Goal: Task Accomplishment & Management: Complete application form

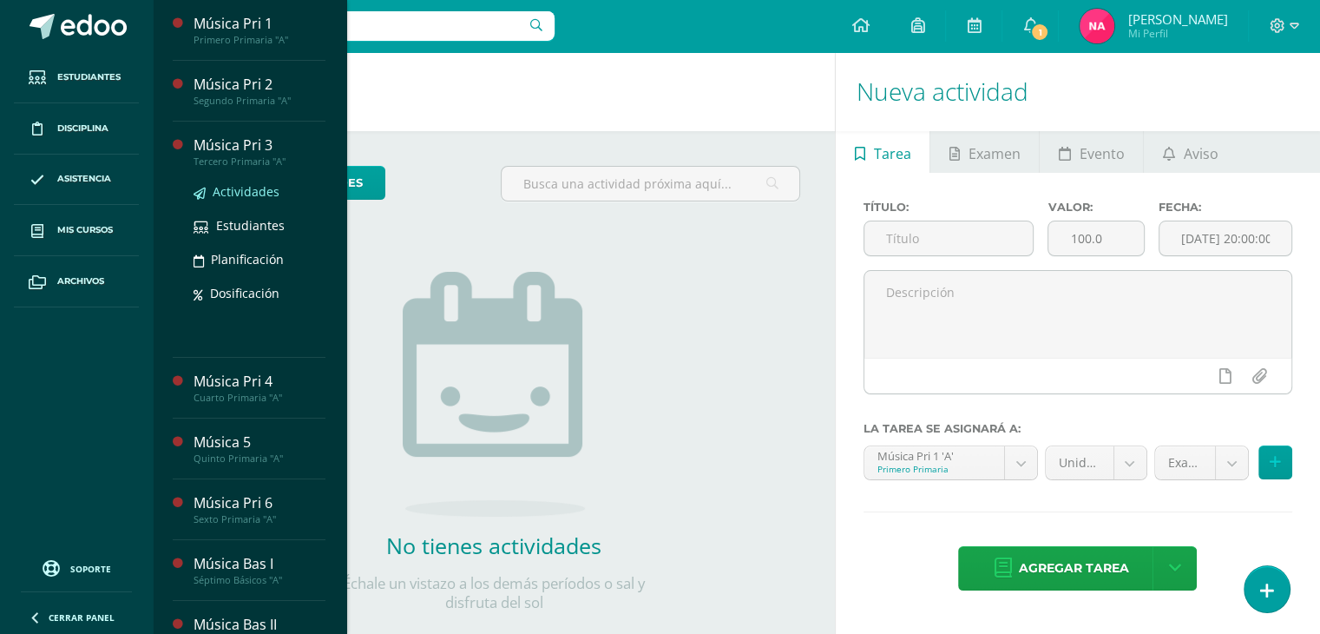
click at [254, 189] on span "Actividades" at bounding box center [246, 191] width 67 height 16
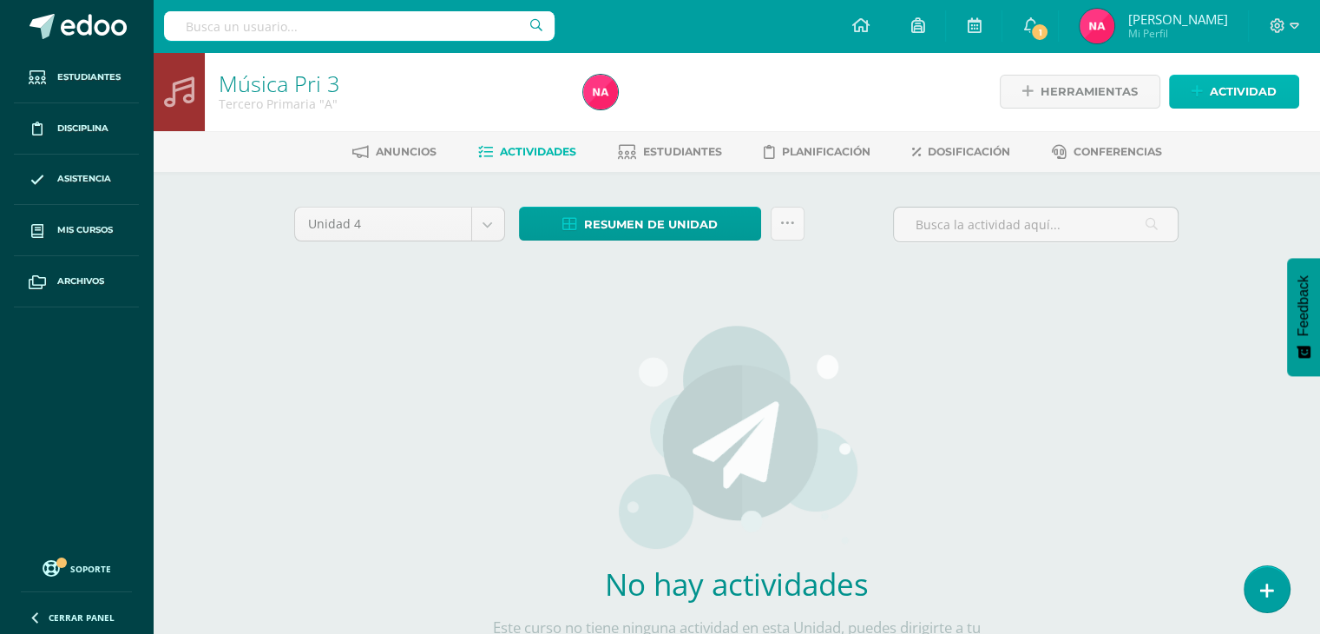
click at [1258, 93] on span "Actividad" at bounding box center [1243, 92] width 67 height 32
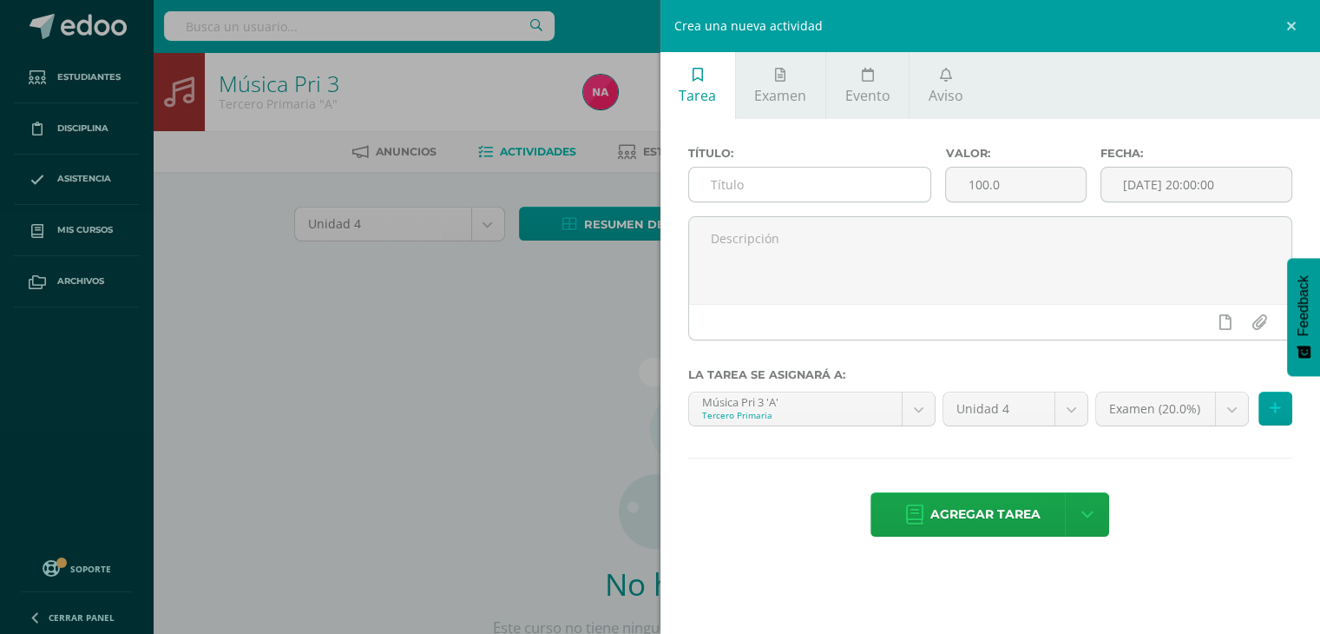
click at [778, 195] on input "text" at bounding box center [810, 185] width 242 height 34
type input "E"
type input "Carátula"
click at [983, 181] on input "100.0" at bounding box center [1015, 185] width 139 height 34
type input ".0"
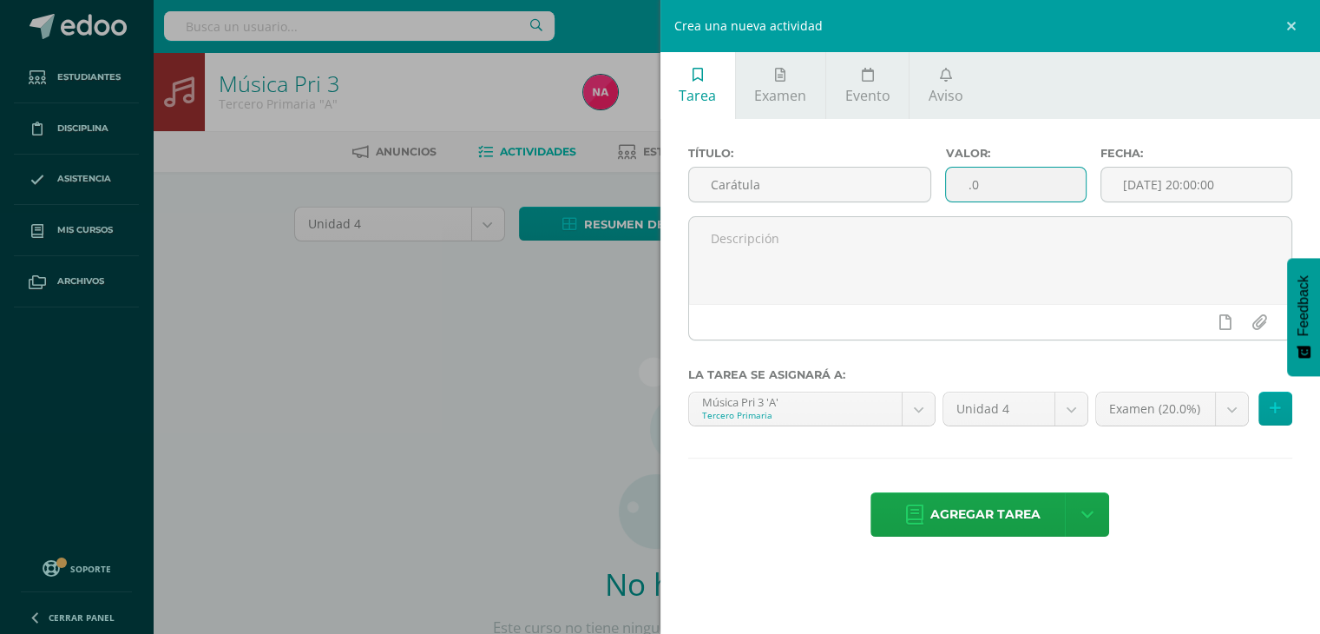
click at [863, 210] on div "Título: Carátula" at bounding box center [810, 181] width 258 height 69
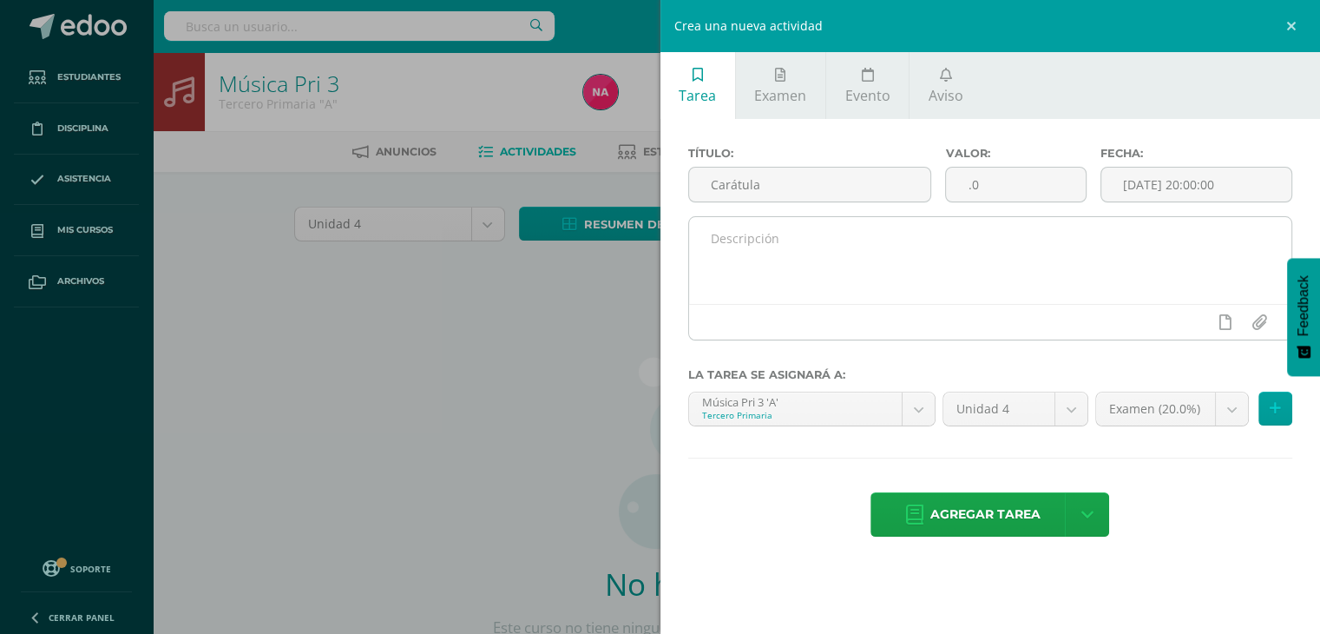
click at [833, 278] on textarea at bounding box center [990, 260] width 603 height 87
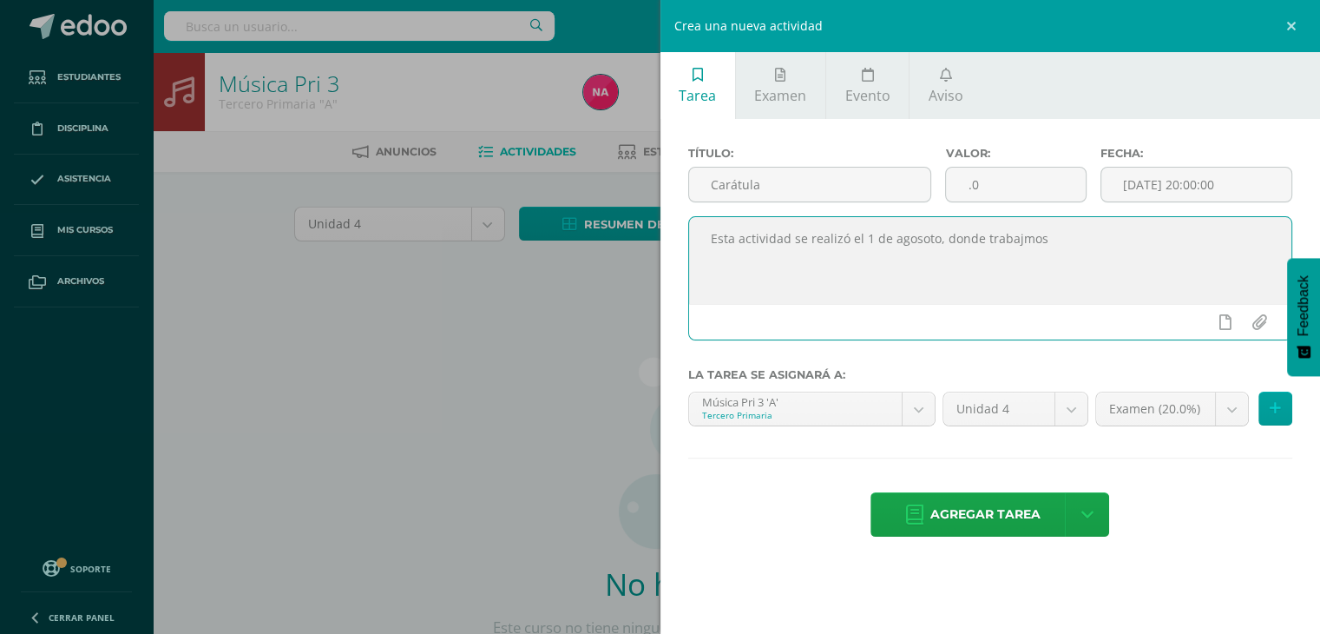
click at [906, 246] on textarea "Esta actividad se realizó el 1 de agosoto, donde trabajmos" at bounding box center [990, 260] width 603 height 87
type textarea "Esta actividad se realizó el 1 de agosto, donde se elaboró la carátula de la un…"
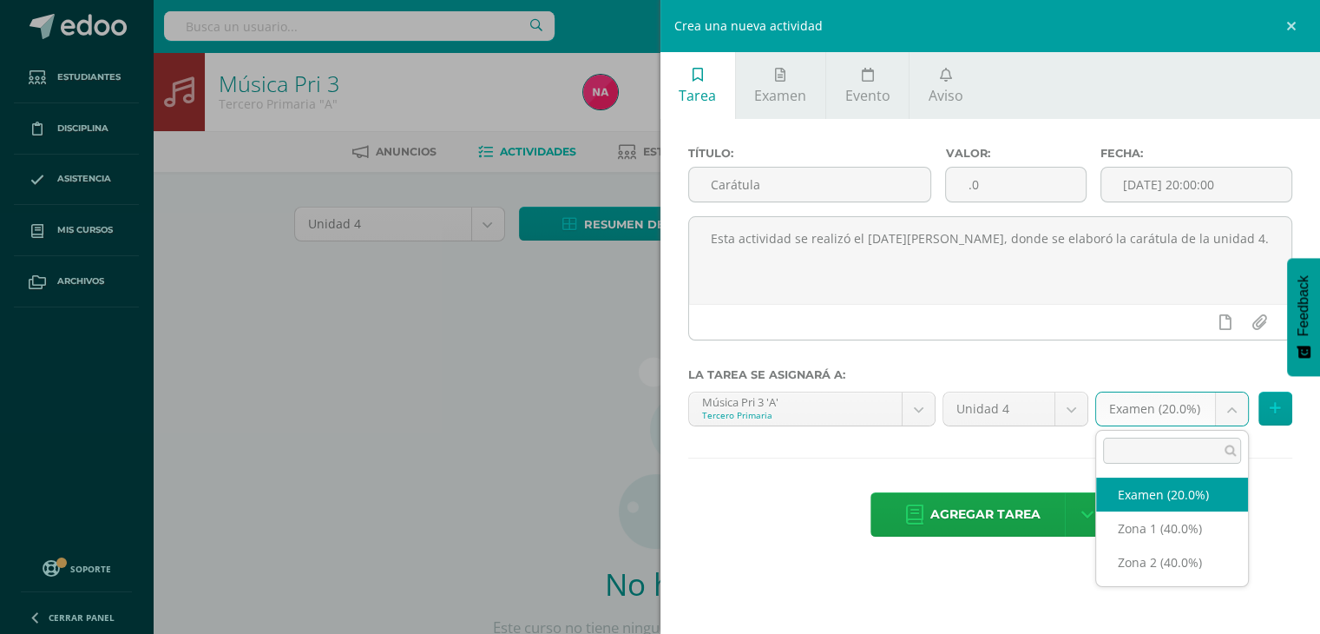
click at [1149, 406] on body "Estudiantes Disciplina Asistencia Mis cursos Archivos Soporte Ayuda Reportar un…" at bounding box center [660, 373] width 1320 height 746
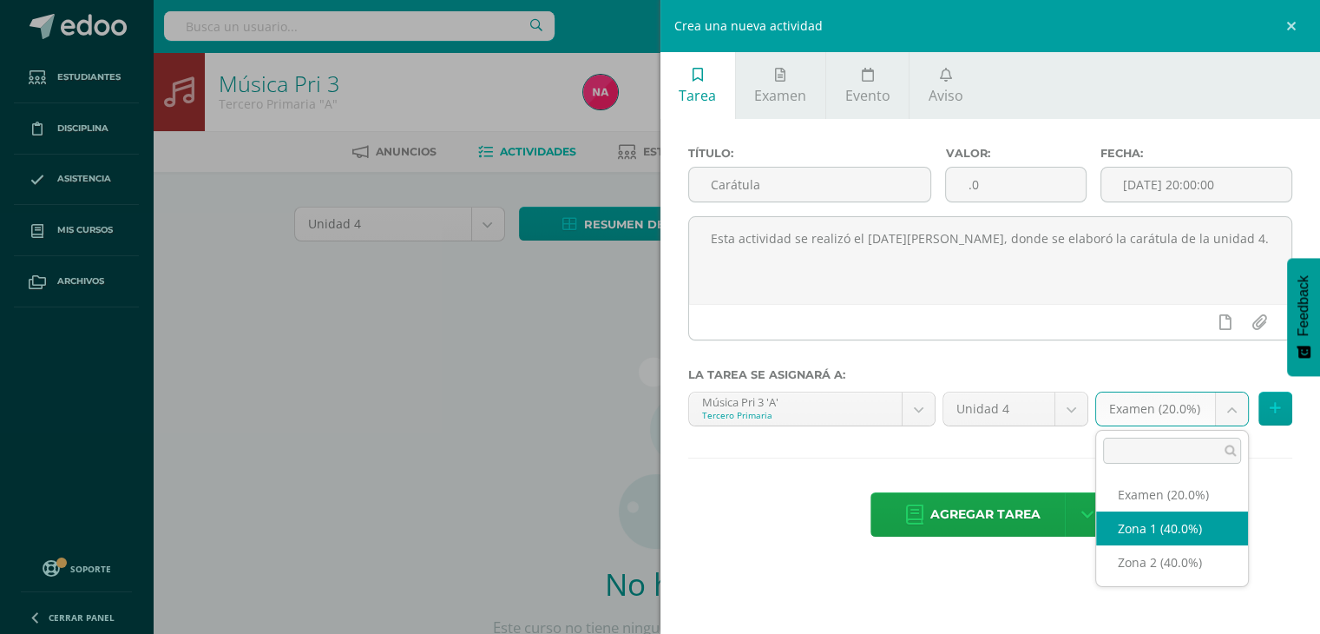
select select "29571"
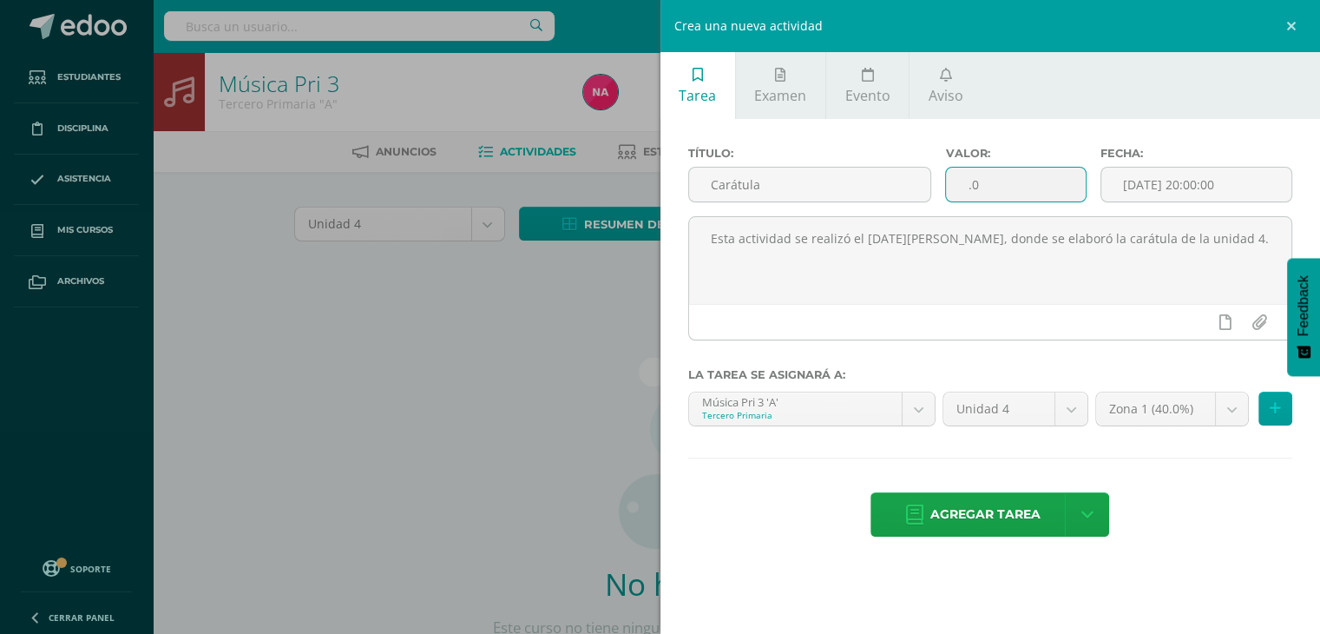
click at [965, 186] on input ".0" at bounding box center [1015, 185] width 139 height 34
type input "5.0"
click at [1074, 504] on link at bounding box center [1087, 514] width 44 height 44
click at [1073, 450] on link "Agregar tarea y ocultar" at bounding box center [1089, 450] width 188 height 27
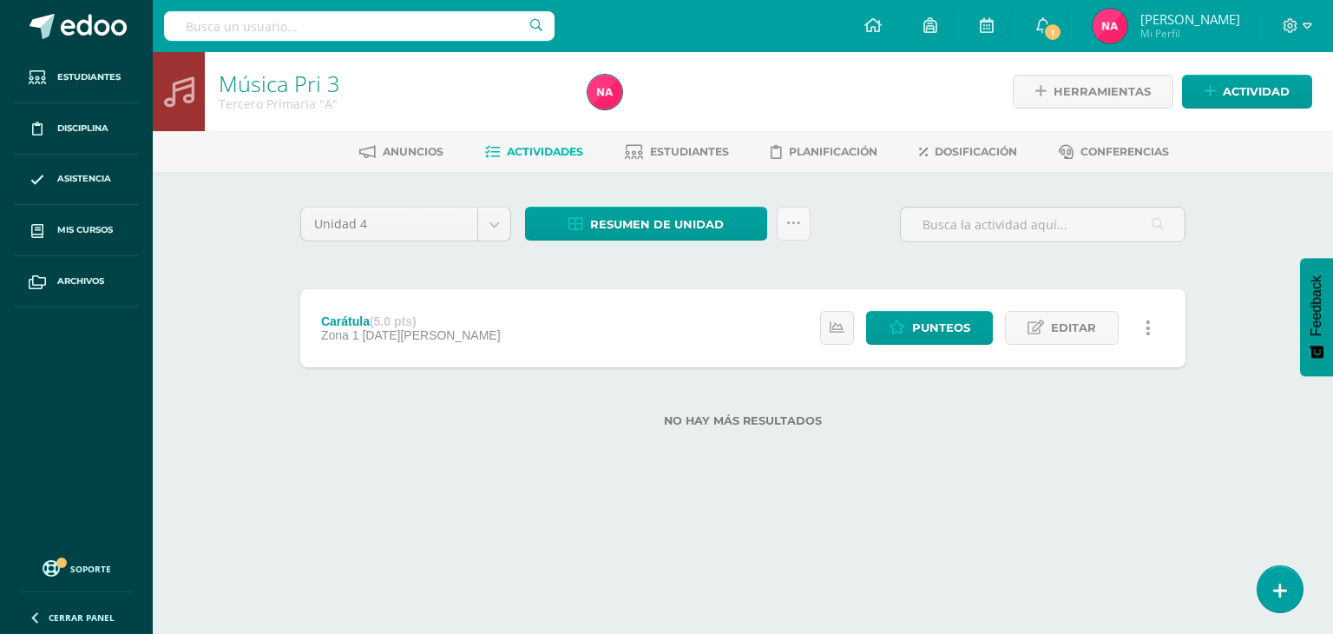
click at [1153, 341] on link at bounding box center [1148, 328] width 34 height 34
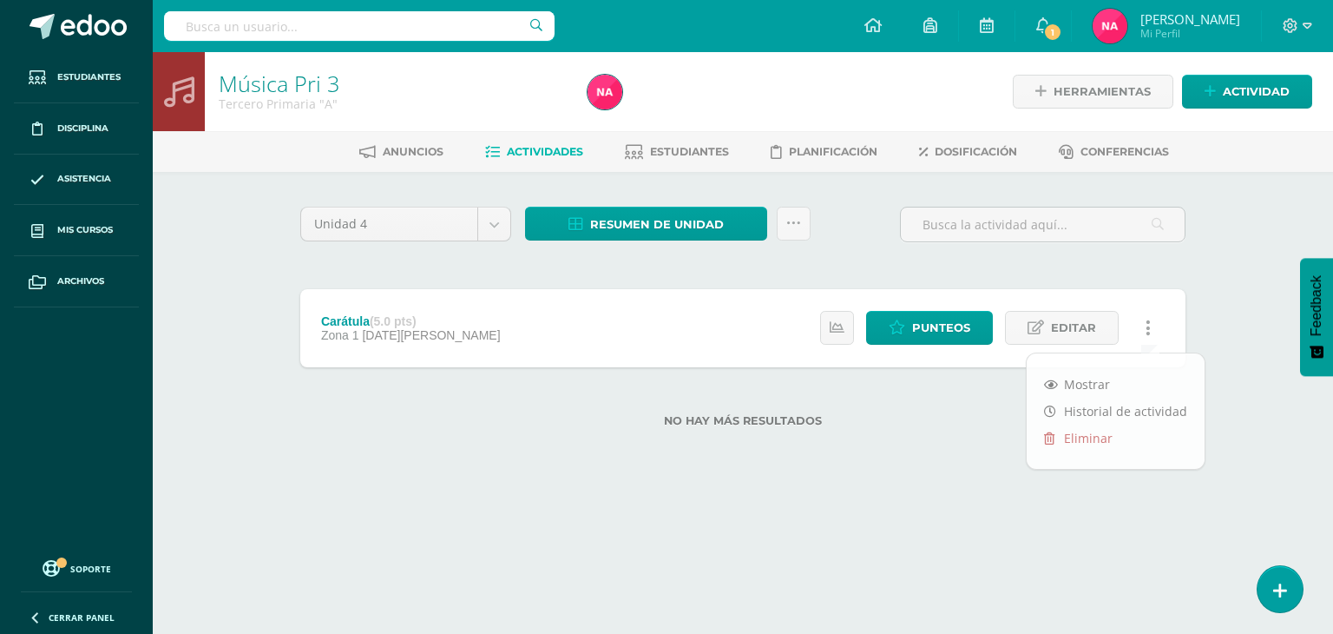
click at [1009, 483] on html "Tarea asignada exitosamente Estudiantes Disciplina Asistencia Mis cursos Archiv…" at bounding box center [666, 241] width 1333 height 483
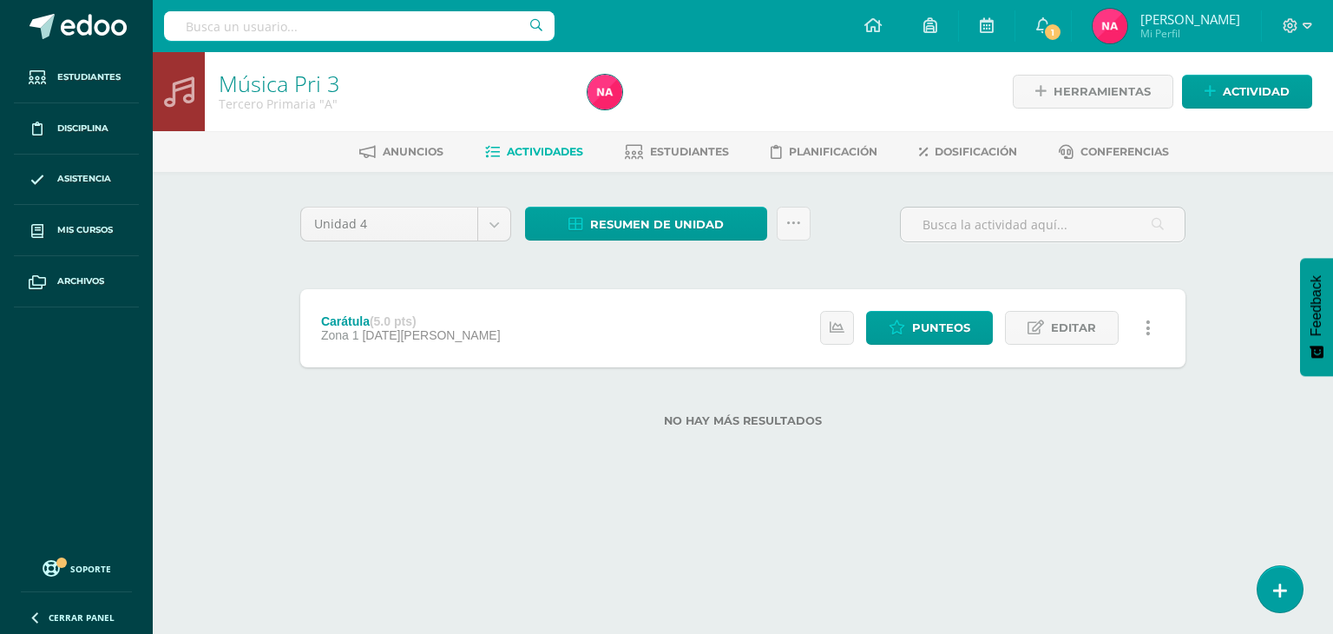
click at [1153, 328] on link at bounding box center [1148, 328] width 34 height 34
click at [983, 483] on html "Tarea asignada exitosamente Estudiantes Disciplina Asistencia Mis cursos Archiv…" at bounding box center [666, 241] width 1333 height 483
click at [1267, 89] on span "Actividad" at bounding box center [1256, 92] width 67 height 32
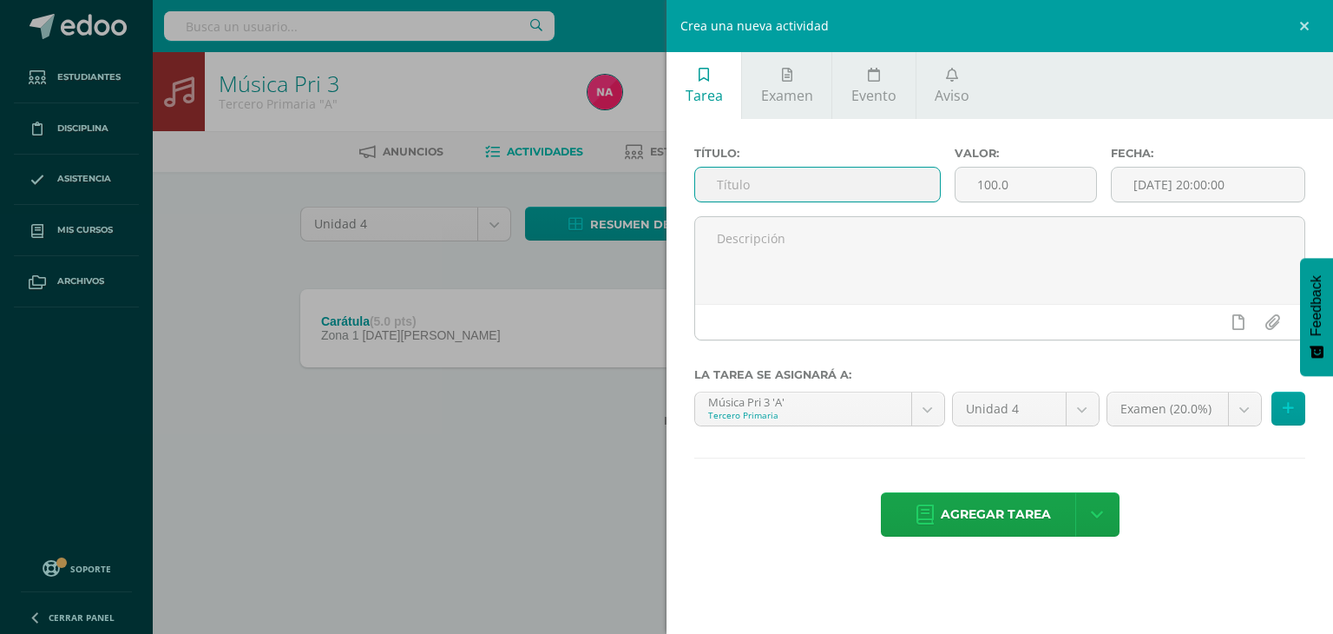
click at [855, 176] on input "text" at bounding box center [817, 185] width 245 height 34
type input "Letra de la canción Cobán"
click at [996, 186] on input "100.0" at bounding box center [1026, 185] width 141 height 34
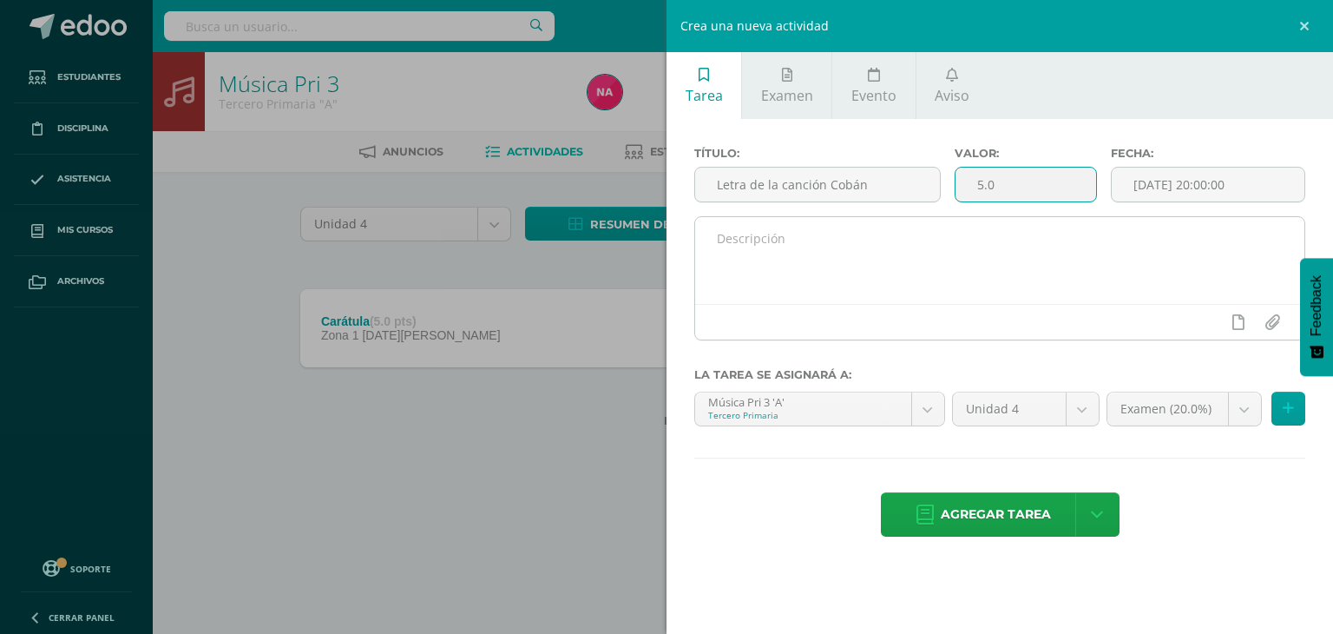
type input "5.0"
click at [983, 242] on textarea at bounding box center [999, 260] width 609 height 87
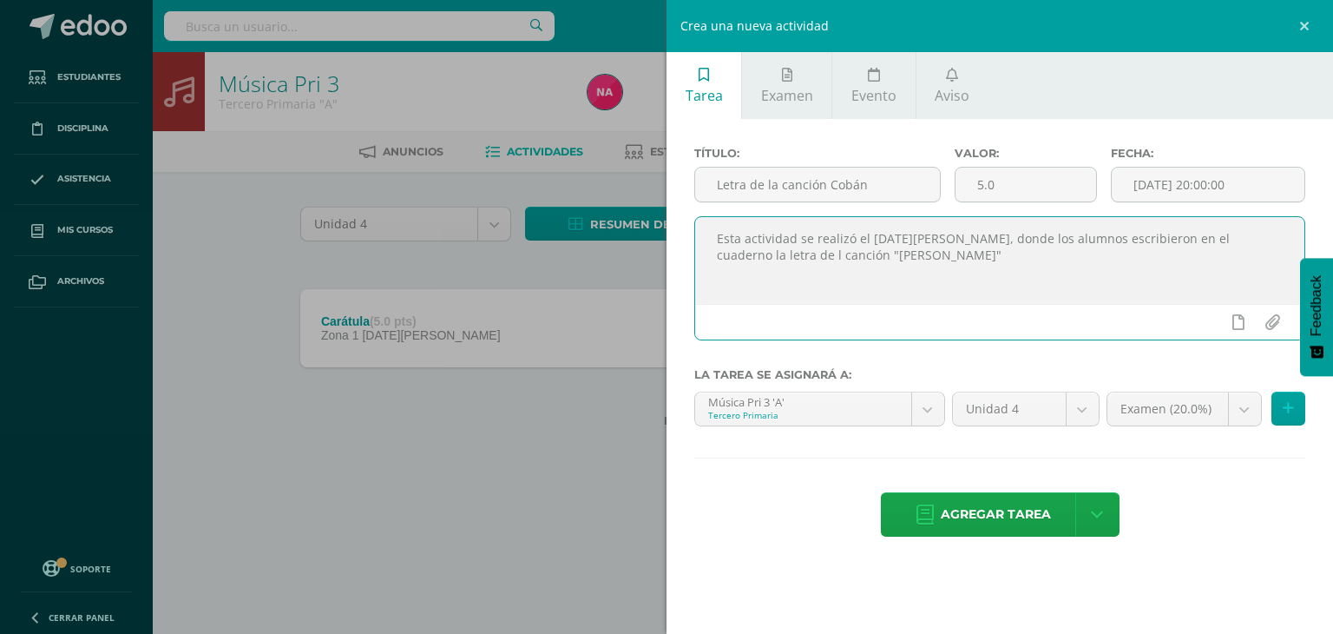
click at [1271, 244] on textarea "Esta actividad se realizó el 1 de agosto, donde los alumnos escribieron en el c…" at bounding box center [999, 260] width 609 height 87
type textarea "Esta actividad se realizó el 1 de agosto, donde los alumnos escribieron en el c…"
click at [865, 255] on textarea "Esta actividad se realizó el 1 de agosto, donde los alumnos escribieron en el c…" at bounding box center [999, 260] width 609 height 87
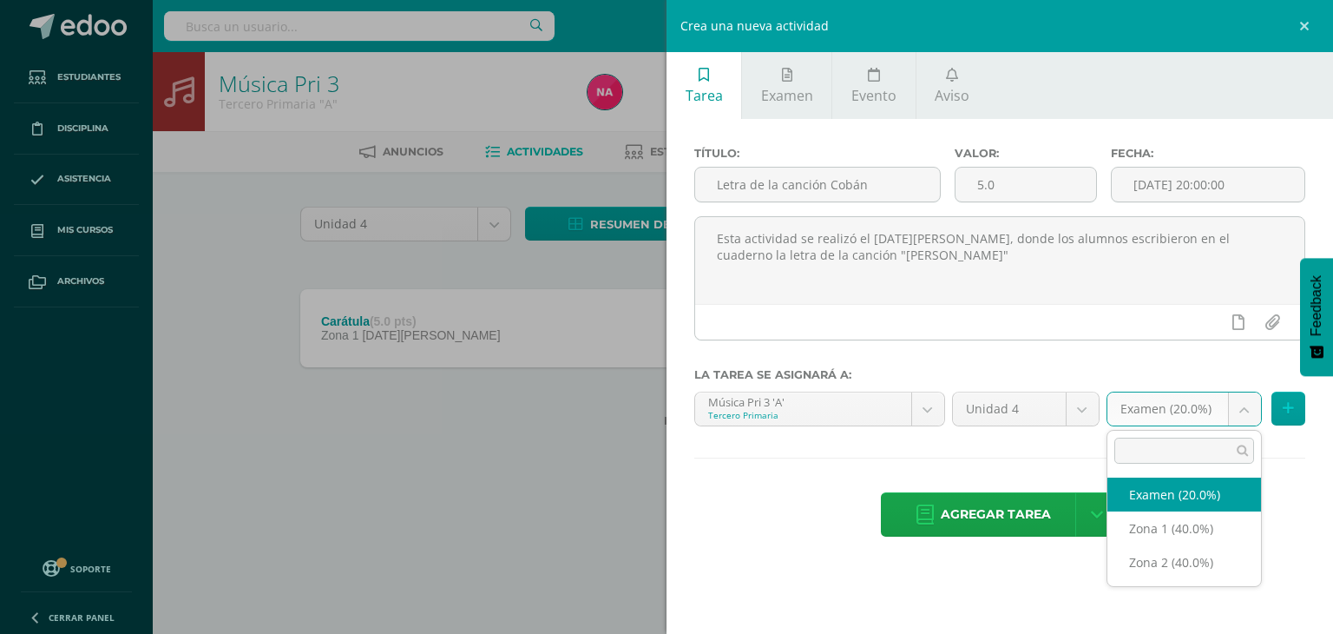
click at [1118, 414] on body "Tarea asignada exitosamente Estudiantes Disciplina Asistencia Mis cursos Archiv…" at bounding box center [666, 241] width 1333 height 483
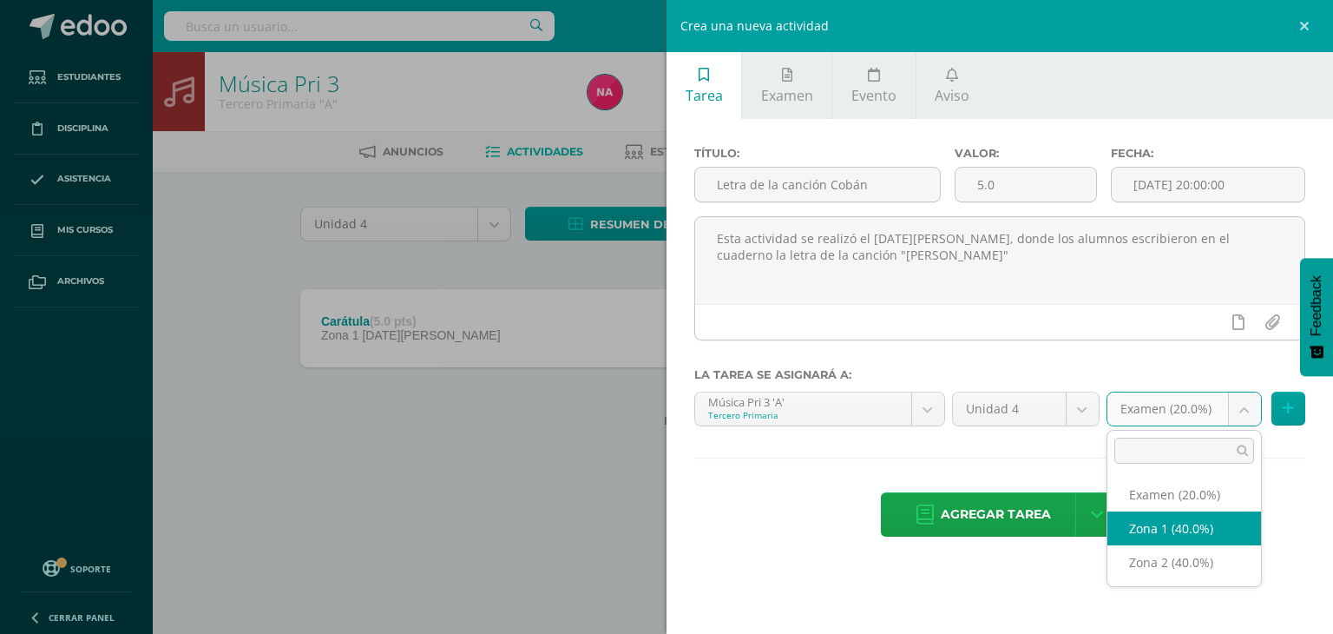
select select "29571"
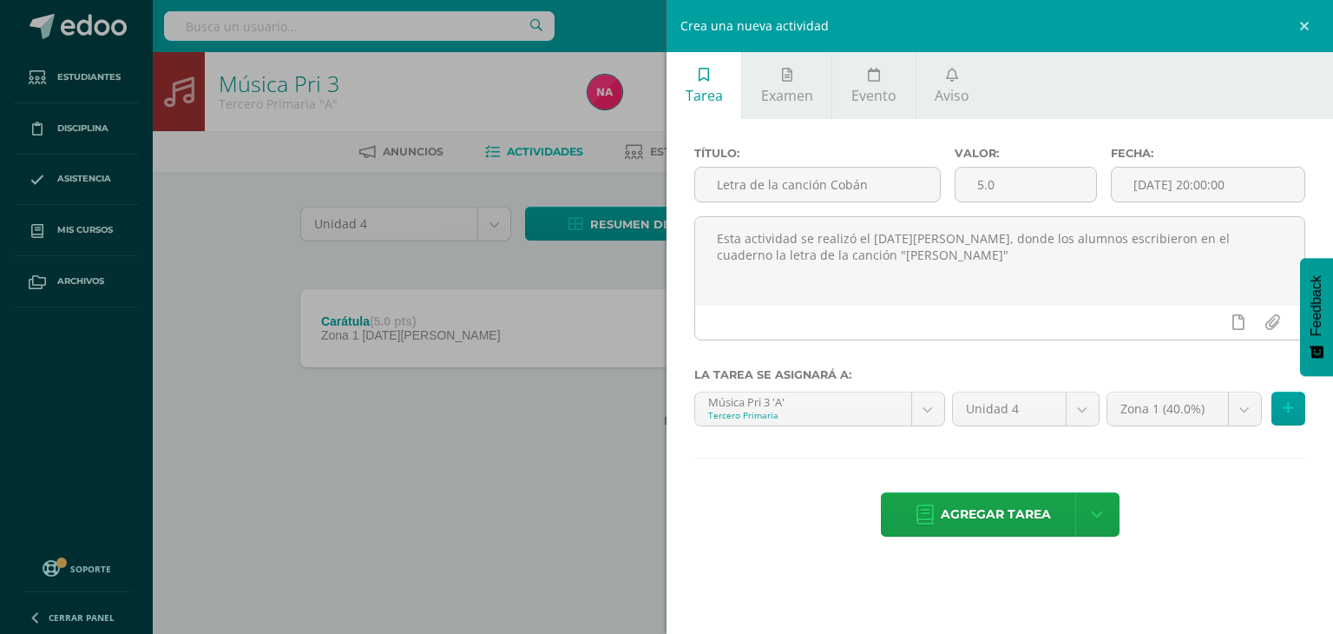
click at [803, 492] on div "Agregar tarea Agregar tarea y ocultar" at bounding box center [999, 516] width 611 height 48
click at [1095, 526] on link at bounding box center [1097, 514] width 44 height 44
click at [1108, 462] on link "Agregar tarea y ocultar" at bounding box center [1098, 450] width 188 height 27
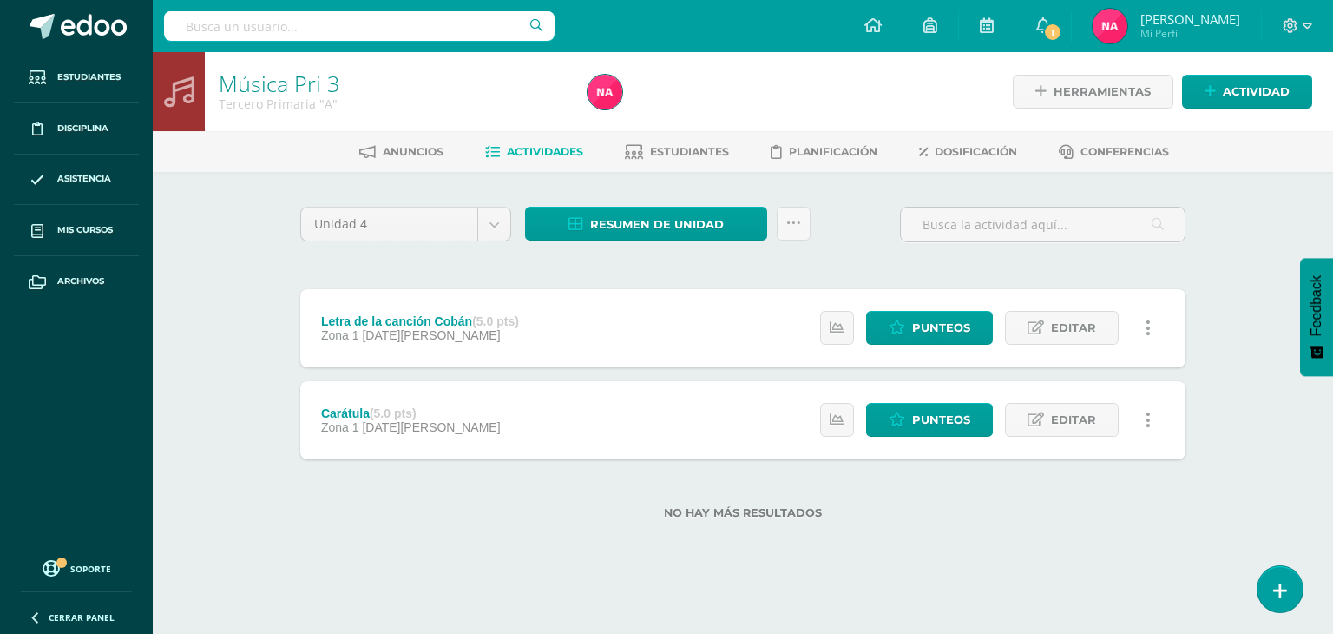
click at [1156, 417] on link at bounding box center [1148, 420] width 34 height 34
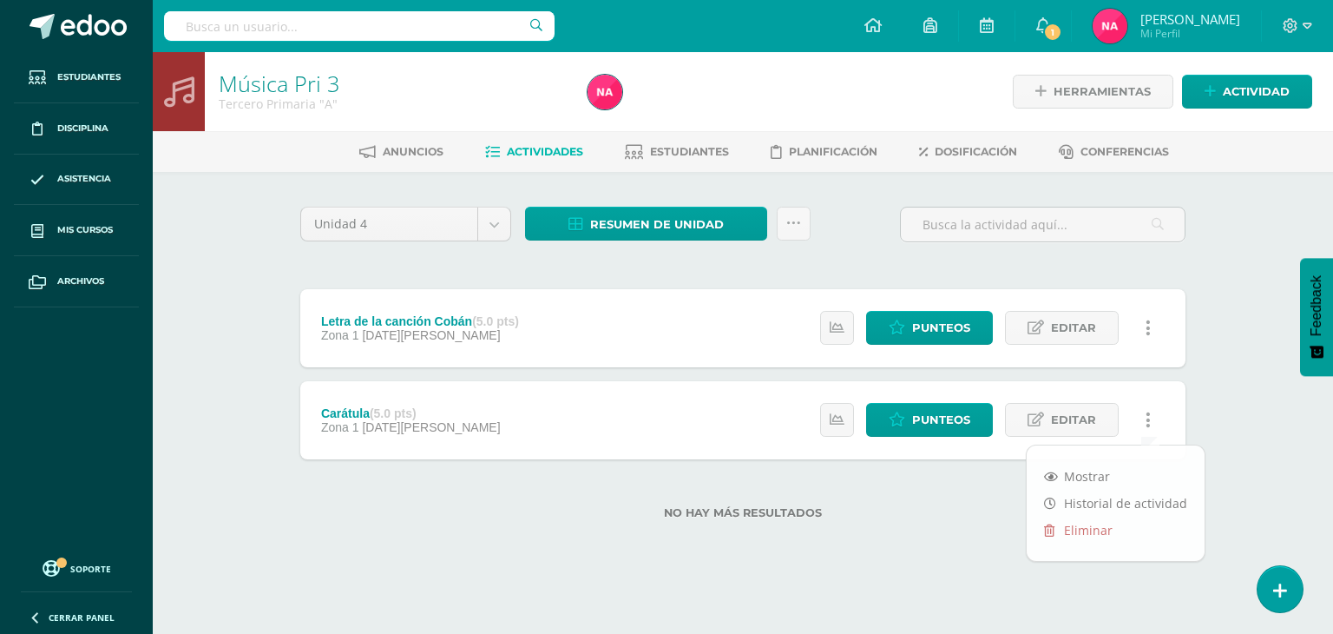
click at [1152, 341] on link at bounding box center [1148, 328] width 34 height 34
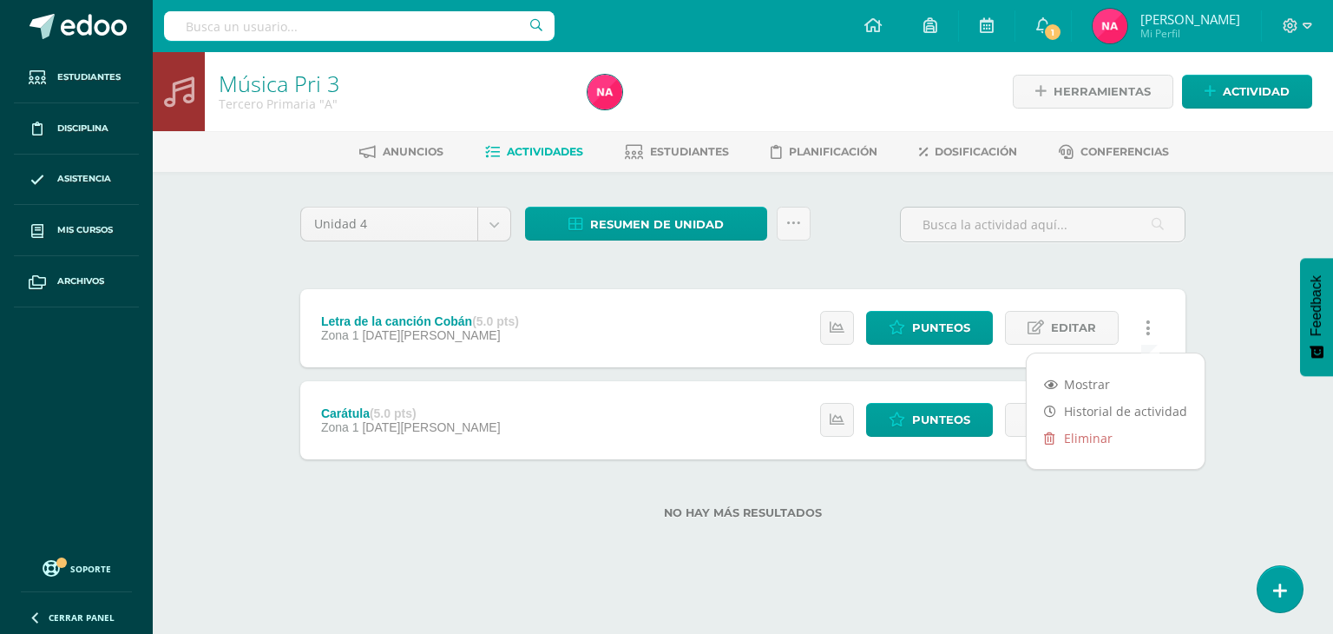
click at [1152, 341] on link at bounding box center [1148, 328] width 34 height 34
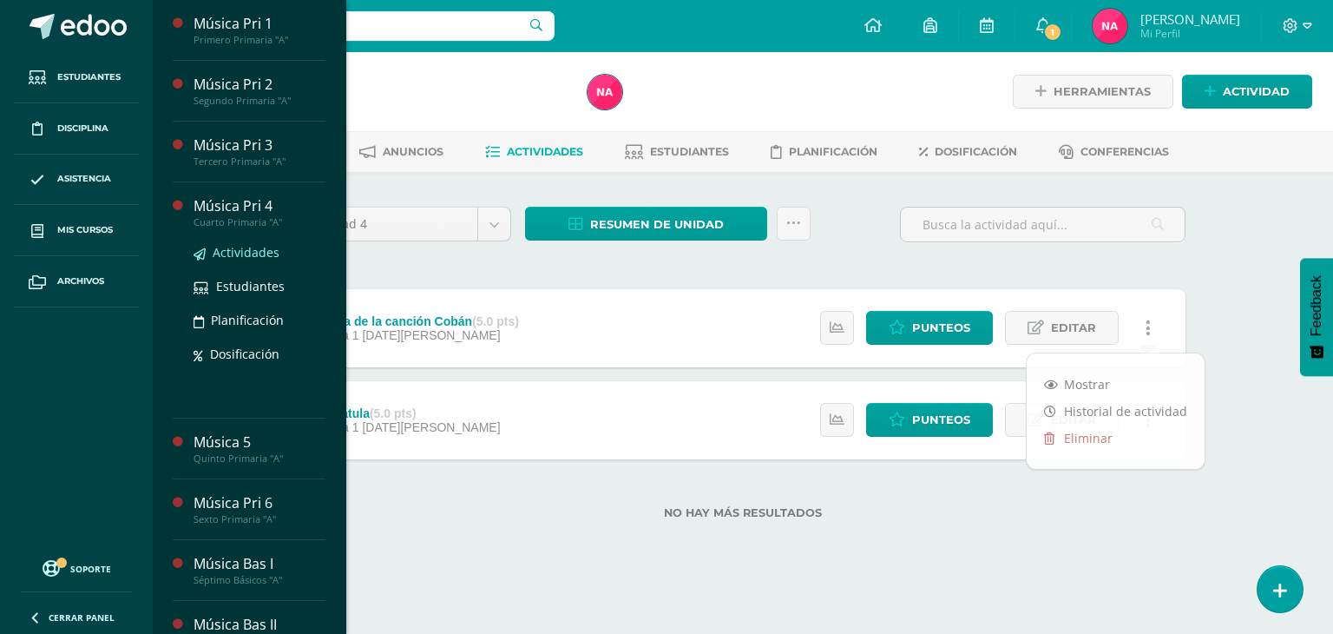
click at [234, 254] on span "Actividades" at bounding box center [246, 252] width 67 height 16
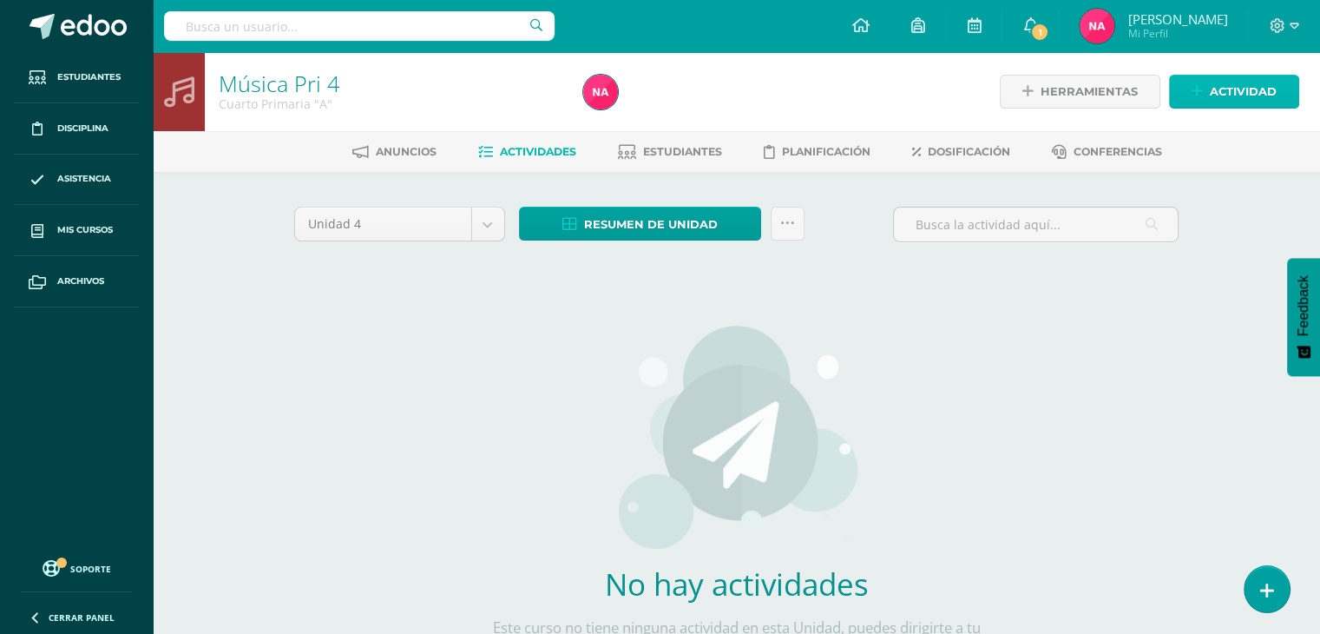
click at [1222, 90] on span "Actividad" at bounding box center [1243, 92] width 67 height 32
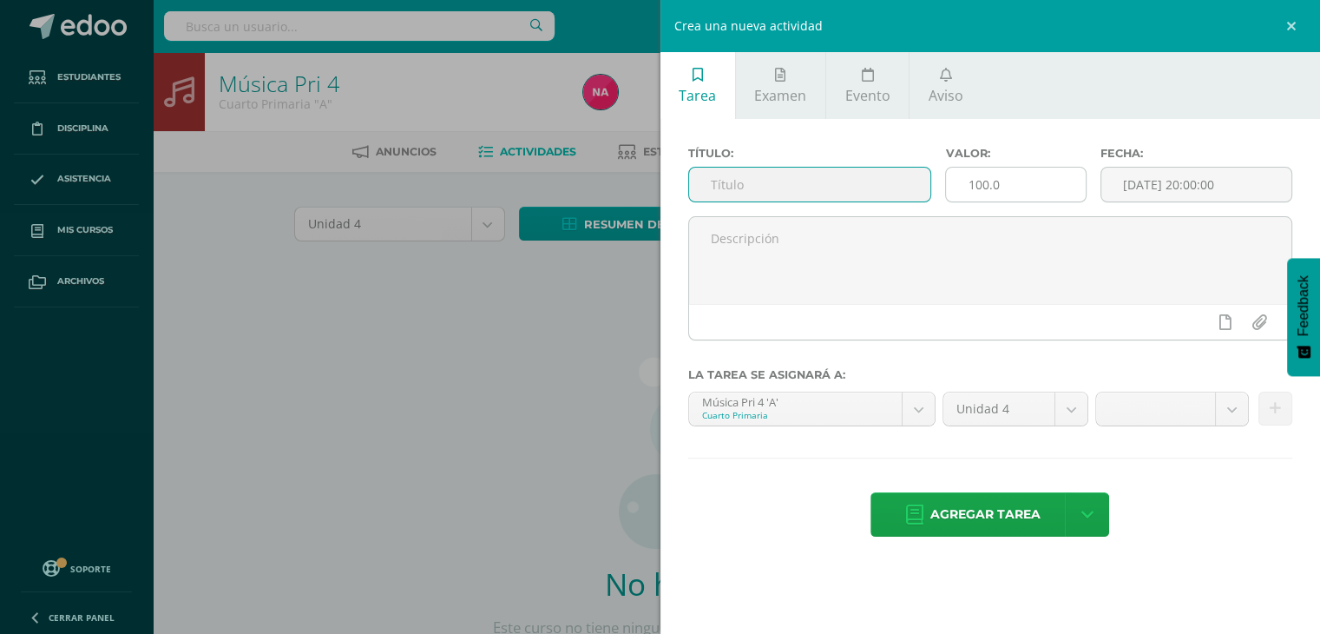
drag, startPoint x: 833, startPoint y: 187, endPoint x: 986, endPoint y: 183, distance: 152.8
click at [986, 183] on div "Título: Valor: 100.0 Fecha: 2025-08-13 20:00:00" at bounding box center [990, 181] width 619 height 69
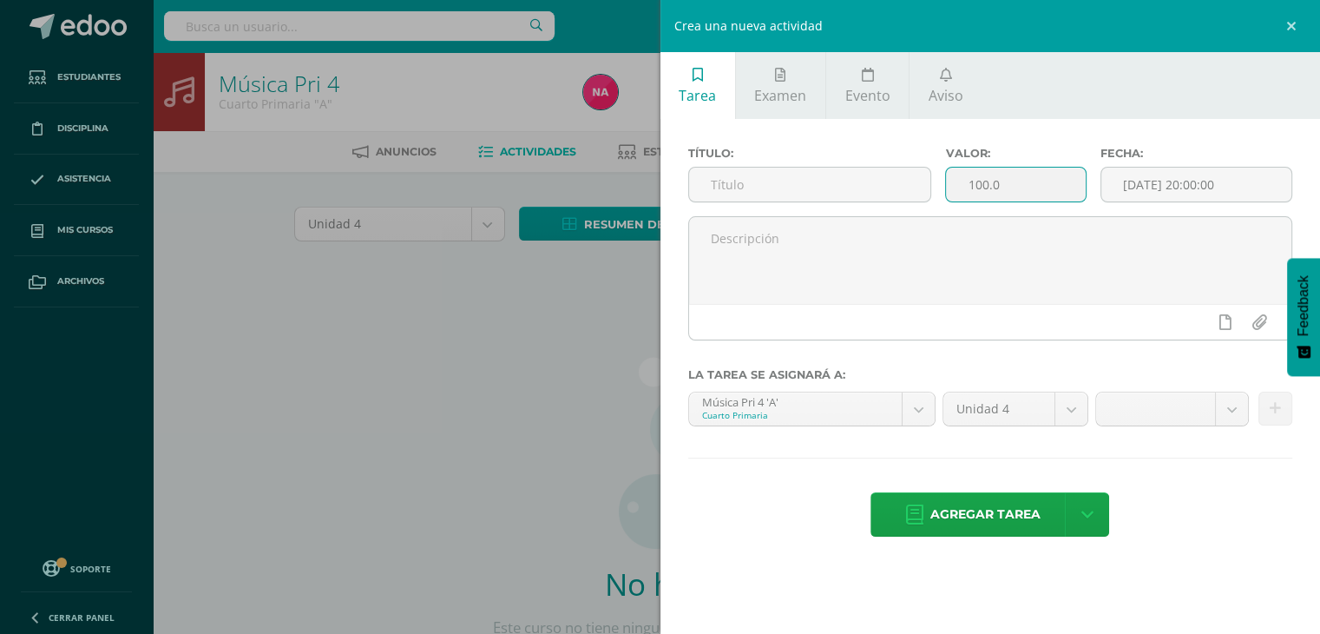
click at [986, 183] on input "100.0" at bounding box center [1015, 185] width 139 height 34
type input "5.0"
click at [769, 200] on input "text" at bounding box center [810, 185] width 242 height 34
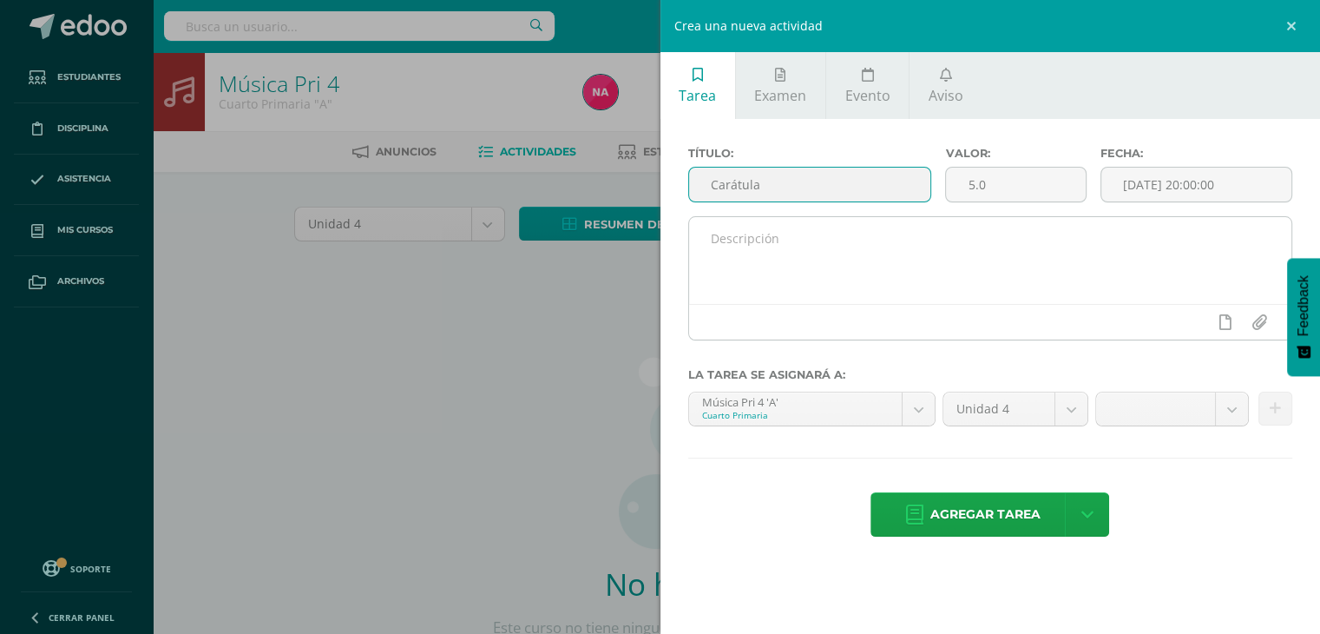
type input "Carátula"
click at [784, 241] on textarea at bounding box center [990, 260] width 603 height 87
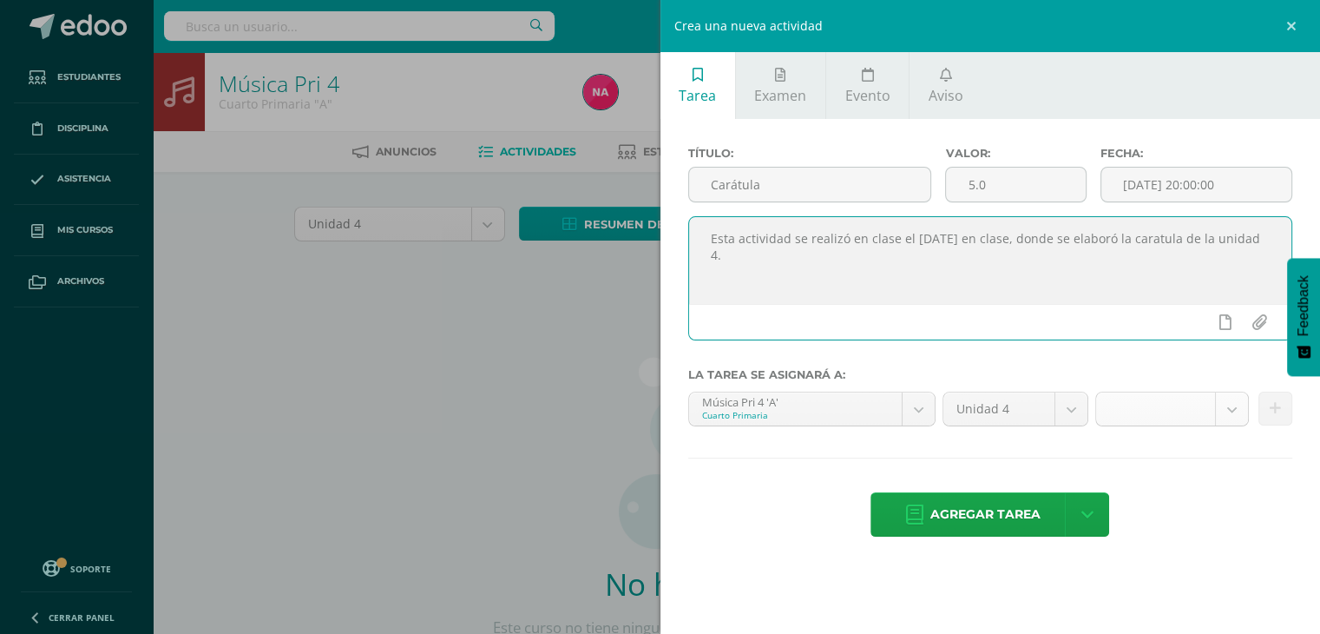
type textarea "Esta actividad se realizó en clase el 30 de julio en clase, donde se elaboró la…"
click at [1201, 411] on body "Estudiantes Disciplina Asistencia Mis cursos Archivos Soporte Ayuda Reportar un…" at bounding box center [660, 373] width 1320 height 746
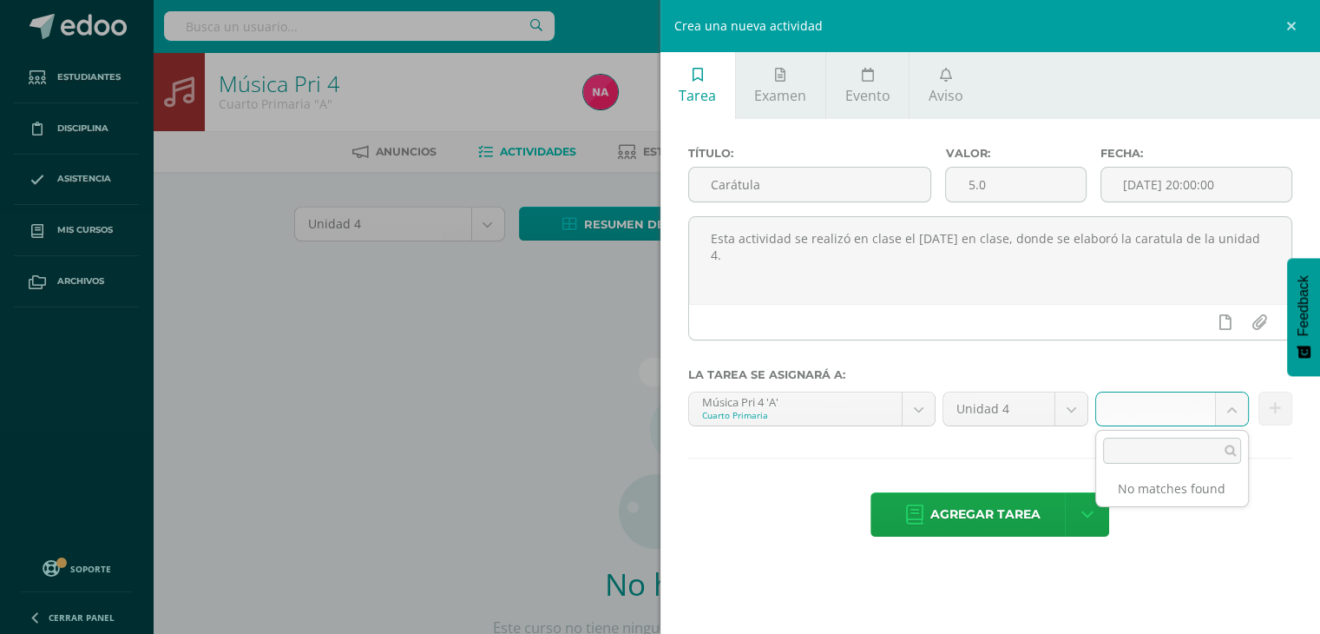
click at [1197, 486] on li "No matches found" at bounding box center [1172, 488] width 152 height 22
click at [1302, 16] on body "Estudiantes Disciplina Asistencia Mis cursos Archivos Soporte Ayuda Reportar un…" at bounding box center [660, 373] width 1320 height 746
click at [1296, 22] on link at bounding box center [1294, 26] width 52 height 52
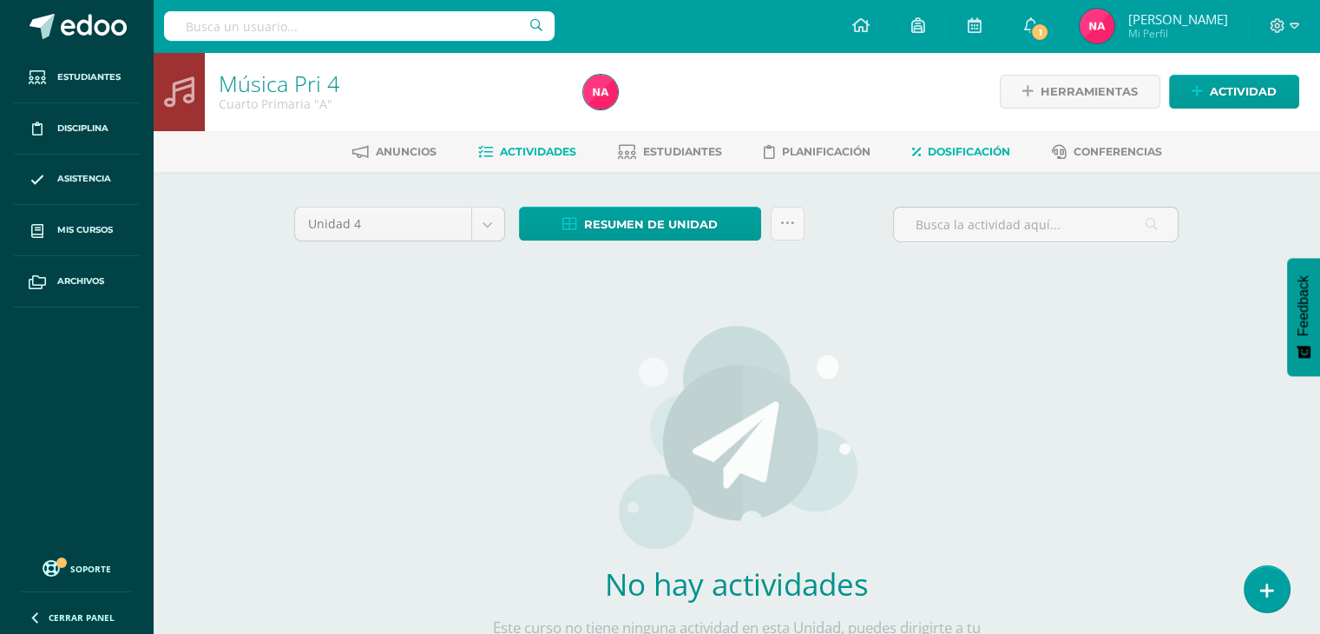
click at [944, 159] on link "Dosificación" at bounding box center [961, 152] width 98 height 28
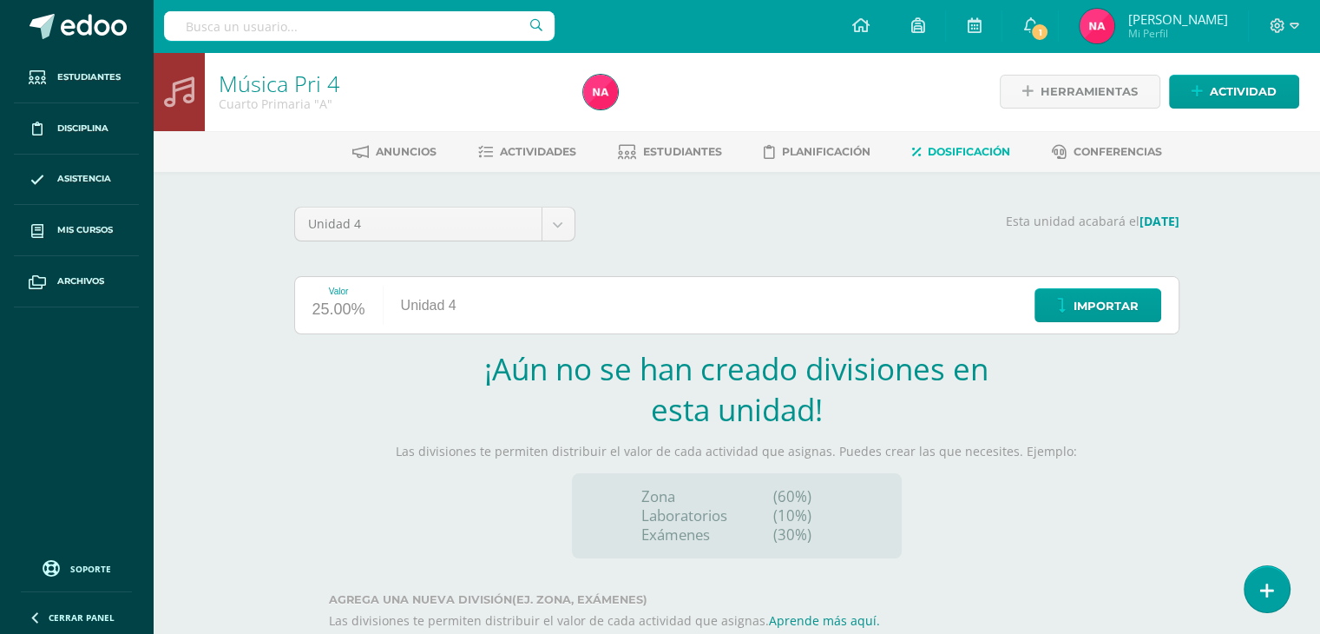
scroll to position [102, 0]
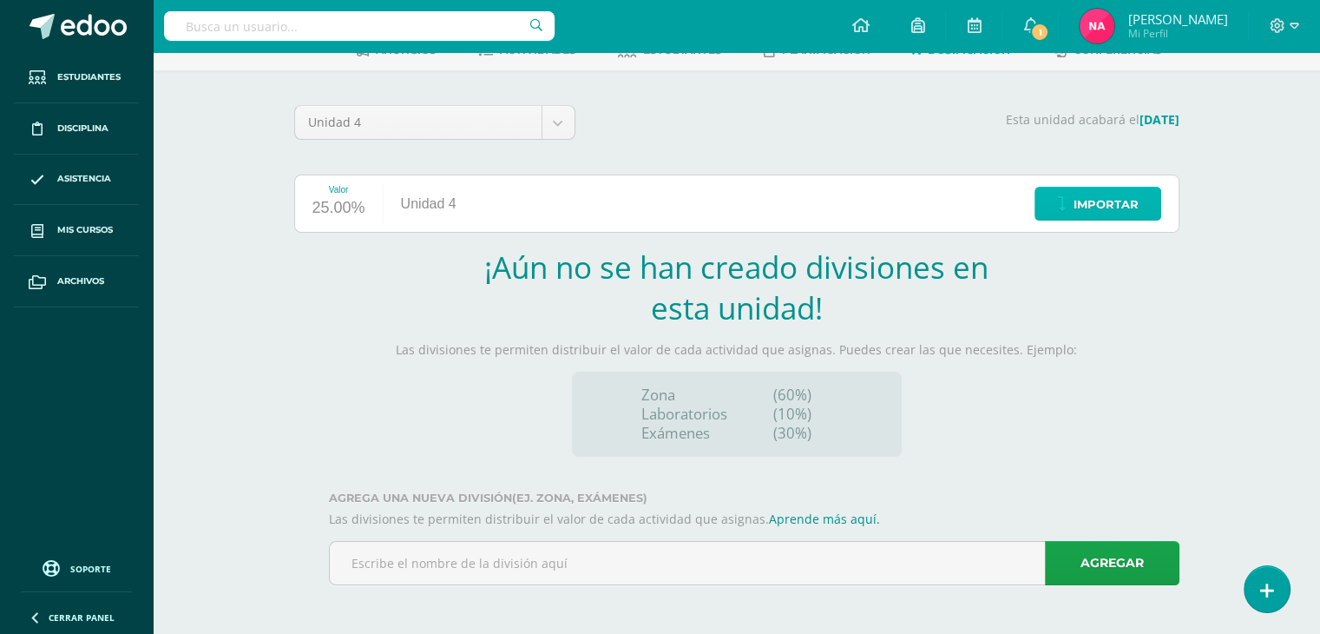
click at [1104, 192] on span "Importar" at bounding box center [1106, 204] width 65 height 32
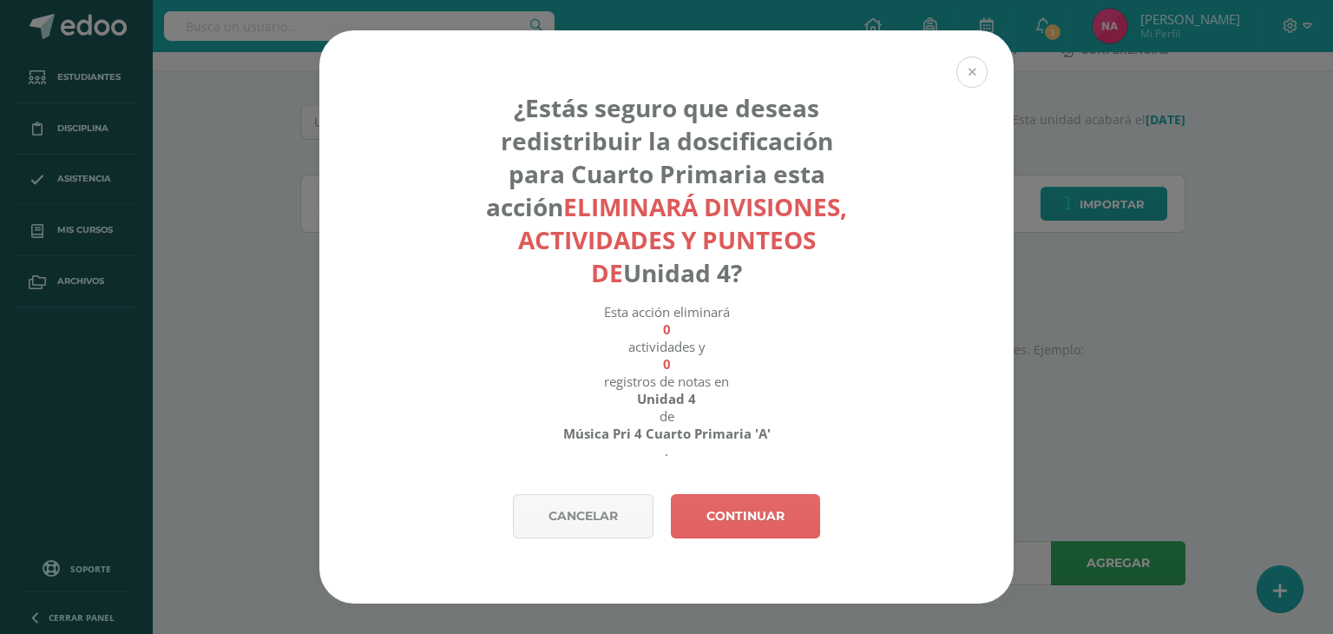
click at [979, 77] on button at bounding box center [971, 71] width 31 height 31
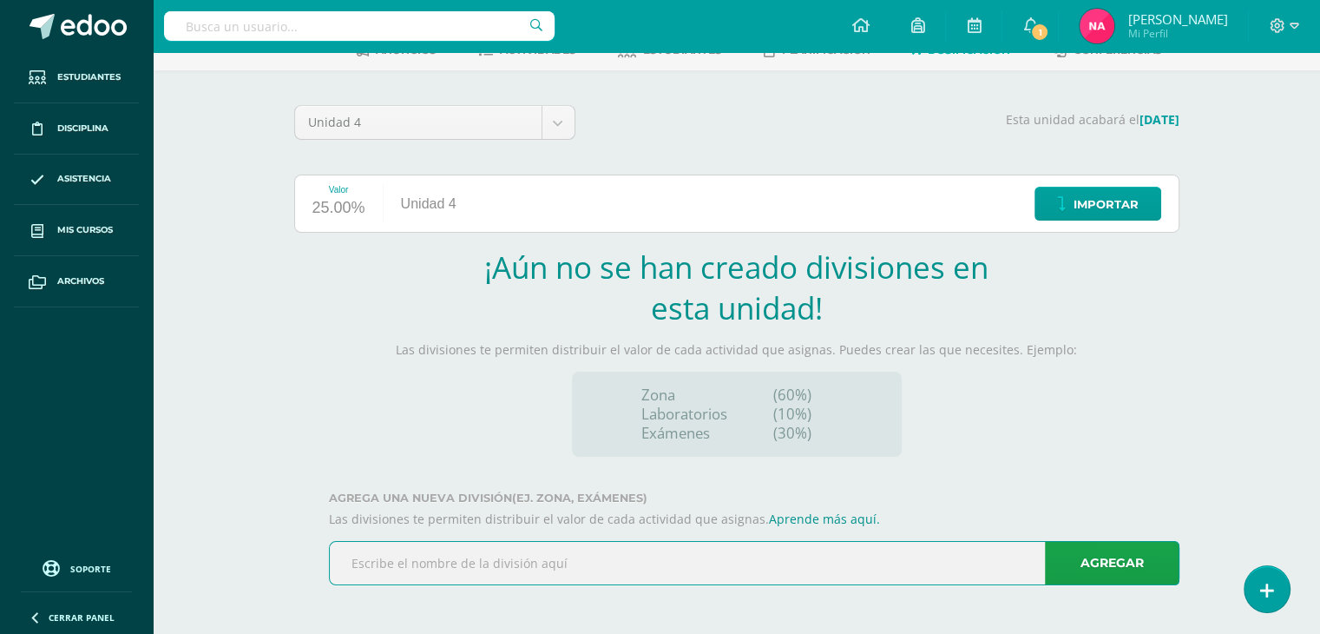
click at [537, 577] on input "text" at bounding box center [754, 563] width 849 height 43
type input "Zona 1"
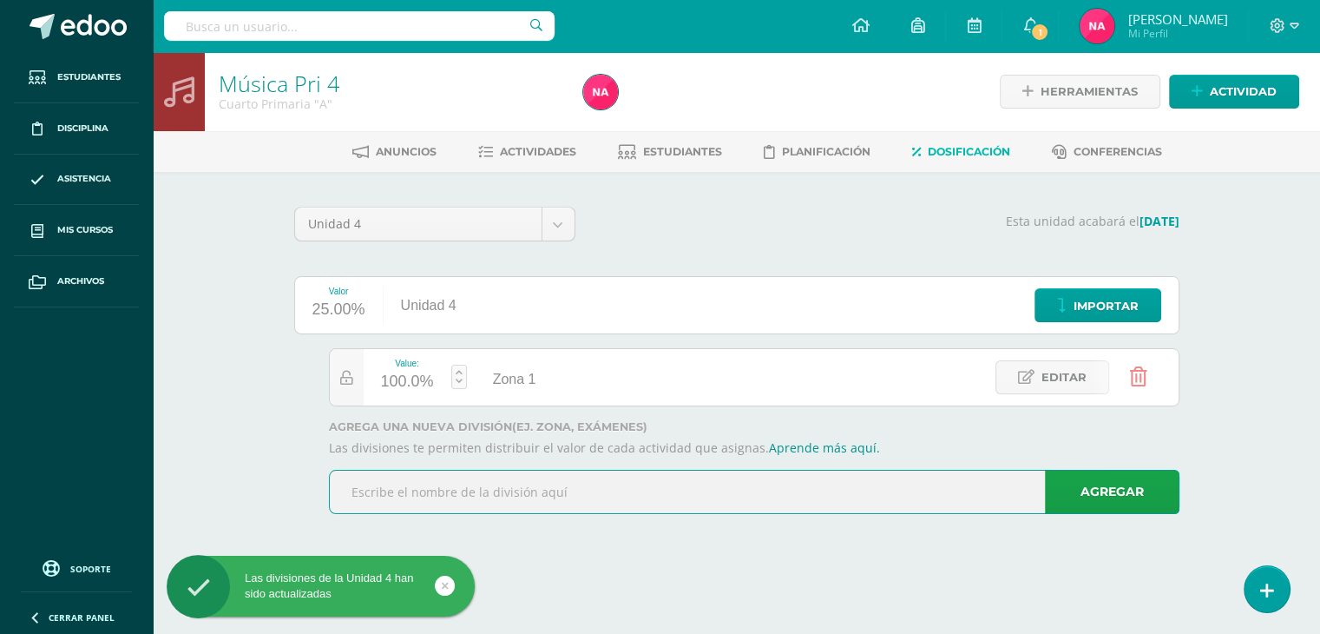
scroll to position [0, 0]
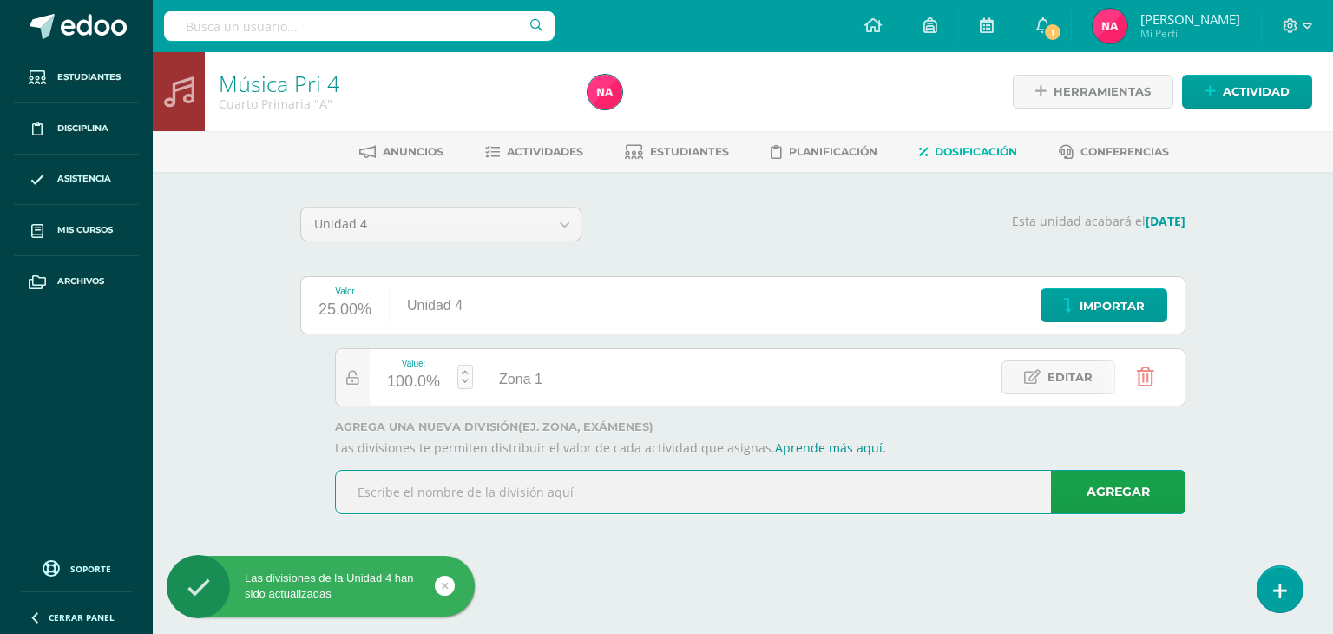
click at [600, 490] on input "text" at bounding box center [760, 491] width 849 height 43
type input "Zona 2"
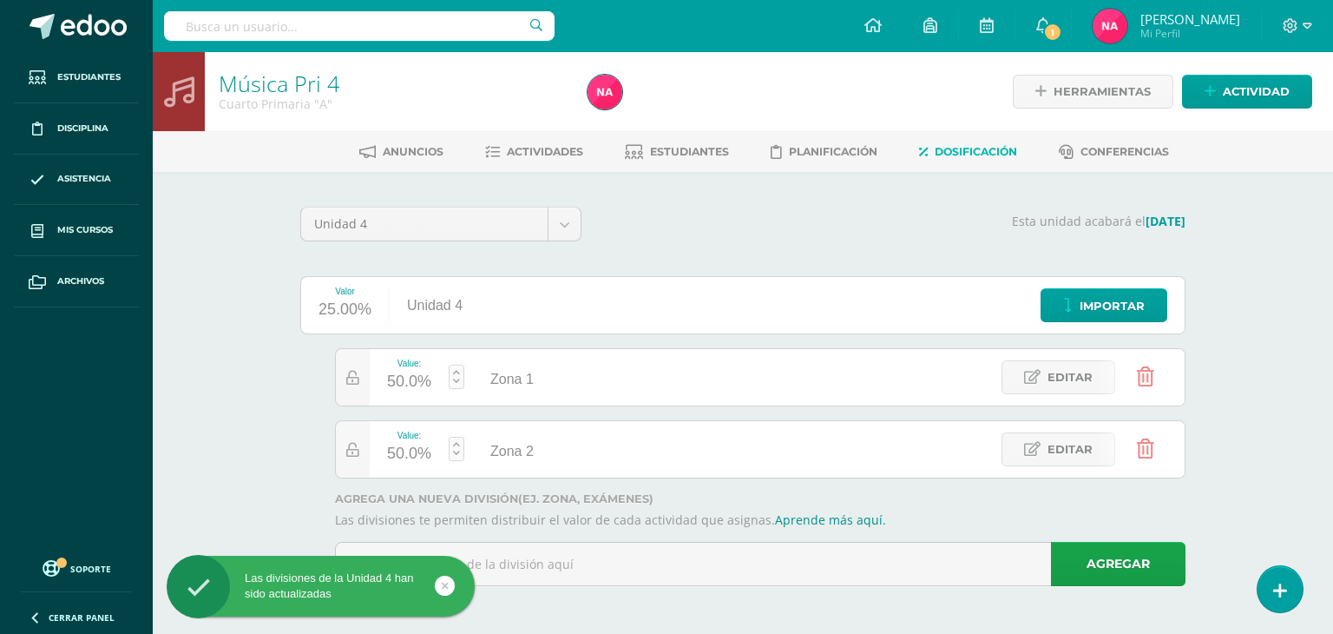
click at [461, 570] on div "Las divisiones de la Unidad 4 han sido actualizadas" at bounding box center [348, 588] width 317 height 67
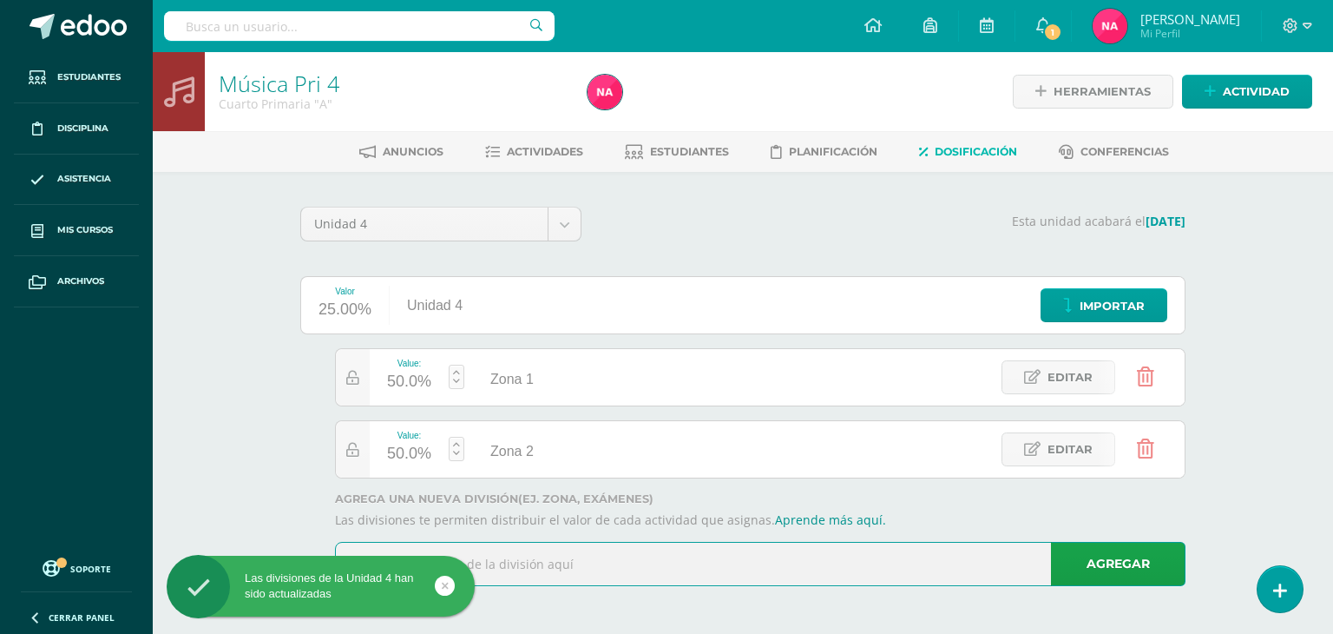
click at [529, 555] on input "text" at bounding box center [760, 563] width 849 height 43
type input "Examen"
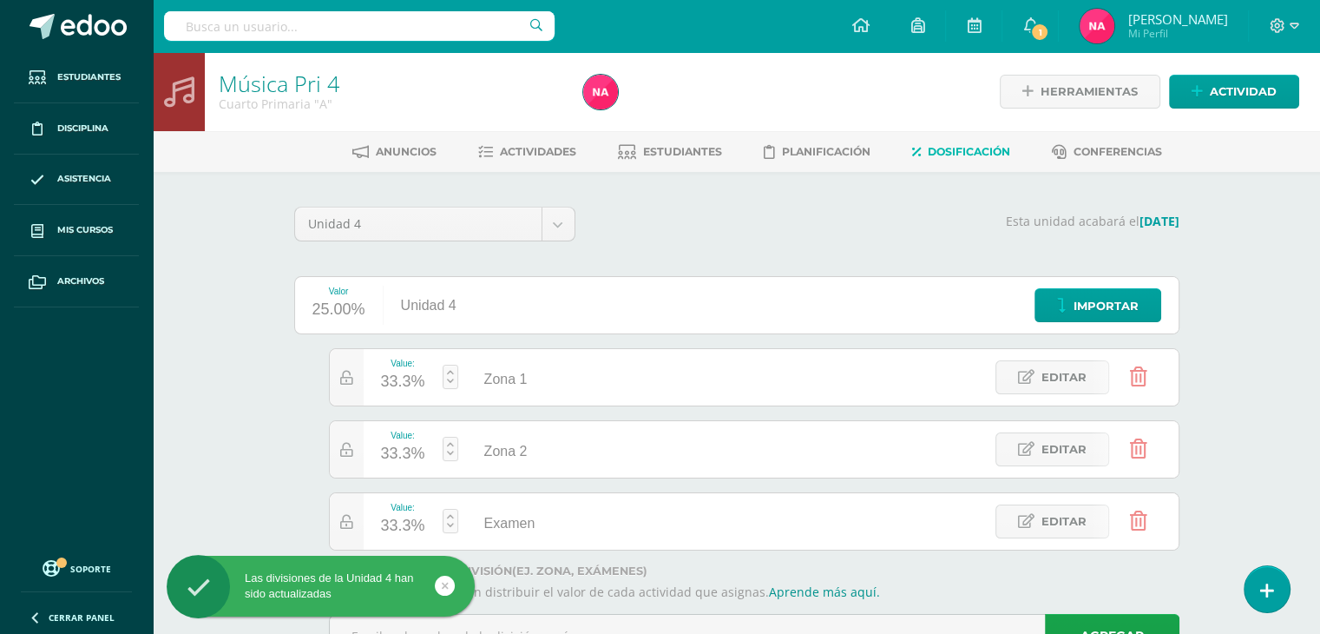
click at [417, 515] on div "33.3%" at bounding box center [403, 526] width 44 height 28
type input "20"
click at [340, 443] on icon at bounding box center [346, 450] width 13 height 15
click at [358, 359] on div at bounding box center [347, 377] width 34 height 56
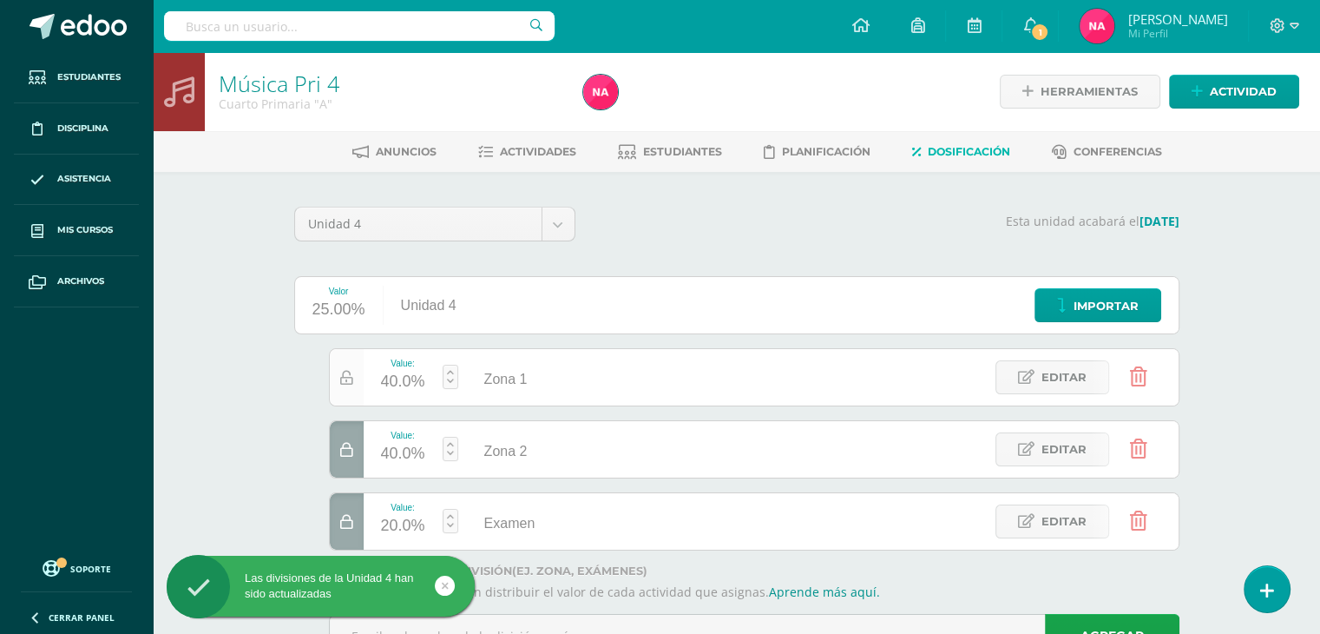
click at [358, 359] on div at bounding box center [347, 377] width 34 height 56
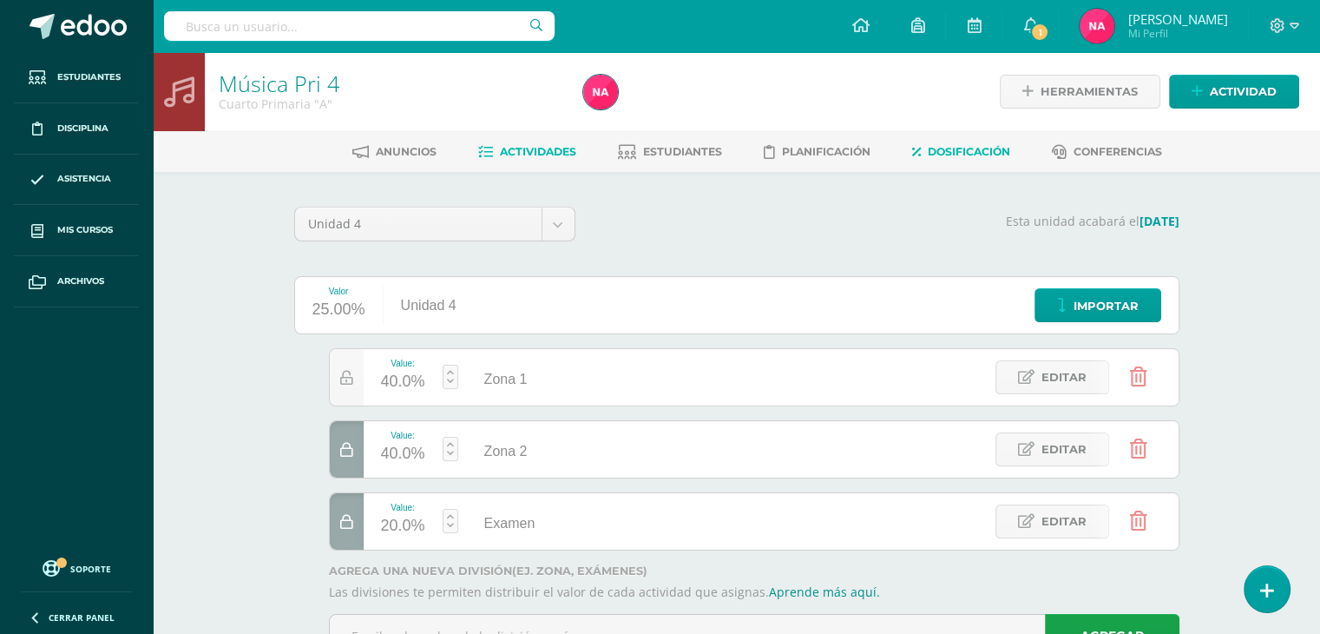
click at [557, 157] on span "Actividades" at bounding box center [538, 151] width 76 height 13
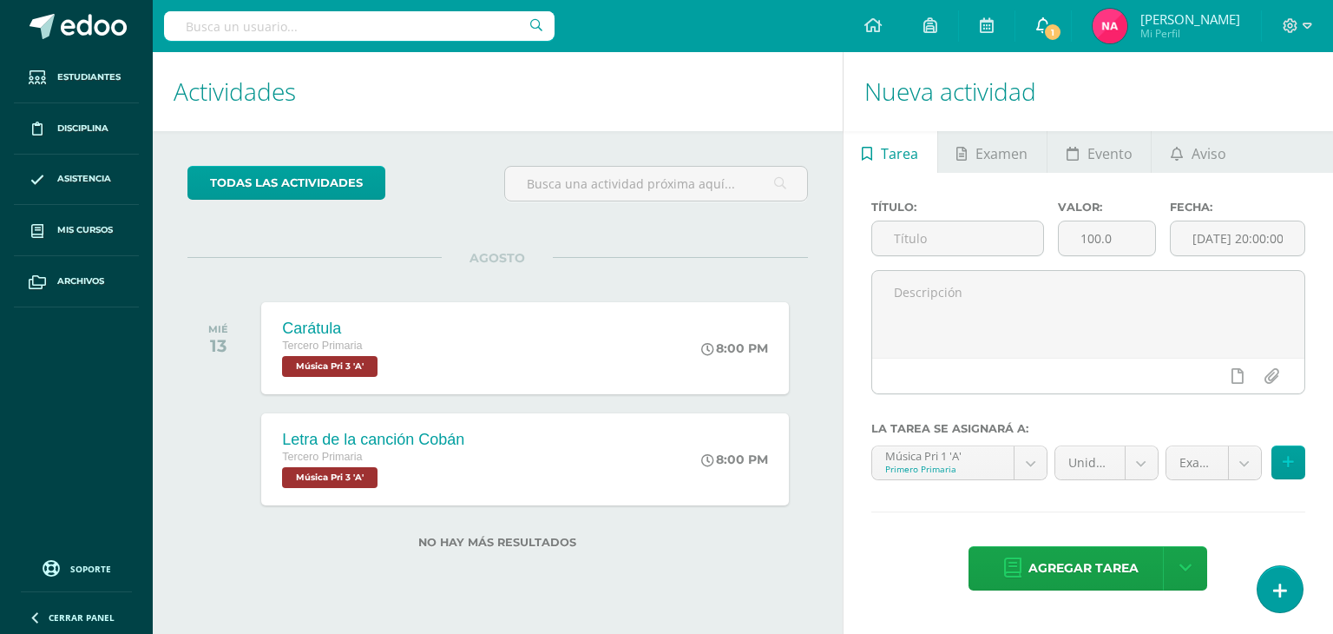
click at [1050, 17] on icon at bounding box center [1043, 25] width 14 height 16
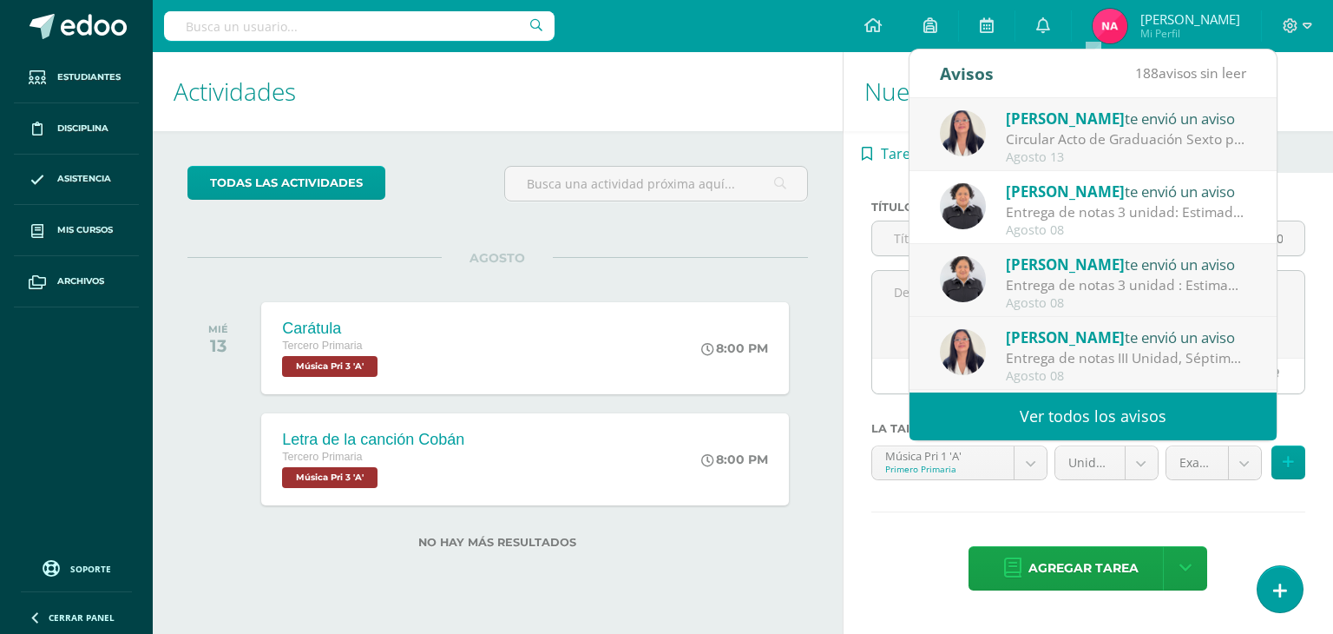
click at [1021, 126] on span "[PERSON_NAME]" at bounding box center [1065, 118] width 119 height 20
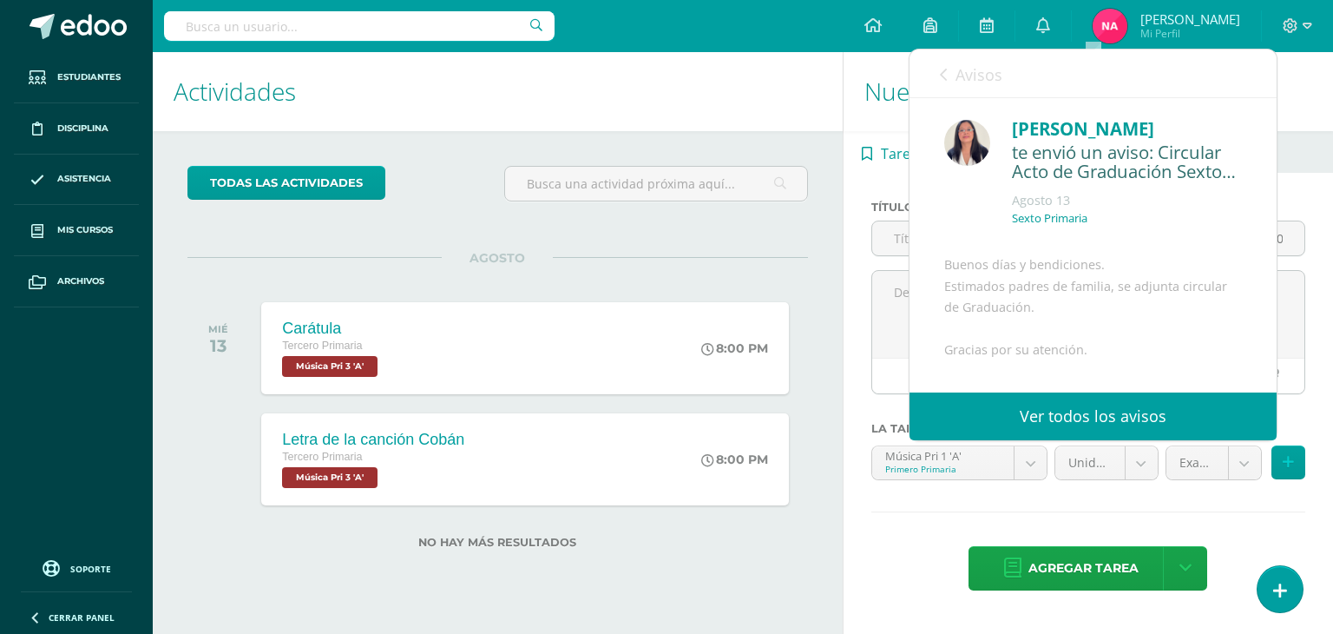
click at [1031, 417] on link "Ver todos los avisos" at bounding box center [1093, 416] width 367 height 48
click at [1038, 418] on link "Ver todos los avisos" at bounding box center [1093, 416] width 367 height 48
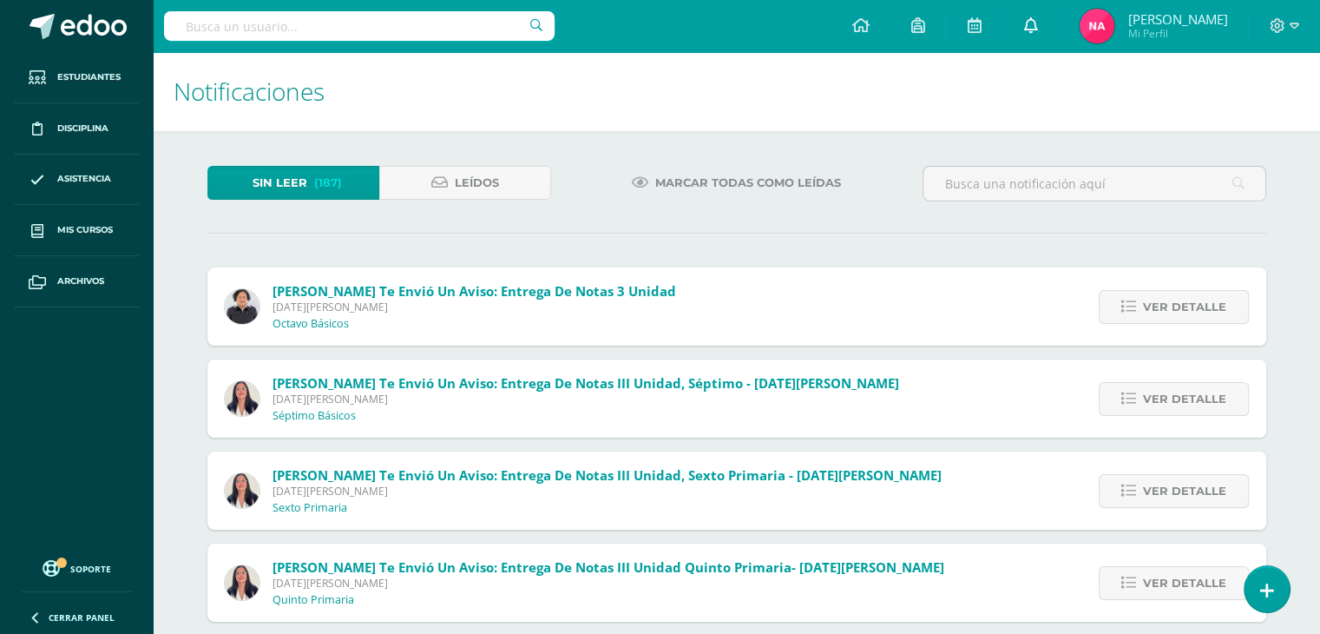
click at [1037, 24] on icon at bounding box center [1030, 25] width 14 height 16
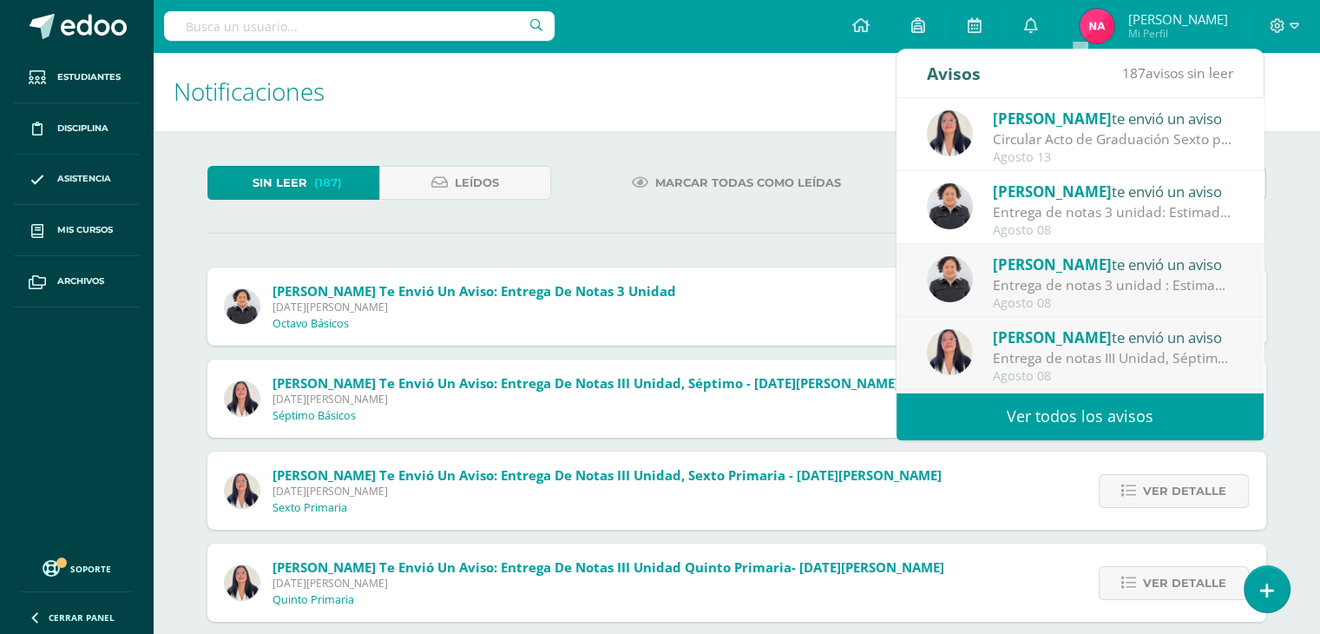
click at [958, 132] on img at bounding box center [950, 133] width 46 height 46
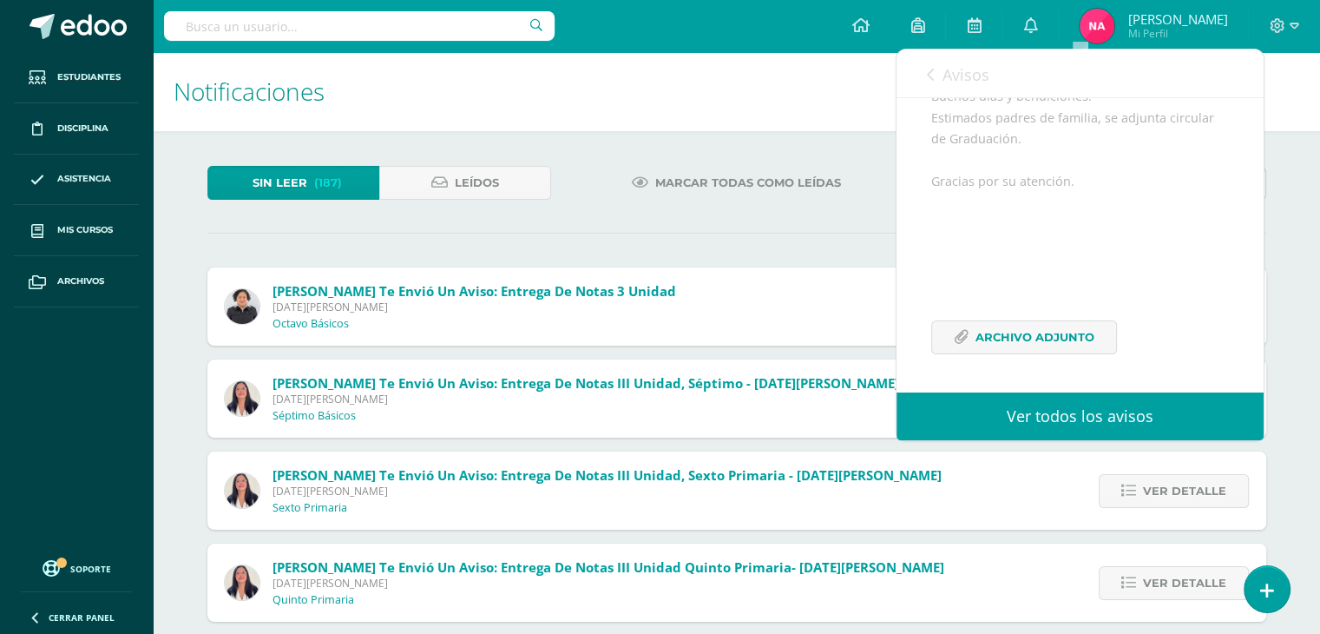
scroll to position [210, 0]
click at [1016, 326] on span "Archivo Adjunto" at bounding box center [1035, 337] width 119 height 32
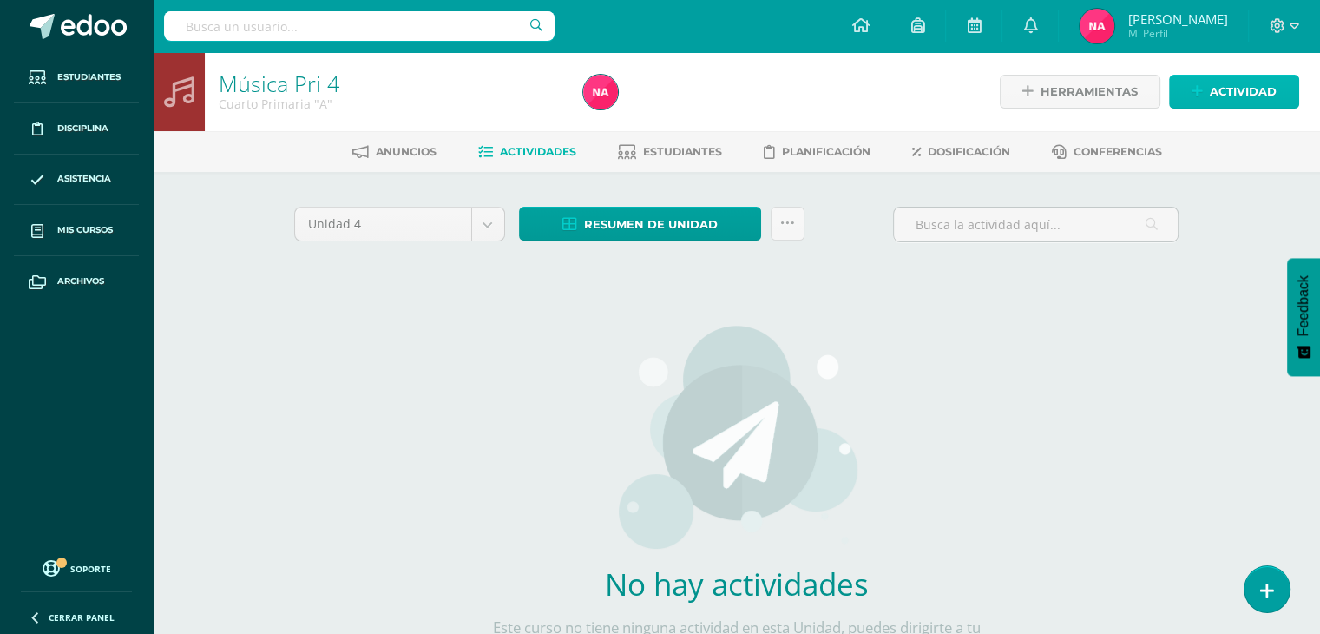
click at [1243, 91] on span "Actividad" at bounding box center [1243, 92] width 67 height 32
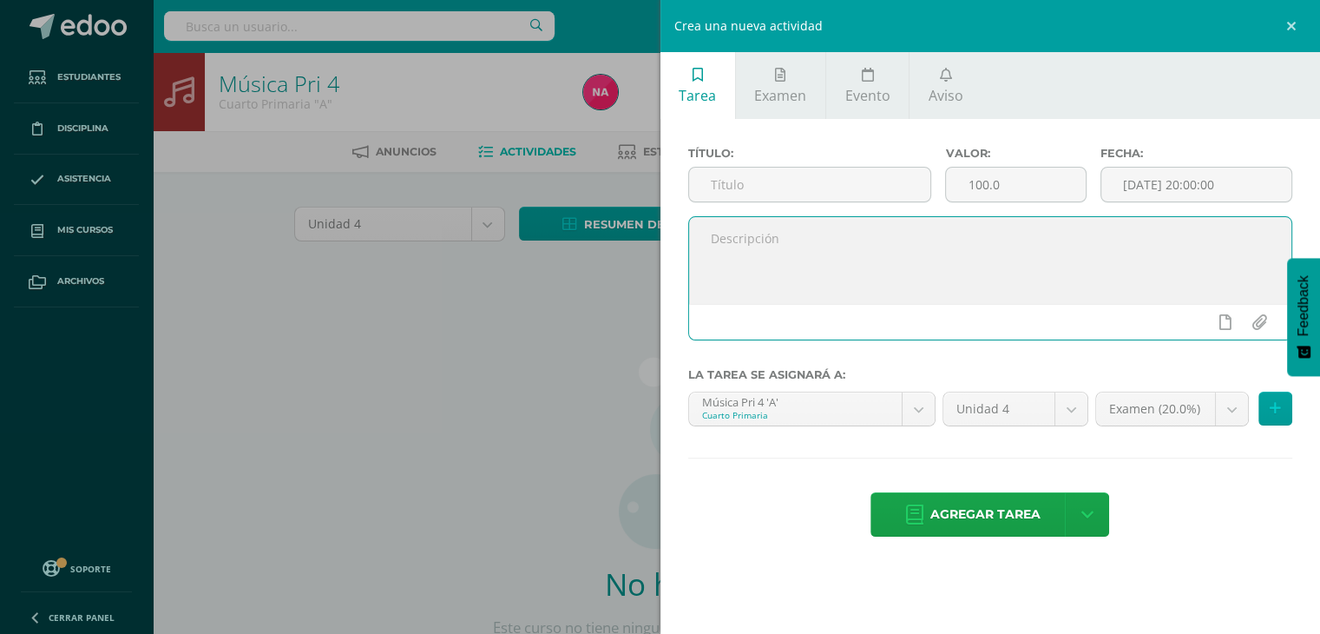
click at [885, 264] on textarea at bounding box center [990, 260] width 603 height 87
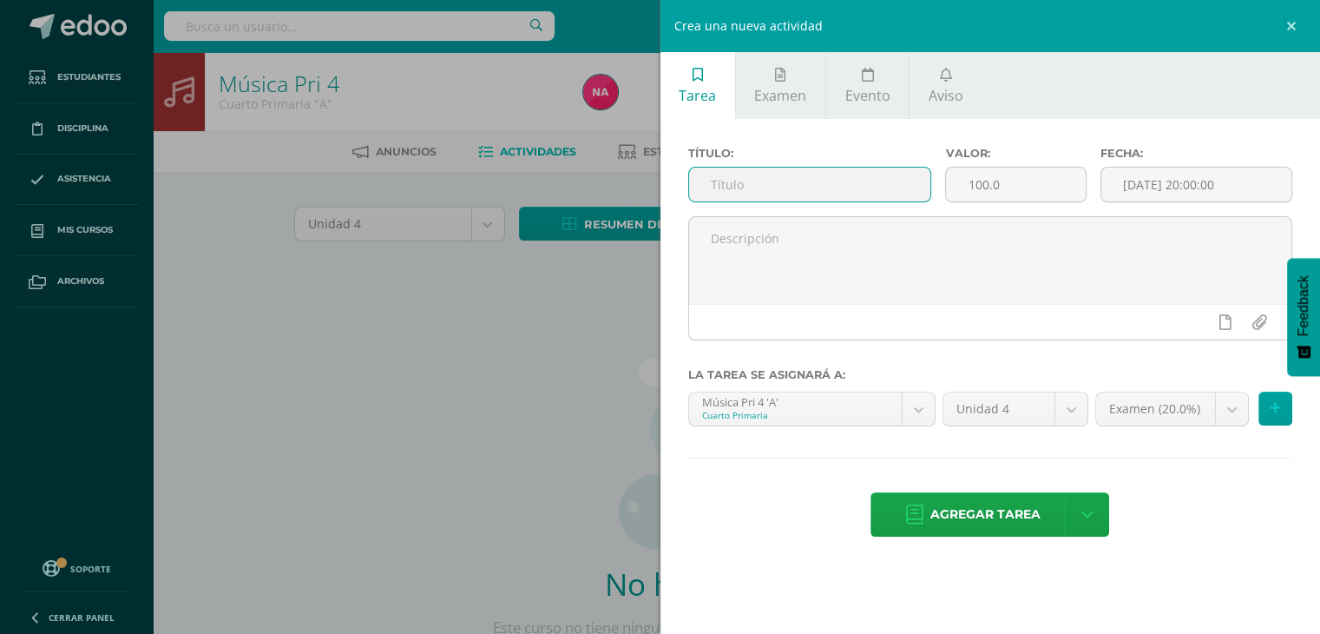
click at [759, 185] on input "text" at bounding box center [810, 185] width 242 height 34
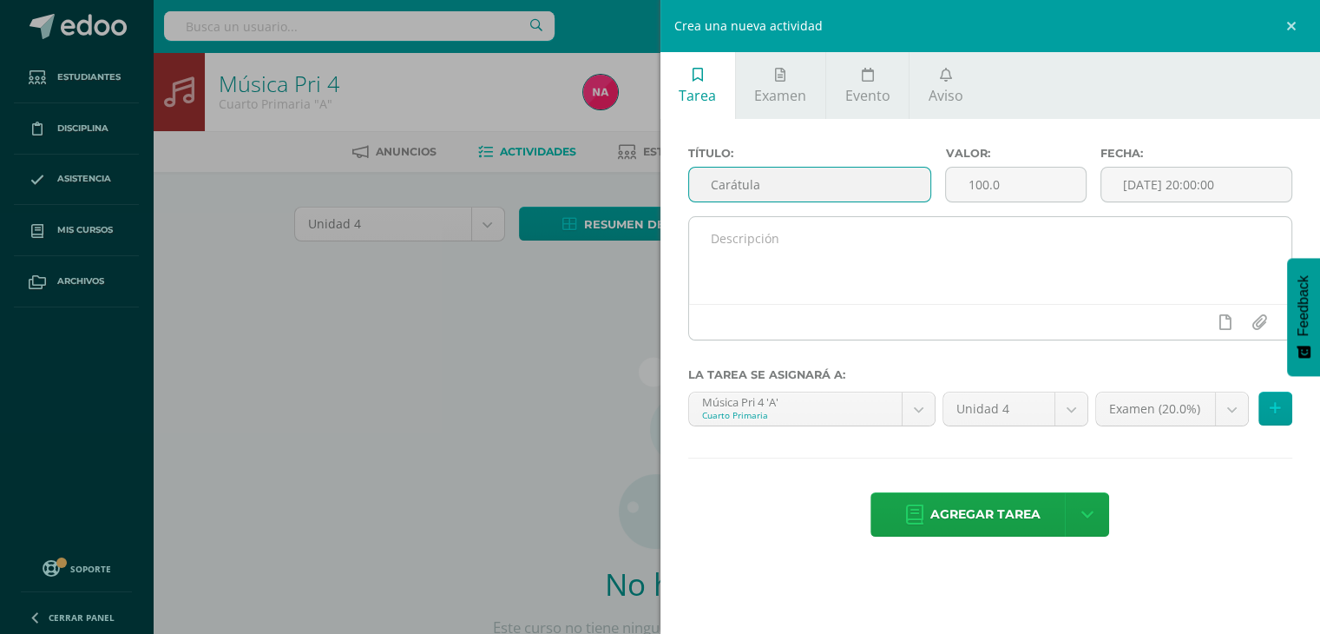
type input "Carátula"
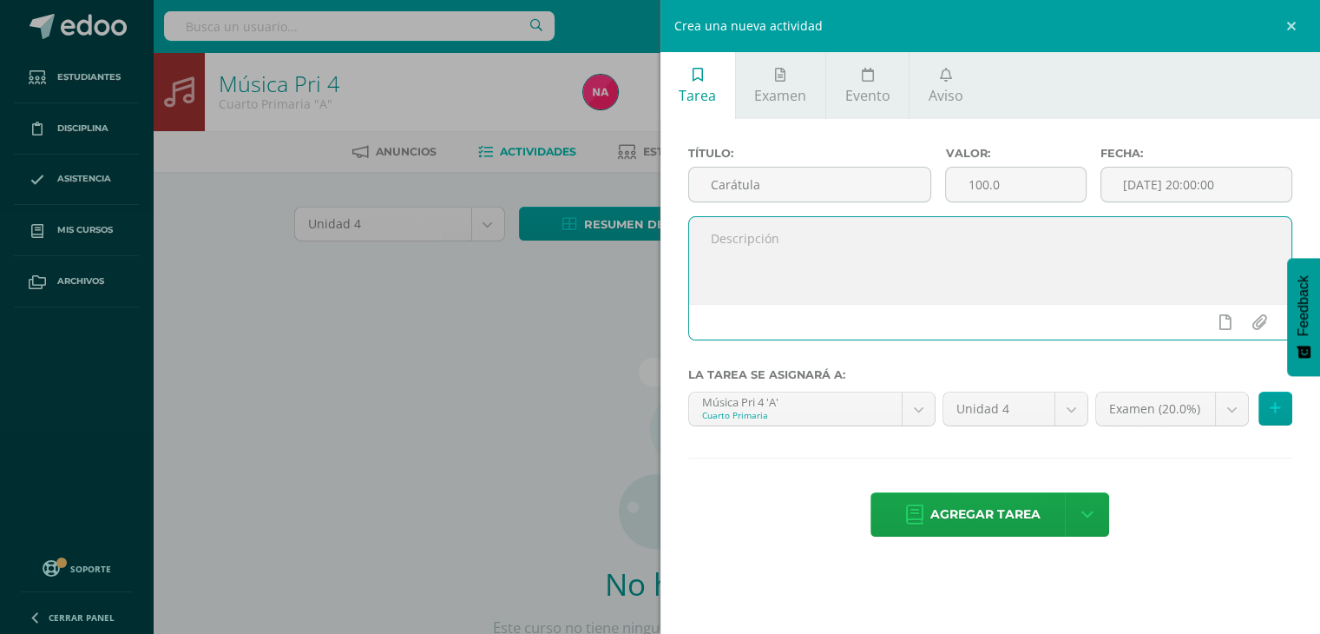
click at [770, 239] on textarea at bounding box center [990, 260] width 603 height 87
type textarea "Esta actividad se realizó el 30 de julio en clase, donde se elaboro la carátula…"
click at [1133, 413] on body "Estudiantes Disciplina Asistencia Mis cursos Archivos Soporte Ayuda Reportar un…" at bounding box center [660, 373] width 1320 height 746
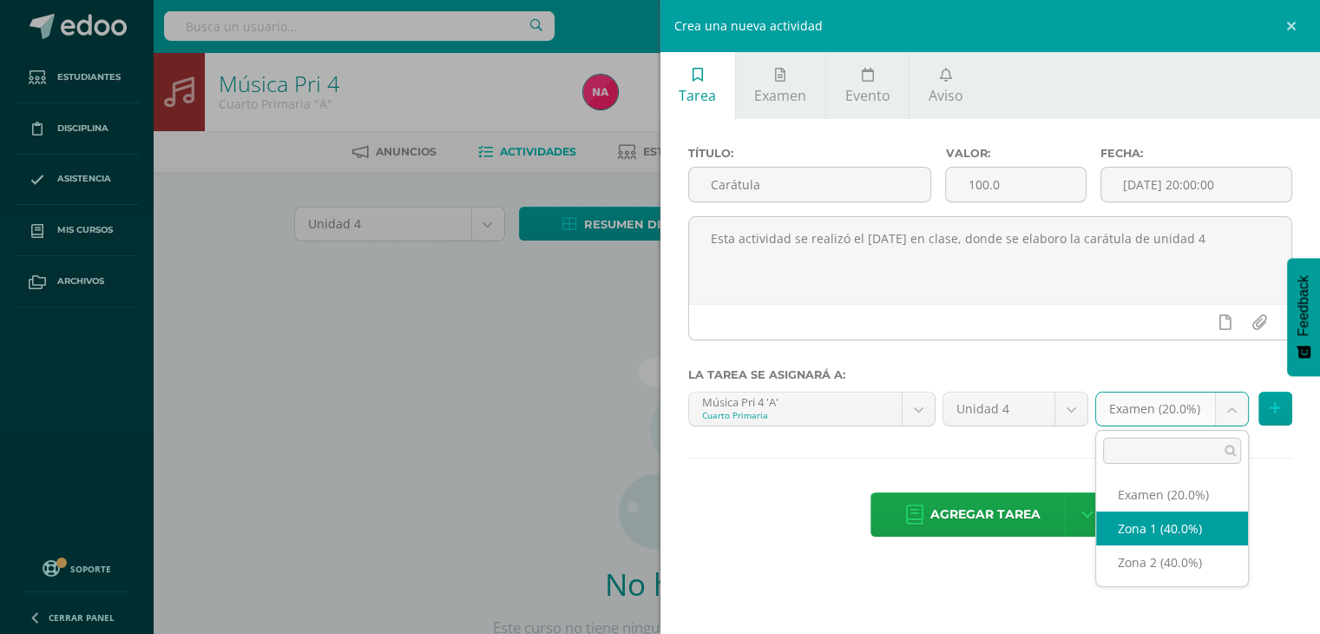
select select "29676"
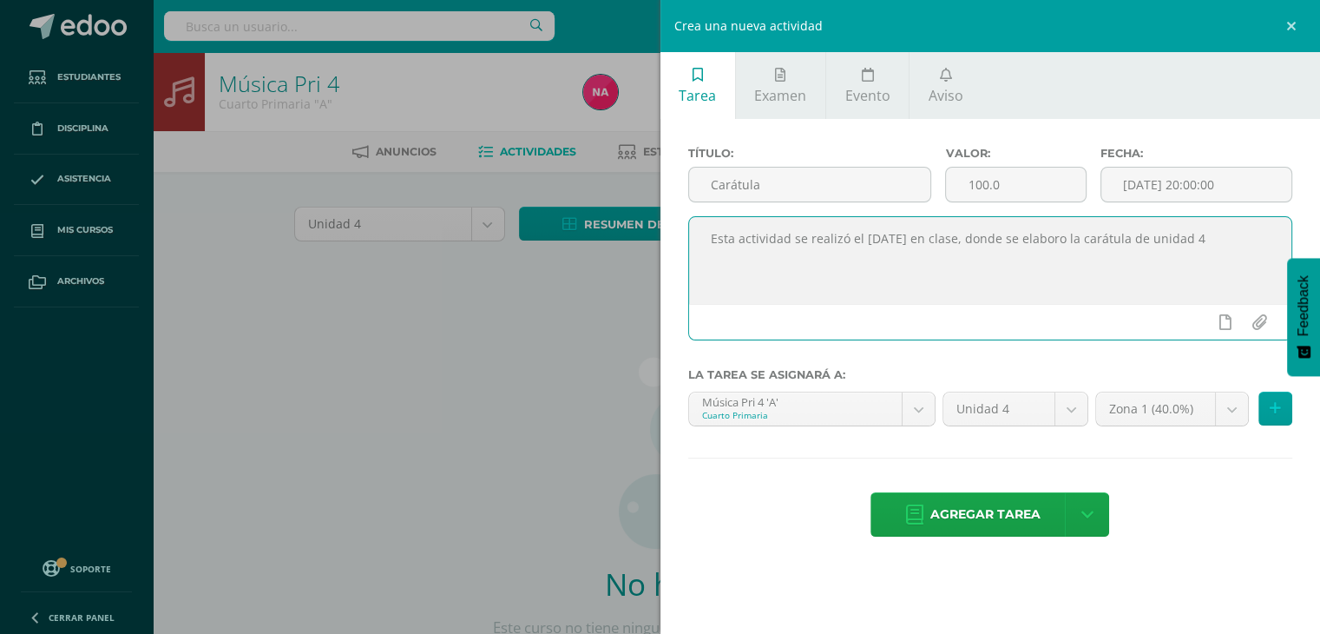
click at [1073, 237] on textarea "Esta actividad se realizó el 30 de julio en clase, donde se elaboro la carátula…" at bounding box center [990, 260] width 603 height 87
click at [1153, 238] on textarea "Esta actividad se realizó el 30 de julio en clase, donde se elaboró la carátula…" at bounding box center [990, 260] width 603 height 87
type textarea "Esta actividad se realizó el 30 de julio en clase, donde se elaboró la carátula…"
click at [1187, 404] on body "Estudiantes Disciplina Asistencia Mis cursos Archivos Soporte Ayuda Reportar un…" at bounding box center [660, 373] width 1320 height 746
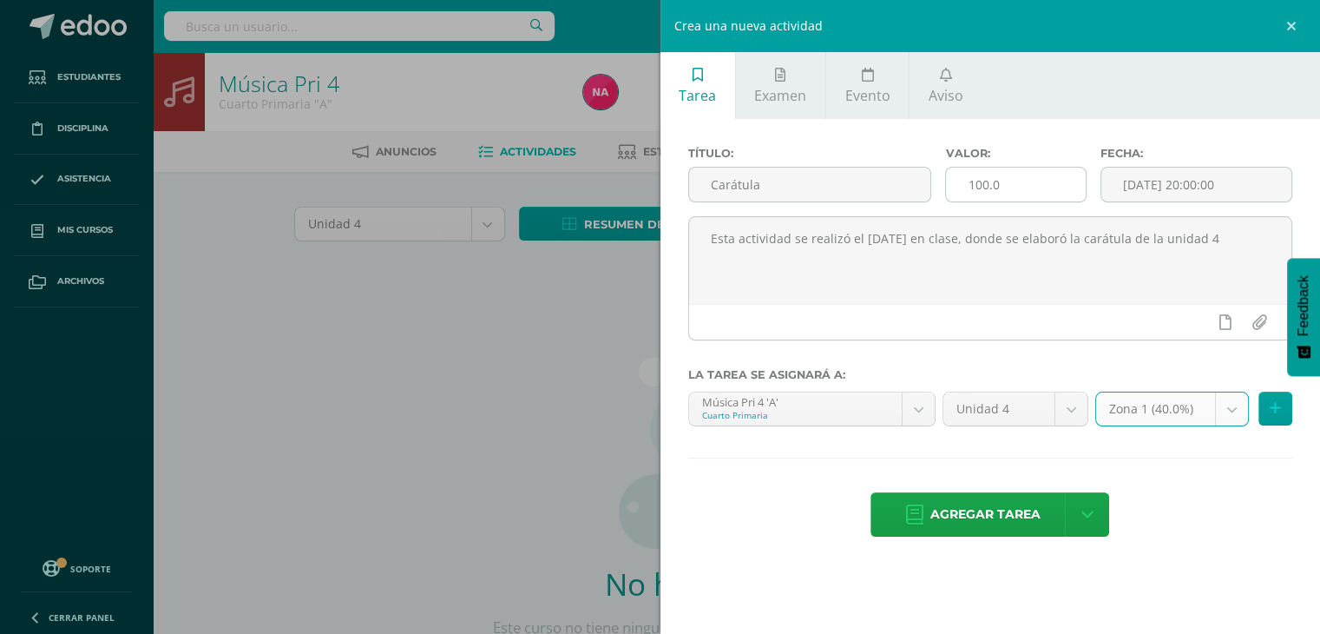
click at [982, 185] on input "100.0" at bounding box center [1015, 185] width 139 height 34
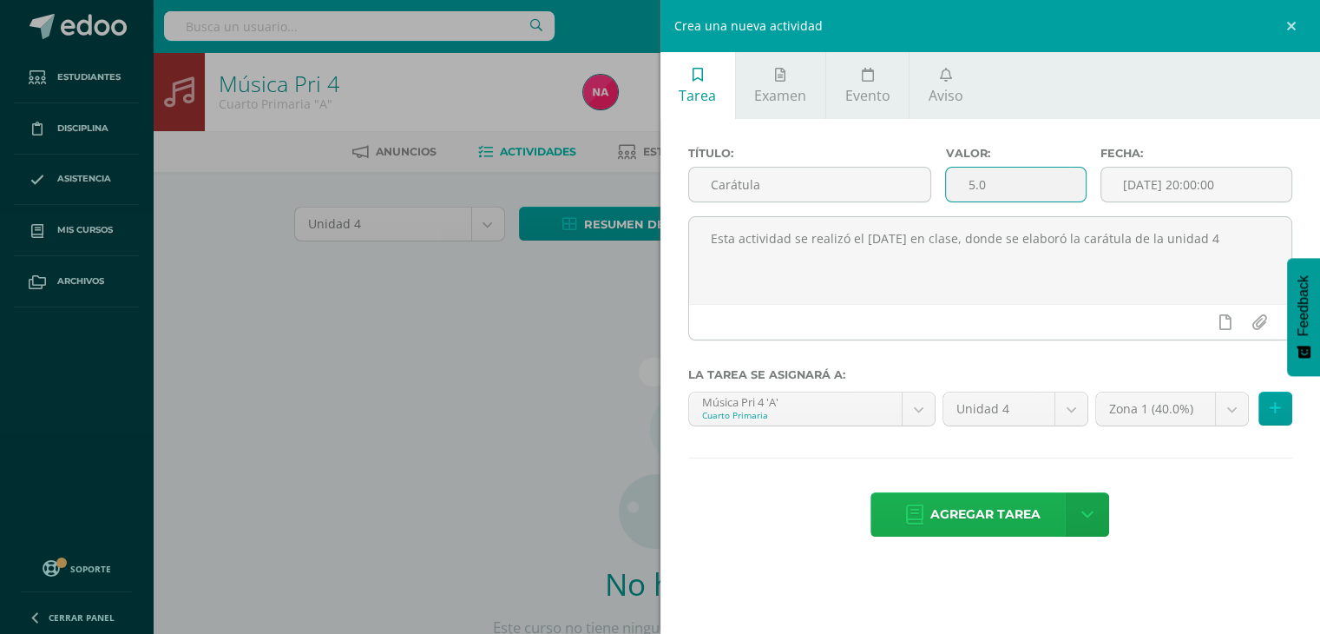
type input "5.0"
click at [997, 525] on span "Agregar tarea" at bounding box center [985, 514] width 110 height 43
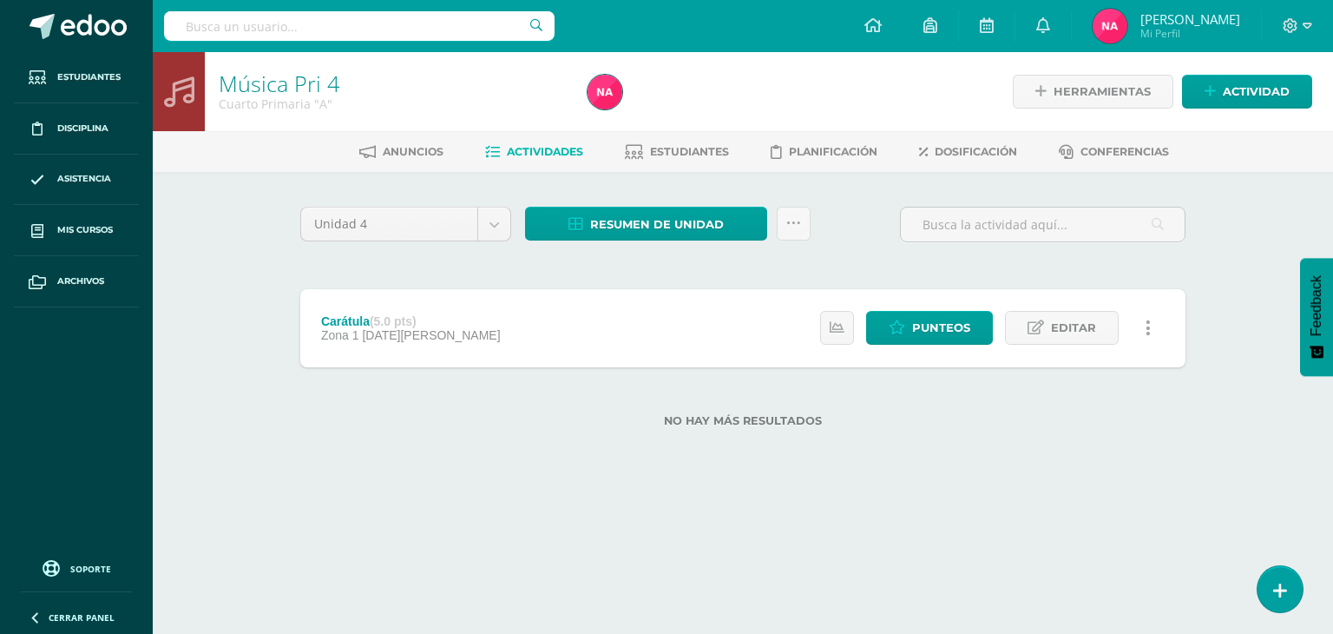
click at [682, 435] on div "No hay más resultados" at bounding box center [742, 407] width 885 height 81
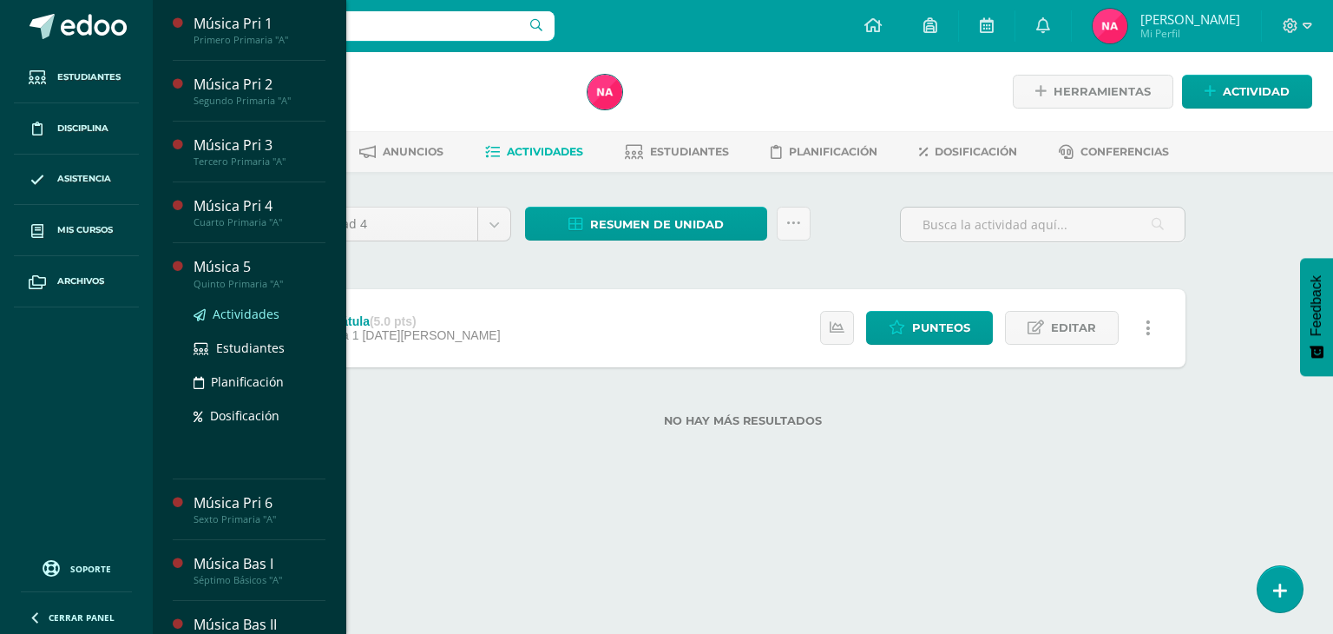
click at [250, 319] on span "Actividades" at bounding box center [246, 314] width 67 height 16
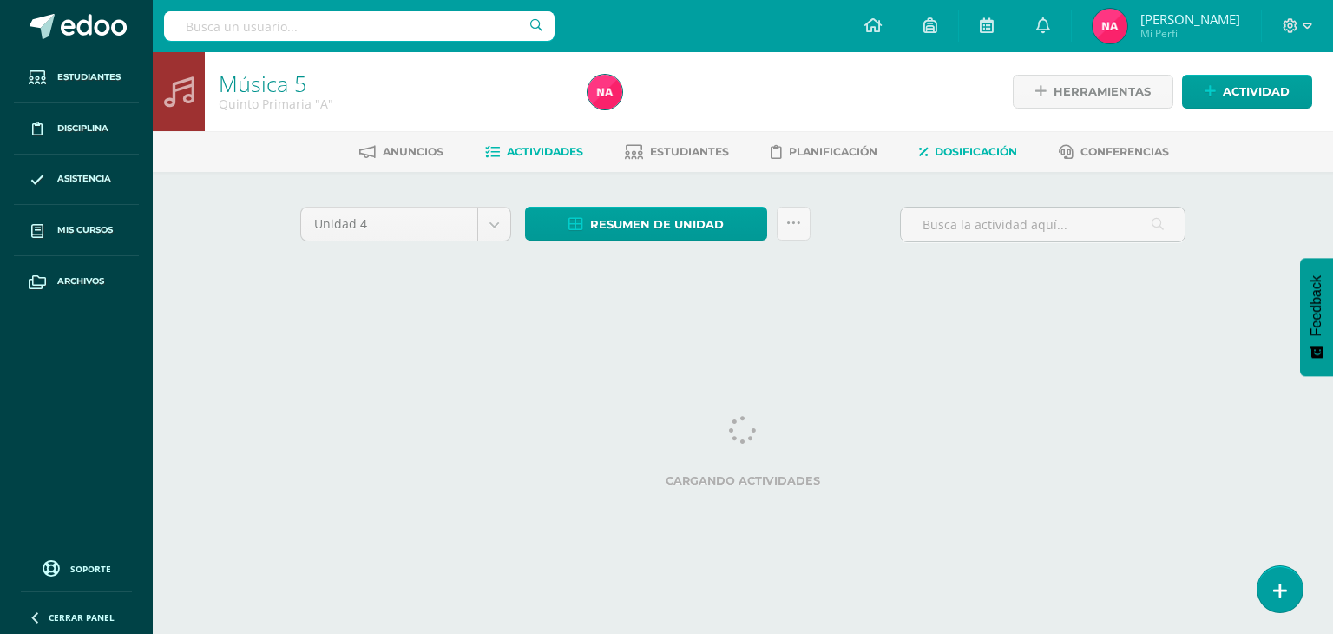
click at [951, 150] on span "Dosificación" at bounding box center [976, 151] width 82 height 13
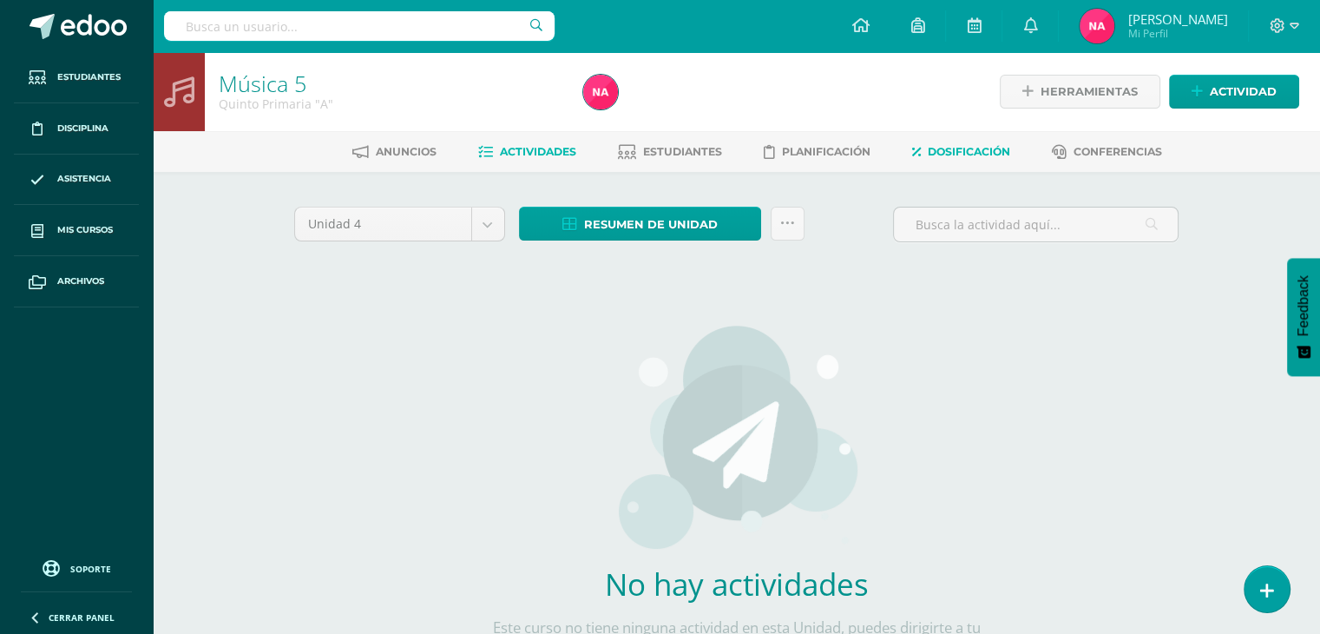
click at [951, 150] on span "Dosificación" at bounding box center [969, 151] width 82 height 13
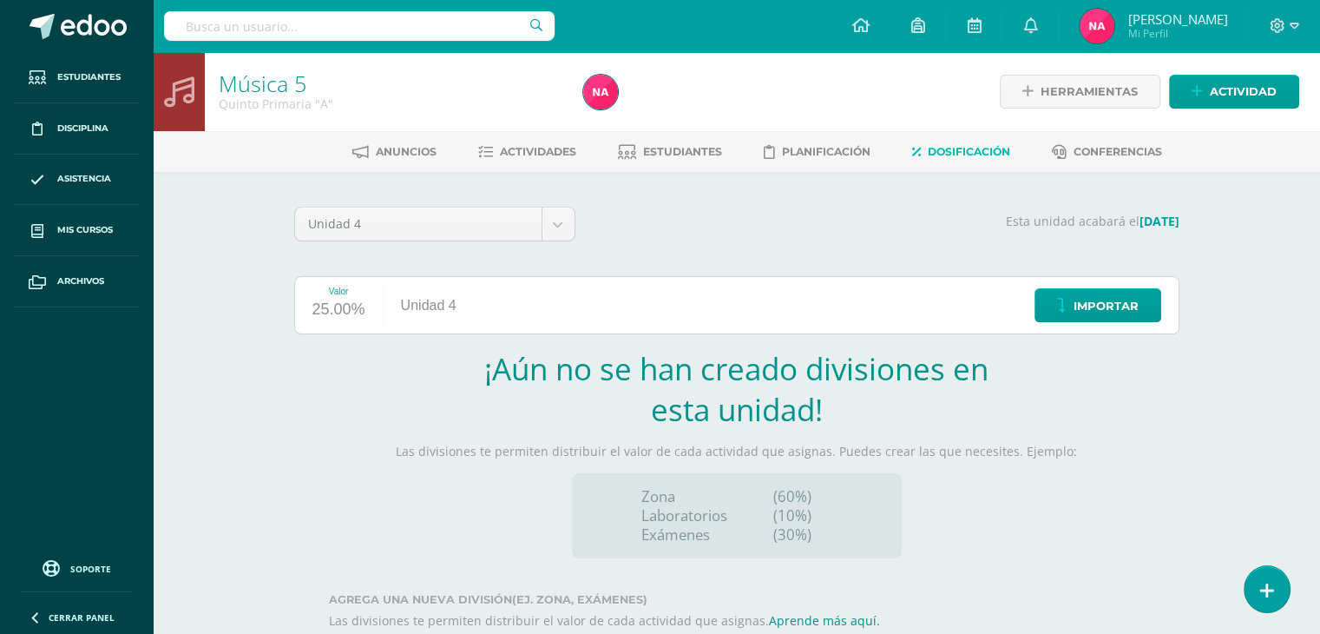
scroll to position [102, 0]
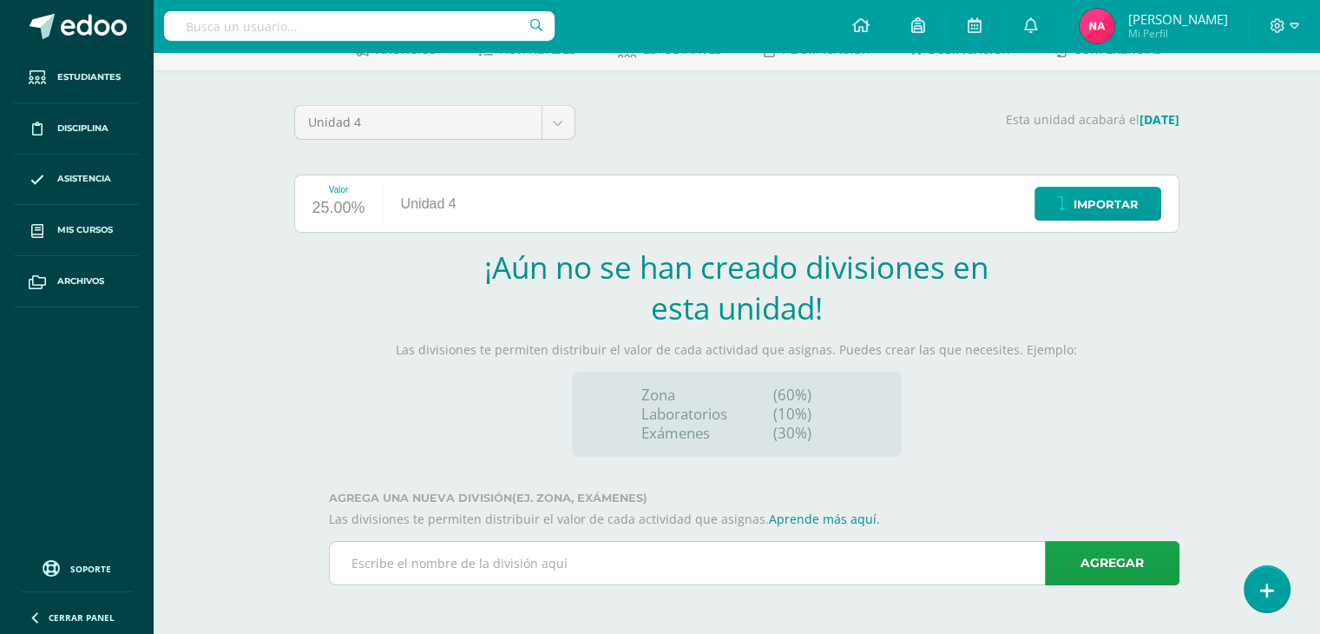
click at [729, 562] on input "text" at bounding box center [754, 563] width 849 height 43
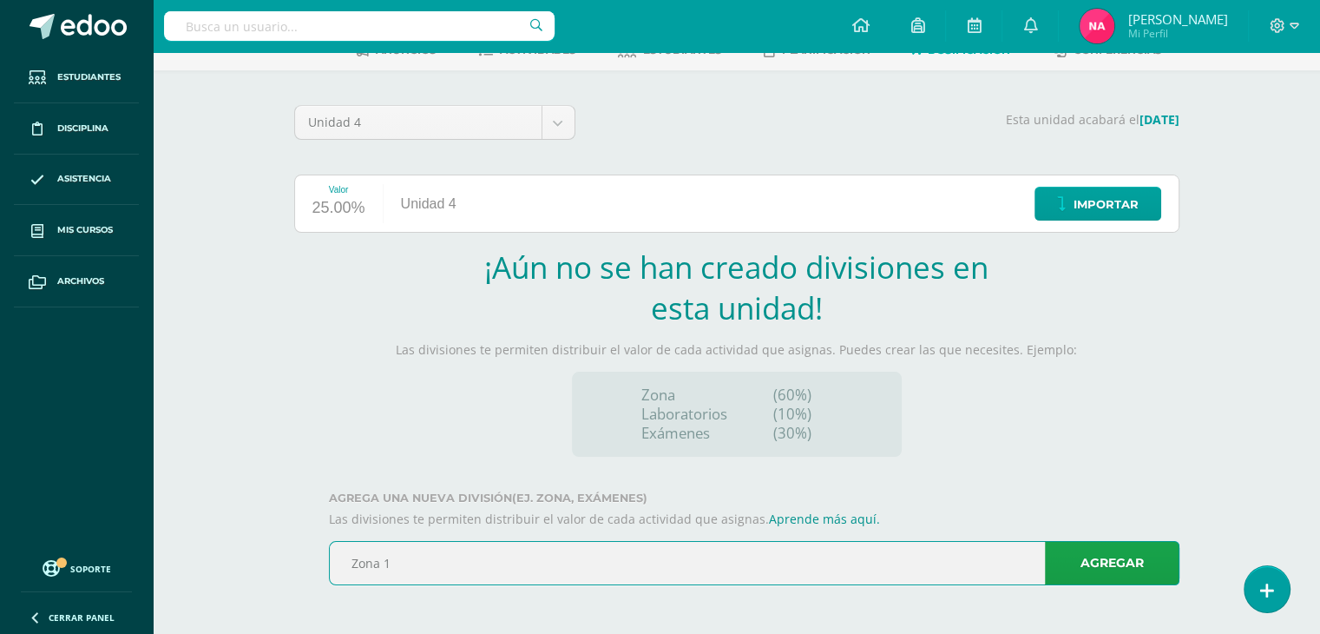
type input "Zona 1"
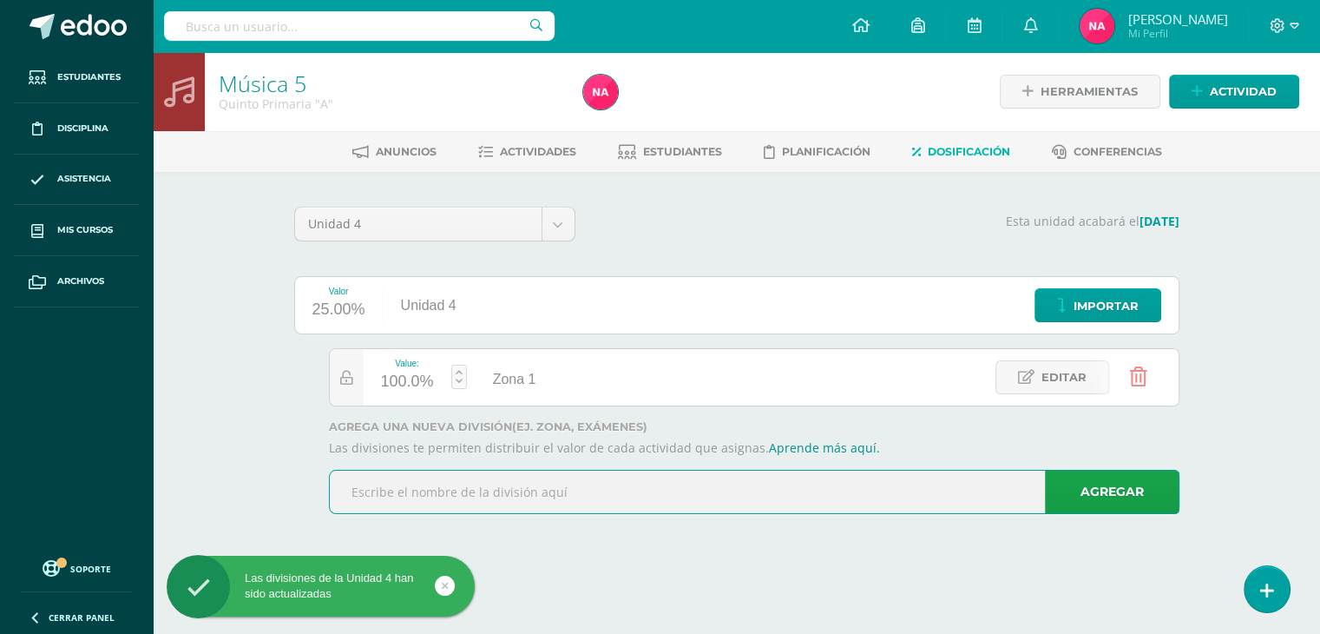
scroll to position [0, 0]
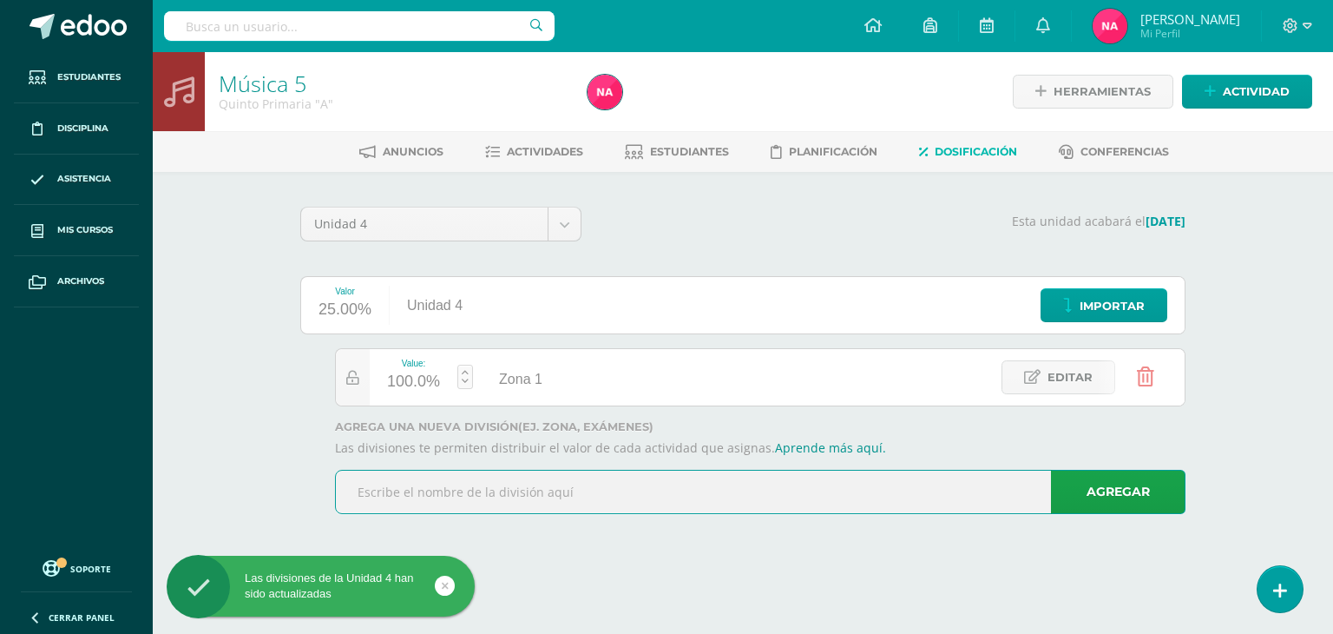
click at [472, 489] on input "text" at bounding box center [760, 491] width 849 height 43
type input "Zona 2"
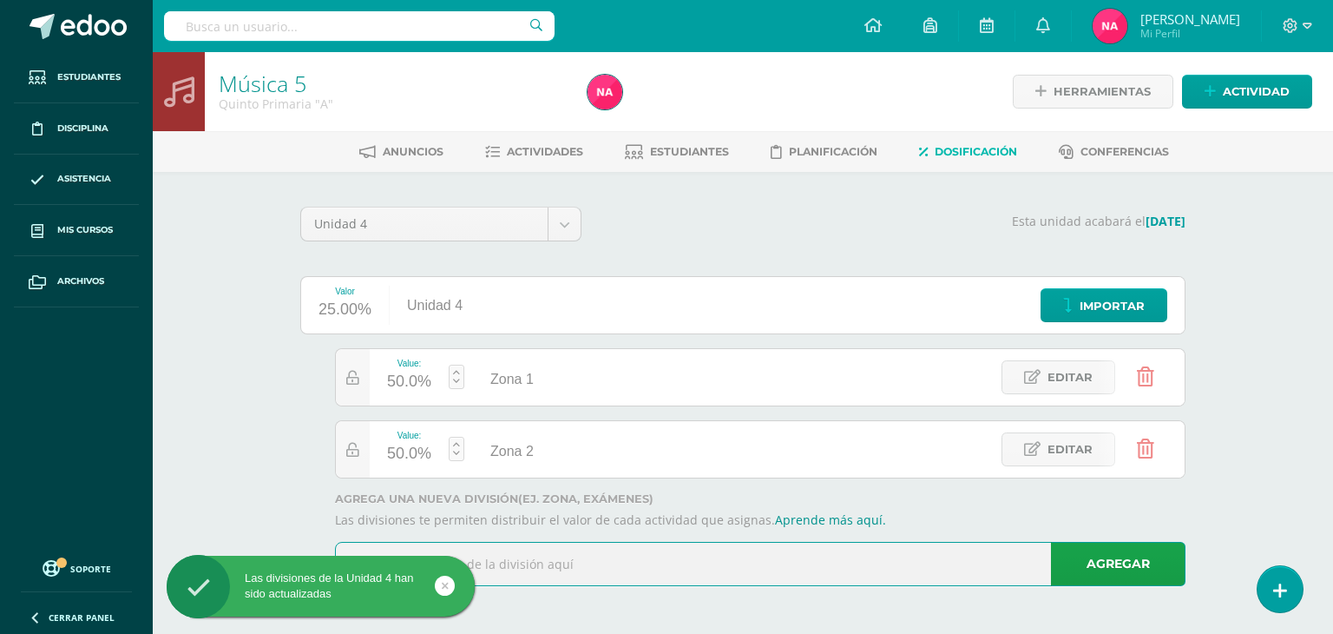
click at [593, 567] on input "text" at bounding box center [760, 563] width 849 height 43
type input "Examen"
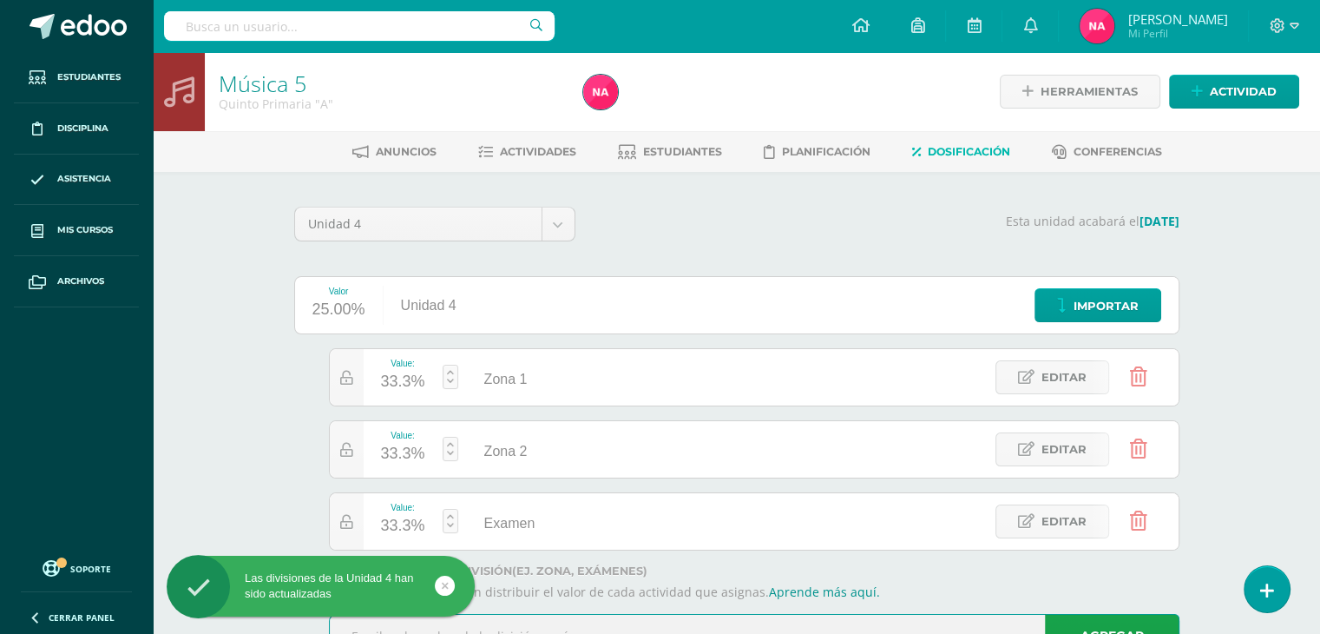
scroll to position [70, 0]
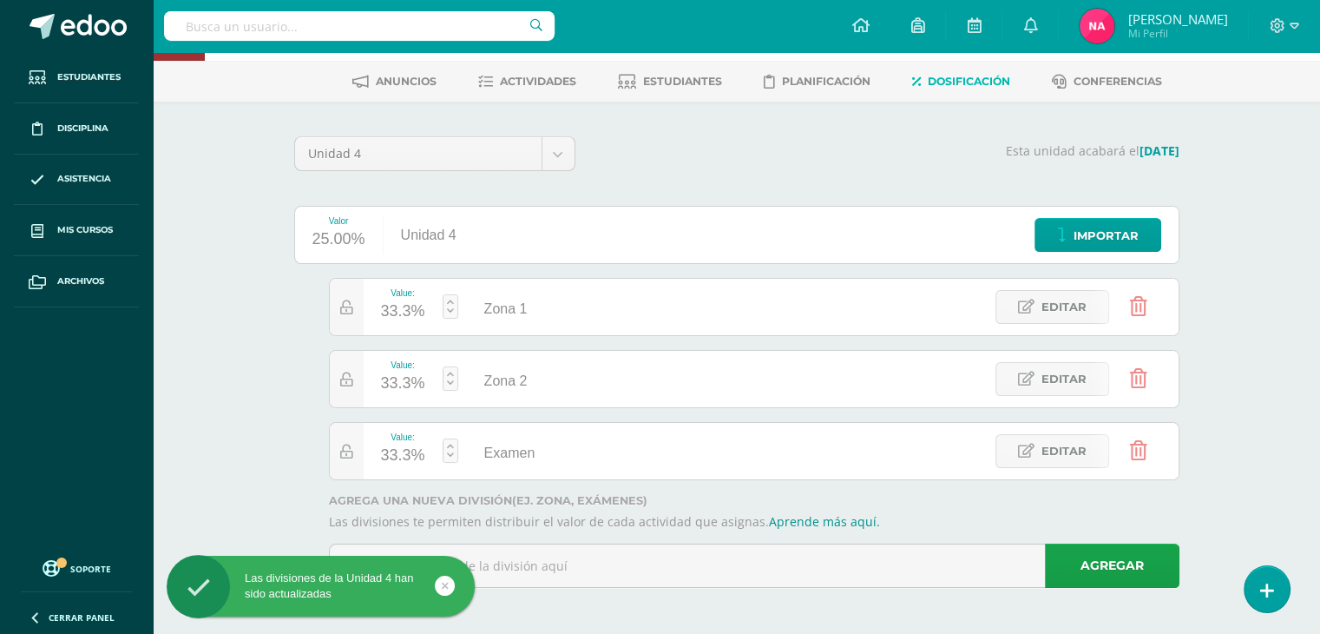
click at [396, 458] on div "33.3%" at bounding box center [403, 456] width 44 height 28
type input "20"
click at [344, 373] on icon at bounding box center [346, 379] width 13 height 15
click at [513, 89] on link "Actividades" at bounding box center [527, 82] width 98 height 28
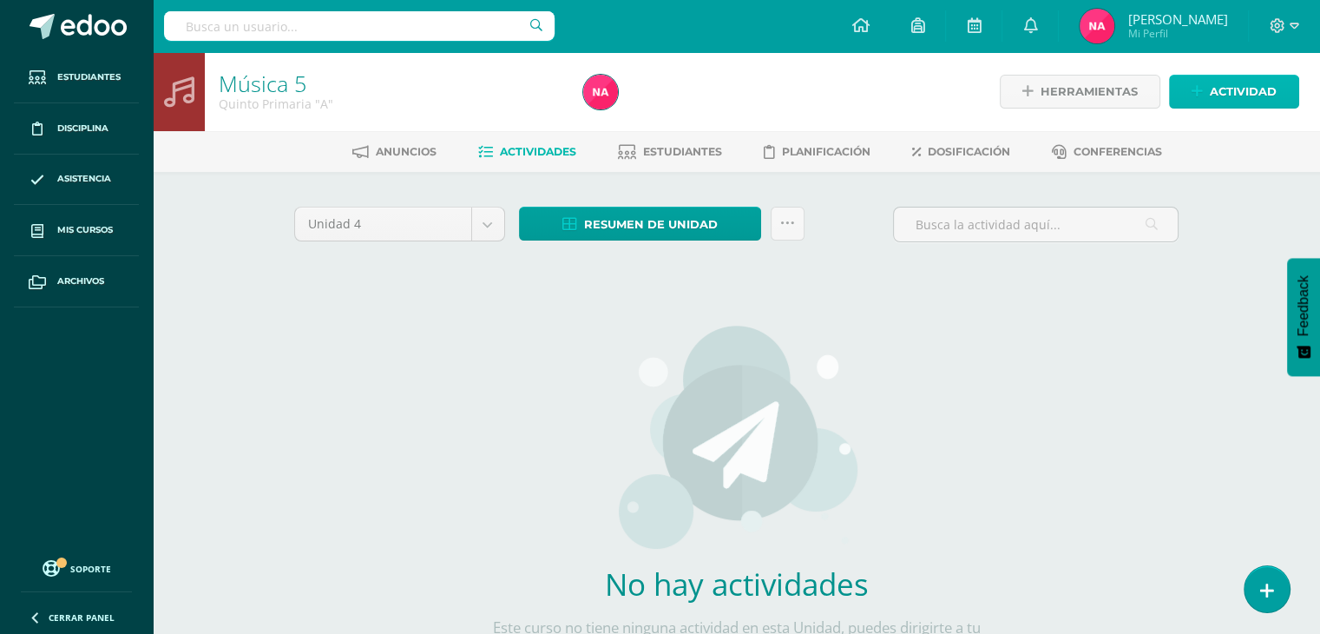
click at [1201, 86] on icon at bounding box center [1197, 91] width 11 height 15
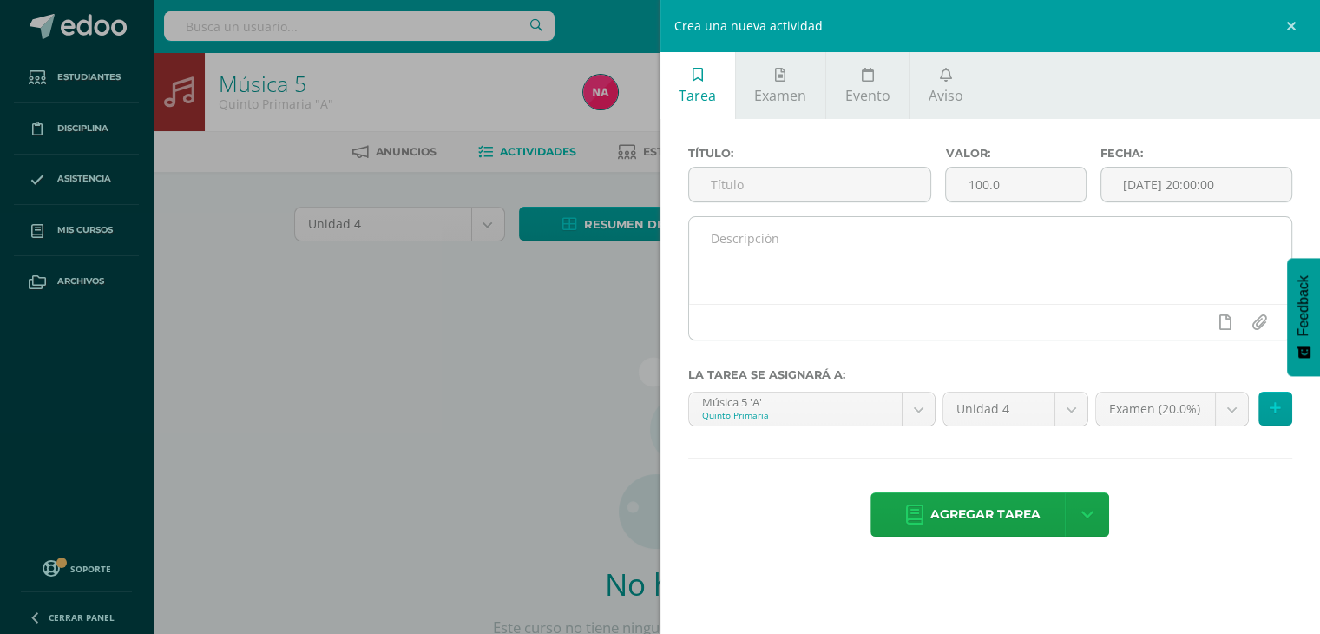
click at [867, 265] on textarea at bounding box center [990, 260] width 603 height 87
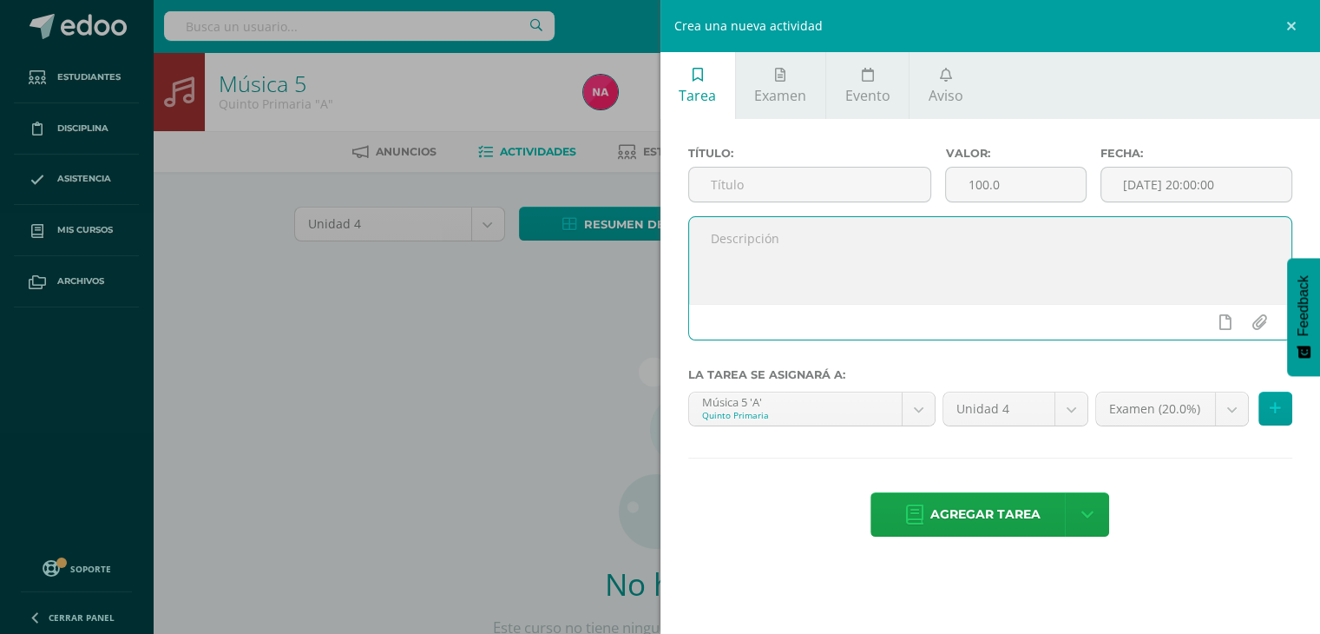
click at [867, 265] on textarea at bounding box center [990, 260] width 603 height 87
click at [823, 181] on input "text" at bounding box center [810, 185] width 242 height 34
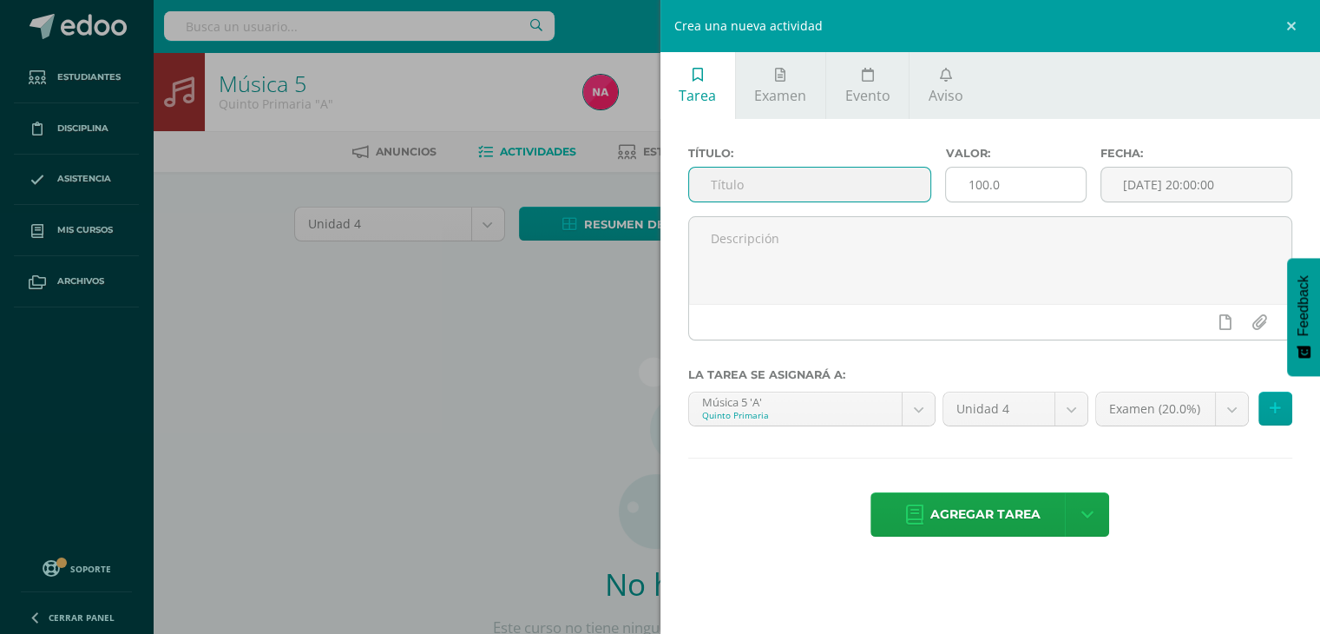
click at [985, 183] on input "100.0" at bounding box center [1015, 185] width 139 height 34
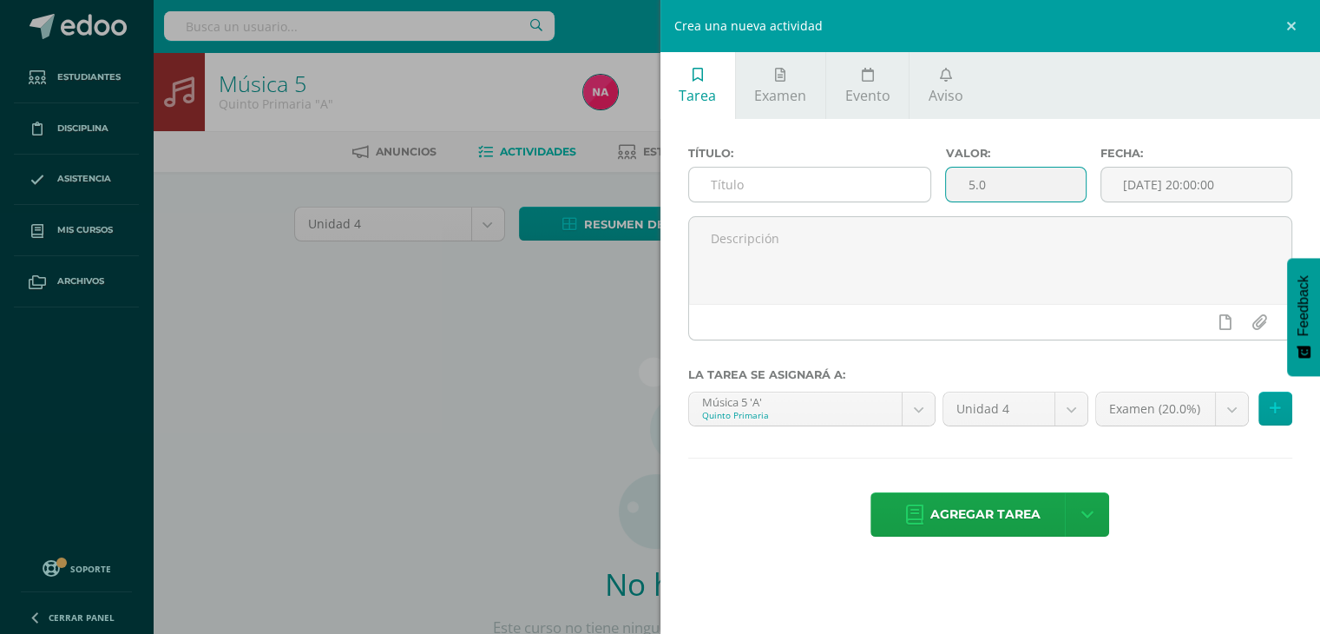
type input "5.0"
click at [748, 180] on input "text" at bounding box center [810, 185] width 242 height 34
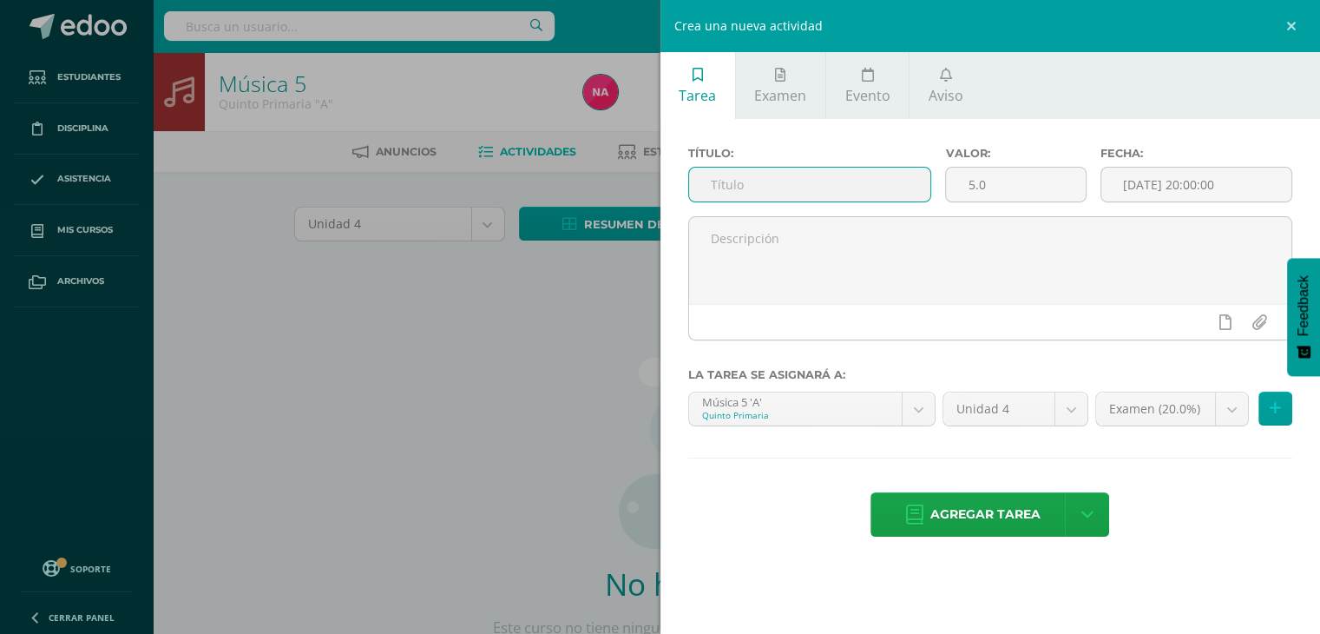
paste input "a"
type input "a"
type input "X"
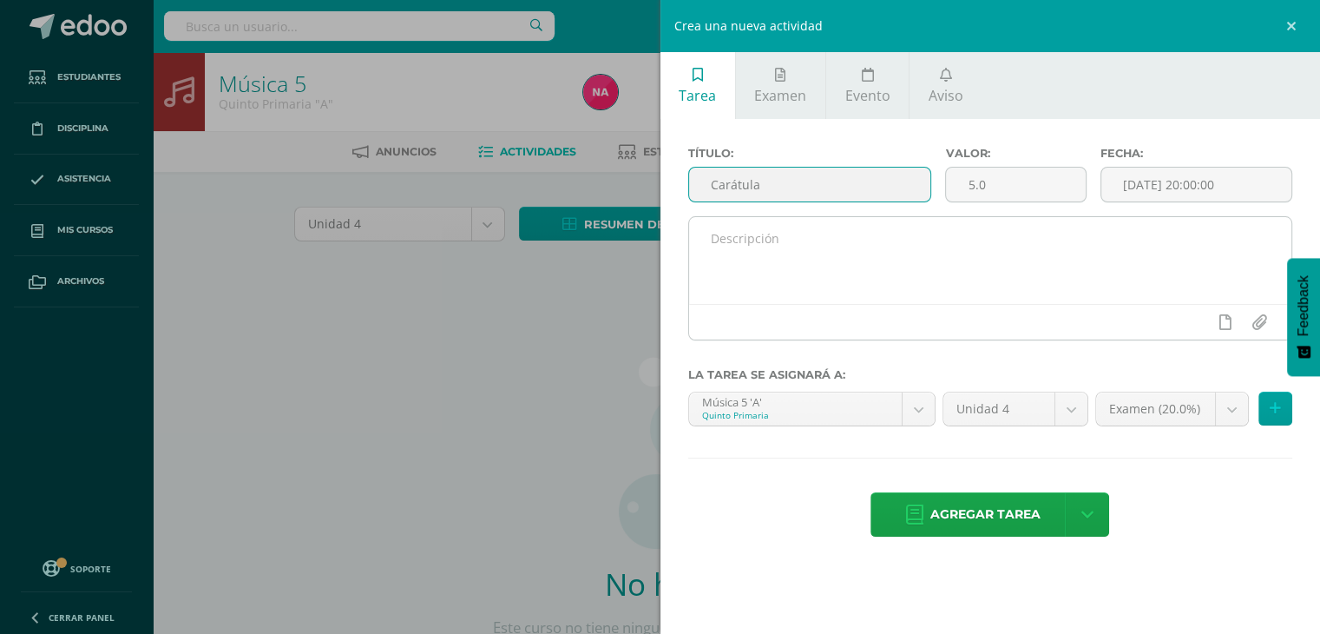
type input "Carátula"
click at [838, 240] on textarea at bounding box center [990, 260] width 603 height 87
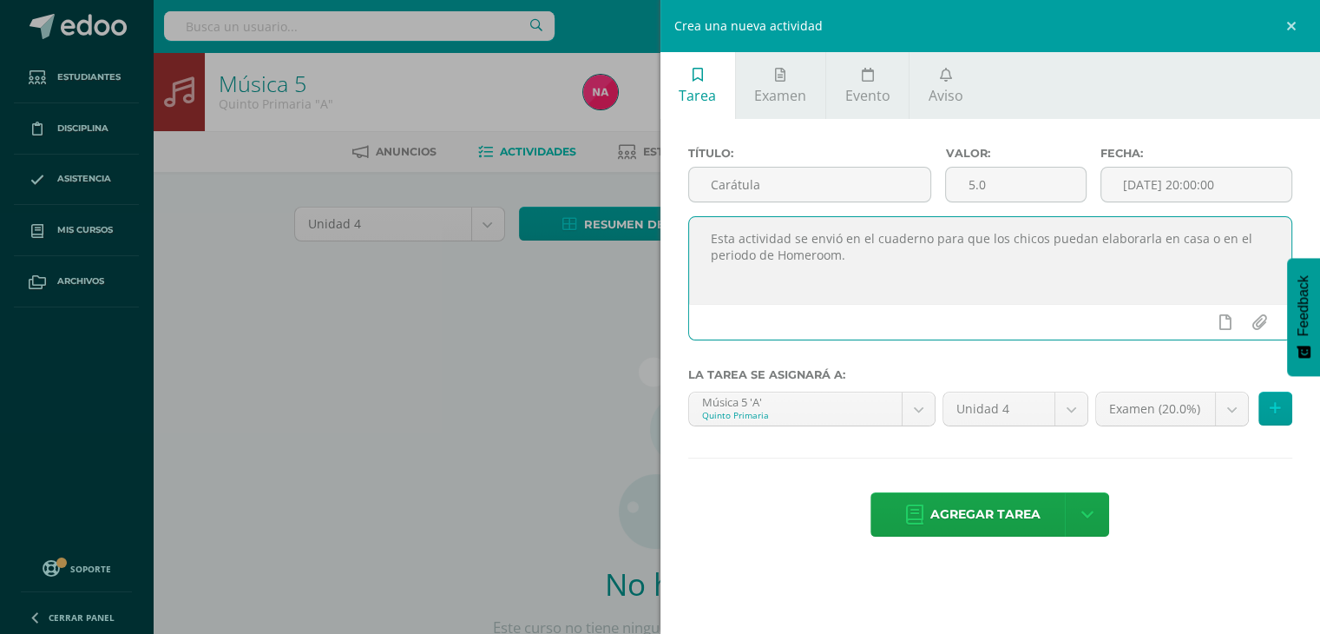
drag, startPoint x: 822, startPoint y: 254, endPoint x: 781, endPoint y: 294, distance: 57.1
click at [781, 294] on textarea "Esta actividad se envió en el cuaderno para que los chicos puedan elaborarla en…" at bounding box center [990, 260] width 603 height 87
type textarea "Esta actividad se envió en el cuaderno para que los chicos puedan elaborarla en…"
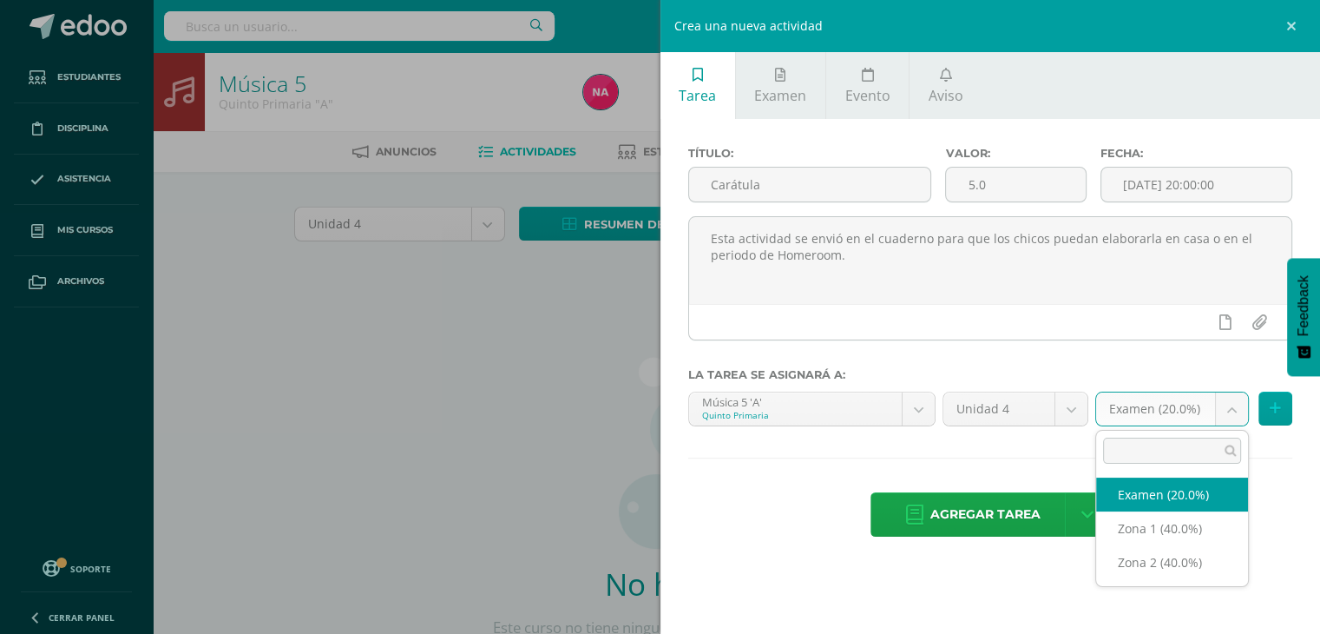
click at [1142, 411] on body "Estudiantes Disciplina Asistencia Mis cursos Archivos Soporte Ayuda Reportar un…" at bounding box center [660, 373] width 1320 height 746
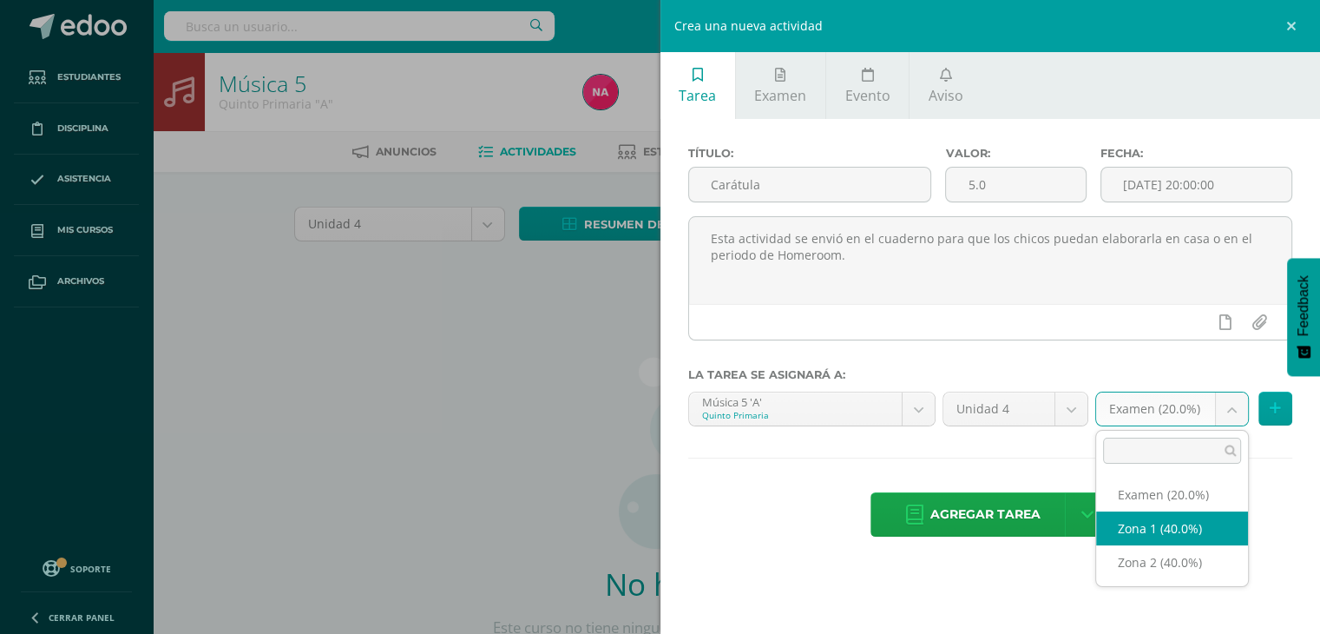
select select "29680"
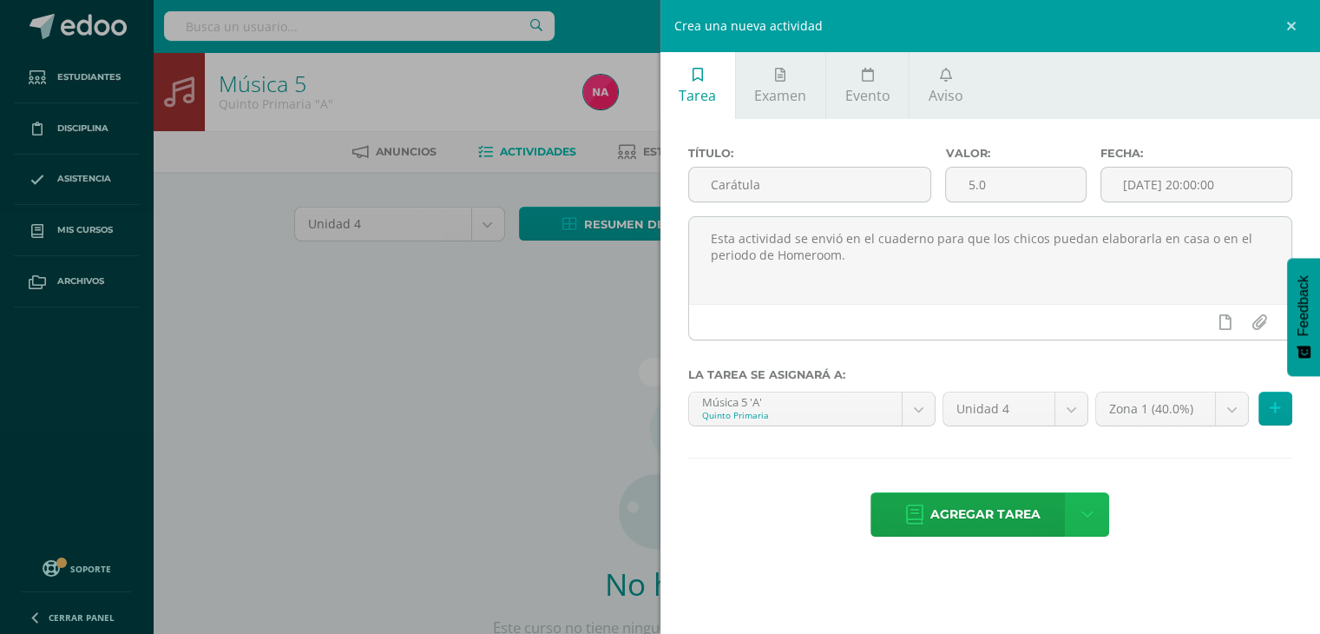
click at [1094, 510] on link at bounding box center [1087, 514] width 44 height 44
click at [1092, 454] on link "Agregar tarea y ocultar" at bounding box center [1089, 450] width 188 height 27
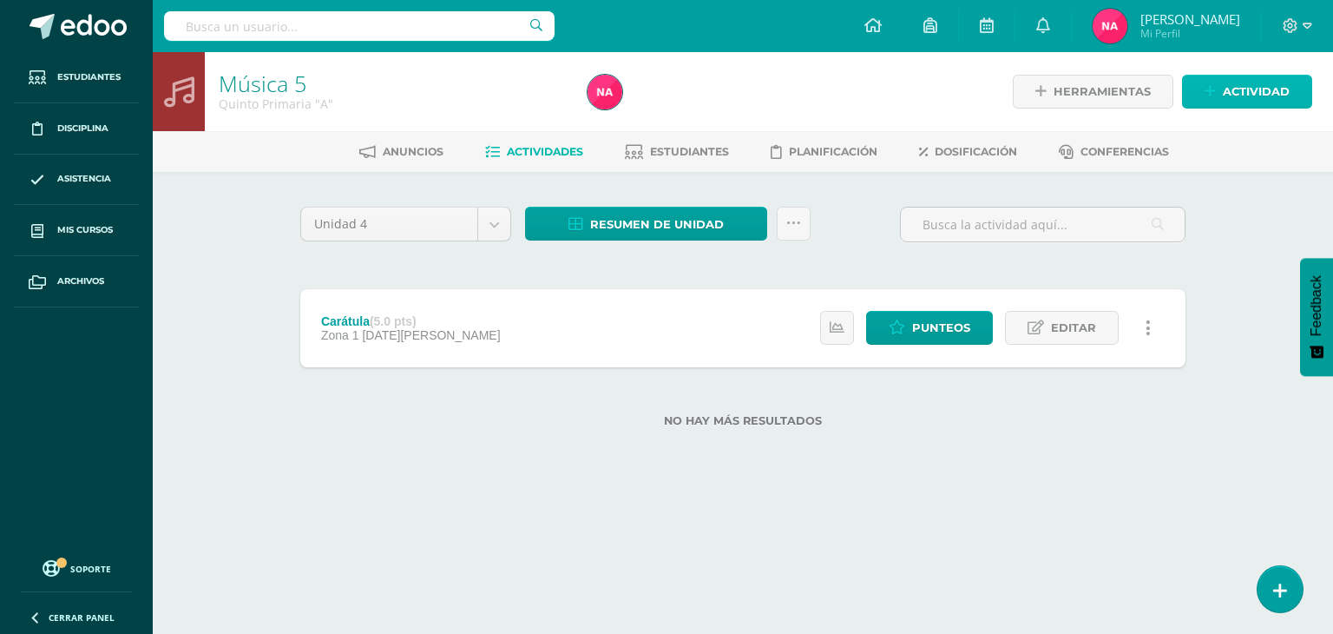
click at [1226, 86] on span "Actividad" at bounding box center [1256, 92] width 67 height 32
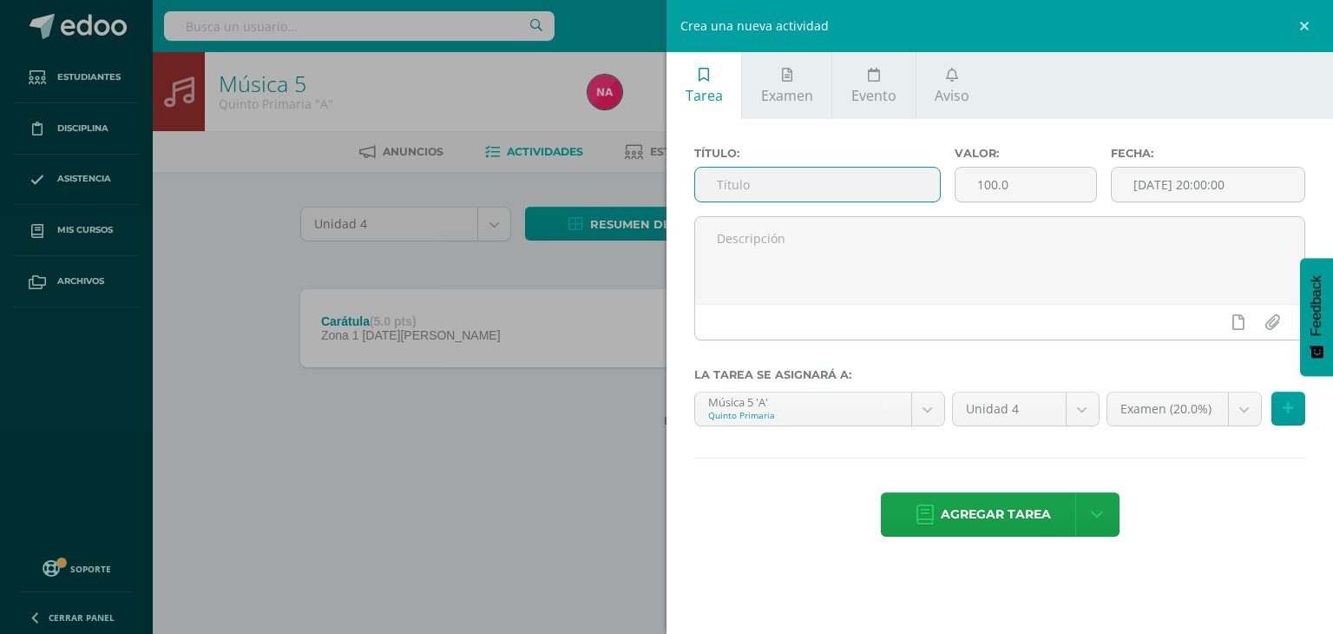
click at [788, 188] on input "text" at bounding box center [817, 185] width 245 height 34
type input "L"
click at [502, 403] on div "Crea una nueva actividad Tarea Examen Evento Aviso Título: Valor: 100.0 Fecha: …" at bounding box center [666, 317] width 1333 height 634
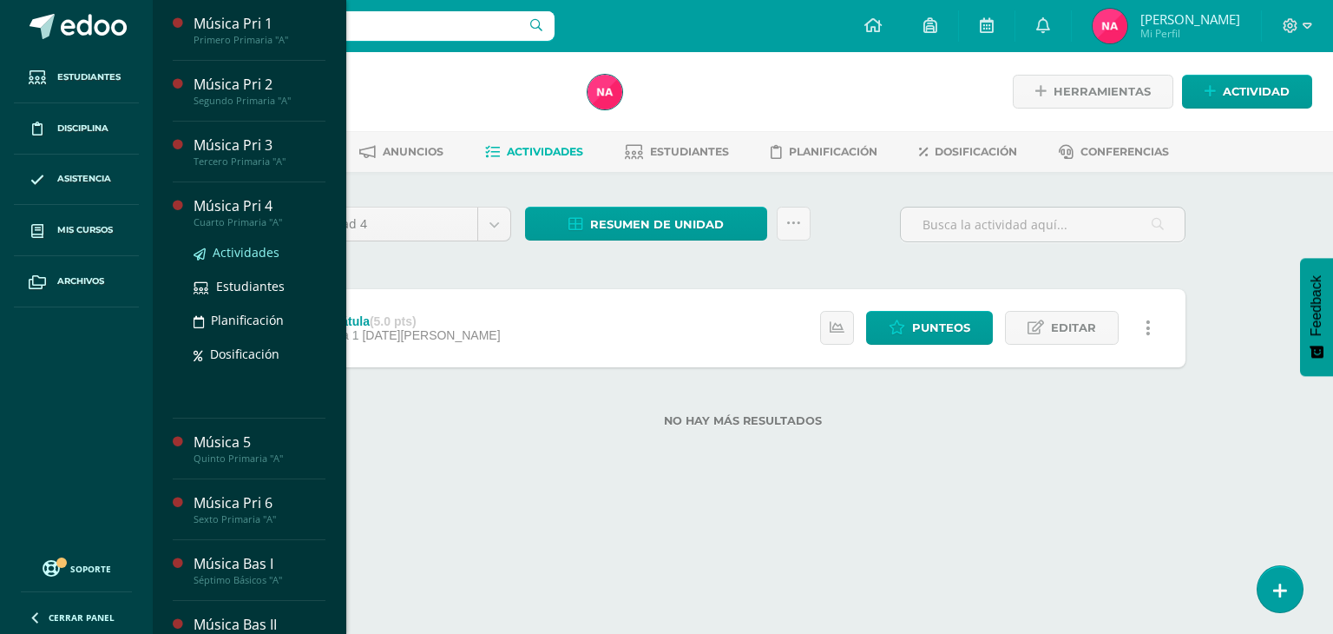
click at [258, 251] on span "Actividades" at bounding box center [246, 252] width 67 height 16
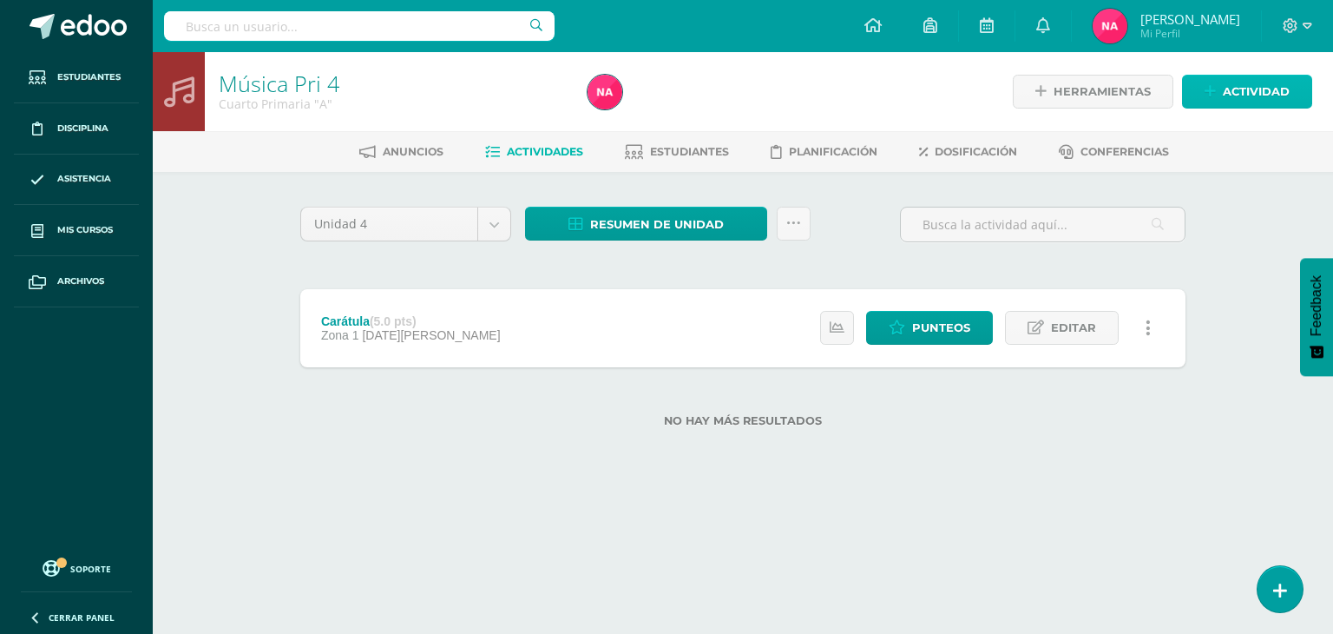
click at [1241, 83] on span "Actividad" at bounding box center [1256, 92] width 67 height 32
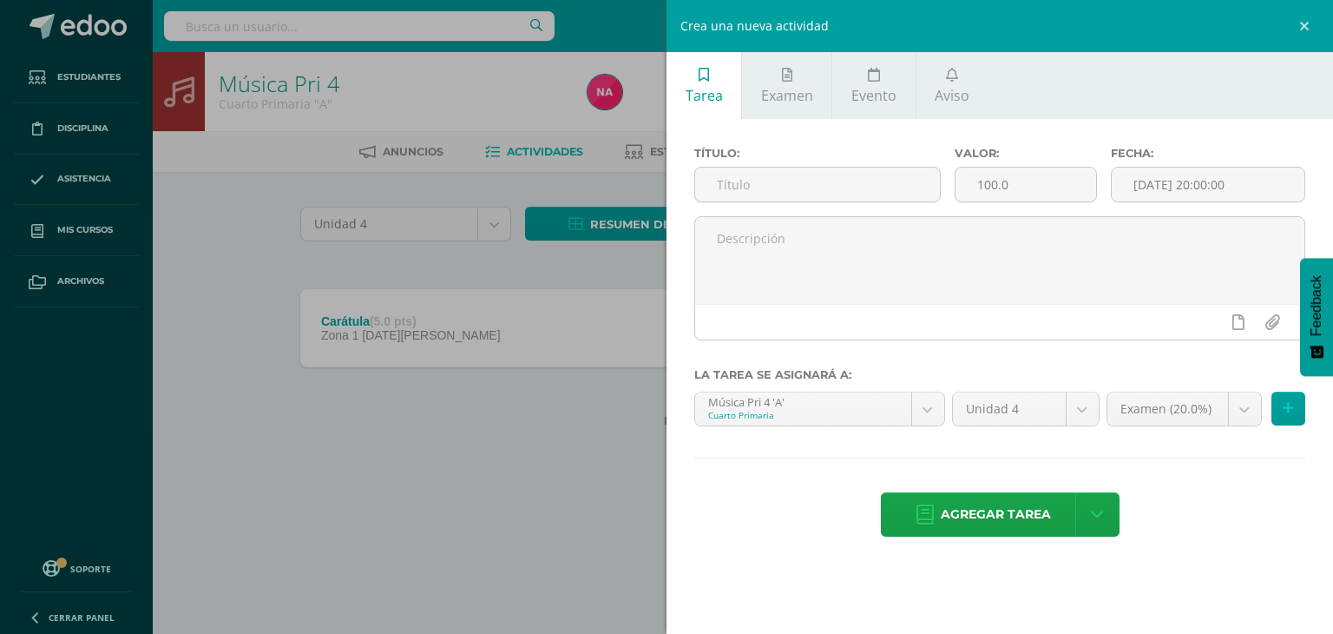
click at [243, 264] on div "Crea una nueva actividad Tarea Examen Evento Aviso Título: Valor: 100.0 Fecha: …" at bounding box center [666, 317] width 1333 height 634
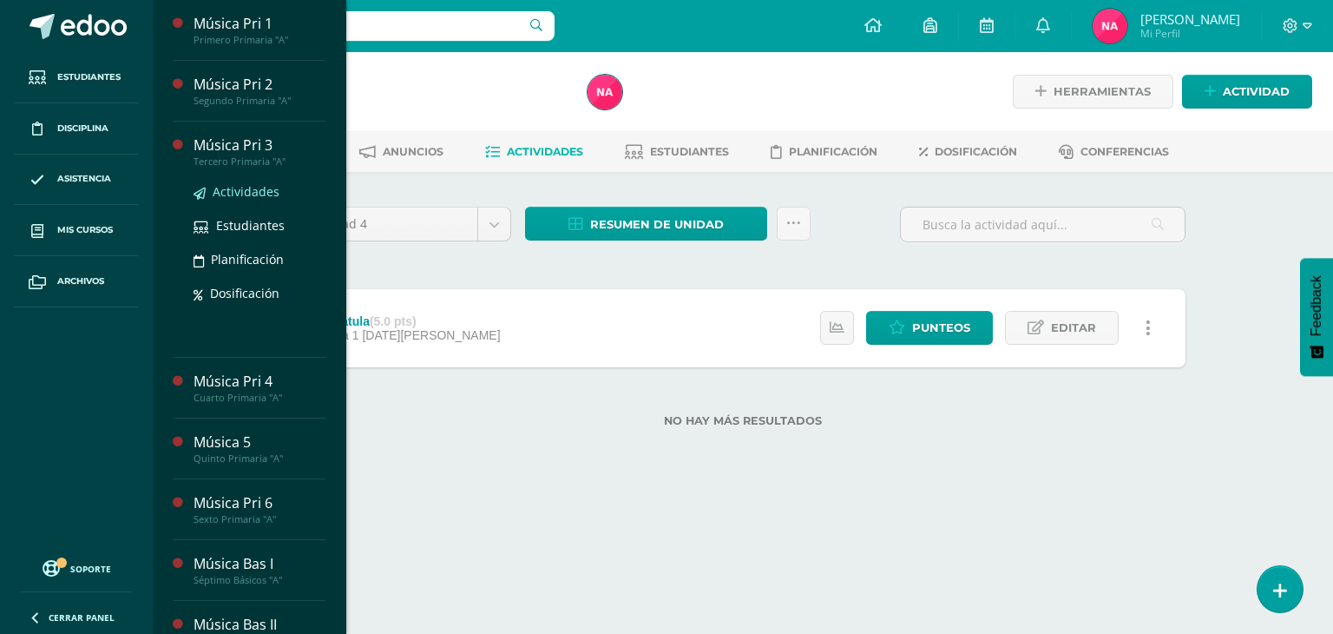
click at [236, 197] on span "Actividades" at bounding box center [246, 191] width 67 height 16
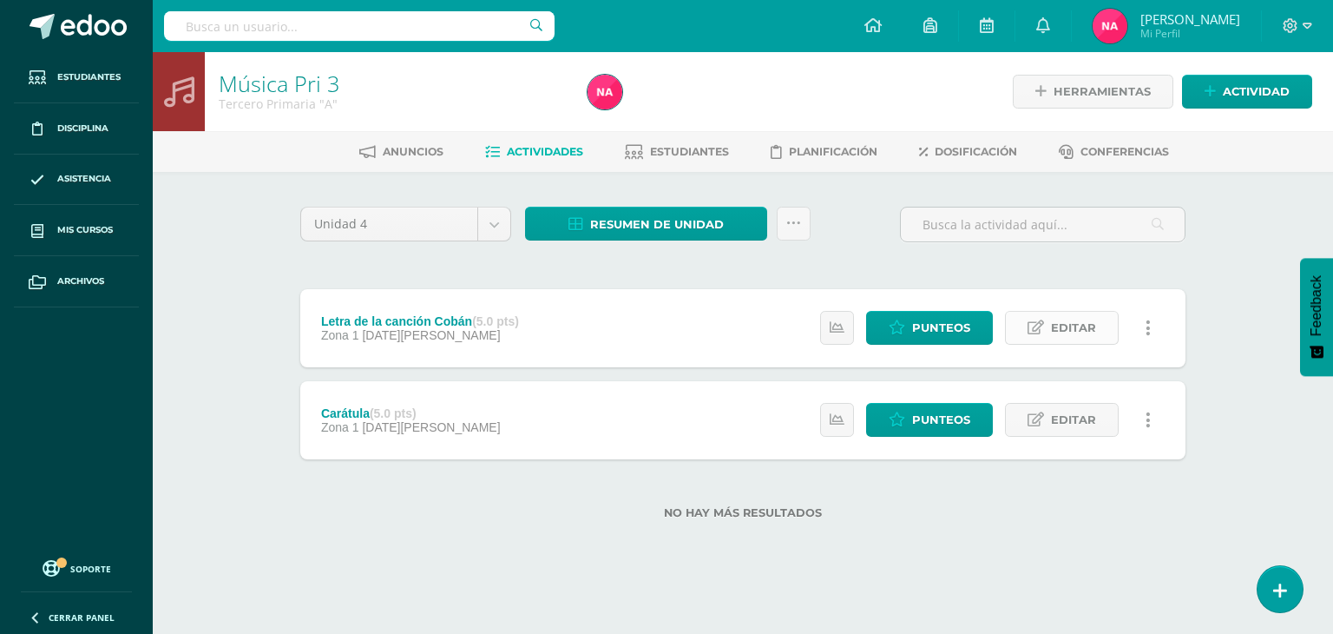
click at [1040, 324] on icon at bounding box center [1036, 327] width 16 height 15
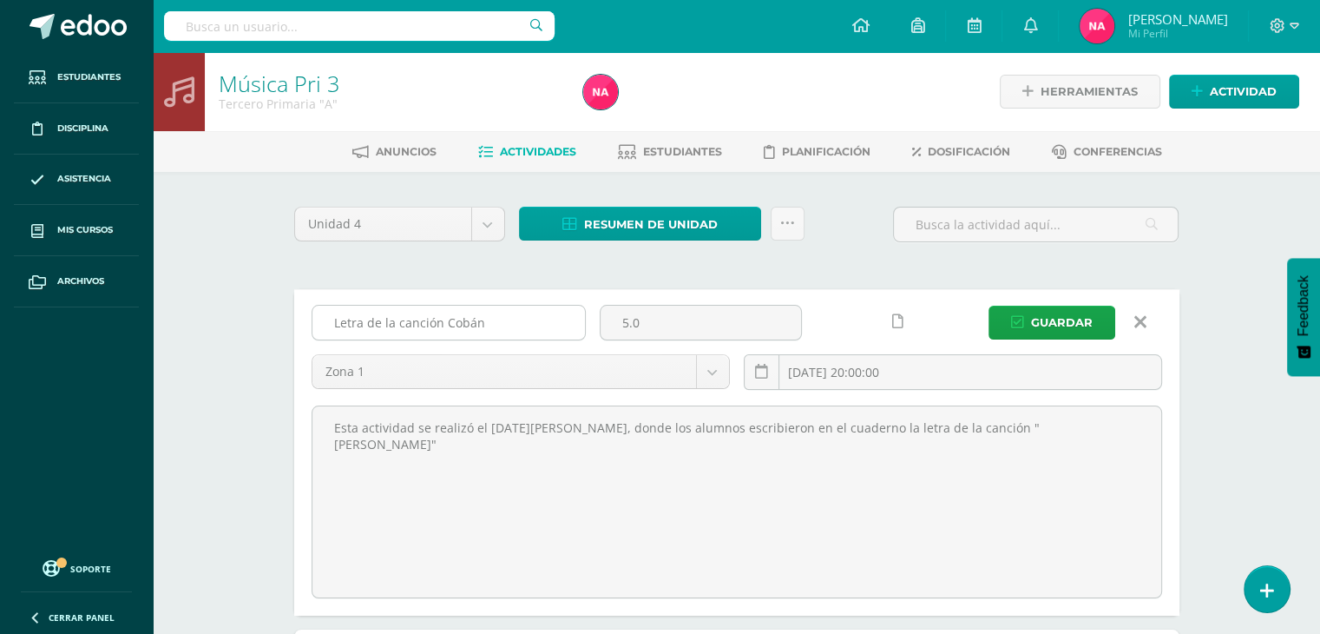
click at [498, 318] on input "Letra de la canción Cobán" at bounding box center [448, 323] width 273 height 34
type input "Letra de la canción Livingston"
click at [1035, 325] on span "Guardar" at bounding box center [1062, 322] width 62 height 32
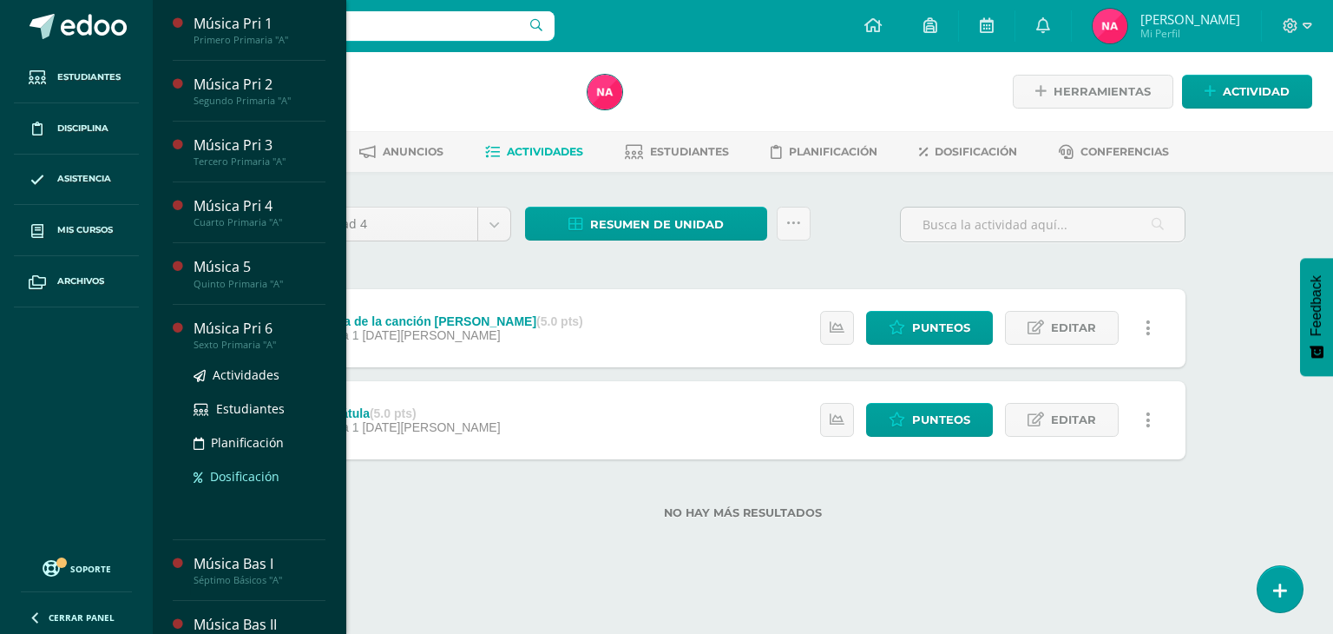
click at [260, 474] on span "Dosificación" at bounding box center [244, 476] width 69 height 16
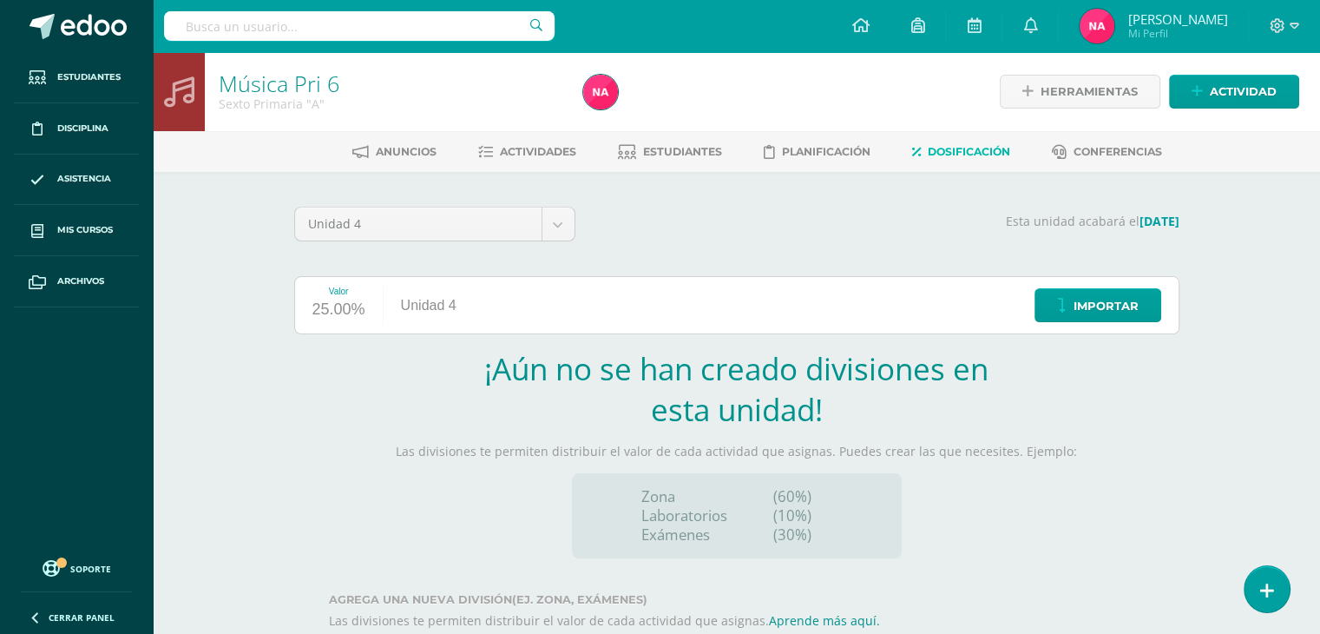
scroll to position [102, 0]
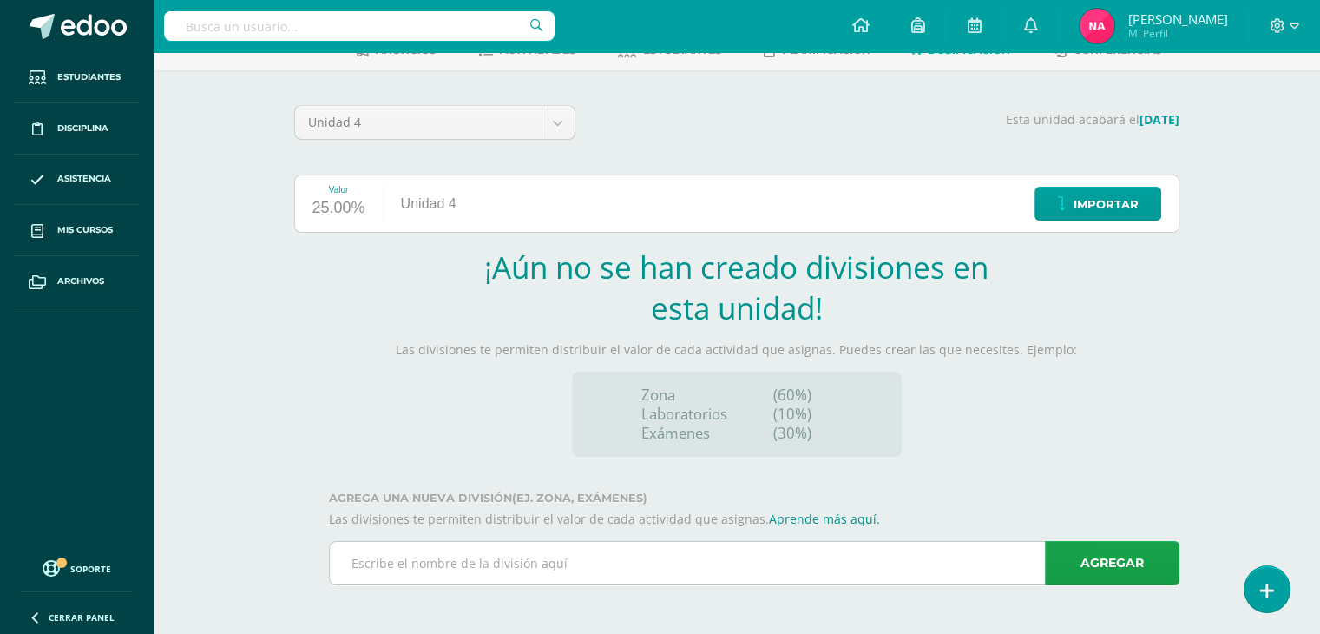
click at [562, 557] on input "text" at bounding box center [754, 563] width 849 height 43
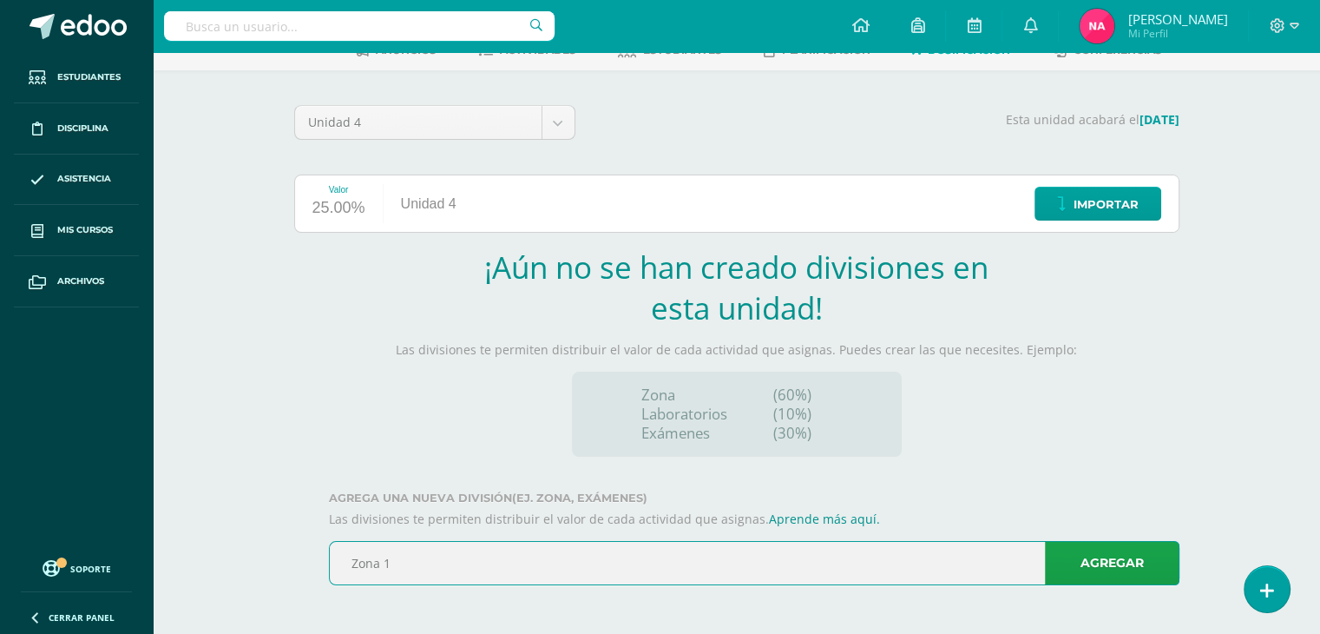
type input "Zona 1"
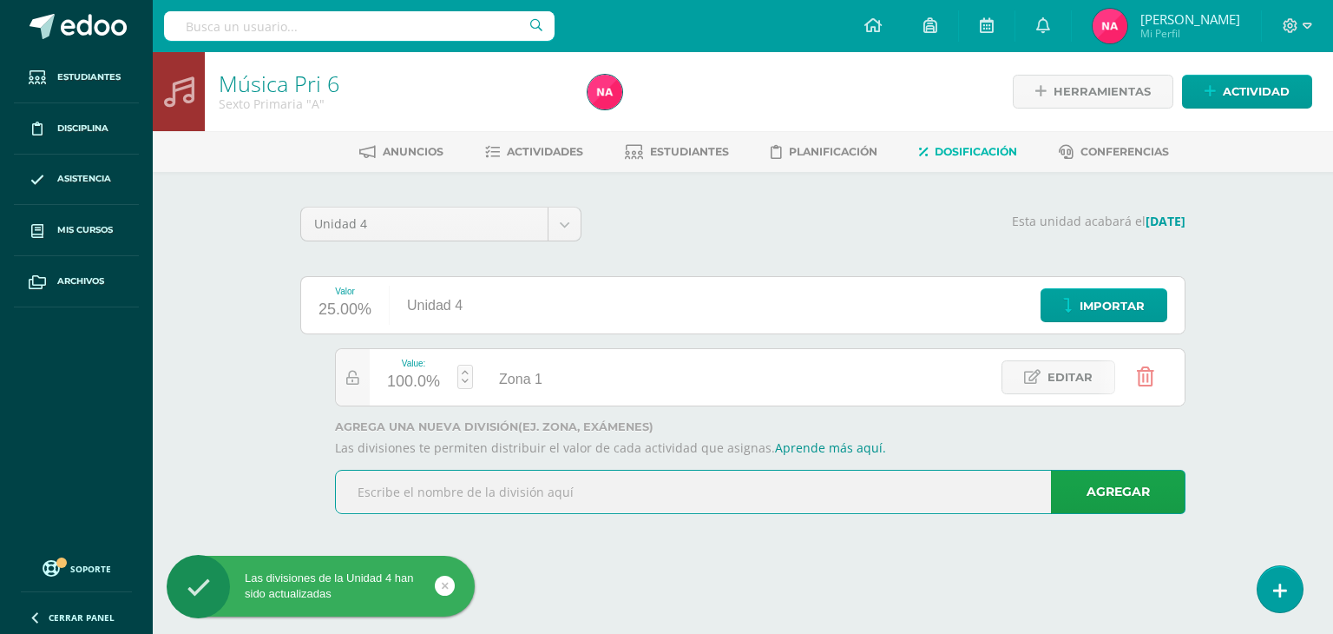
click at [512, 489] on input "text" at bounding box center [760, 491] width 849 height 43
type input "Zona 2"
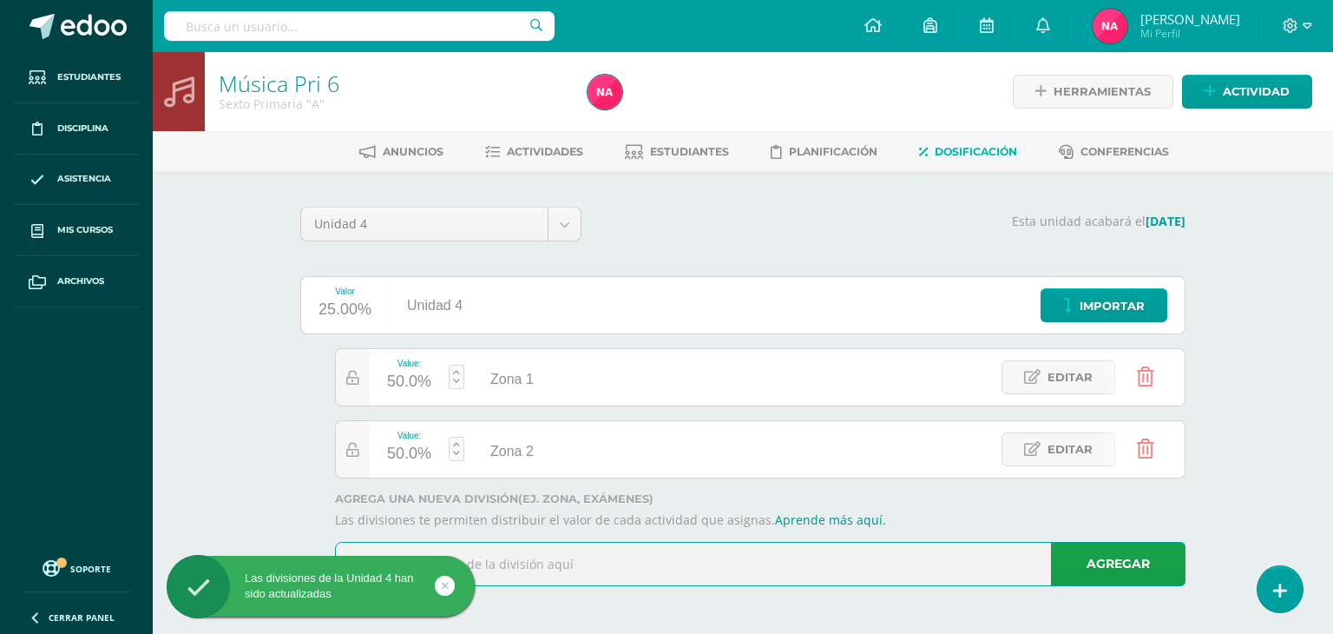
click at [524, 568] on input "text" at bounding box center [760, 563] width 849 height 43
type input "Examen"
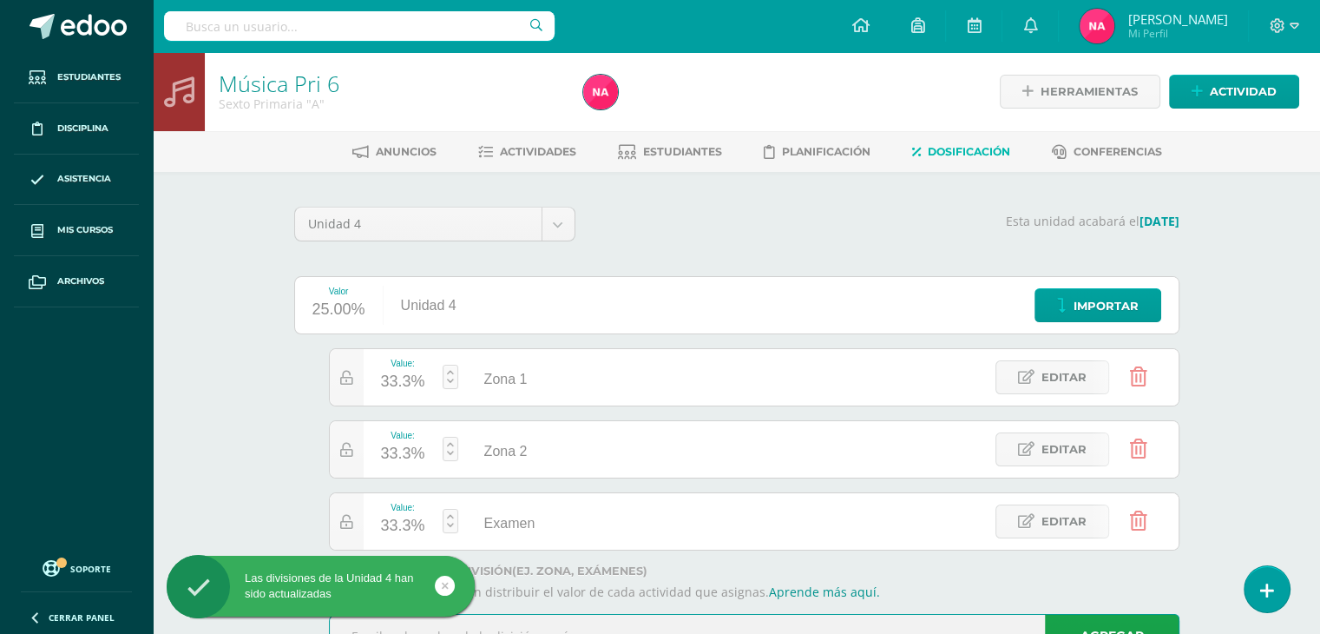
click at [407, 526] on div "33.3%" at bounding box center [403, 526] width 44 height 28
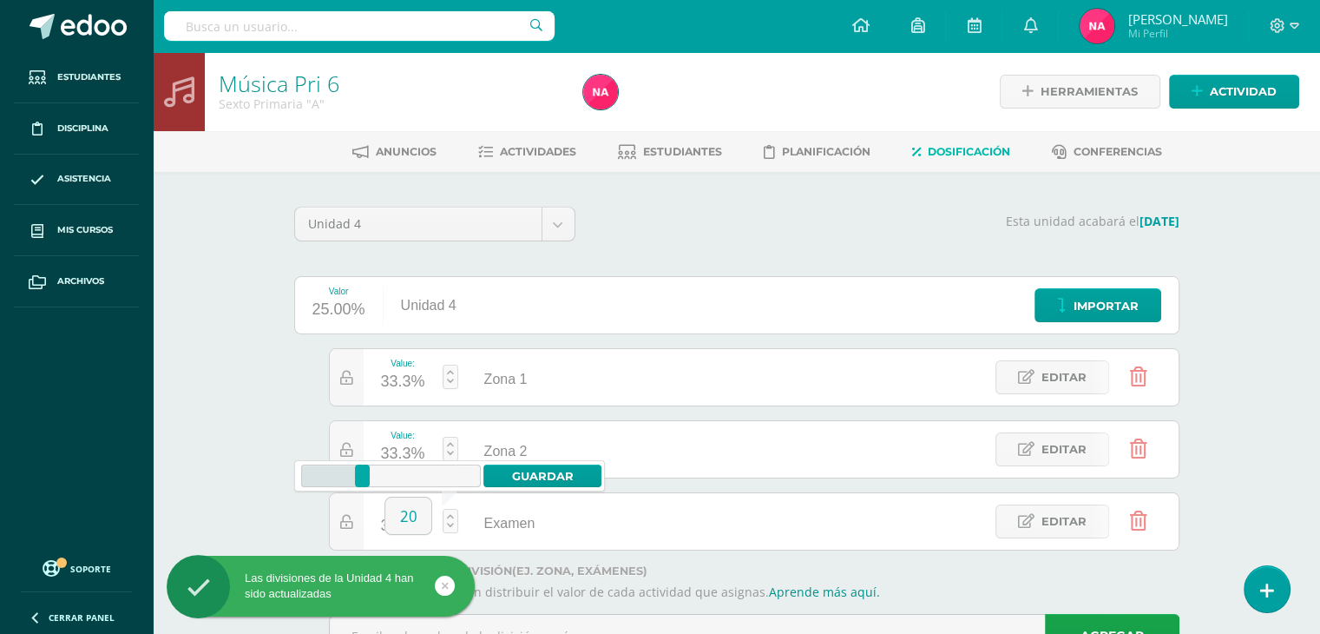
type input "20"
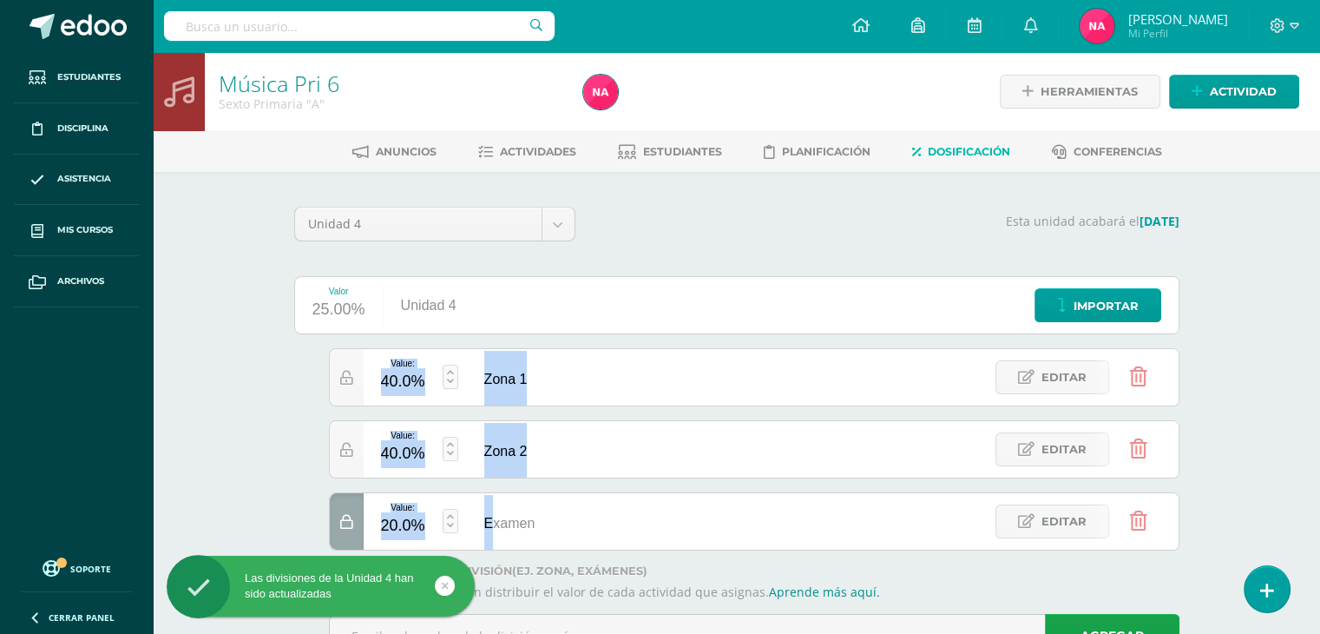
drag, startPoint x: 552, startPoint y: 481, endPoint x: 457, endPoint y: 535, distance: 109.3
click at [457, 535] on div "Value: 40.0% Zona 1 Zona 1 Editar Value: 40.0% Zona 2 Zona 2 Editar Value: 20.0…" at bounding box center [736, 449] width 885 height 202
click at [274, 470] on div "Unidad 4 Unidad 1 Unidad 2 Unidad 3 Unidad 4 Esta unidad acabará el 10/10/2025 …" at bounding box center [737, 439] width 955 height 535
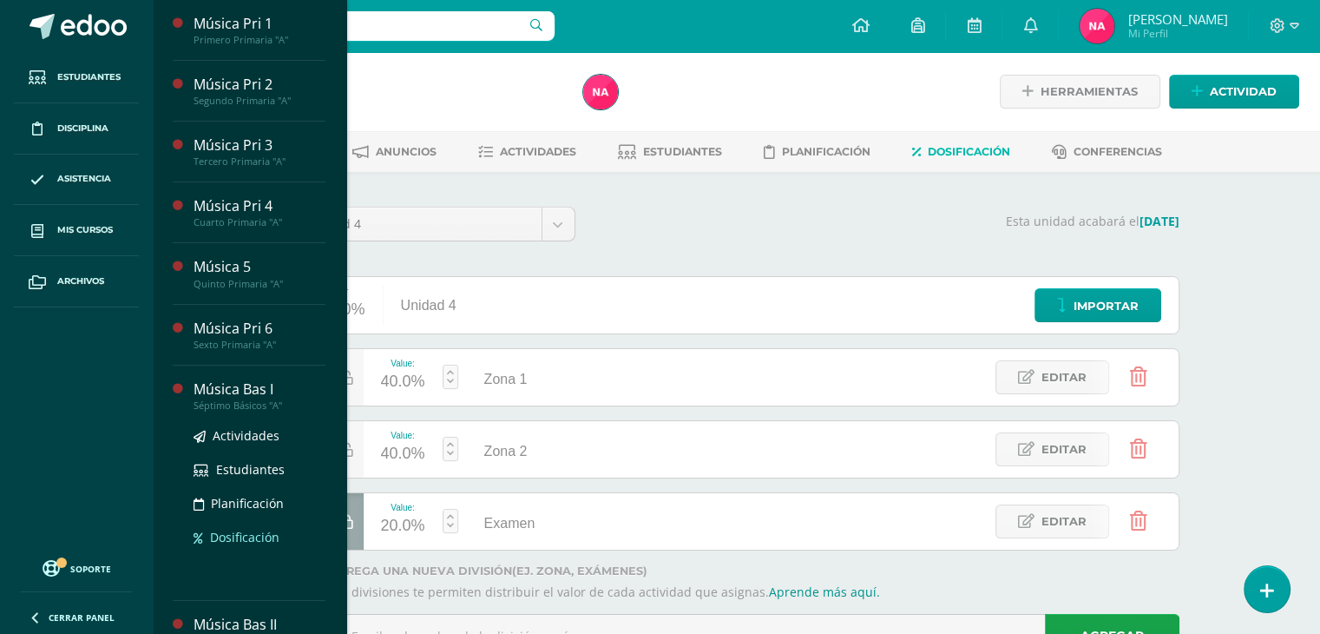
click at [240, 534] on span "Dosificación" at bounding box center [244, 537] width 69 height 16
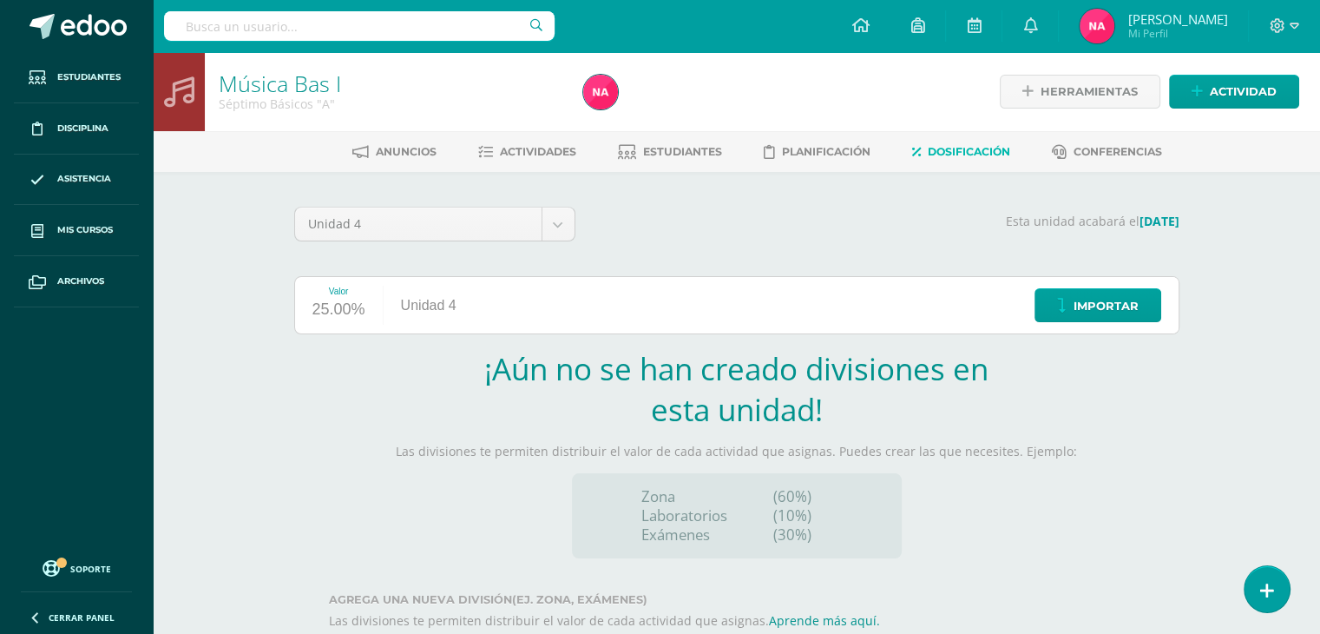
scroll to position [102, 0]
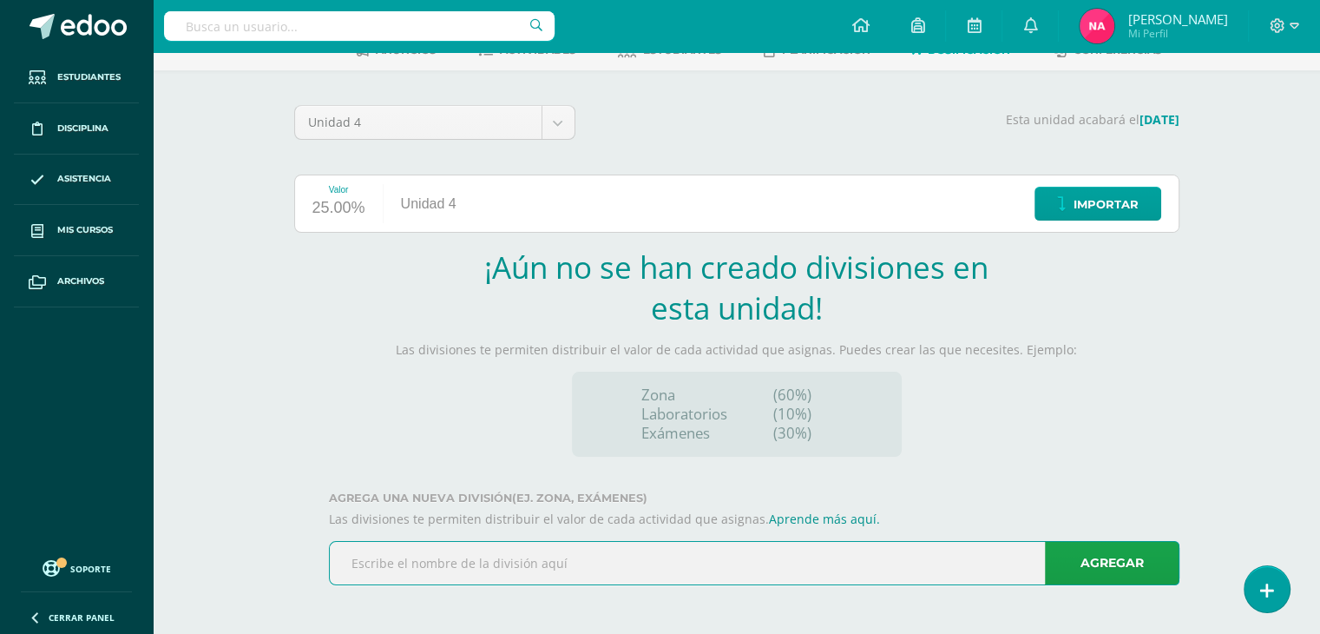
click at [795, 549] on input "text" at bounding box center [754, 563] width 849 height 43
type input "Zona 1"
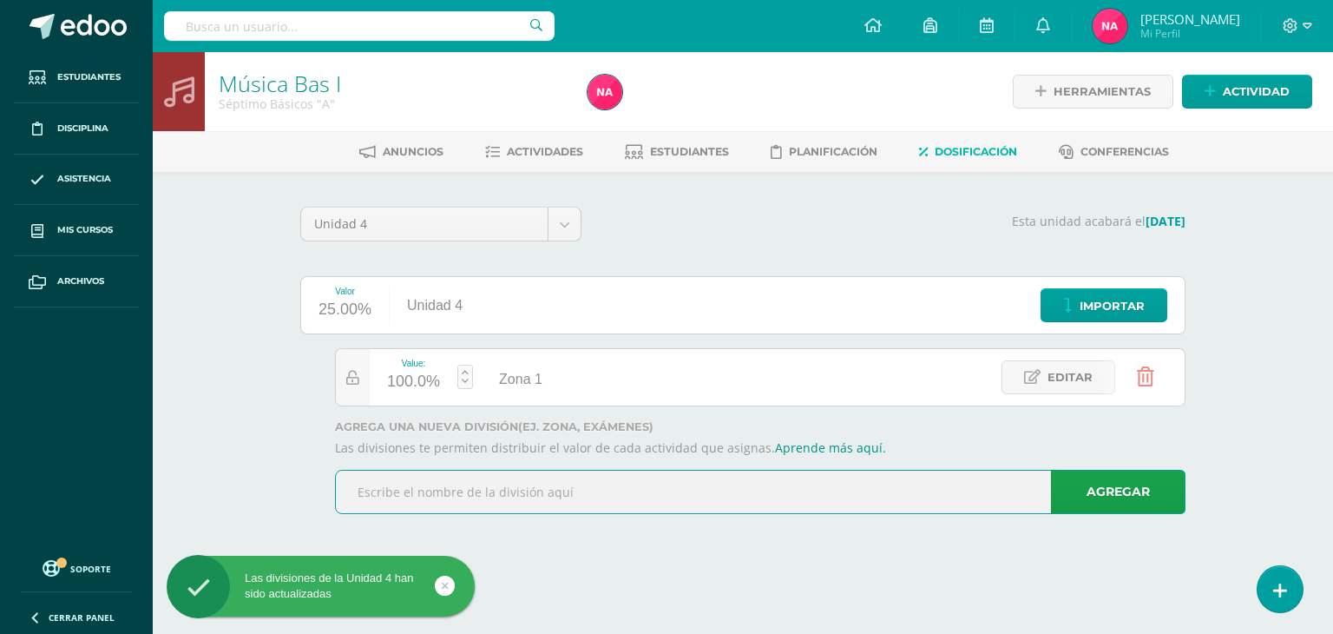
click at [469, 494] on input "text" at bounding box center [760, 491] width 849 height 43
type input "Zona 2"
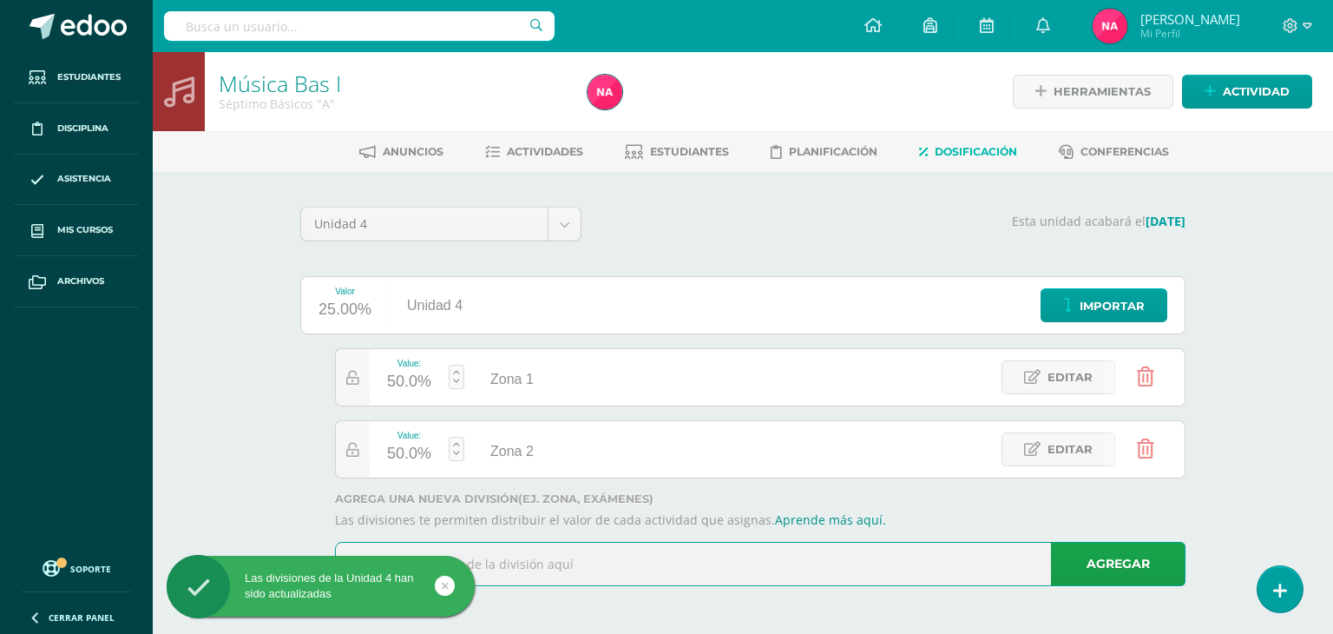
click at [534, 566] on input "text" at bounding box center [760, 563] width 849 height 43
type input "Examen"
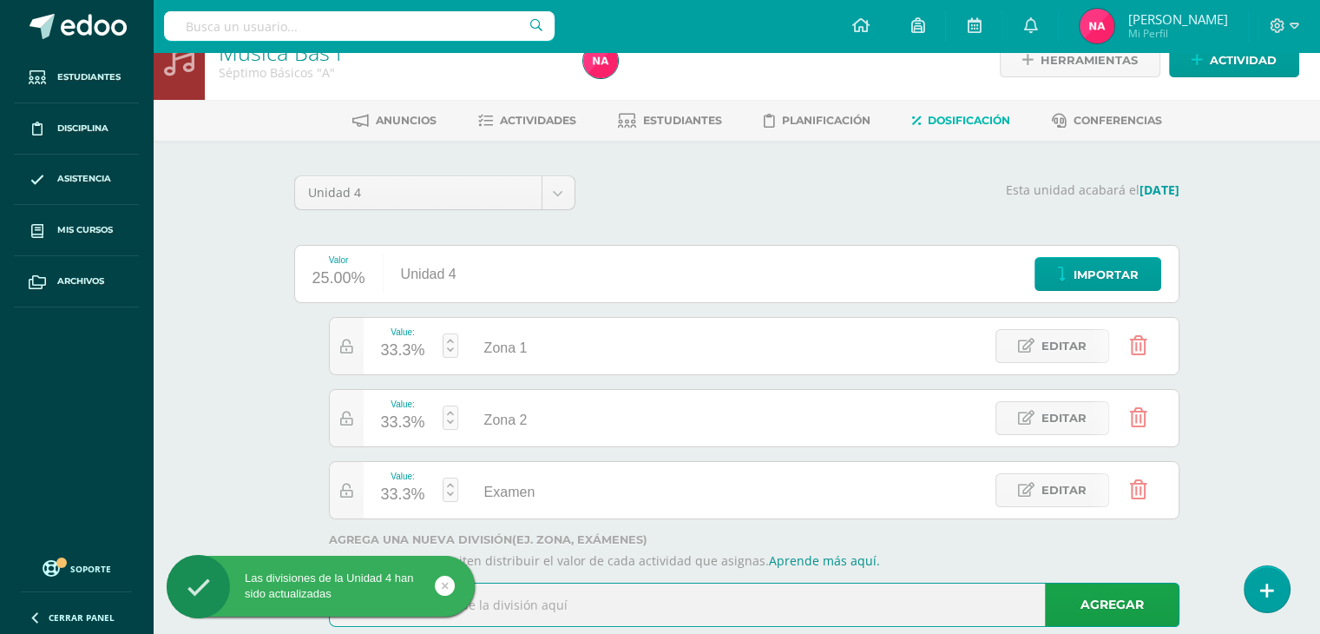
scroll to position [33, 0]
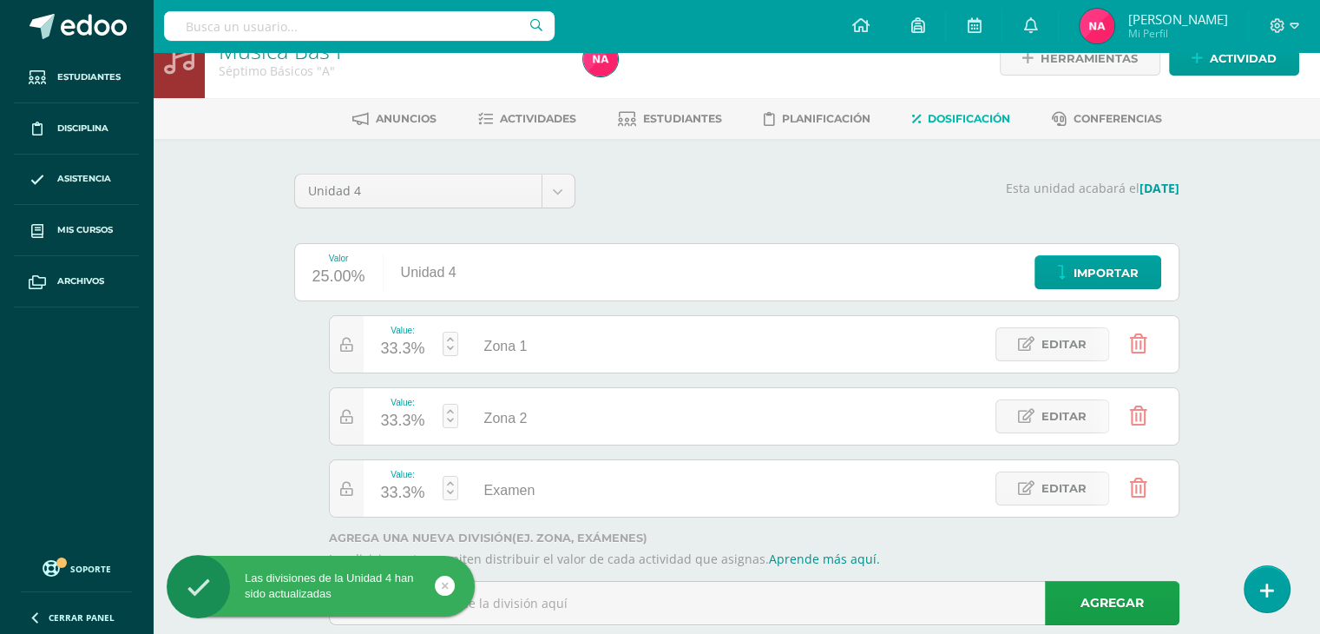
click at [391, 490] on div "33.3%" at bounding box center [403, 493] width 44 height 28
type input "20"
click at [358, 411] on div at bounding box center [347, 416] width 34 height 56
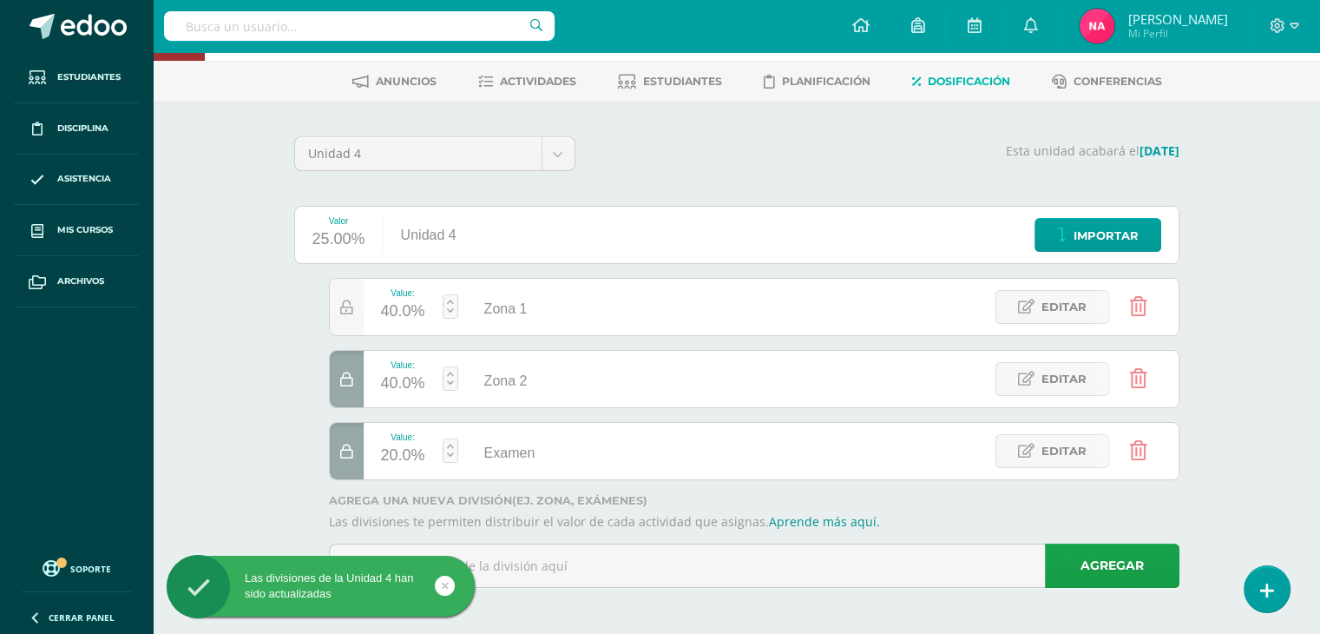
scroll to position [0, 0]
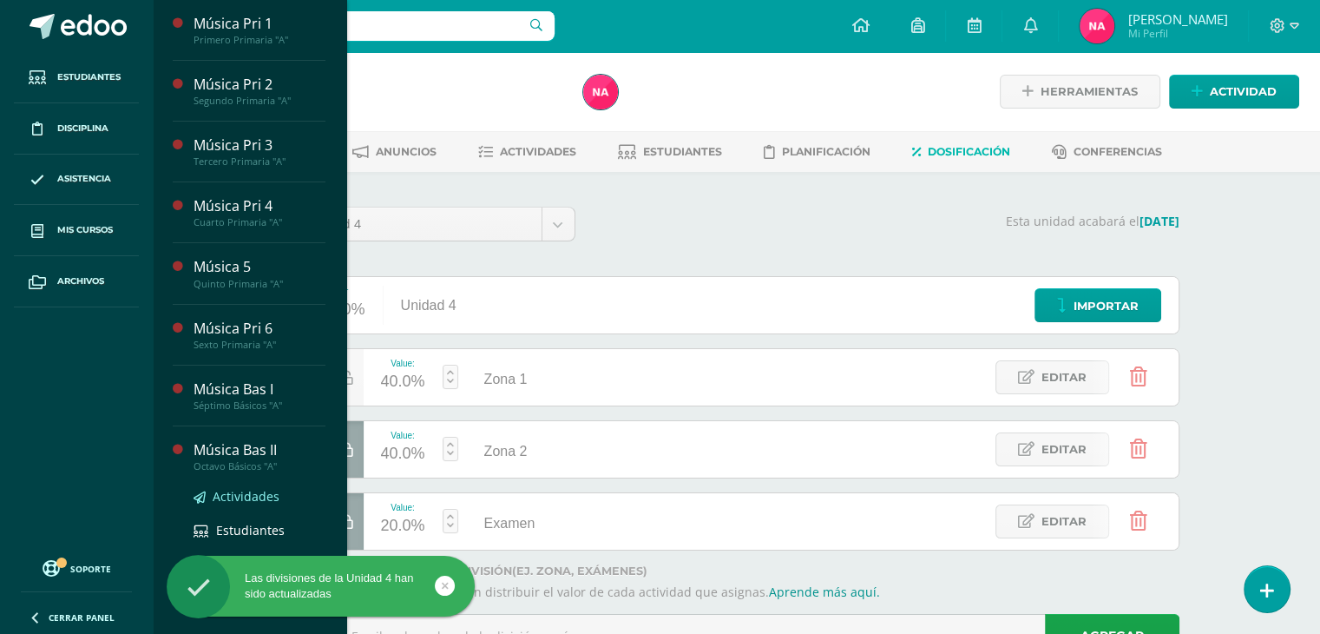
click at [250, 488] on span "Actividades" at bounding box center [246, 496] width 67 height 16
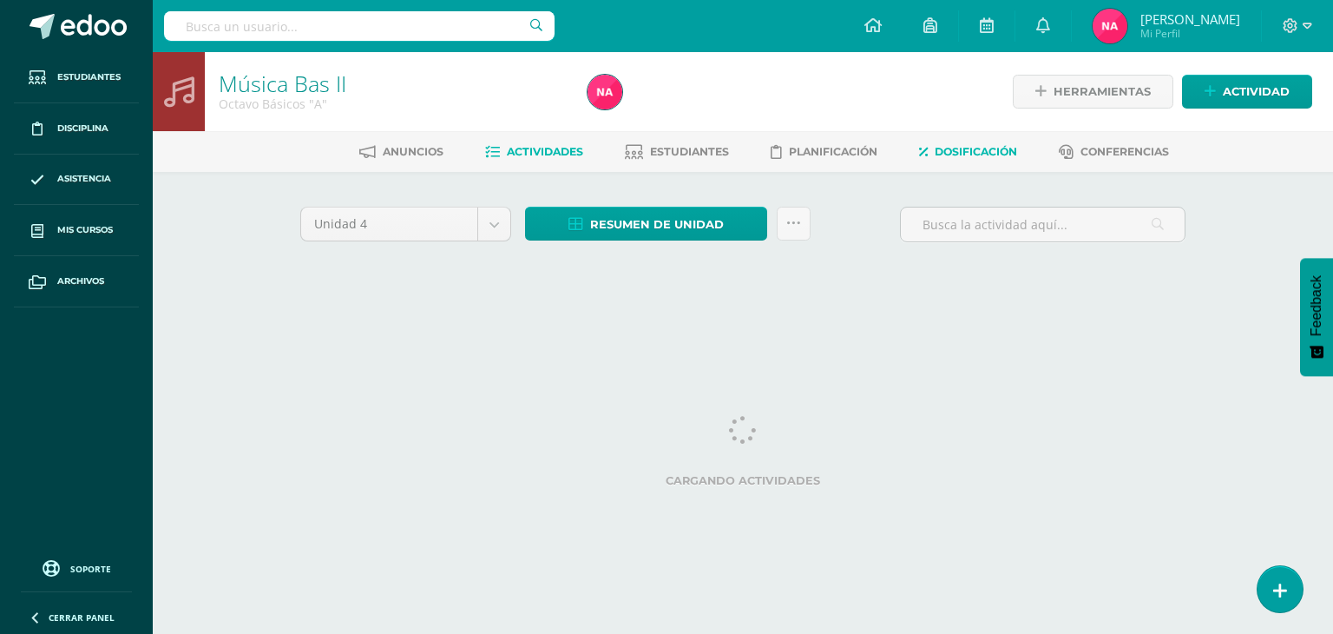
click at [996, 159] on link "Dosificación" at bounding box center [968, 152] width 98 height 28
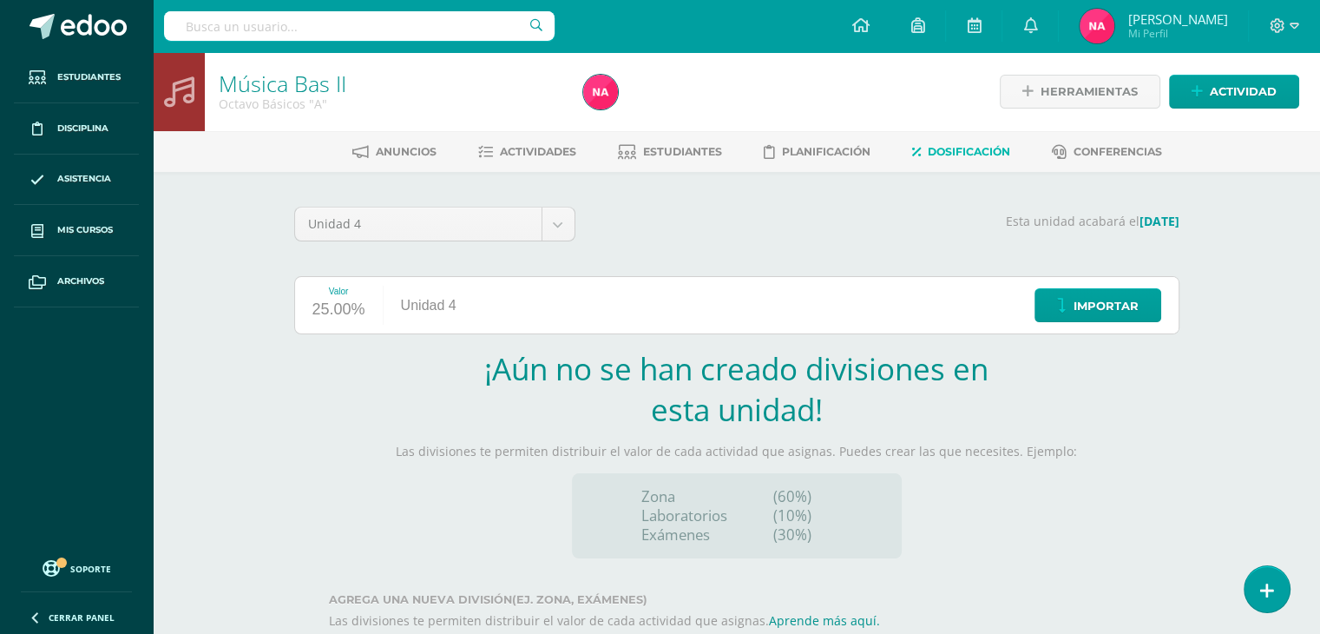
scroll to position [102, 0]
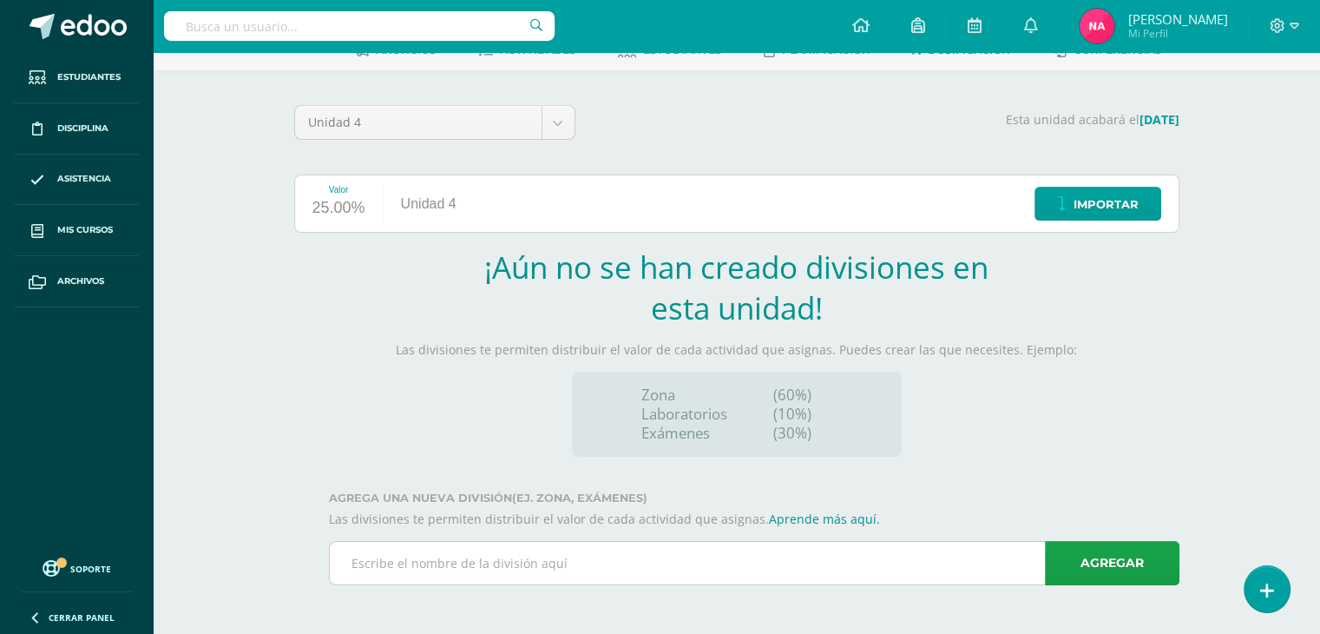
drag, startPoint x: 573, startPoint y: 593, endPoint x: 562, endPoint y: 546, distance: 48.0
click at [562, 546] on div "Agregar 1.0" at bounding box center [754, 570] width 851 height 58
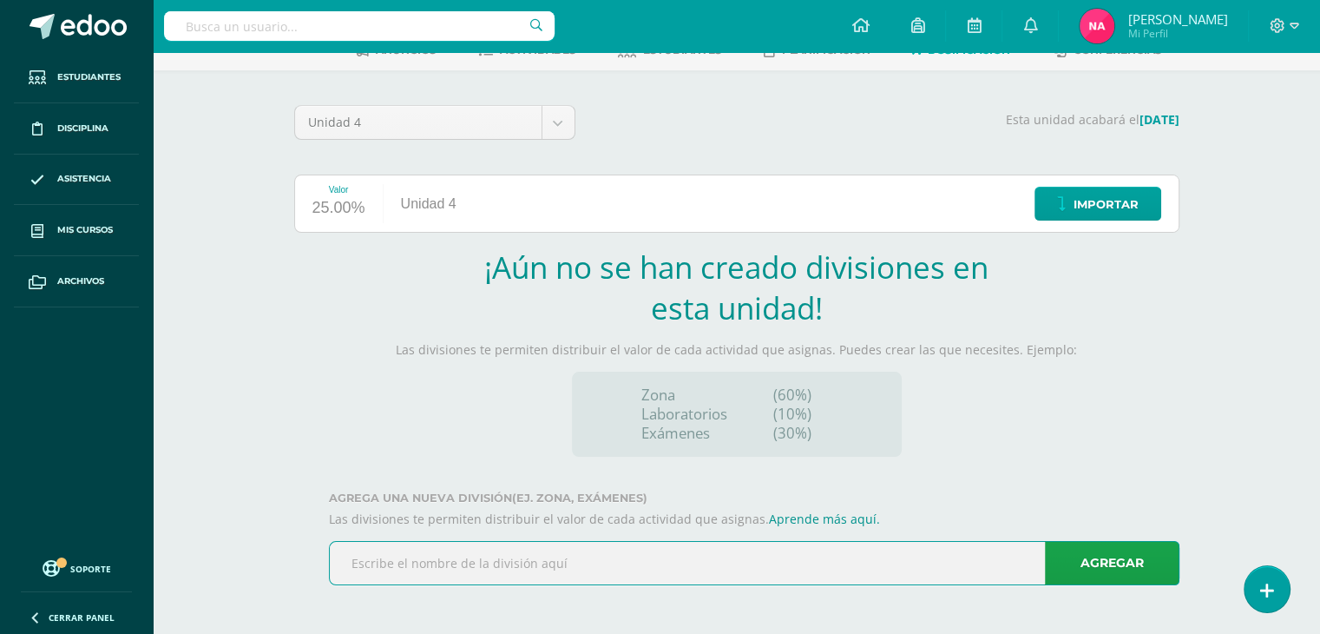
click at [562, 546] on input "text" at bounding box center [754, 563] width 849 height 43
type input "Zona 1"
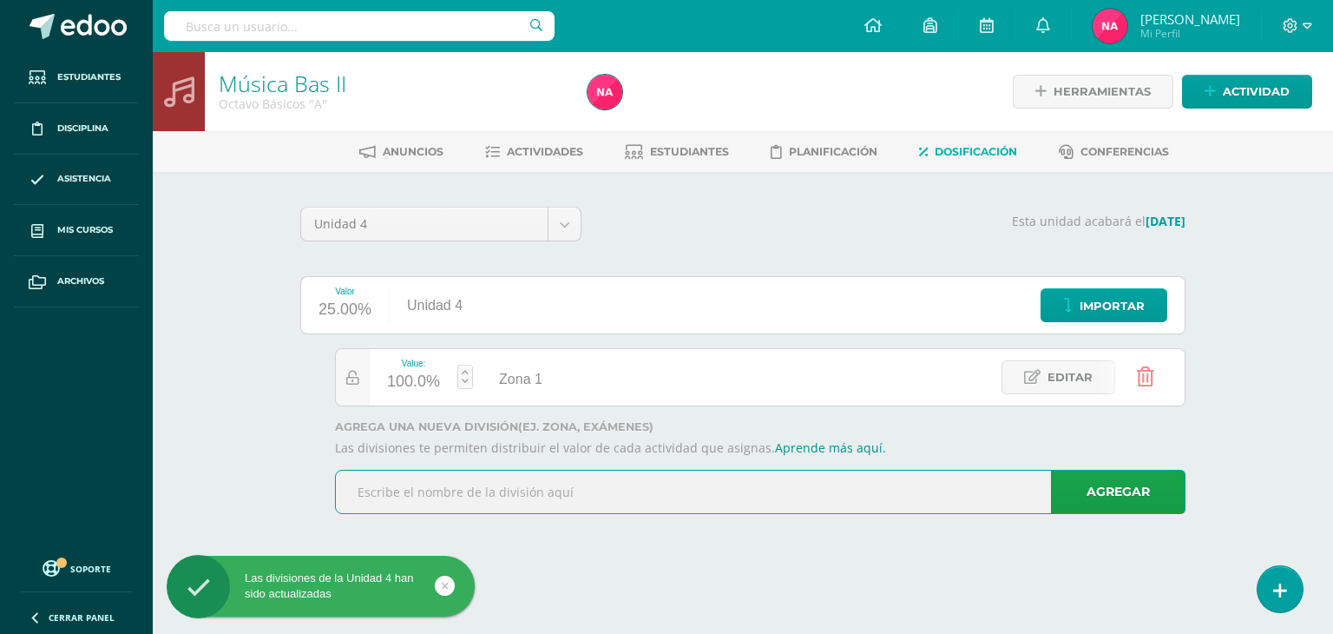
click at [546, 486] on input "text" at bounding box center [760, 491] width 849 height 43
type input "Zona 2"
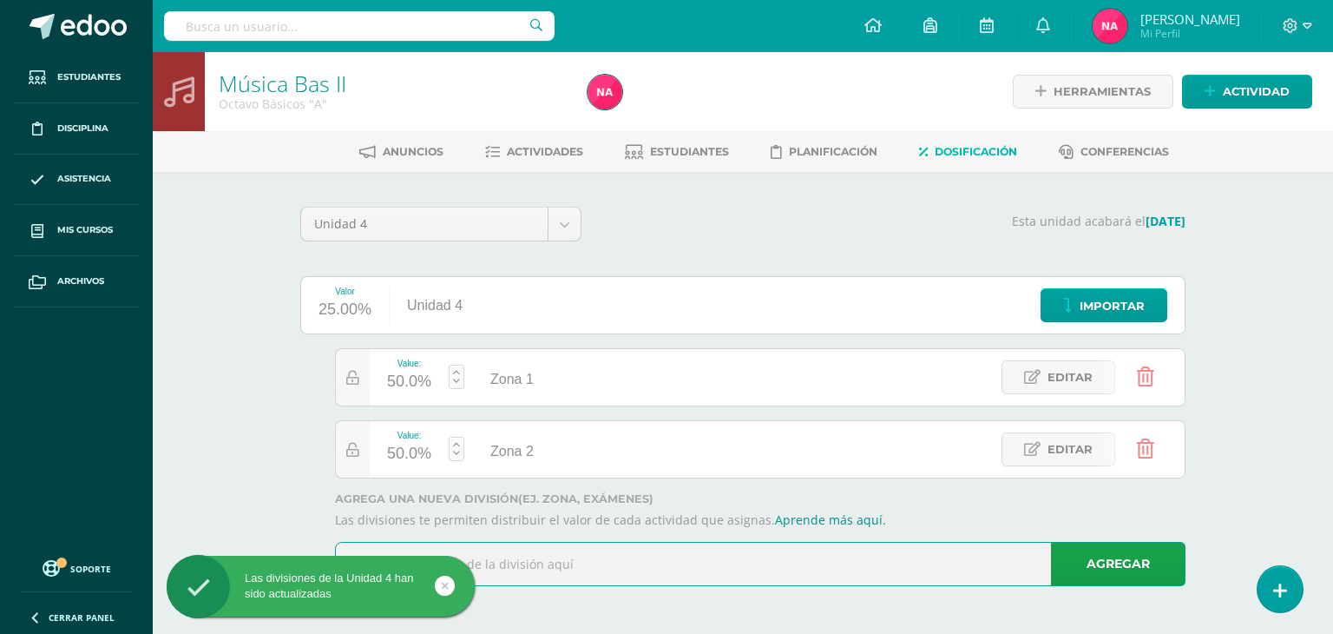
click at [531, 570] on input "text" at bounding box center [760, 563] width 849 height 43
type input "Examen"
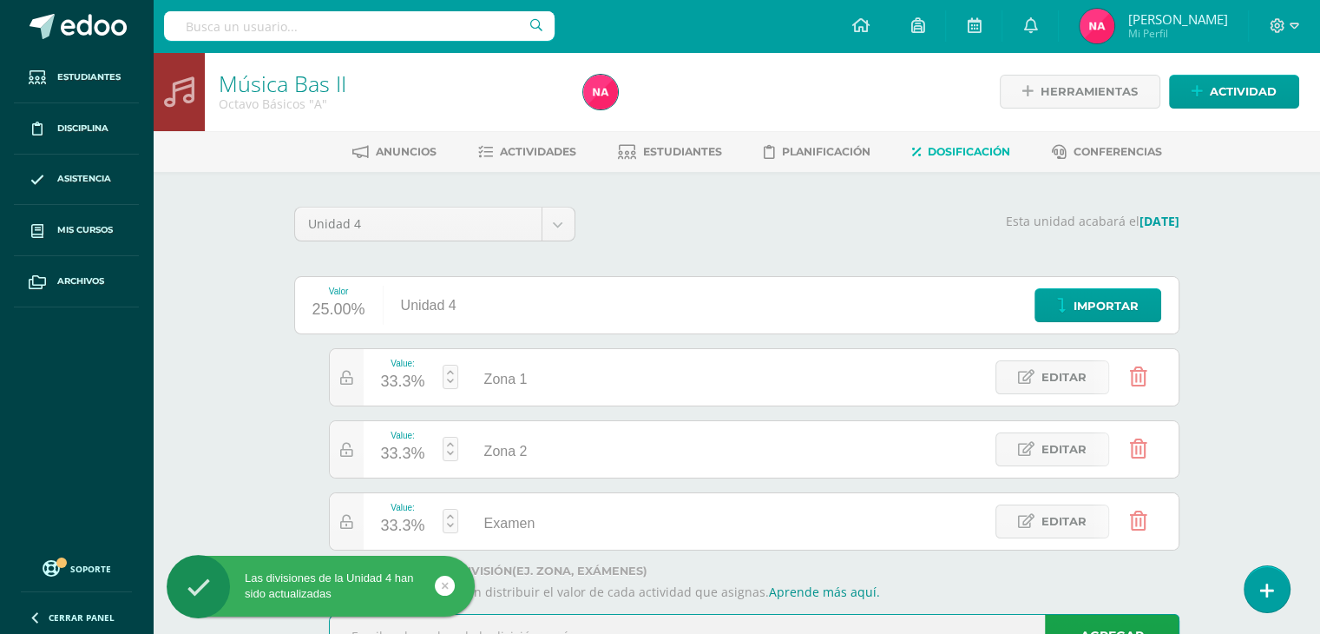
click at [410, 520] on div "33.3%" at bounding box center [403, 526] width 44 height 28
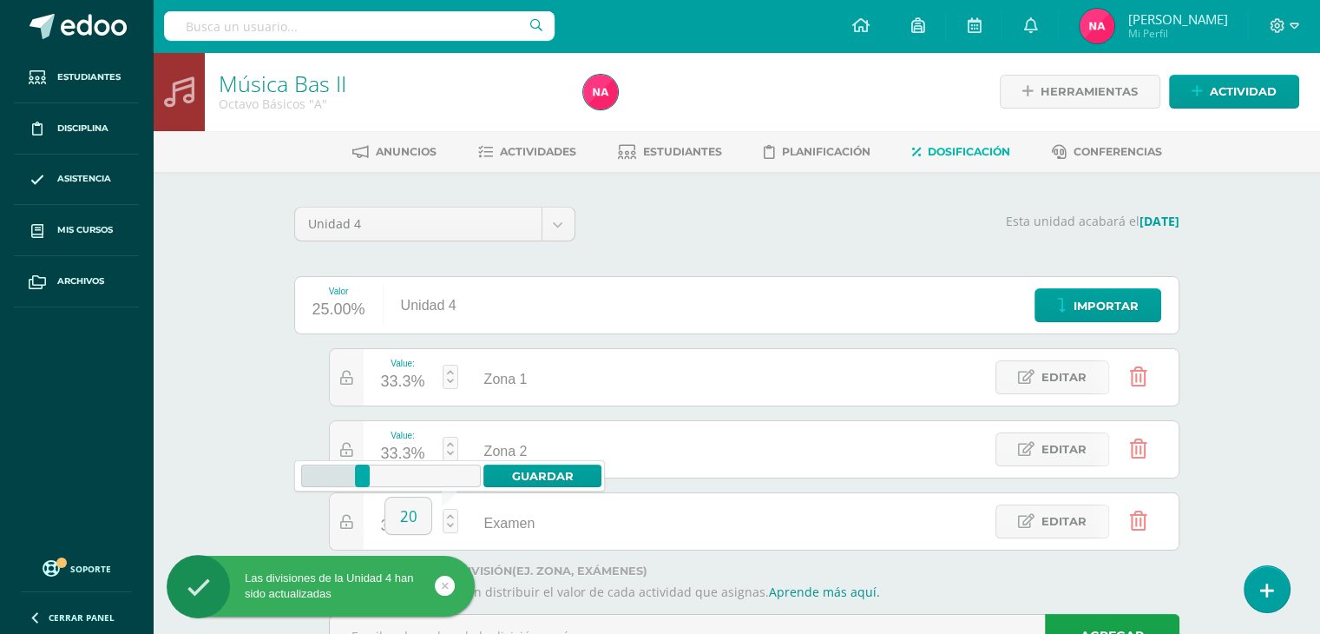
type input "20"
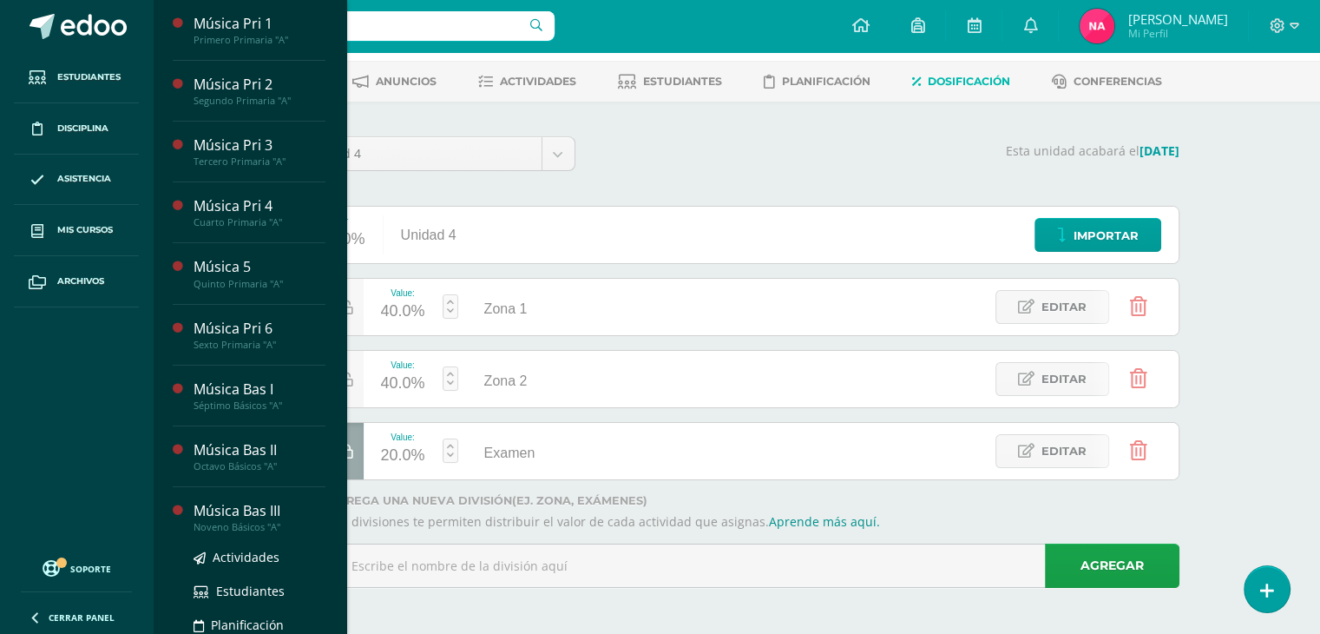
scroll to position [88, 0]
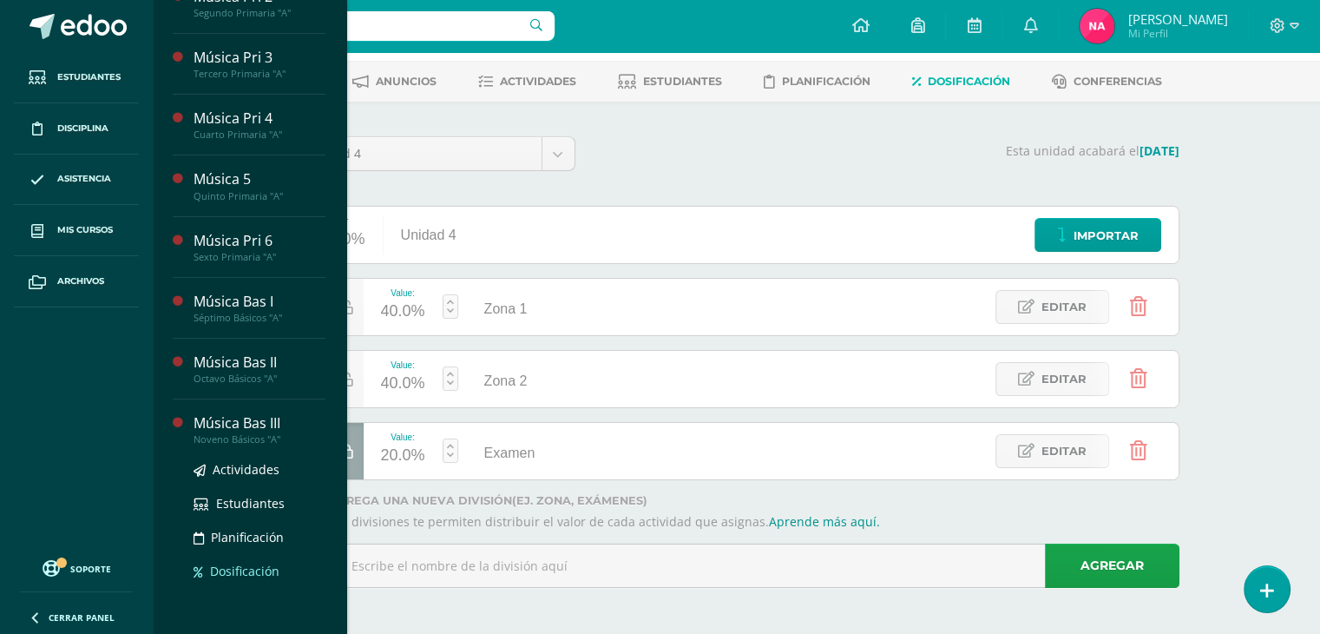
click at [252, 570] on span "Dosificación" at bounding box center [244, 570] width 69 height 16
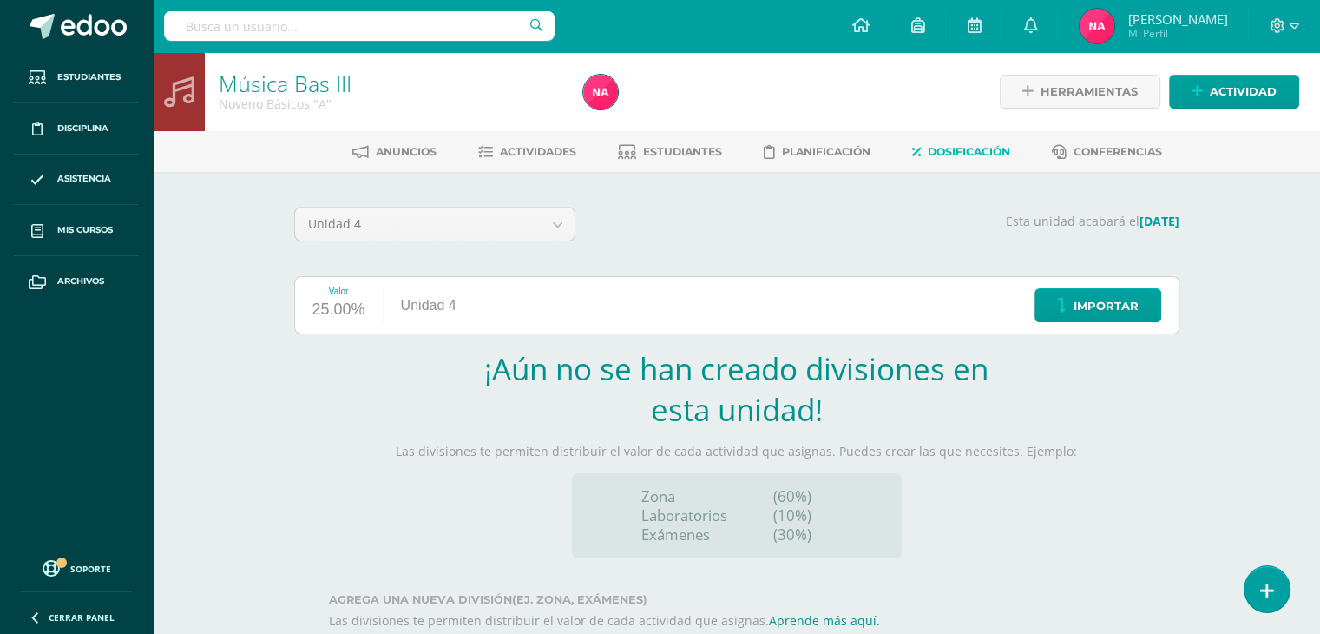
scroll to position [102, 0]
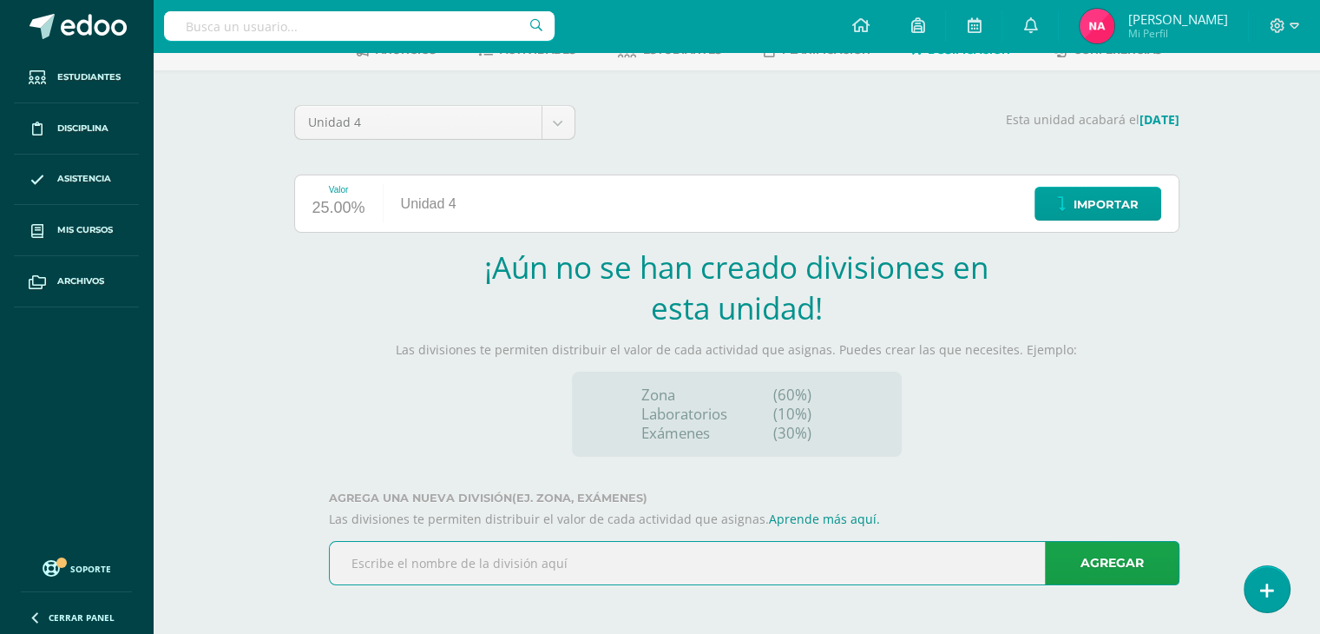
click at [619, 574] on input "text" at bounding box center [754, 563] width 849 height 43
type input "Examen 1"
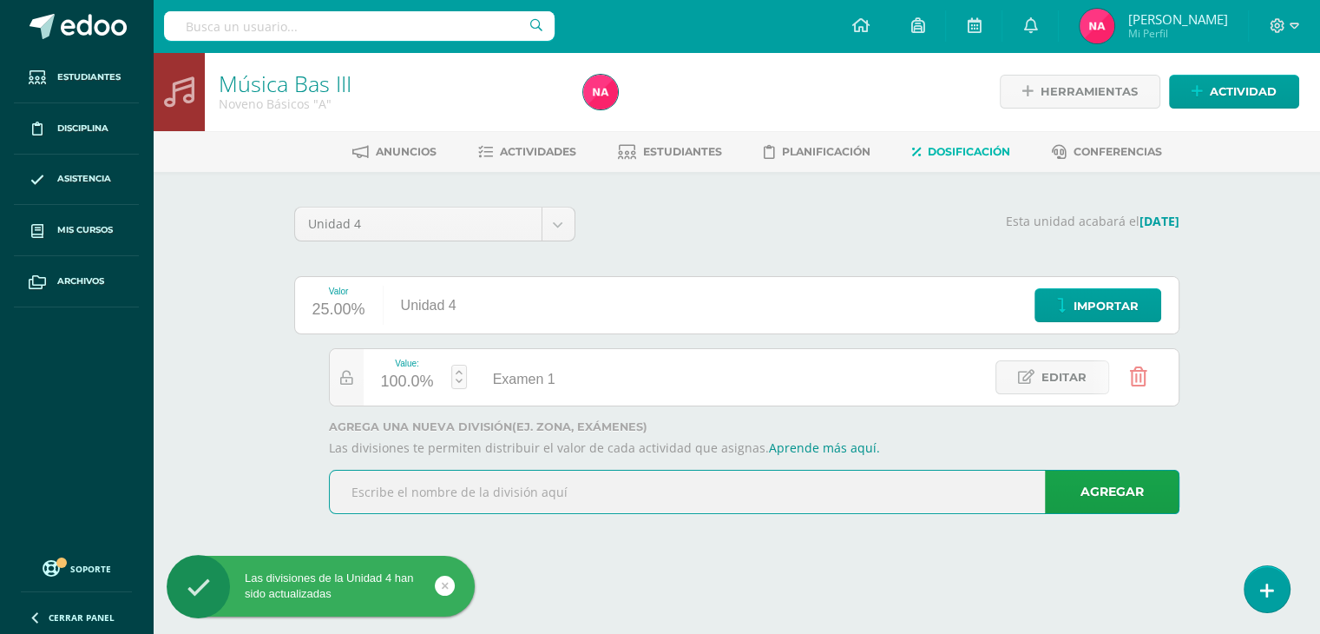
scroll to position [0, 0]
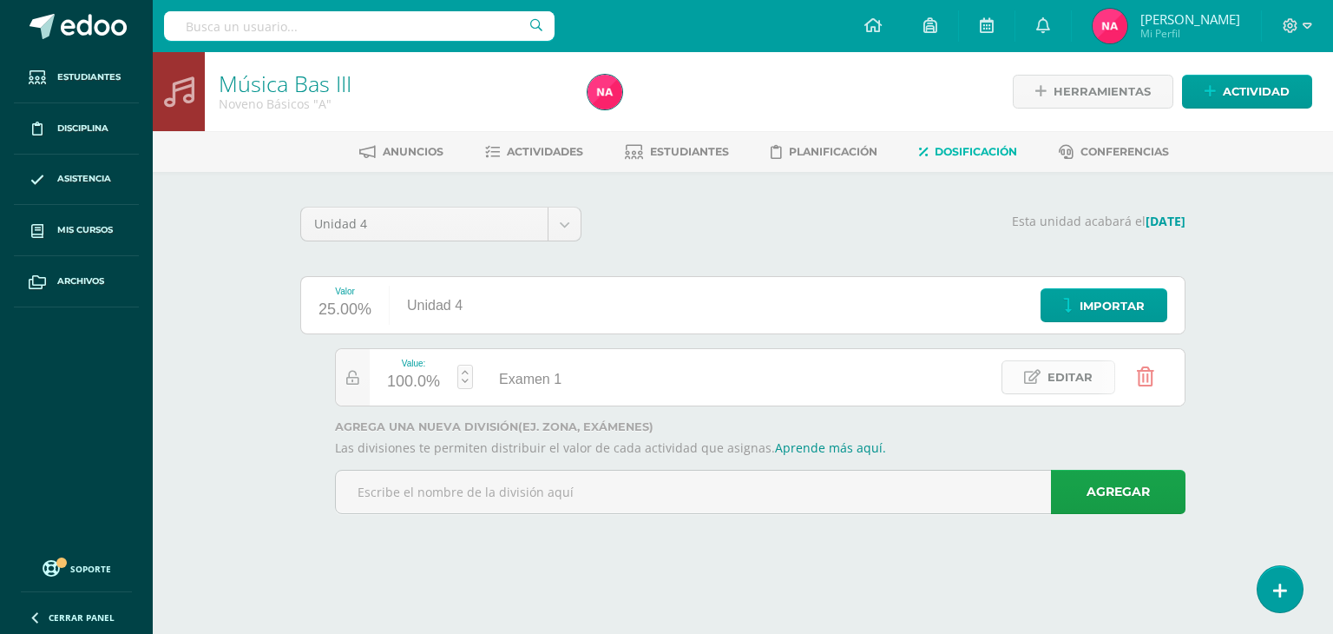
click at [1090, 364] on span "Editar" at bounding box center [1070, 377] width 45 height 32
click at [1080, 374] on icon at bounding box center [1078, 377] width 10 height 16
click at [1157, 379] on link at bounding box center [1145, 377] width 44 height 44
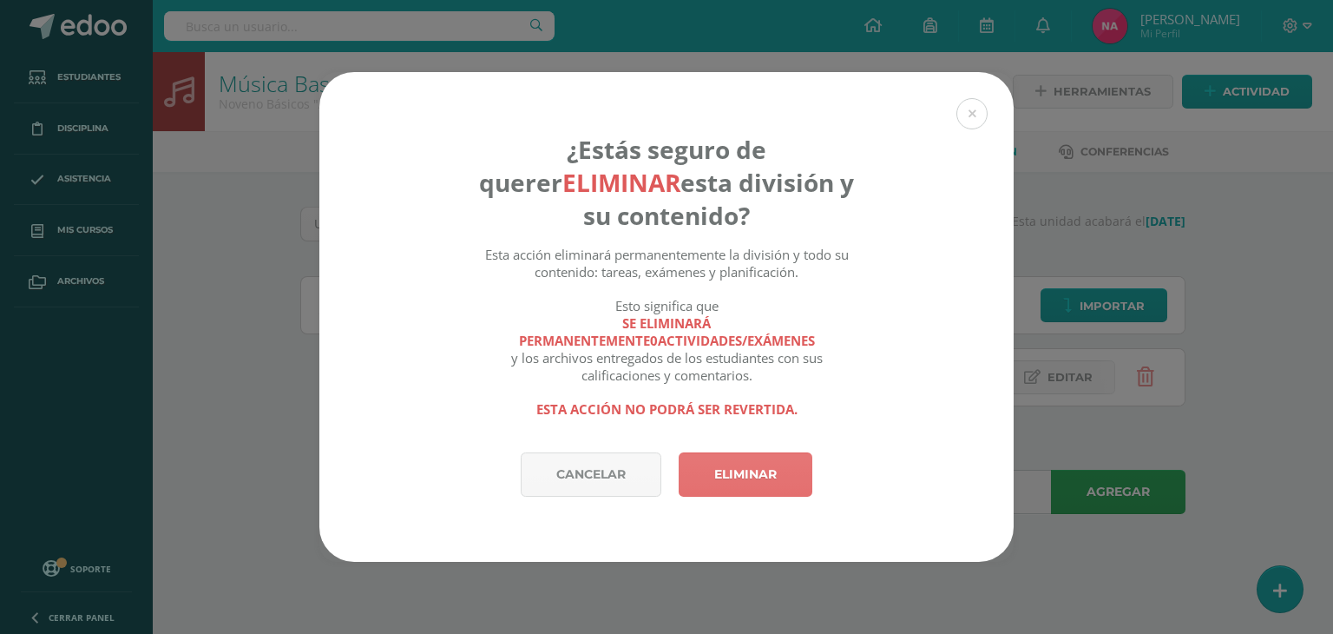
click at [728, 472] on link "Eliminar" at bounding box center [746, 474] width 134 height 44
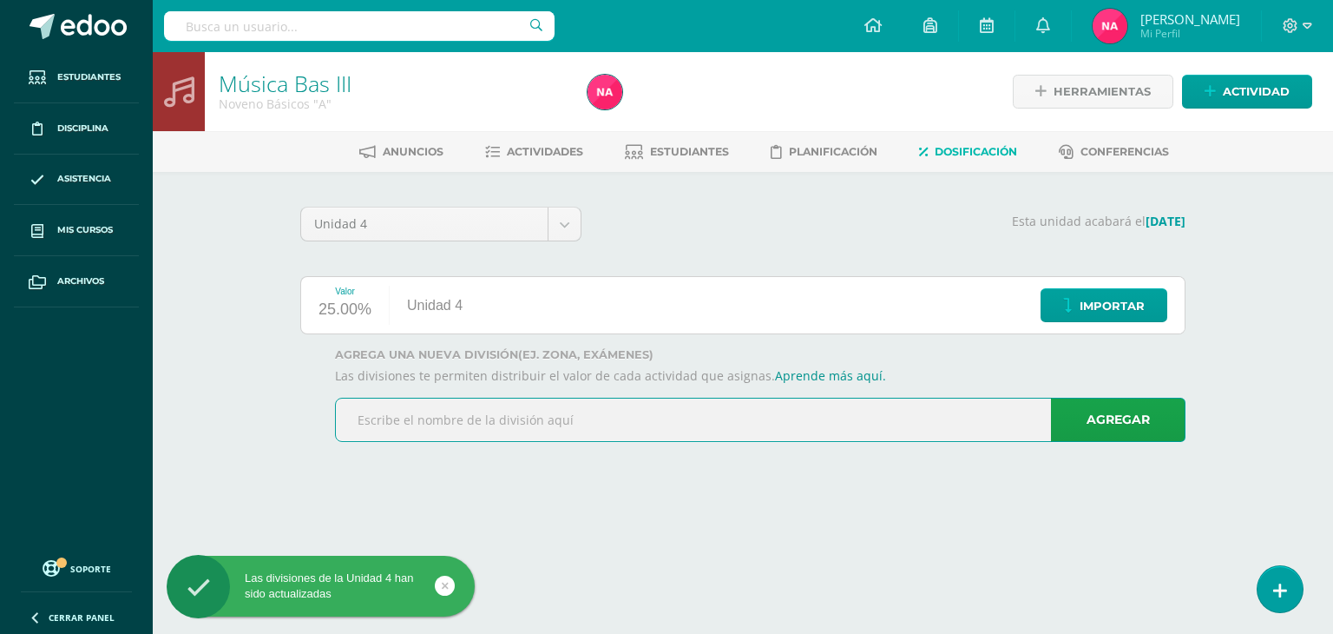
click at [636, 431] on input "text" at bounding box center [760, 419] width 849 height 43
type input "Zona 1"
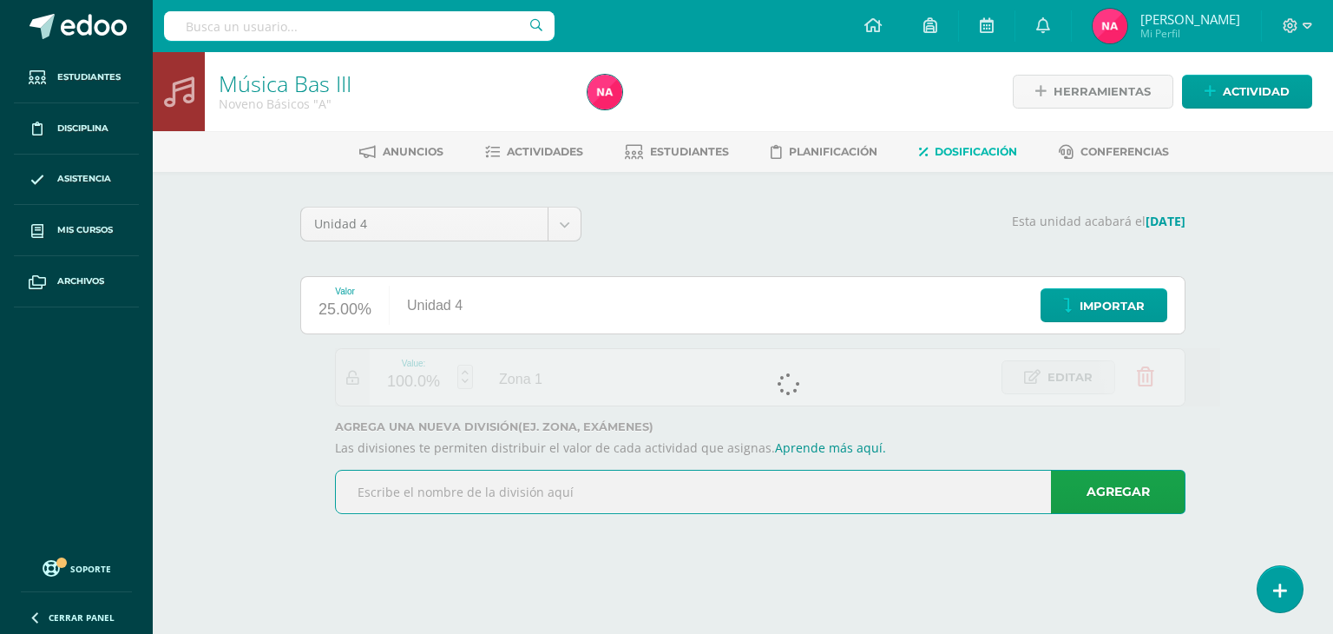
click at [570, 488] on input "text" at bounding box center [760, 491] width 849 height 43
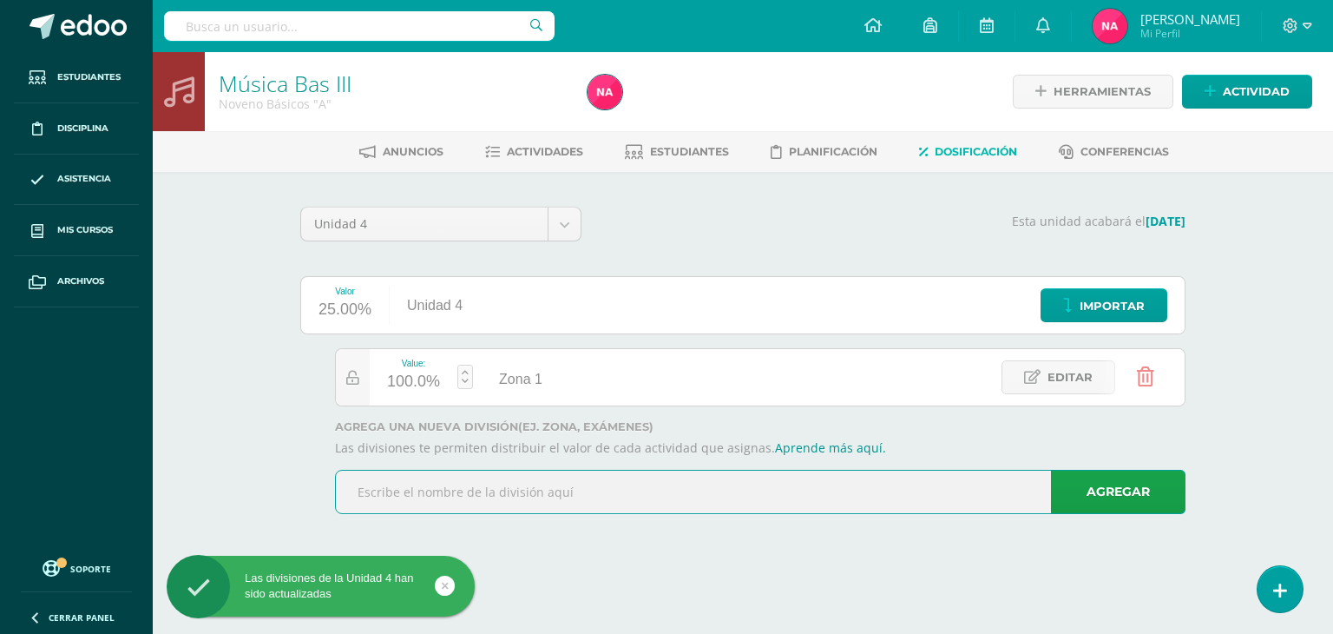
type input "Zona 2"
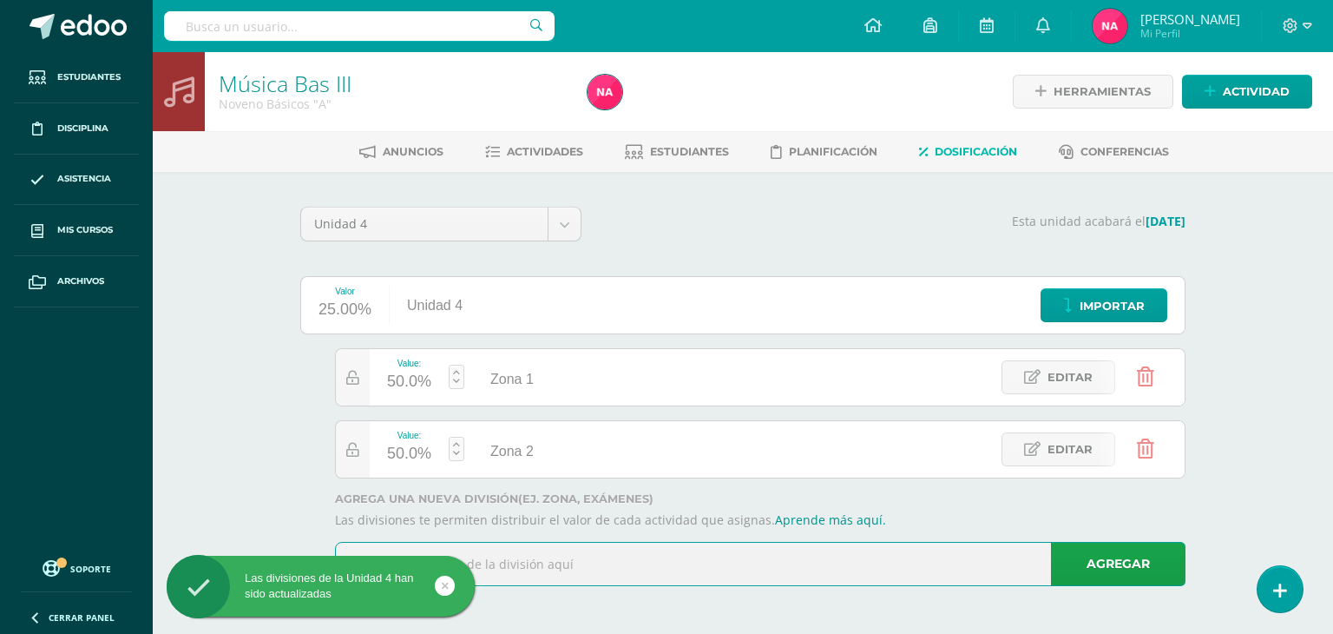
click at [507, 566] on input "text" at bounding box center [760, 563] width 849 height 43
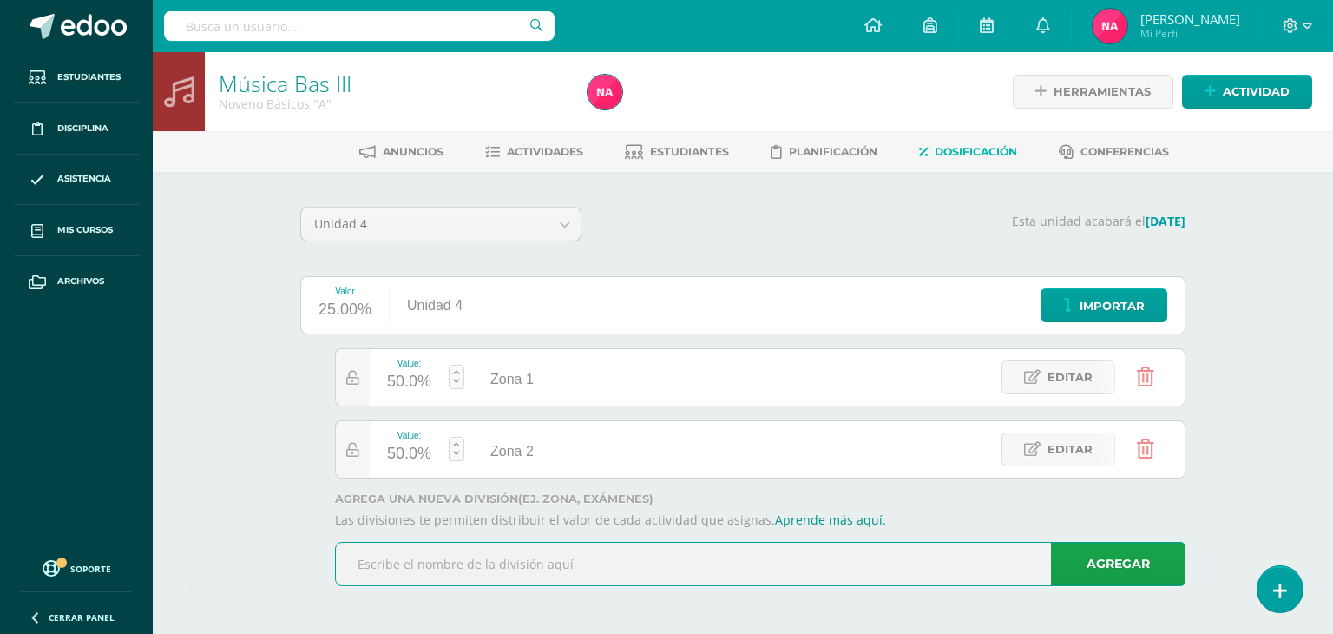
type input "Examen"
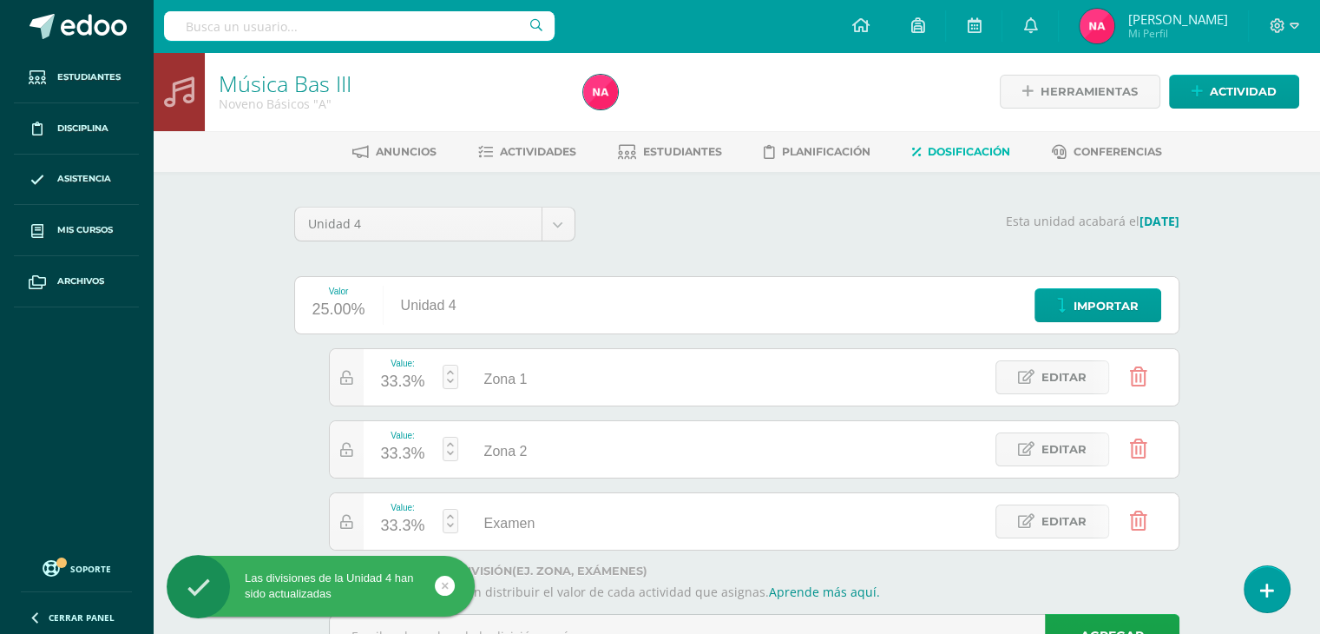
click at [391, 522] on div "33.3%" at bounding box center [403, 526] width 44 height 28
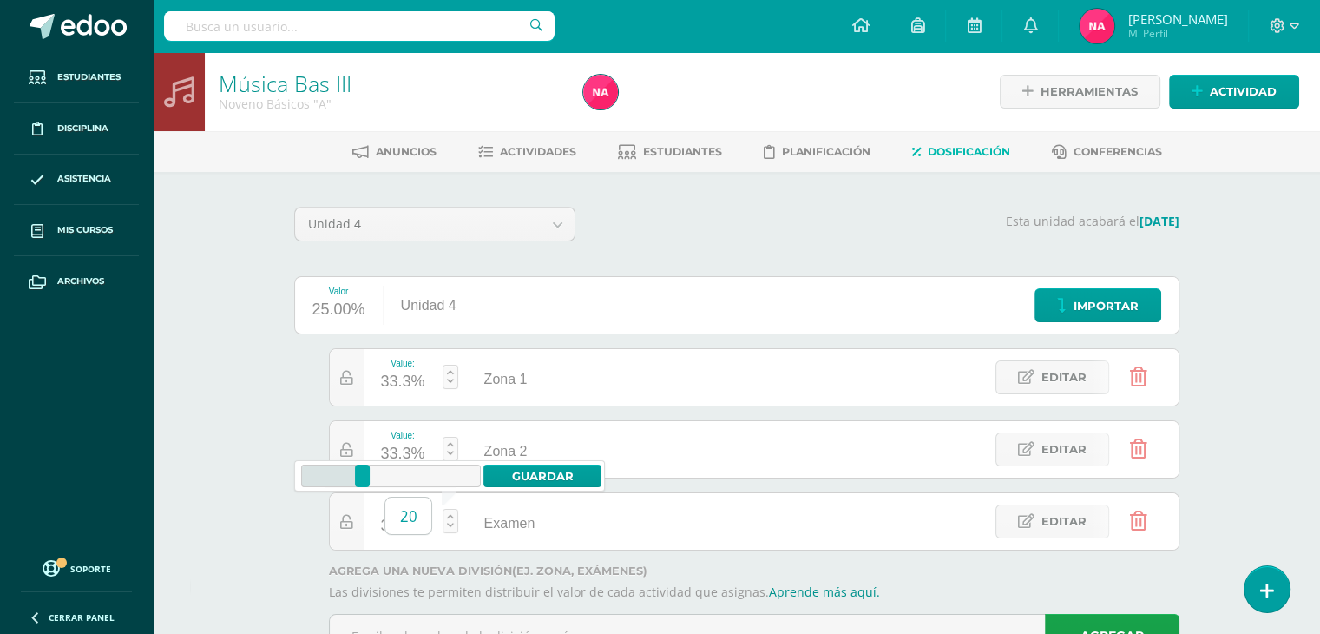
type input "20"
click at [340, 443] on icon at bounding box center [346, 450] width 13 height 15
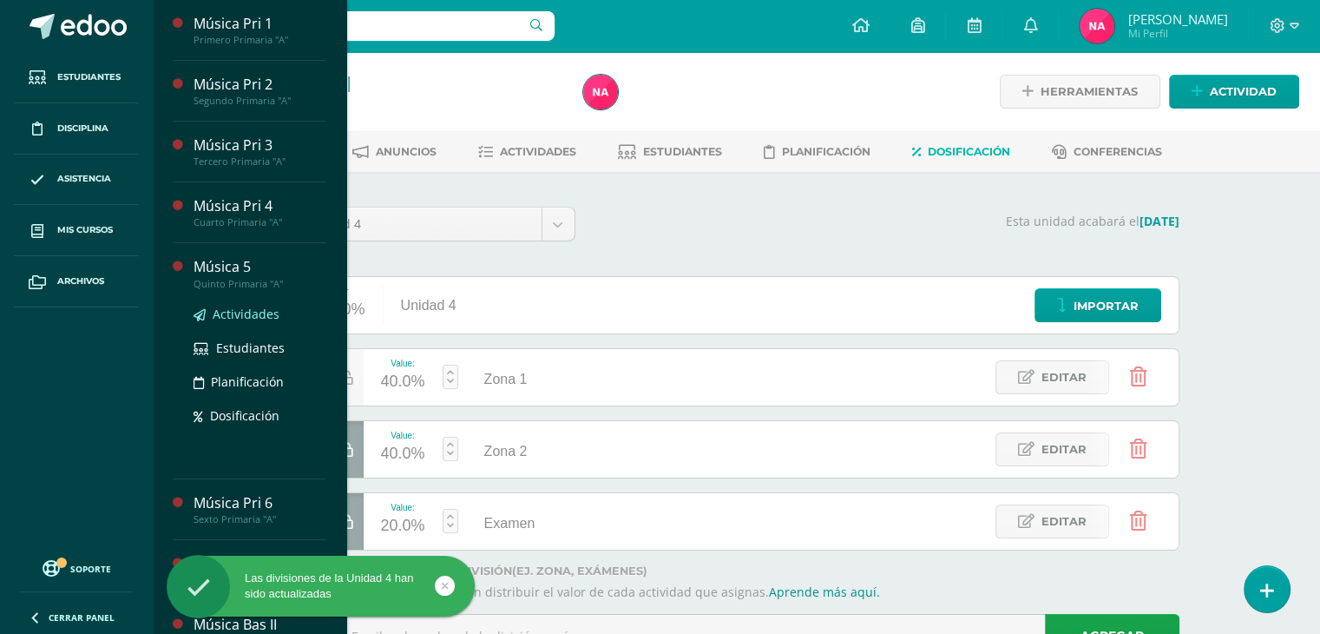
click at [260, 308] on span "Actividades" at bounding box center [246, 314] width 67 height 16
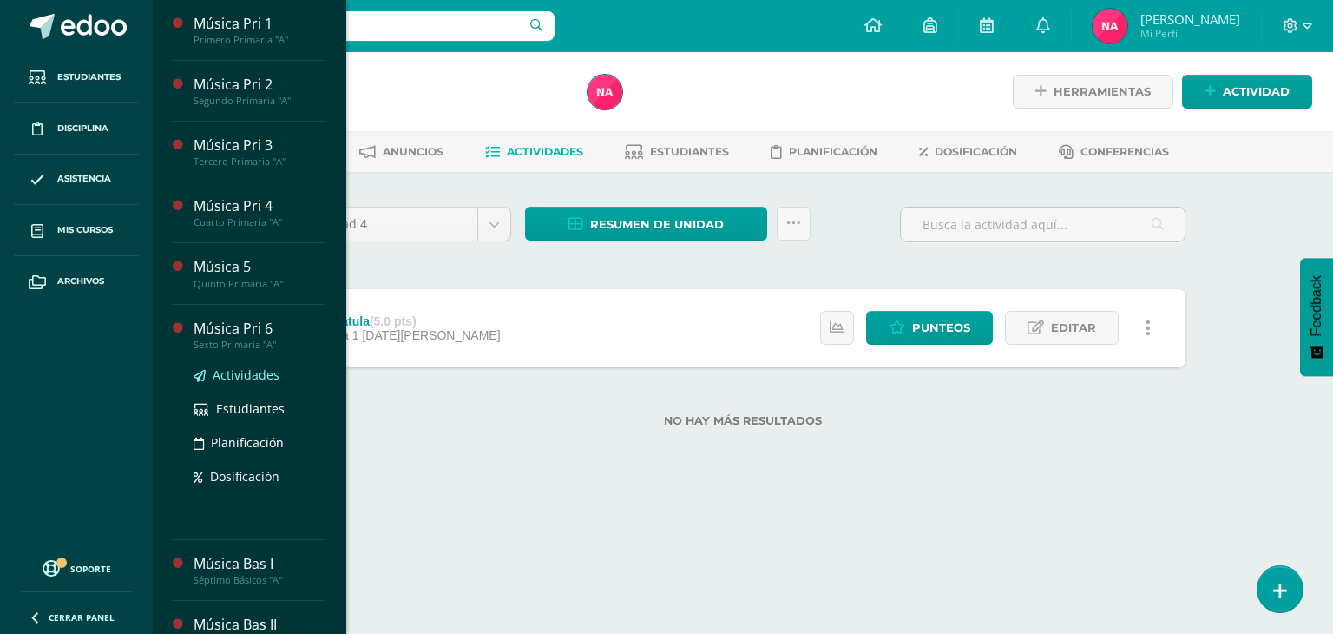
click at [250, 379] on span "Actividades" at bounding box center [246, 374] width 67 height 16
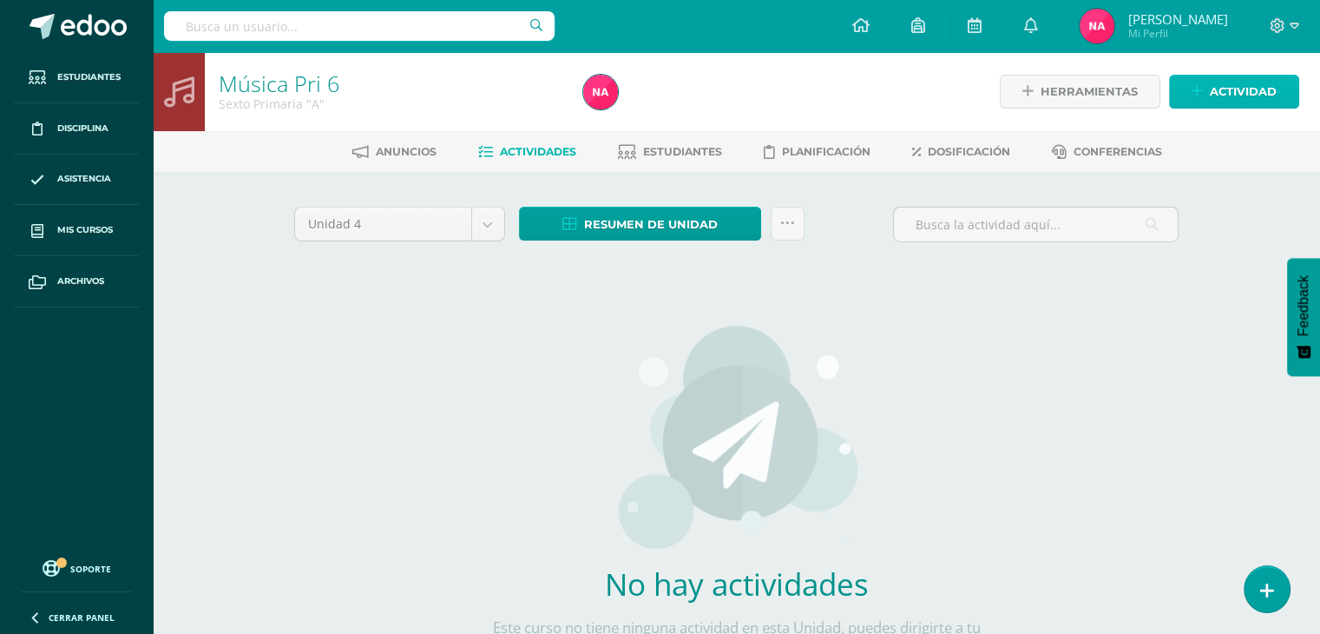
click at [1267, 88] on span "Actividad" at bounding box center [1243, 92] width 67 height 32
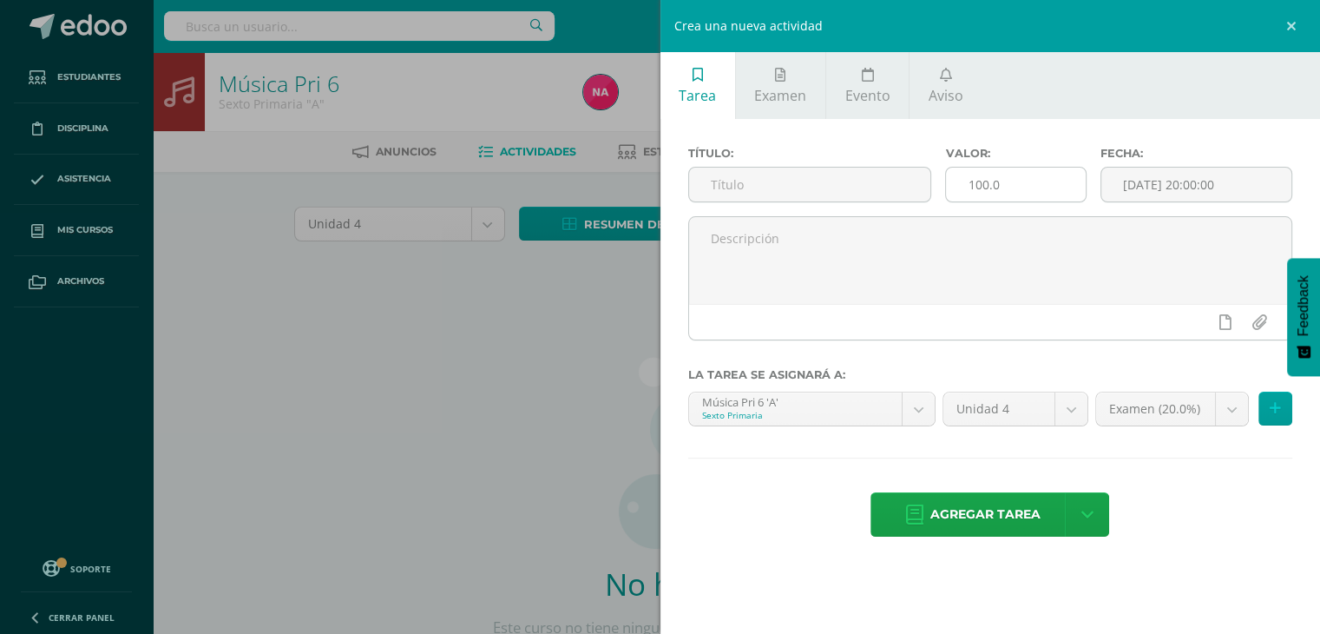
click at [989, 183] on input "100.0" at bounding box center [1015, 185] width 139 height 34
type input "5.0"
click at [840, 199] on input "text" at bounding box center [810, 185] width 242 height 34
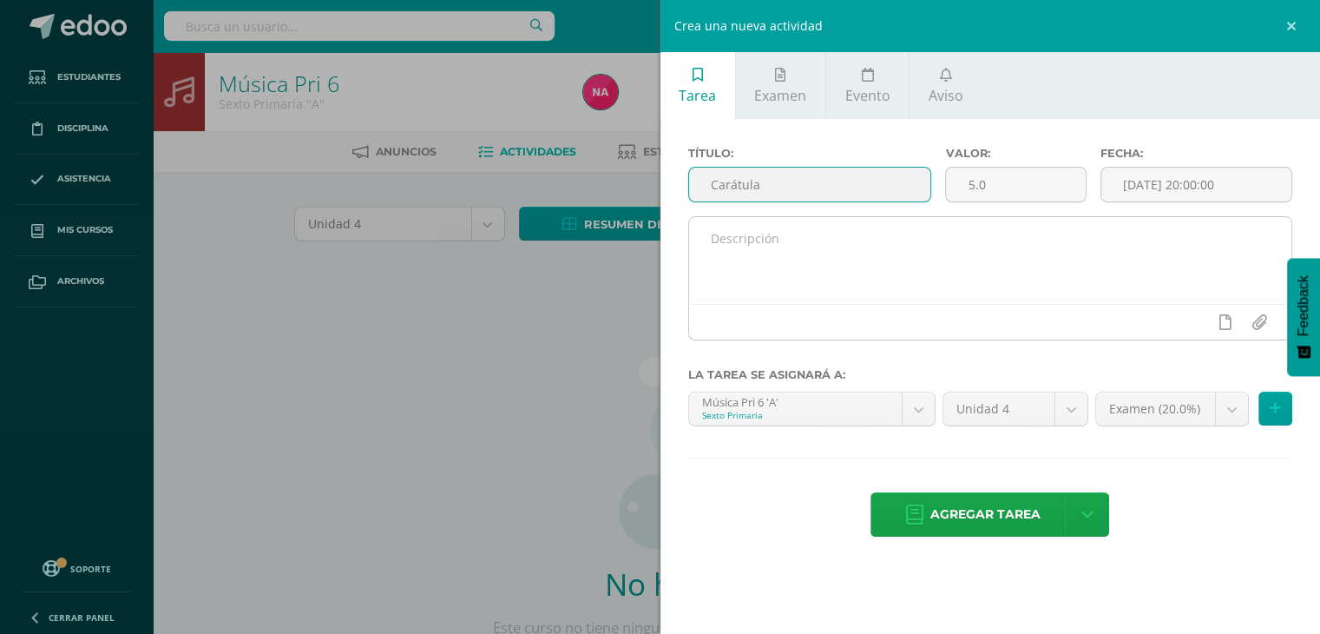
type input "Carátula"
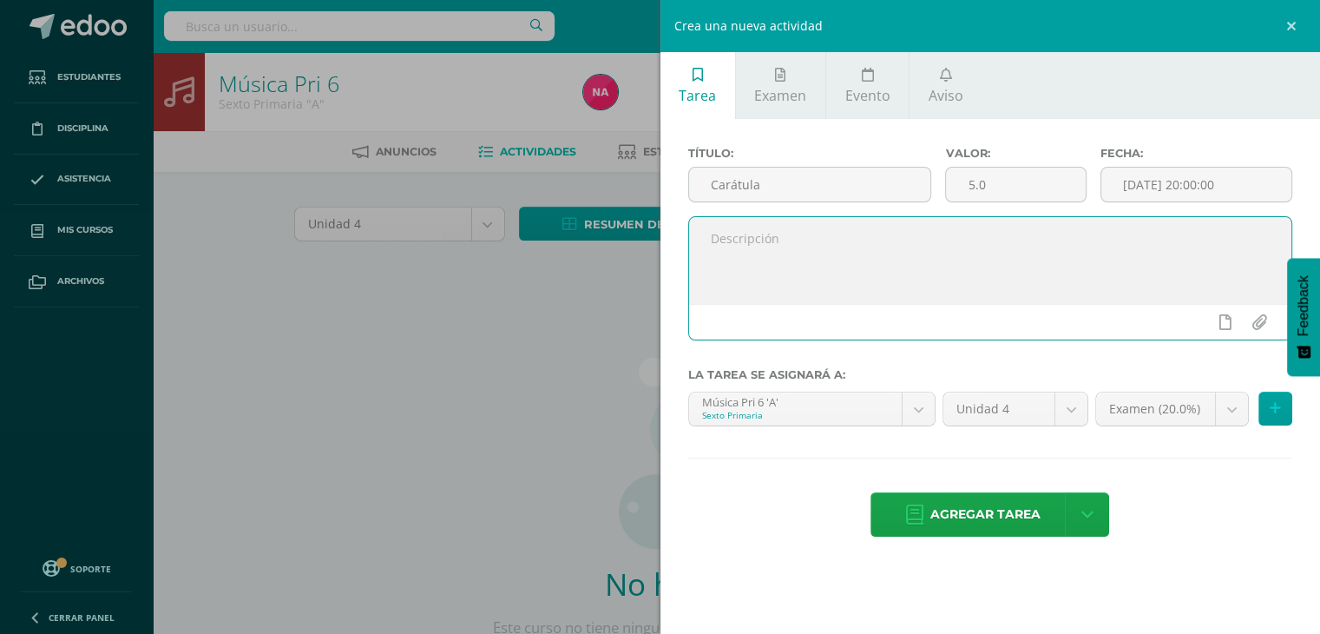
click at [815, 272] on textarea at bounding box center [990, 260] width 603 height 87
click at [1059, 228] on textarea "Esta actividad se realizó en clase, donde trabajamos" at bounding box center [990, 260] width 603 height 87
click at [1071, 237] on textarea "Esta actividad se realizó en clase el 31 de julio, donde se realizó la caratula…" at bounding box center [990, 260] width 603 height 87
type textarea "Esta actividad se realizó en clase el 31 de julio, donde se elaboró la caratula…"
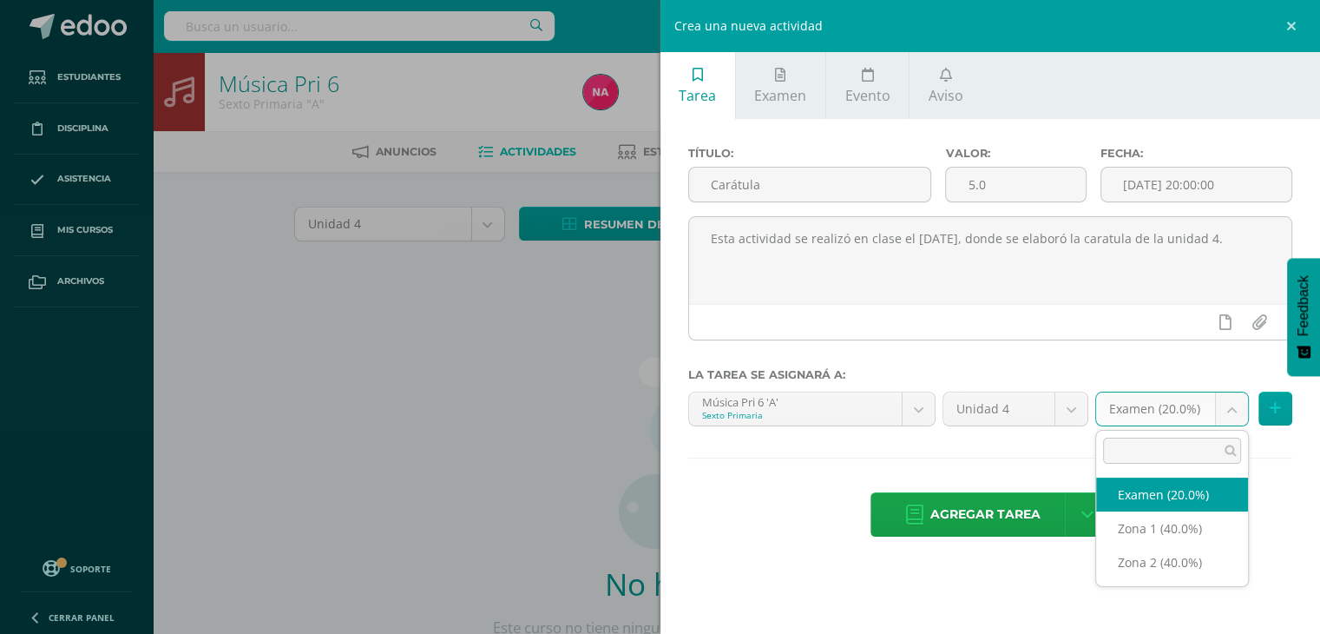
click at [1238, 411] on body "Estudiantes Disciplina Asistencia Mis cursos Archivos Soporte Ayuda Reportar un…" at bounding box center [660, 373] width 1320 height 746
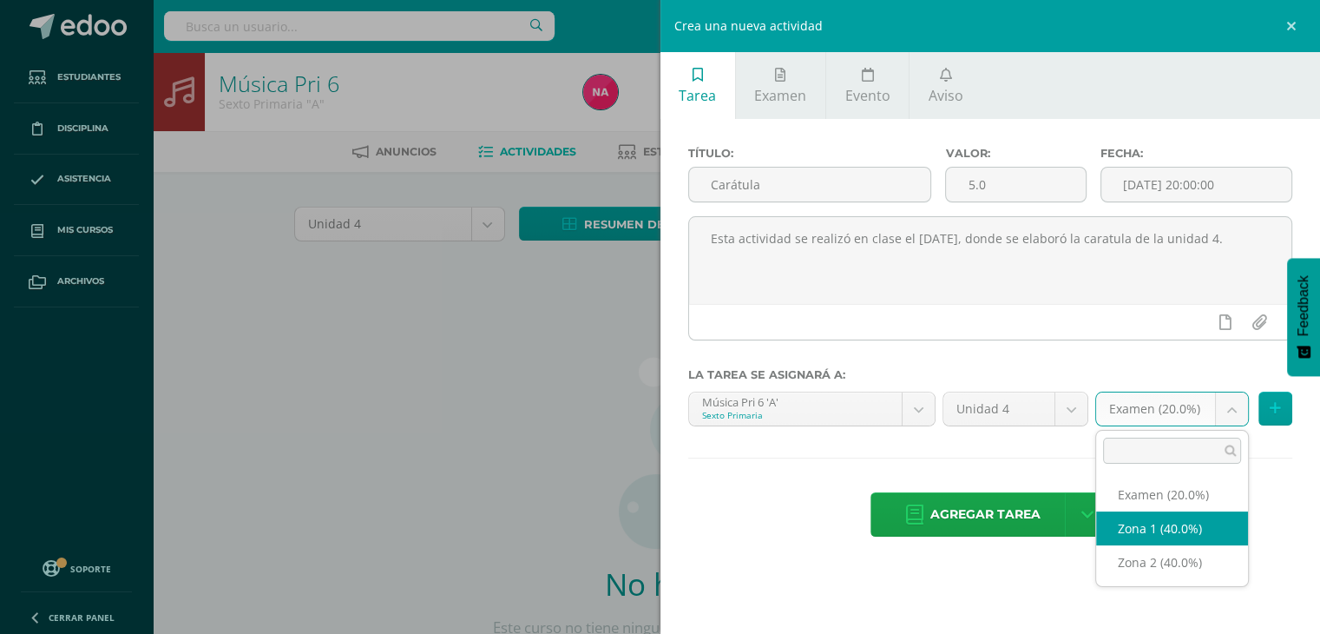
select select "29684"
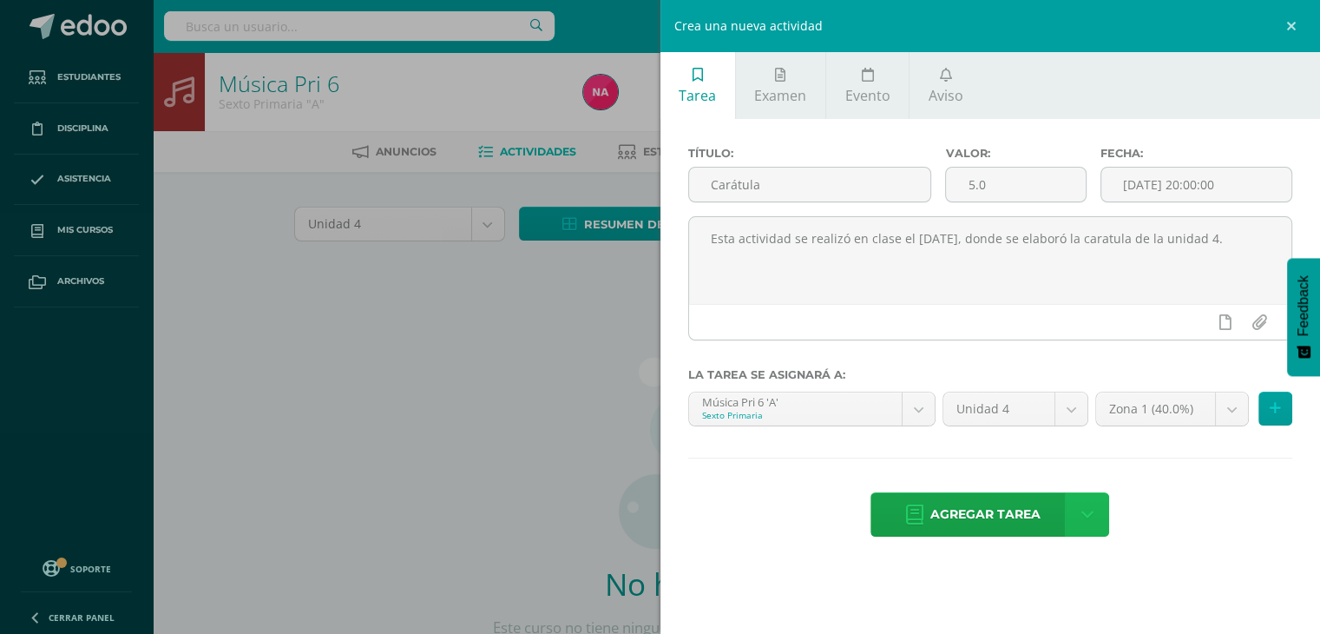
click at [1077, 510] on link at bounding box center [1087, 514] width 44 height 44
click at [1049, 457] on link "Agregar tarea y ocultar" at bounding box center [1089, 450] width 188 height 27
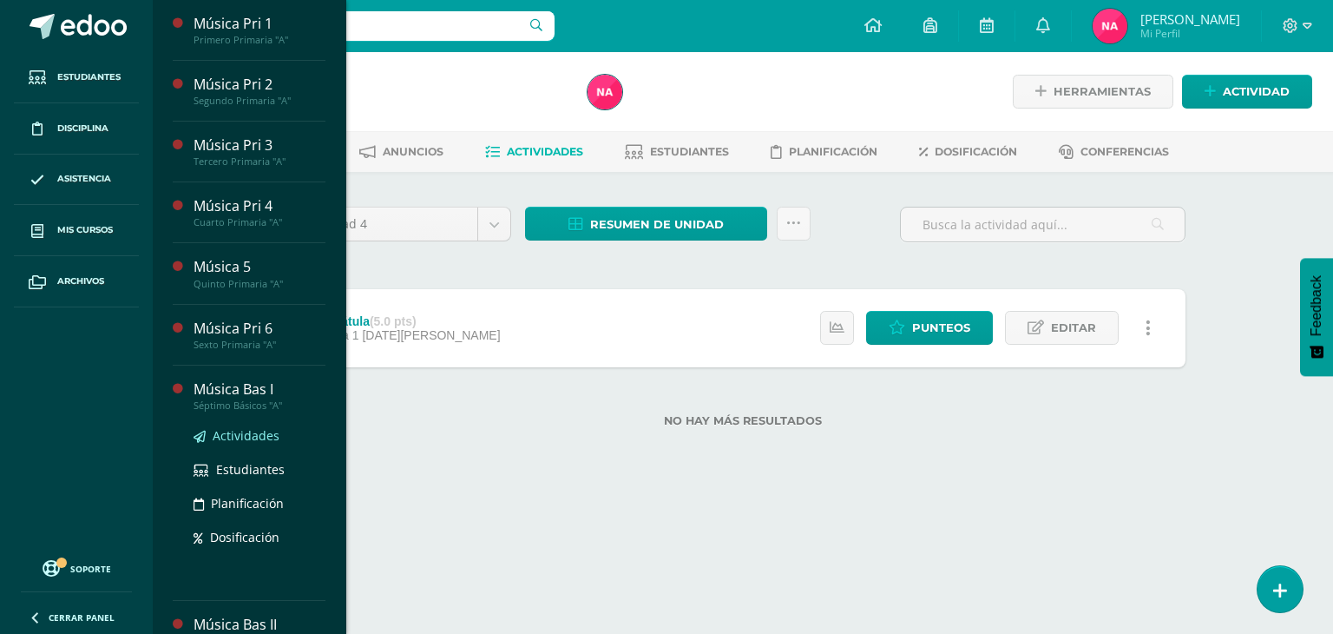
click at [240, 435] on span "Actividades" at bounding box center [246, 435] width 67 height 16
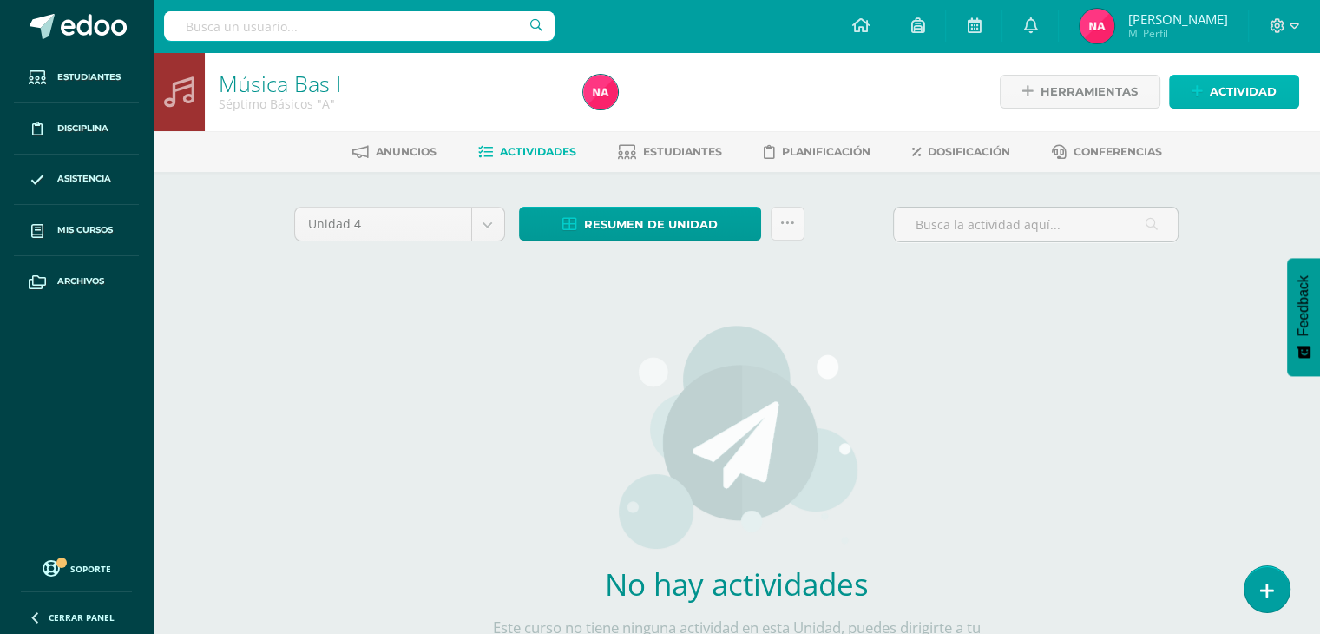
click at [1220, 84] on span "Actividad" at bounding box center [1243, 92] width 67 height 32
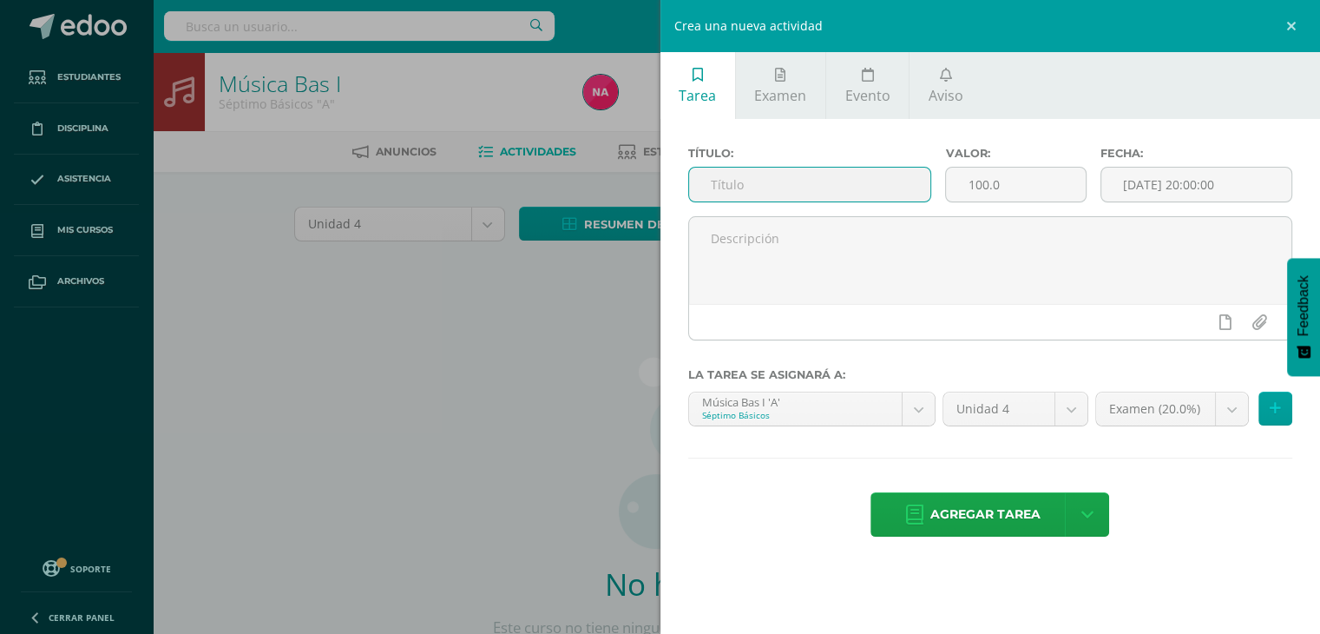
click at [796, 183] on input "text" at bounding box center [810, 185] width 242 height 34
click at [979, 181] on input "100.0" at bounding box center [1015, 185] width 139 height 34
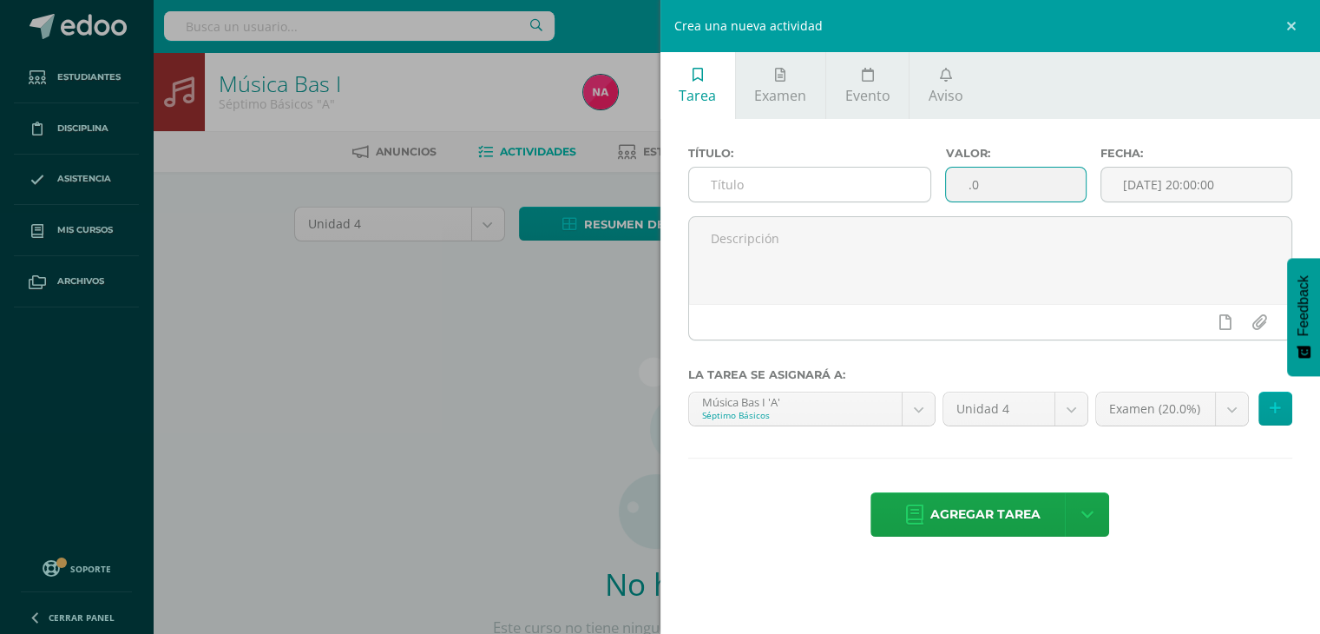
type input ".0"
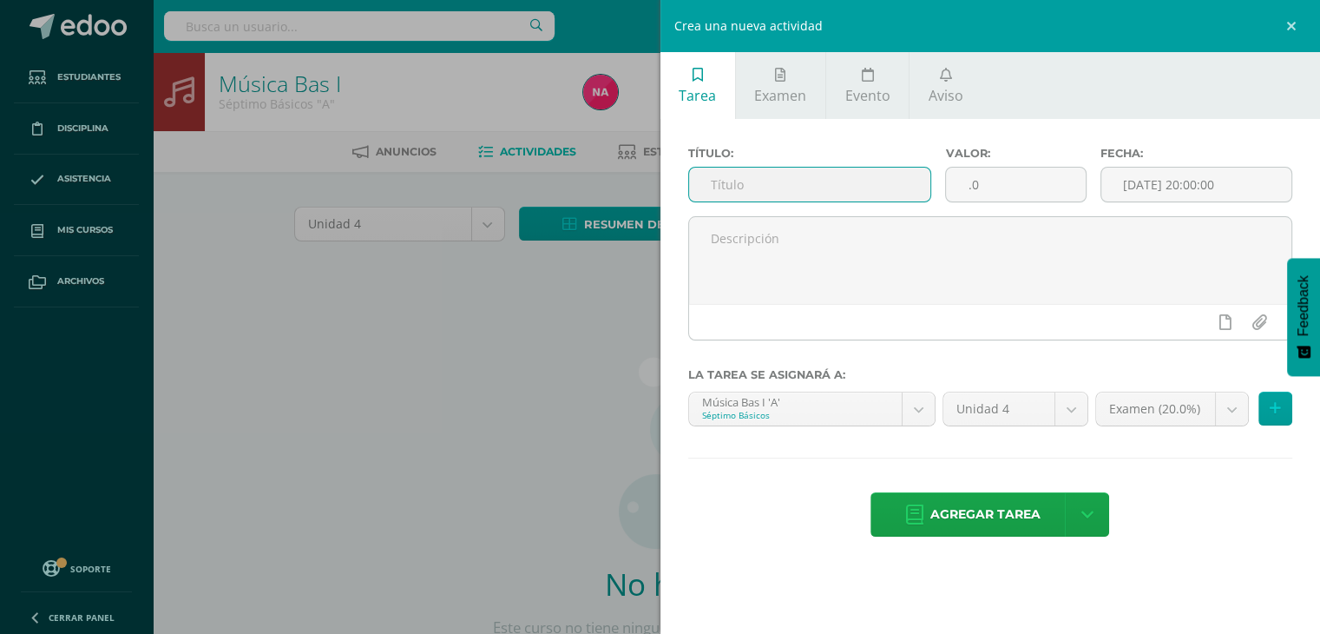
click at [805, 178] on input "text" at bounding box center [810, 185] width 242 height 34
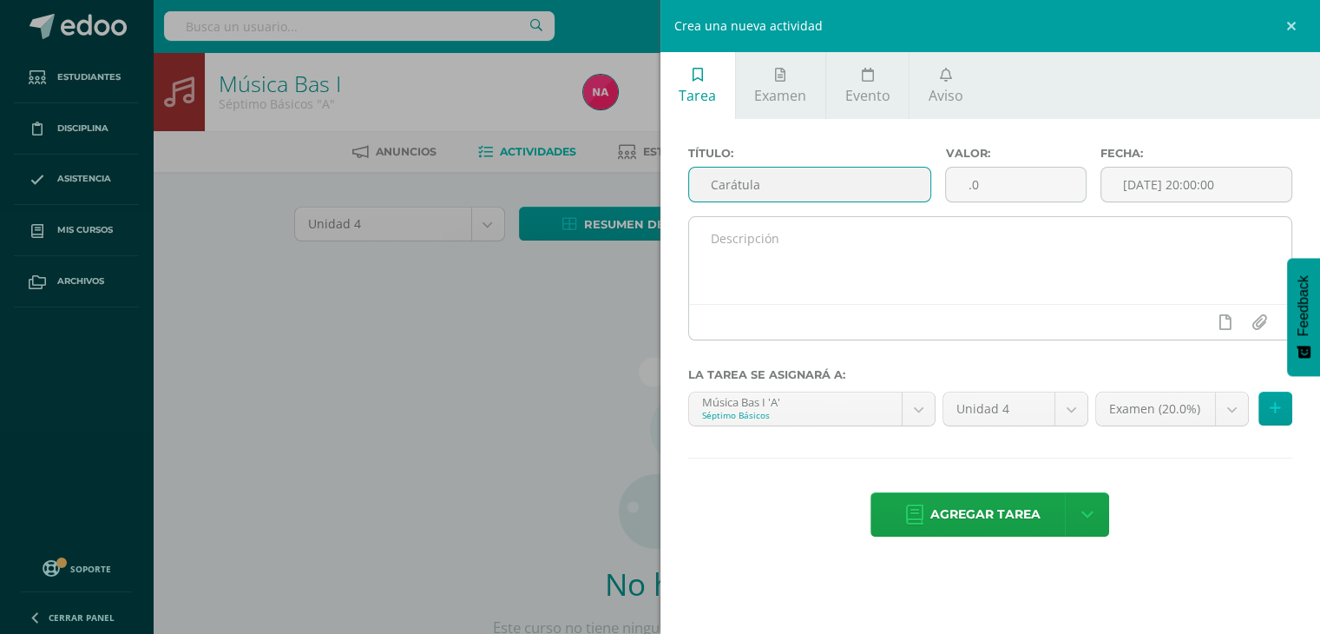
type input "Carátula"
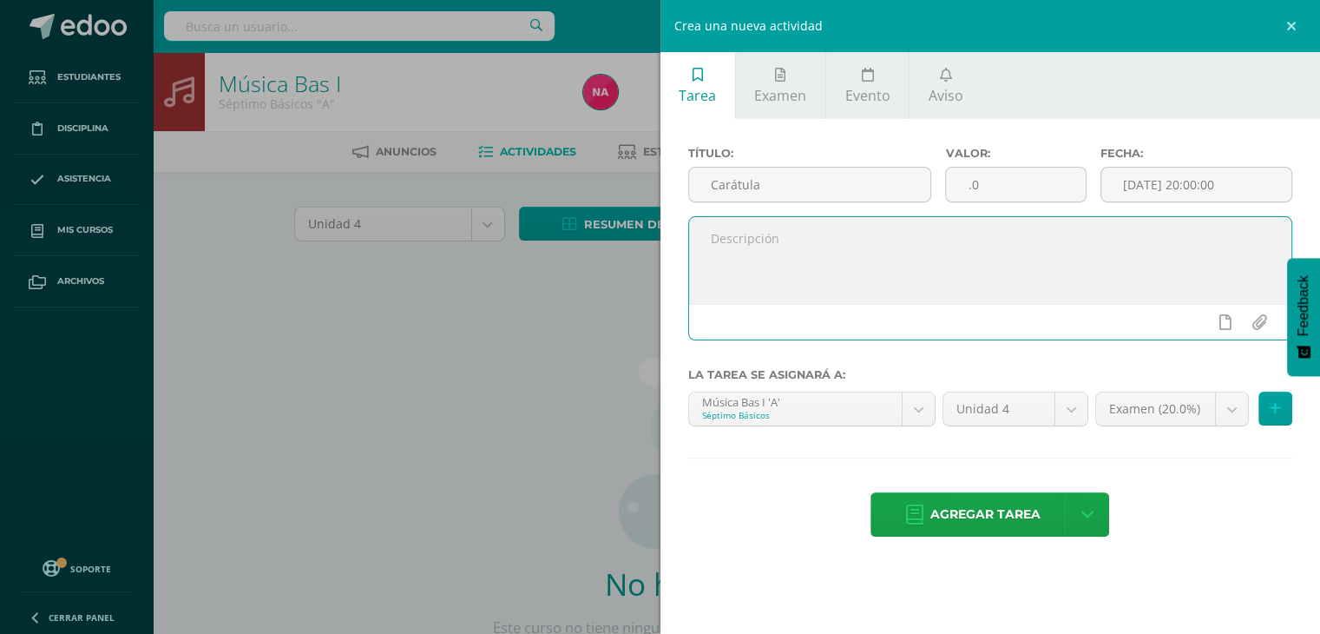
click at [803, 248] on textarea at bounding box center [990, 260] width 603 height 87
type textarea "Esta actividad se realizó el"
drag, startPoint x: 803, startPoint y: 188, endPoint x: 596, endPoint y: -76, distance: 335.1
click at [596, 0] on html "Estudiantes Disciplina Asistencia Mis cursos Archivos Soporte Ayuda Reportar un…" at bounding box center [660, 373] width 1320 height 746
drag, startPoint x: 824, startPoint y: 258, endPoint x: 958, endPoint y: 183, distance: 153.8
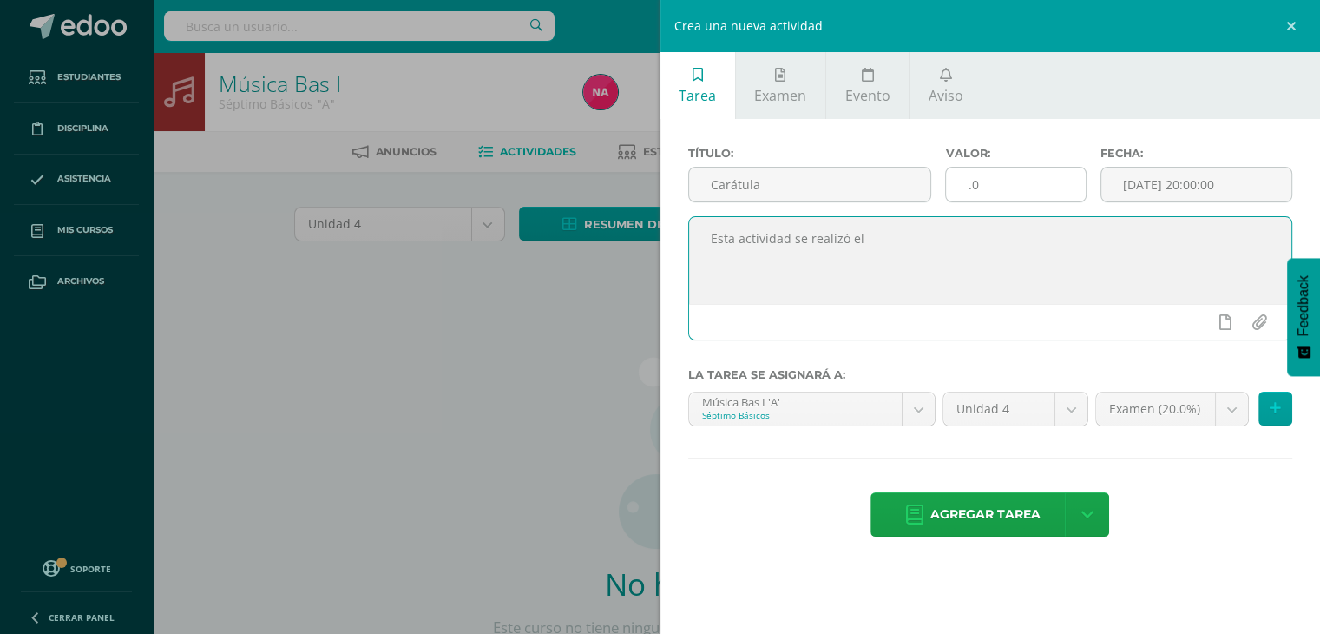
click at [958, 183] on div "Título: Carátula Valor: .0 Fecha: [DATE] 20:00:00 Esta actividad se realizó el" at bounding box center [990, 250] width 605 height 207
click at [965, 183] on input ".0" at bounding box center [1015, 185] width 139 height 34
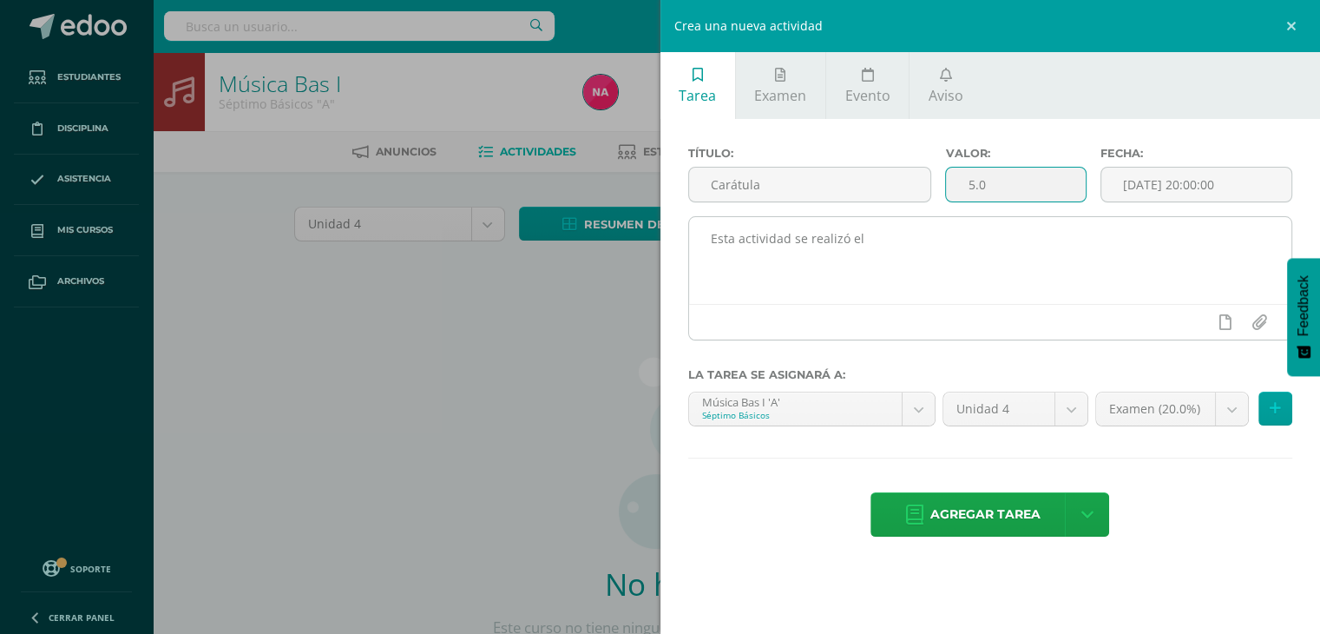
type input "5.0"
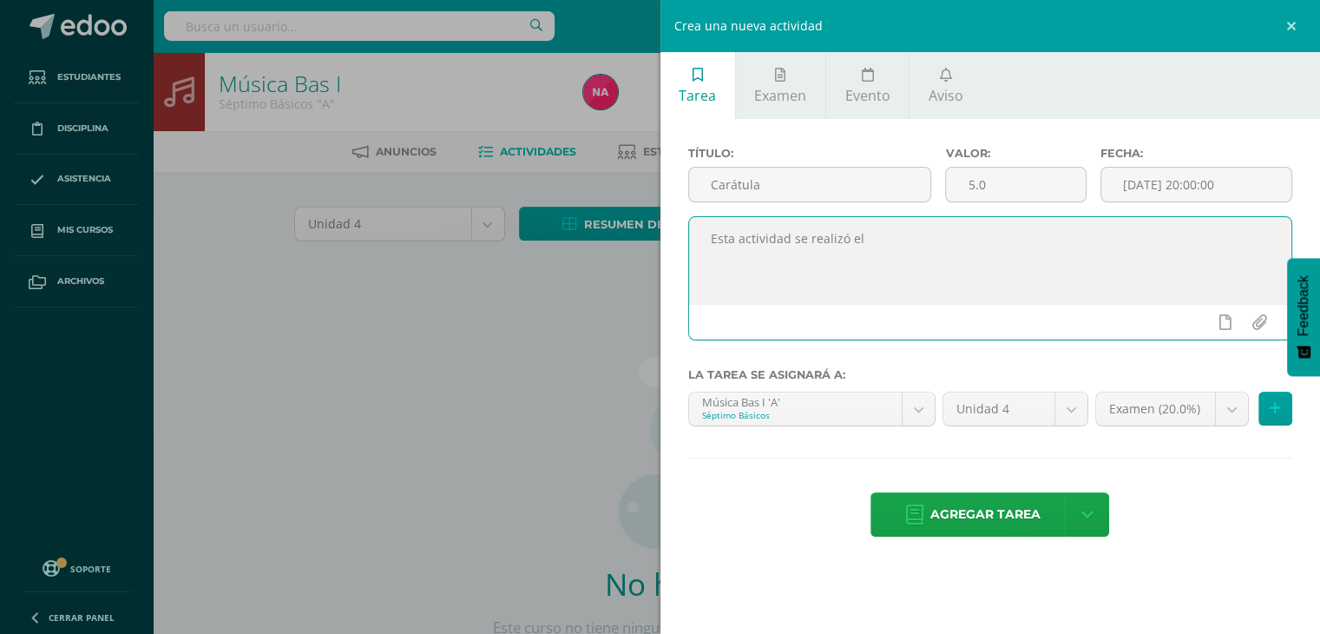
click at [917, 246] on textarea "Esta actividad se realizó el" at bounding box center [990, 260] width 603 height 87
type textarea "Esta actividad se realizó el [DATE], donde se elaboró la carátula de la unidad …"
click at [1152, 407] on body "Estudiantes Disciplina Asistencia Mis cursos Archivos Soporte Ayuda Reportar un…" at bounding box center [660, 373] width 1320 height 746
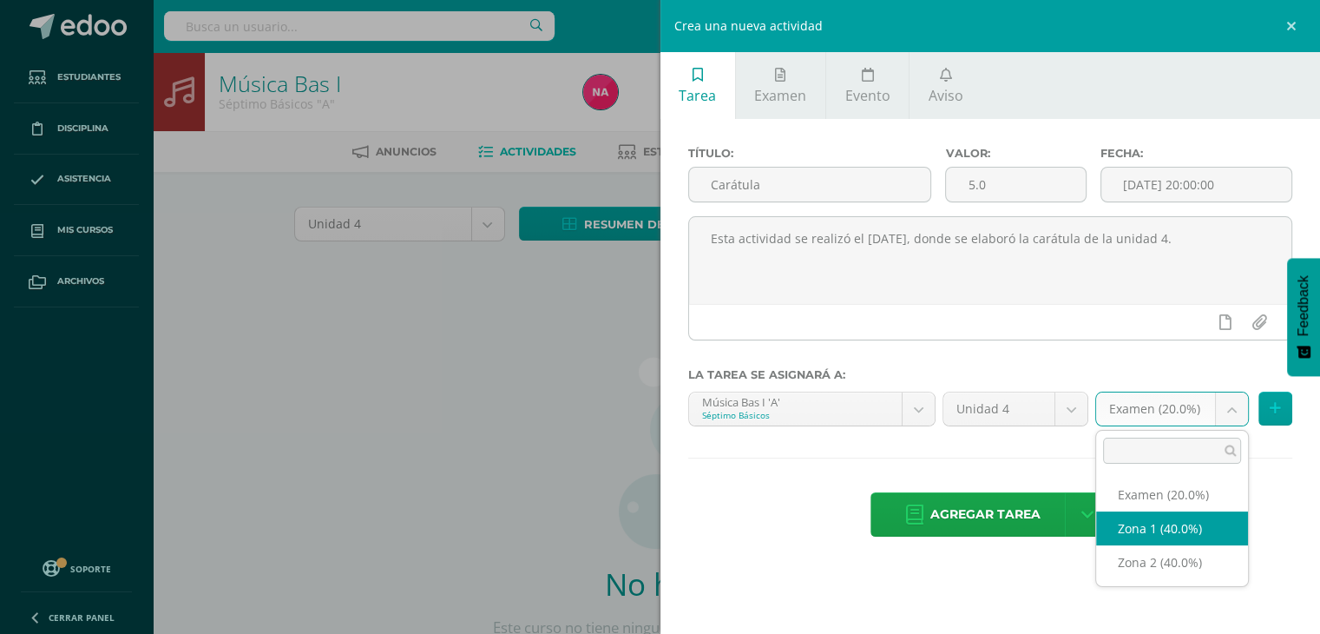
select select "29687"
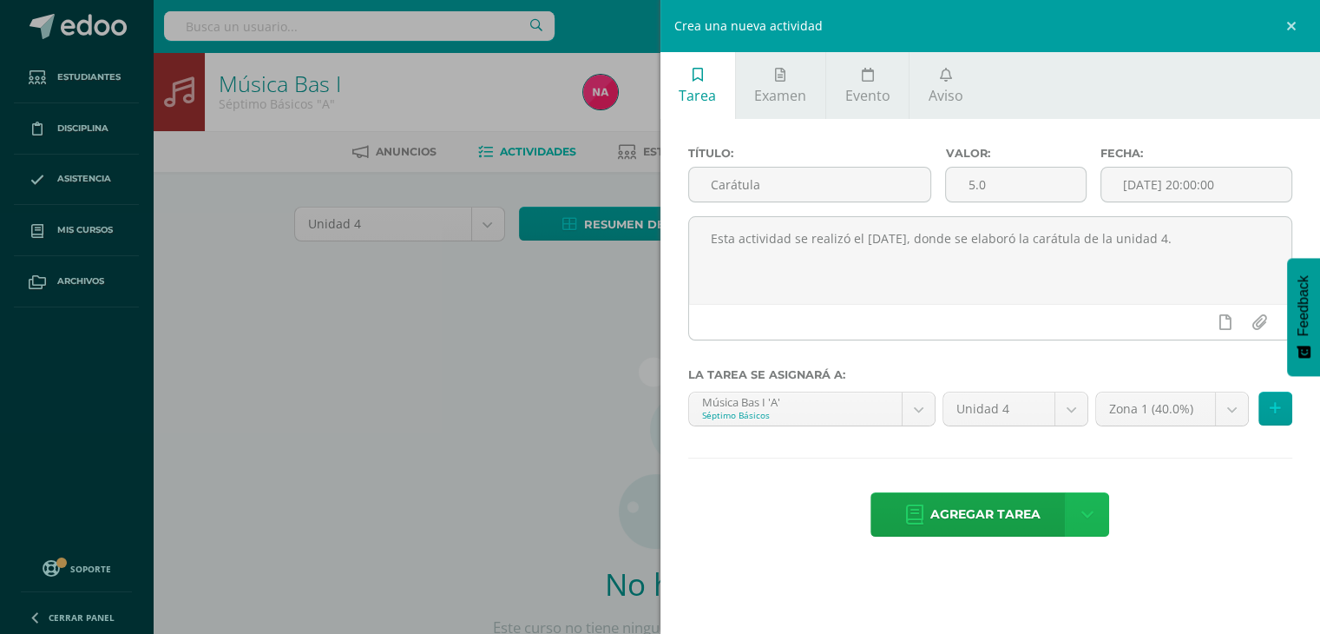
click at [1094, 514] on link at bounding box center [1087, 514] width 44 height 44
click at [1099, 445] on link "Agregar tarea y ocultar" at bounding box center [1089, 450] width 188 height 27
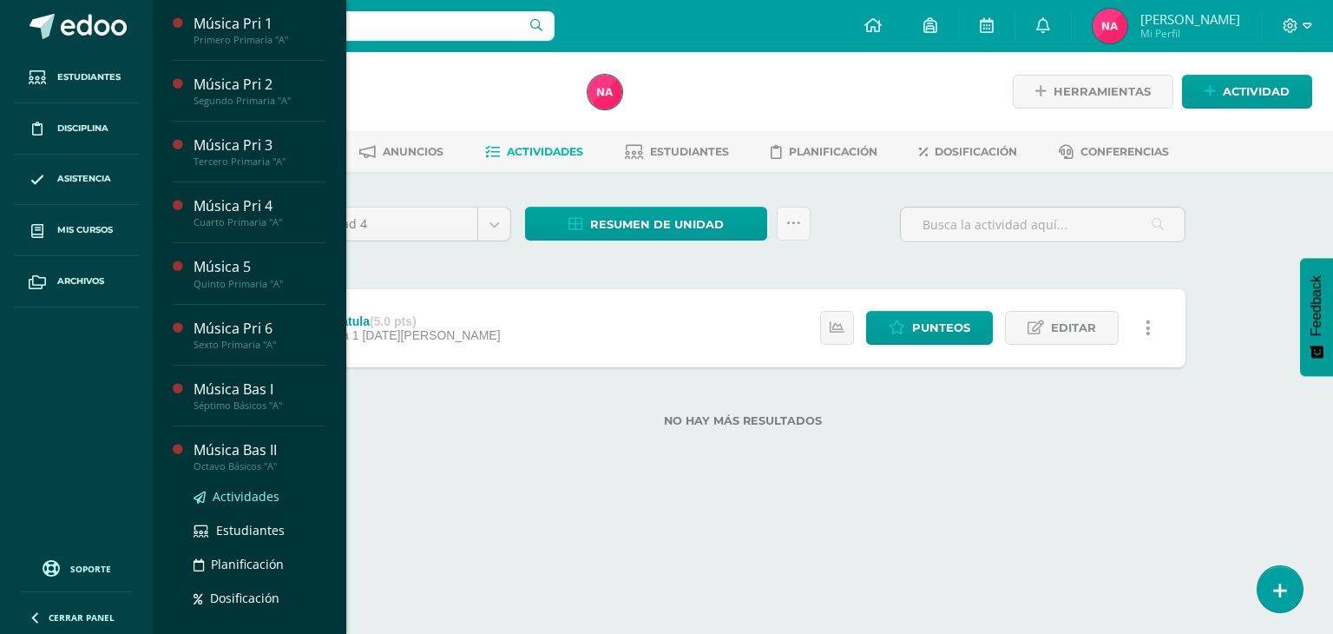
click at [241, 494] on span "Actividades" at bounding box center [246, 496] width 67 height 16
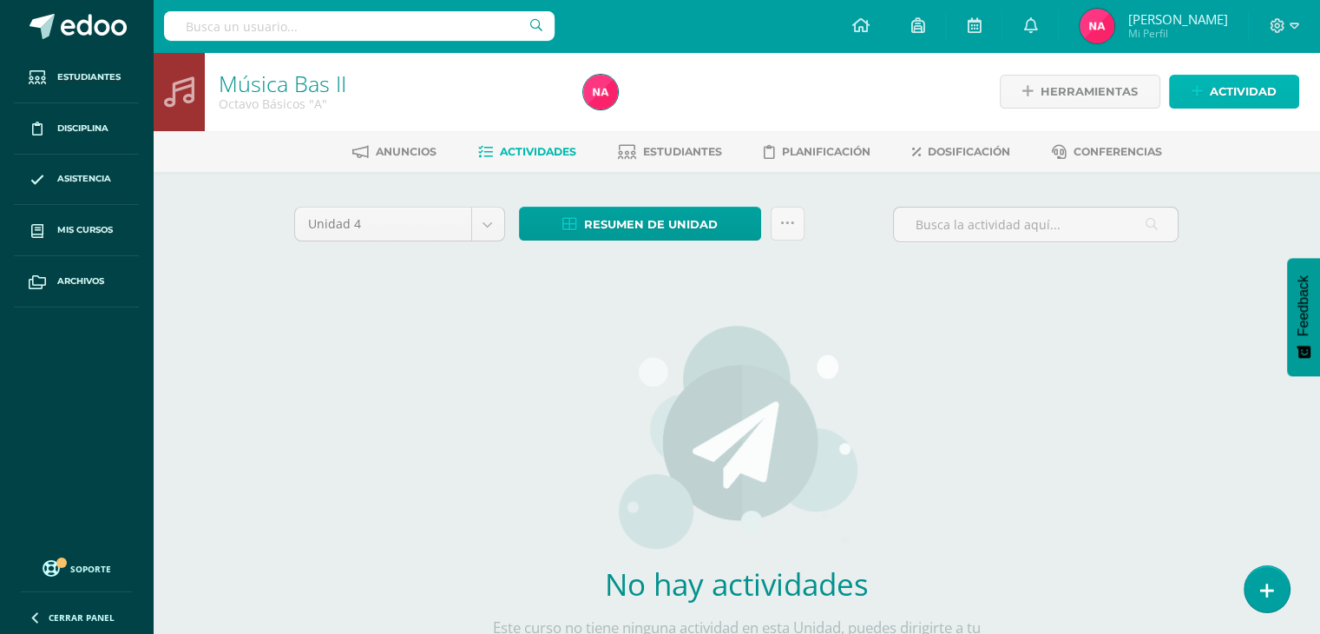
click at [1244, 82] on span "Actividad" at bounding box center [1243, 92] width 67 height 32
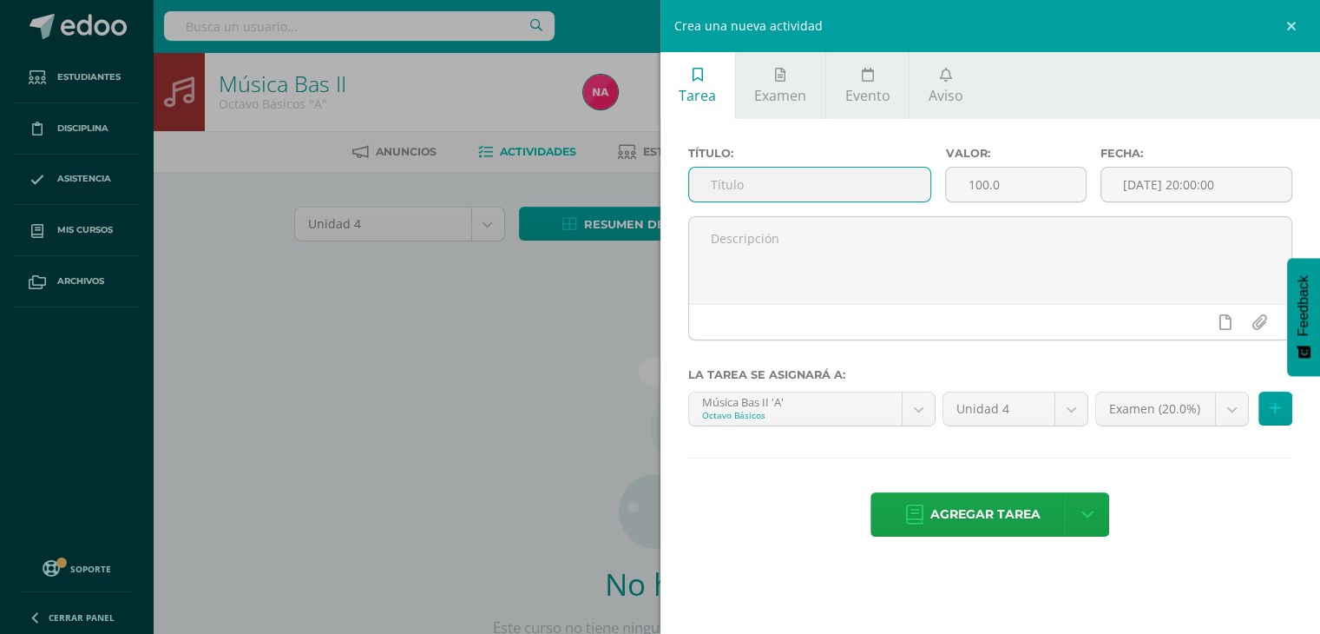
click at [844, 174] on input "text" at bounding box center [810, 185] width 242 height 34
click at [981, 192] on input "100.0" at bounding box center [1015, 185] width 139 height 34
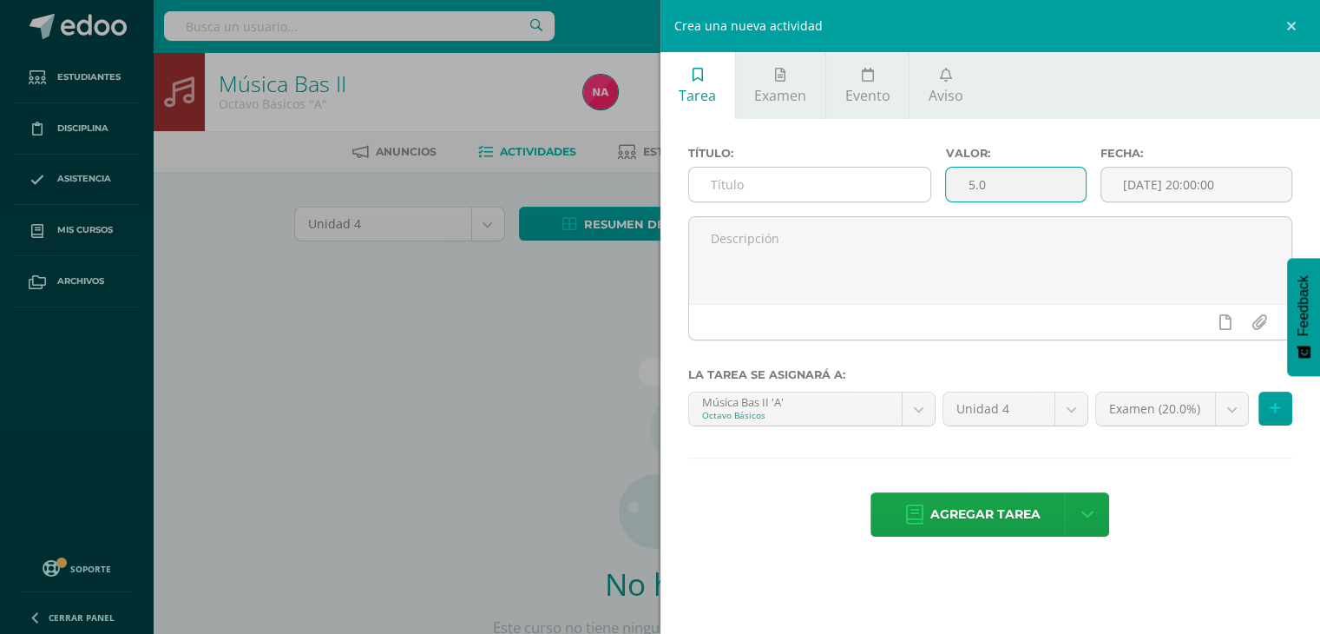
type input "5.0"
click at [851, 168] on input "text" at bounding box center [810, 185] width 242 height 34
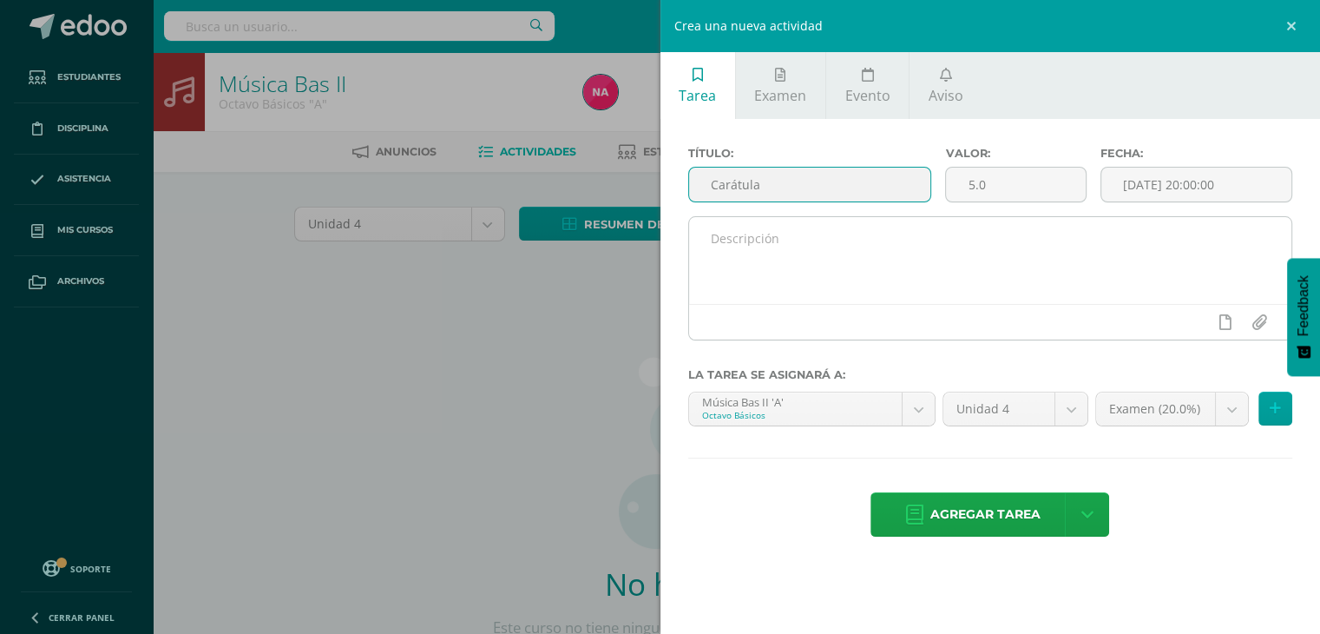
type input "Carátula"
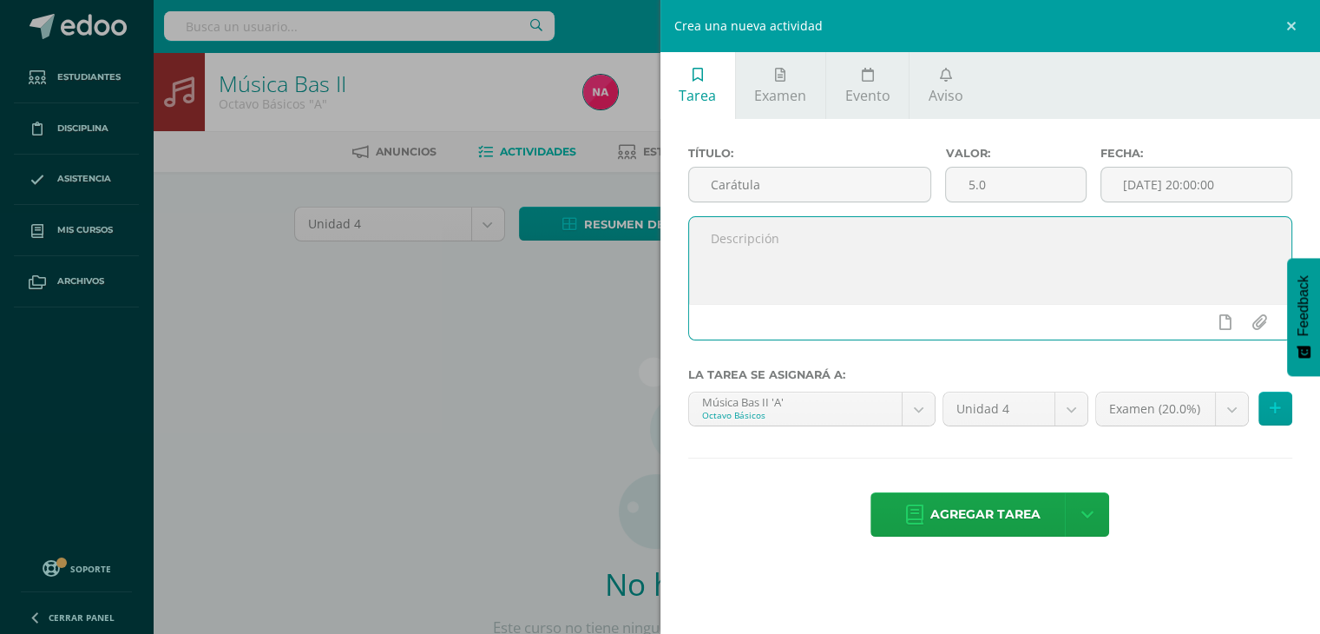
click at [814, 228] on textarea at bounding box center [990, 260] width 603 height 87
type textarea "Esta actividad se realizó en clase el [DATE], donde se elaboró la carátula de l…"
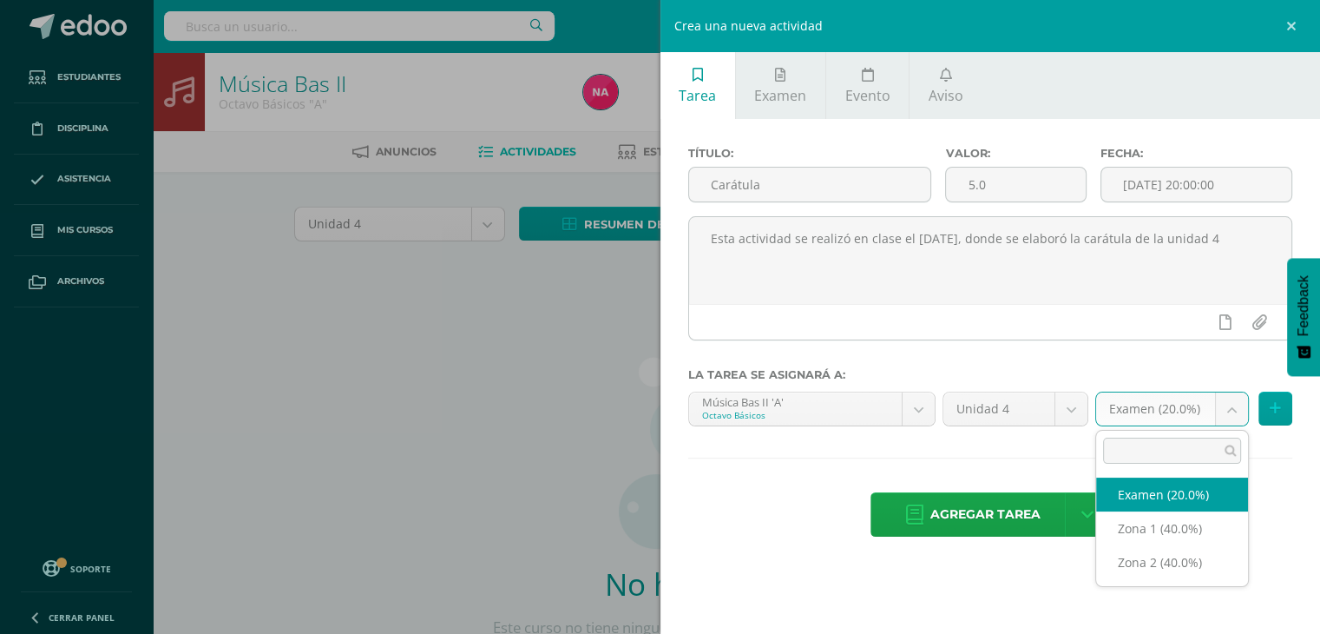
click at [1207, 422] on body "Estudiantes Disciplina Asistencia Mis cursos Archivos Soporte Ayuda Reportar un…" at bounding box center [660, 373] width 1320 height 746
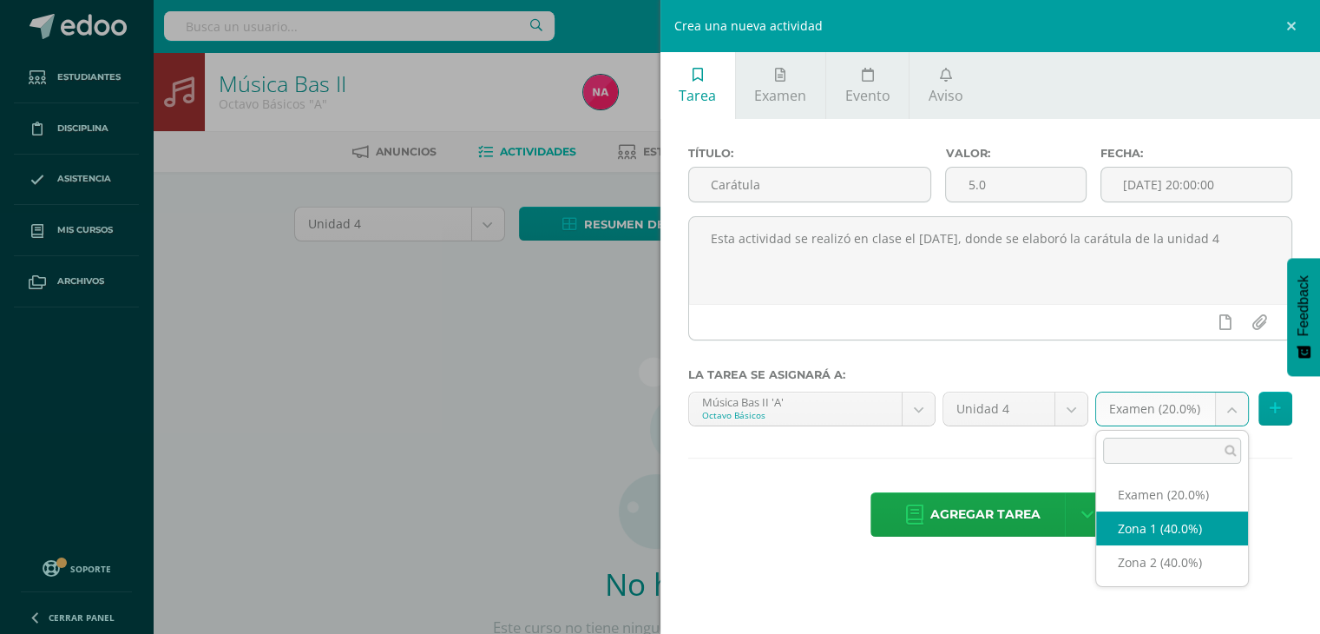
select select "29690"
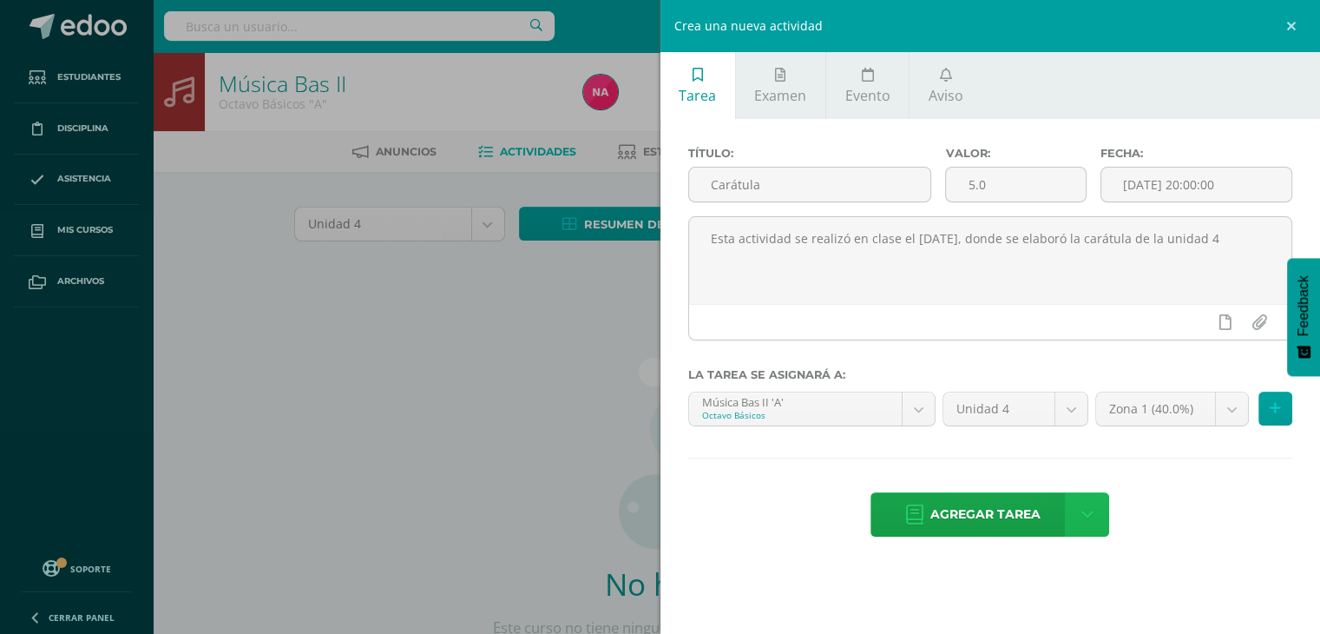
click at [1076, 507] on link at bounding box center [1087, 514] width 44 height 44
click at [1062, 452] on link "Agregar tarea y ocultar" at bounding box center [1089, 450] width 188 height 27
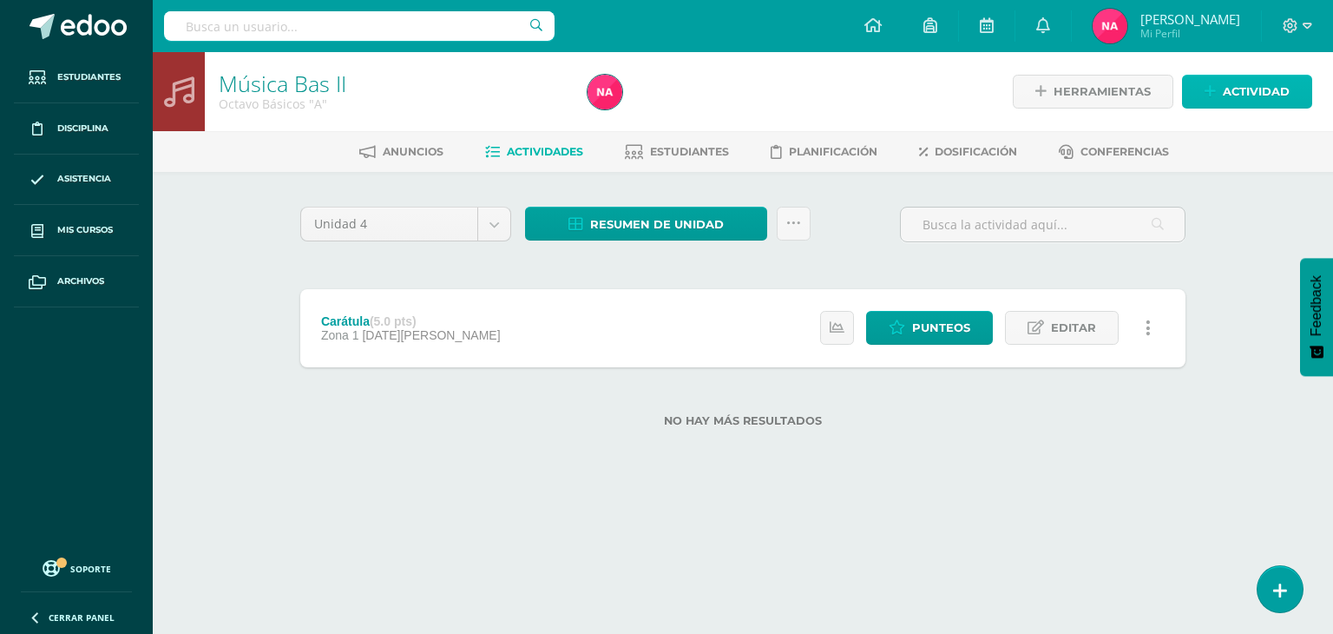
click at [1237, 81] on span "Actividad" at bounding box center [1256, 92] width 67 height 32
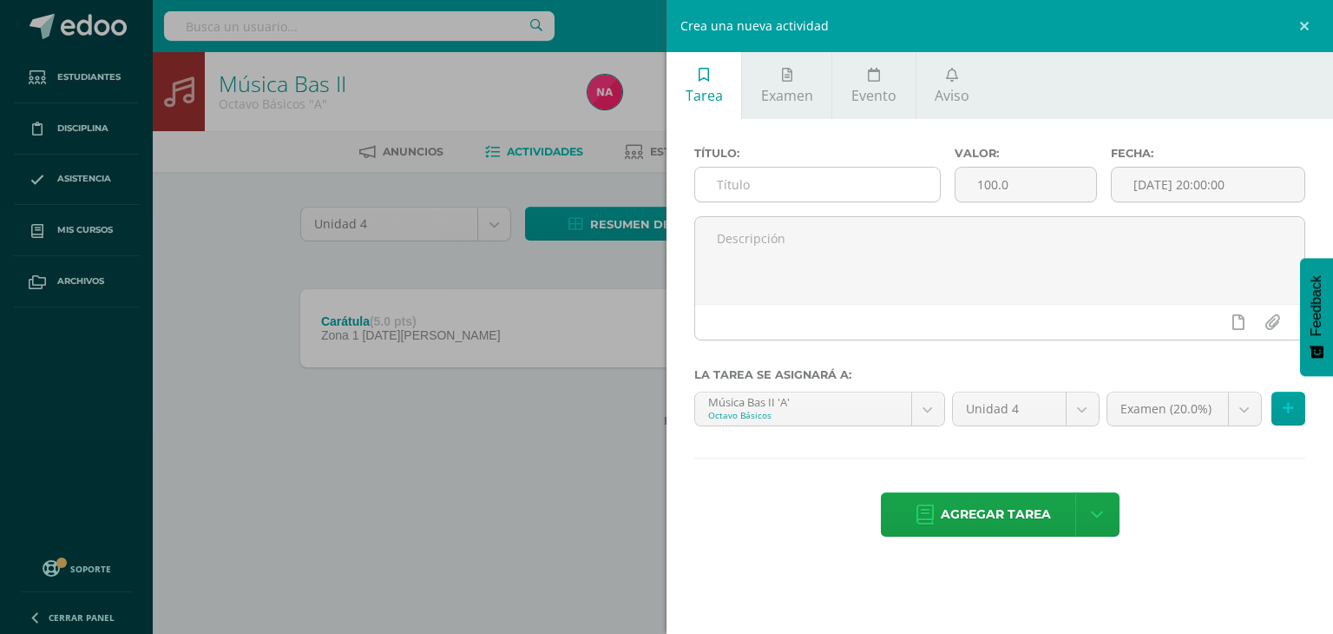
click at [842, 174] on input "text" at bounding box center [817, 185] width 245 height 34
click at [436, 488] on div "Crea una nueva actividad Tarea Examen Evento Aviso Título: Valor: 100.0 Fecha: …" at bounding box center [666, 317] width 1333 height 634
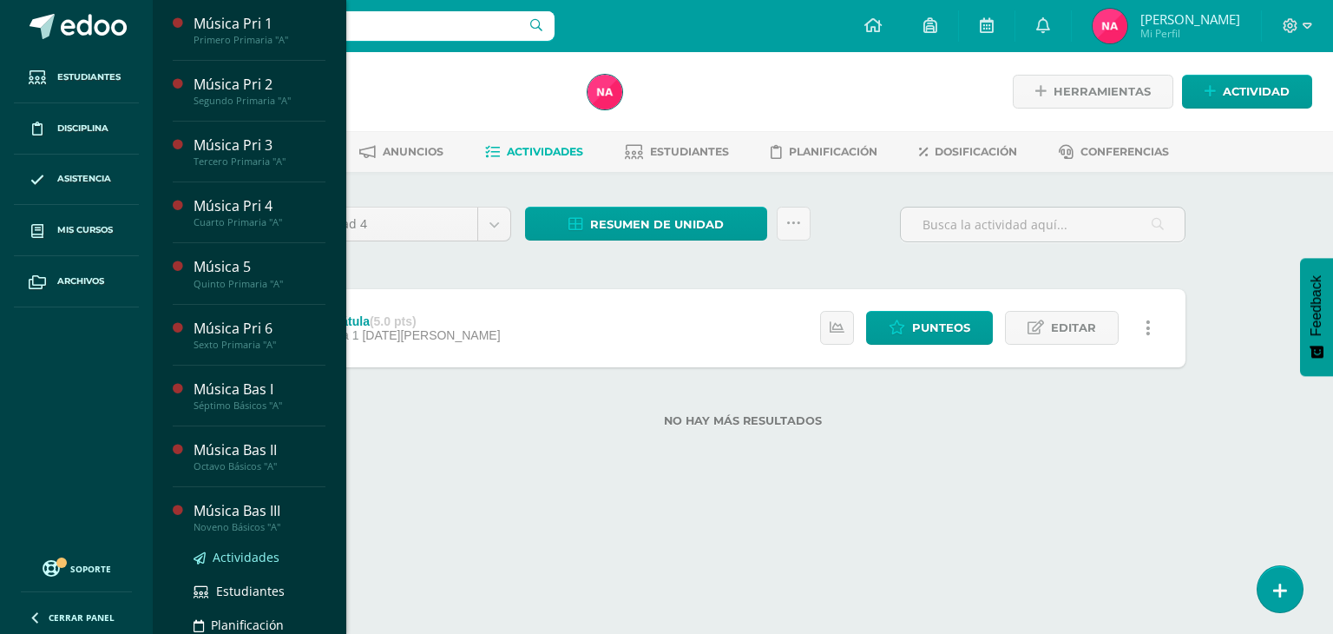
click at [240, 556] on span "Actividades" at bounding box center [246, 557] width 67 height 16
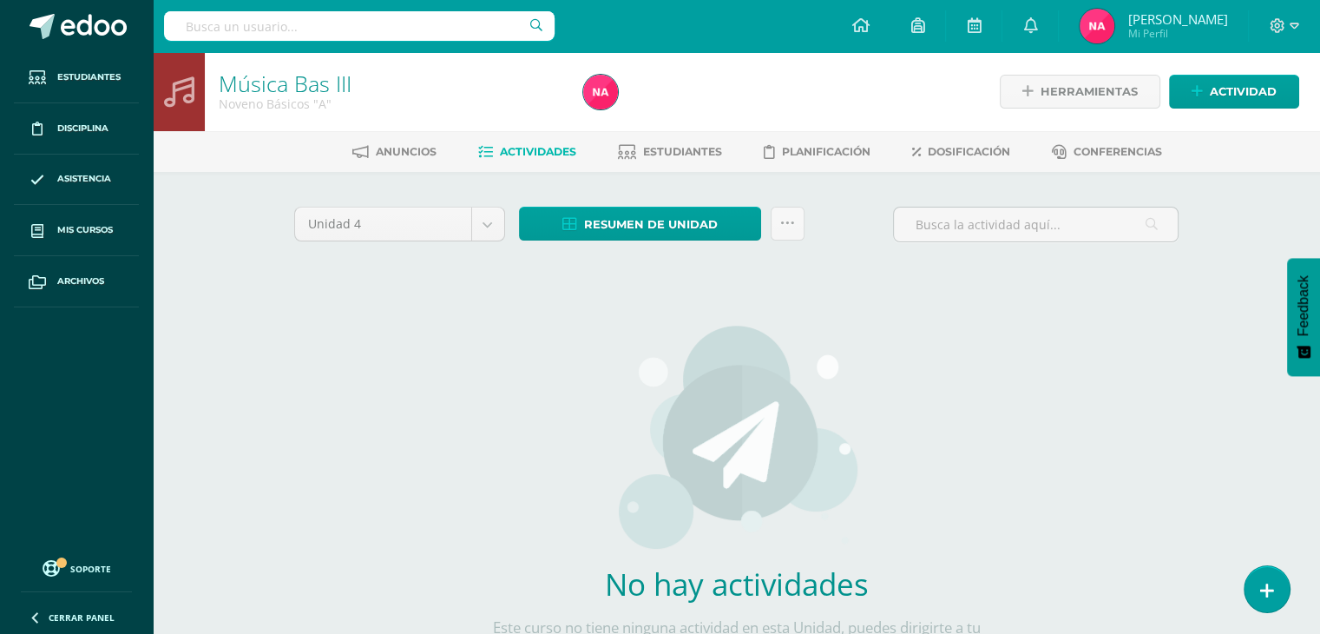
click at [555, 383] on div "No hay actividades Este curso no tiene ninguna actividad en esta Unidad, puedes…" at bounding box center [737, 500] width 512 height 423
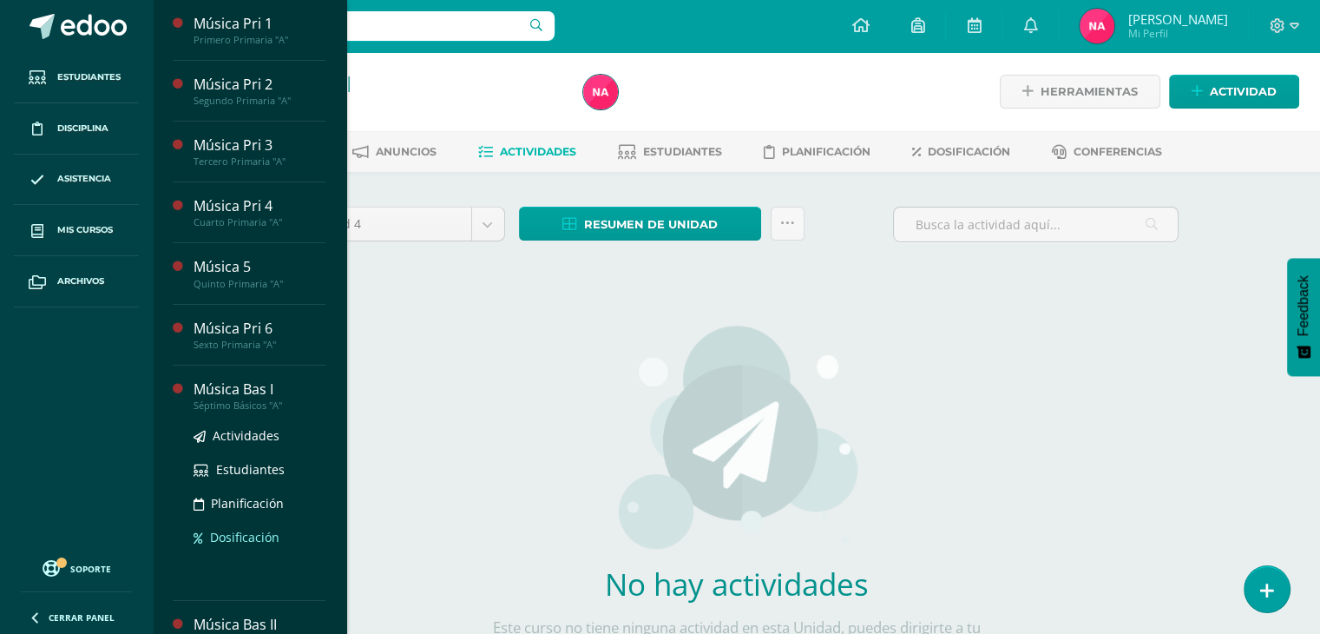
scroll to position [88, 0]
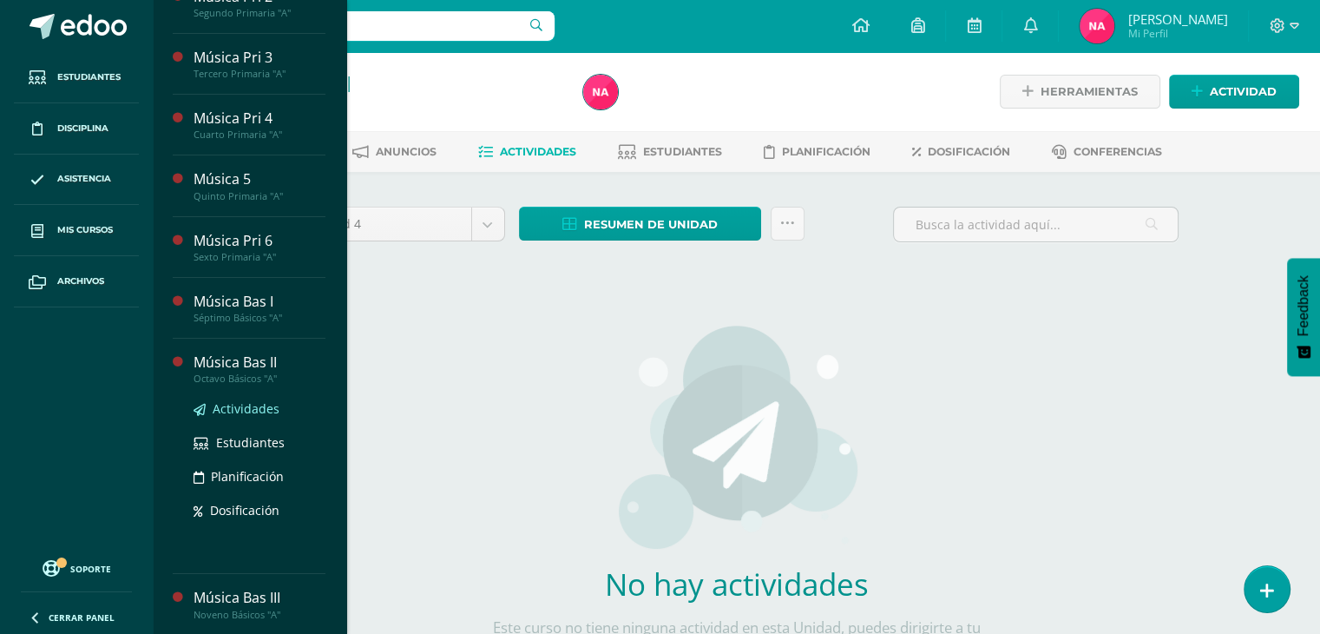
click at [252, 406] on span "Actividades" at bounding box center [246, 408] width 67 height 16
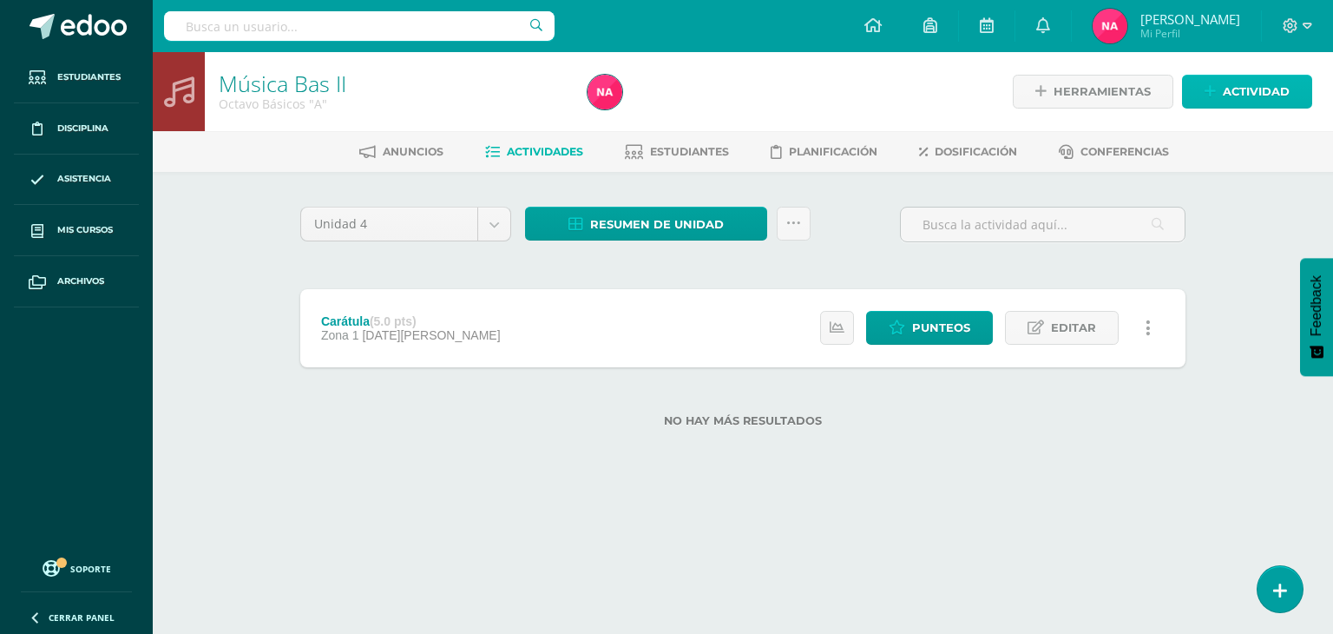
click at [1238, 88] on span "Actividad" at bounding box center [1256, 92] width 67 height 32
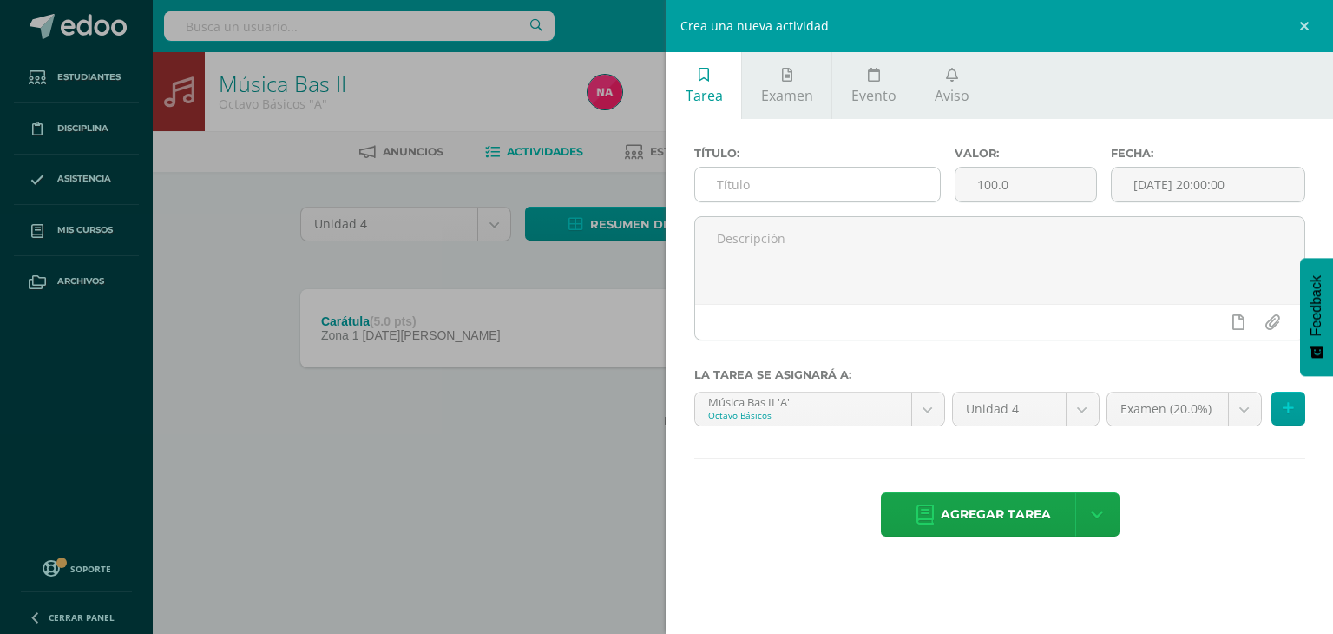
click at [776, 194] on input "text" at bounding box center [817, 185] width 245 height 34
type input "C"
type input "Letra [PERSON_NAME]"
click at [991, 191] on input "100.0" at bounding box center [1026, 185] width 141 height 34
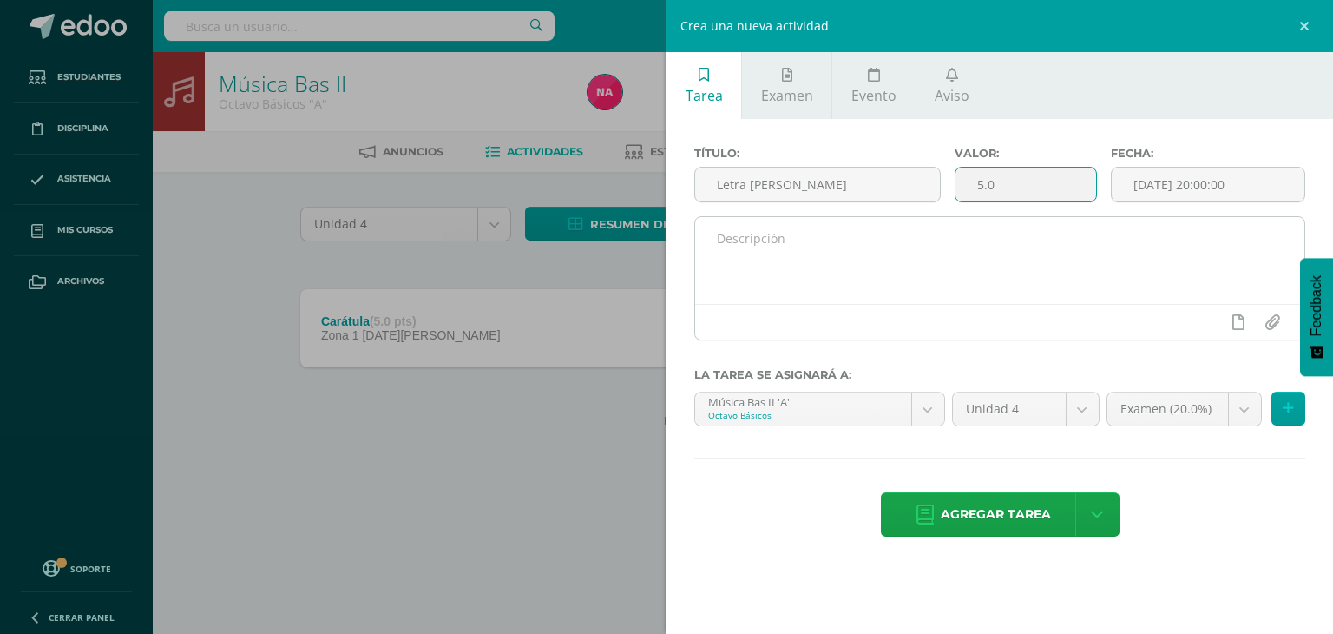
type input "5.0"
click at [907, 245] on textarea at bounding box center [999, 260] width 609 height 87
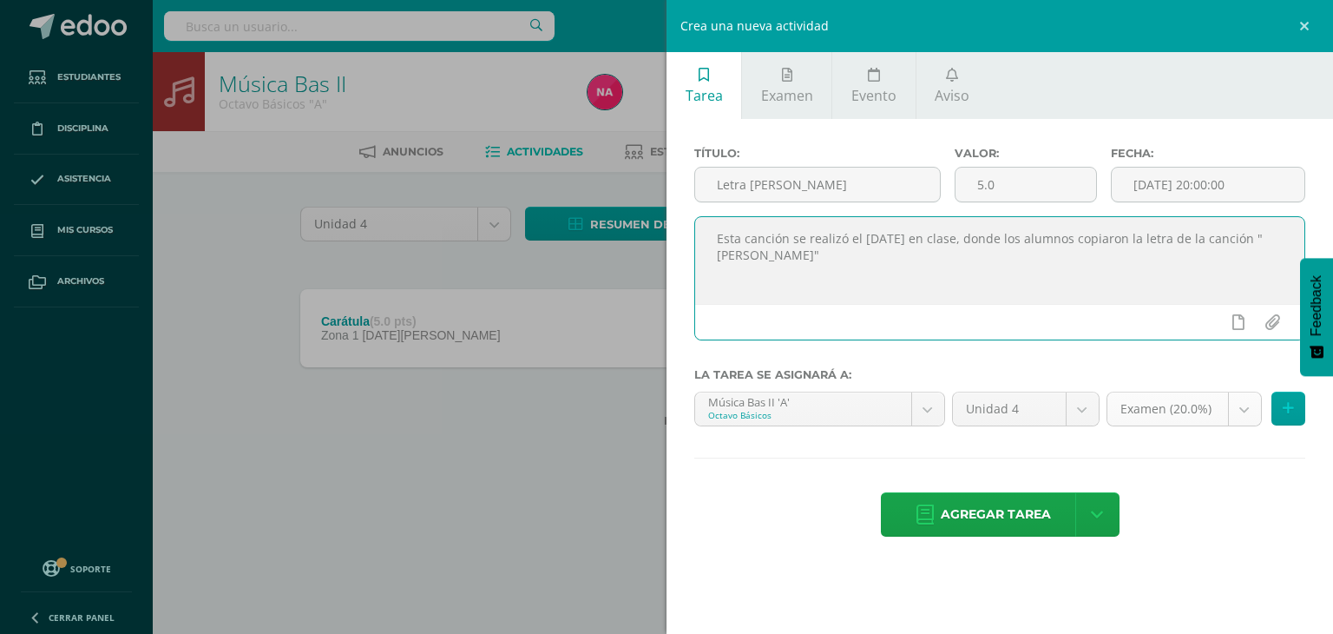
type textarea "Esta canción se realizó el 29 de julio en clase, donde los alumnos copiaron la …"
click at [1123, 411] on body "Estudiantes Disciplina Asistencia Mis cursos Archivos Soporte Ayuda Reportar un…" at bounding box center [666, 241] width 1333 height 483
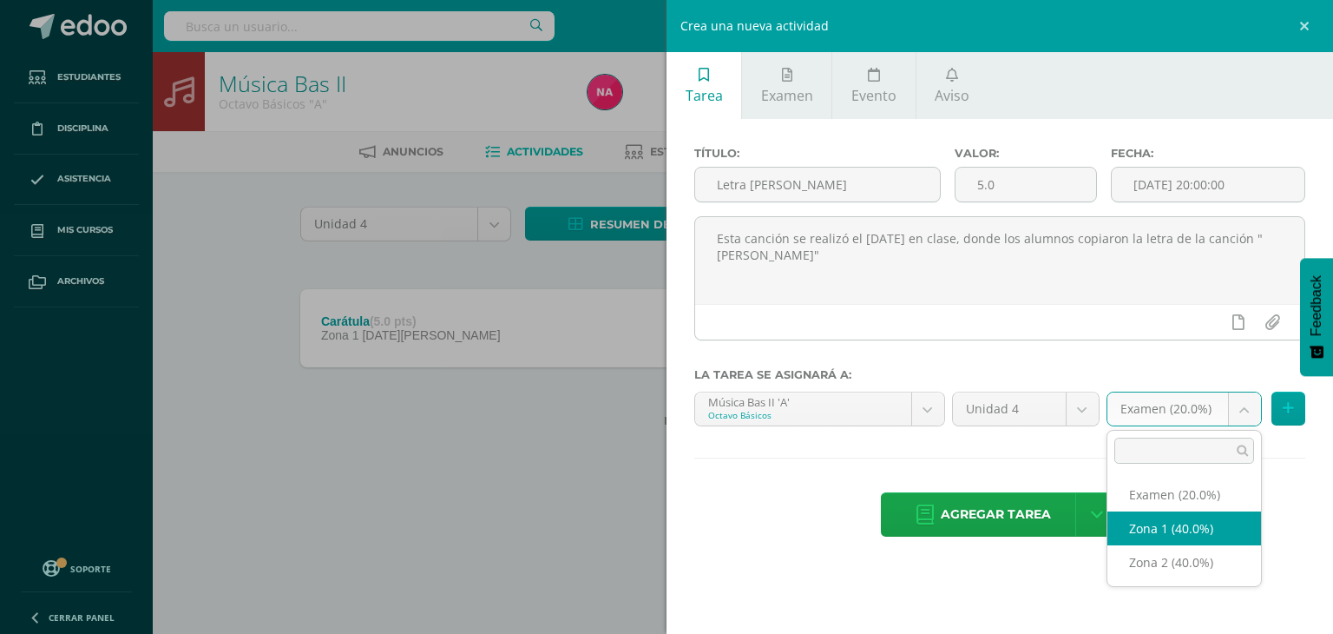
select select "29690"
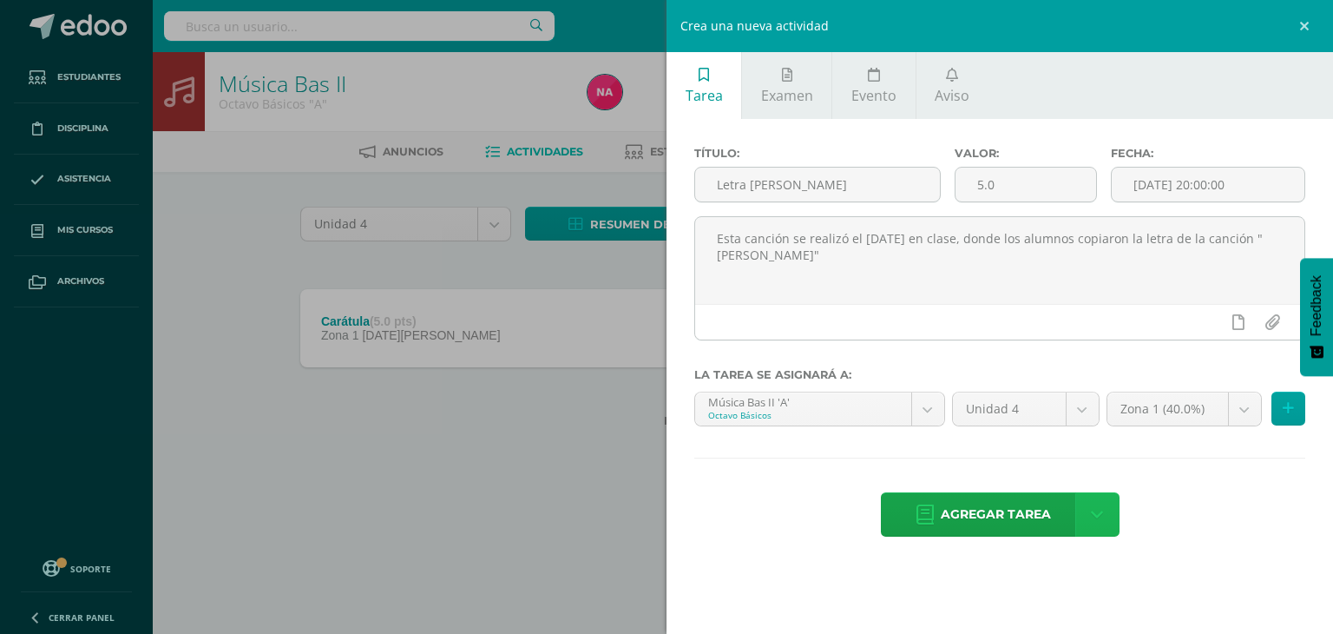
click at [1102, 508] on link at bounding box center [1097, 514] width 44 height 44
click at [1055, 452] on link "Agregar tarea y ocultar" at bounding box center [1098, 450] width 188 height 27
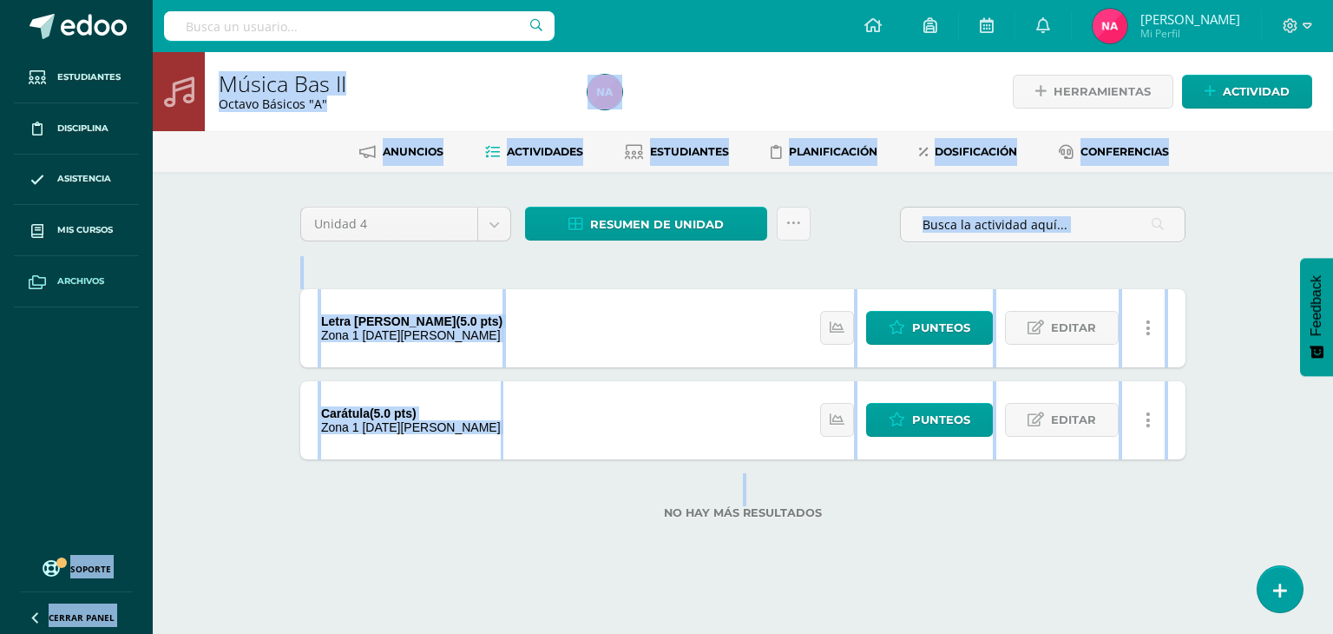
drag, startPoint x: 464, startPoint y: 542, endPoint x: 115, endPoint y: 302, distance: 424.4
click at [115, 302] on body "Tarea asignada exitosamente Estudiantes Disciplina Asistencia Mis cursos Archiv…" at bounding box center [666, 287] width 1333 height 575
click at [405, 504] on div "No hay más resultados" at bounding box center [742, 499] width 885 height 81
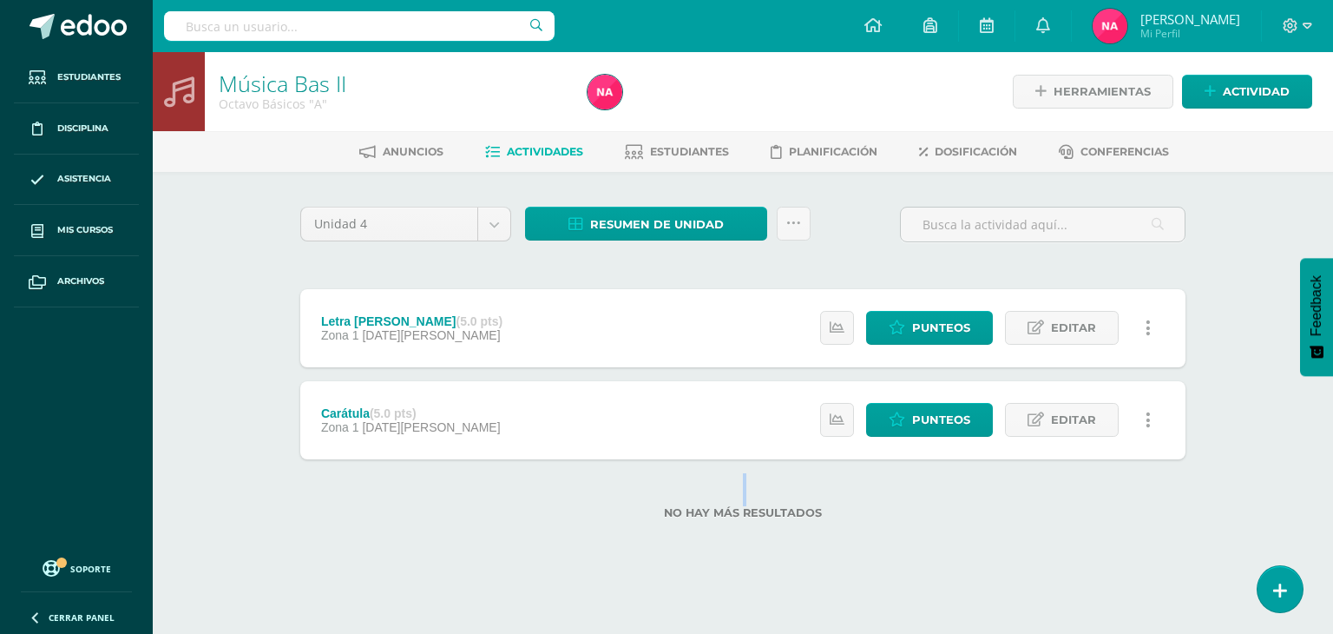
click at [405, 504] on div "No hay más resultados" at bounding box center [742, 499] width 885 height 81
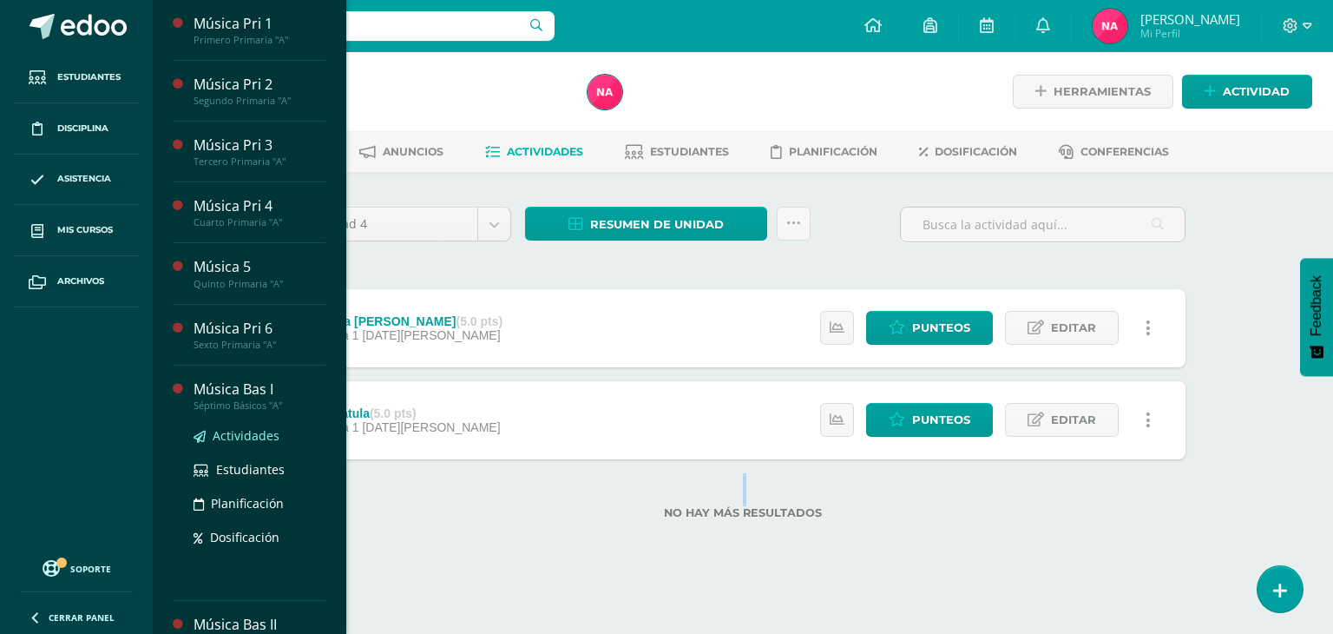
click at [262, 433] on span "Actividades" at bounding box center [246, 435] width 67 height 16
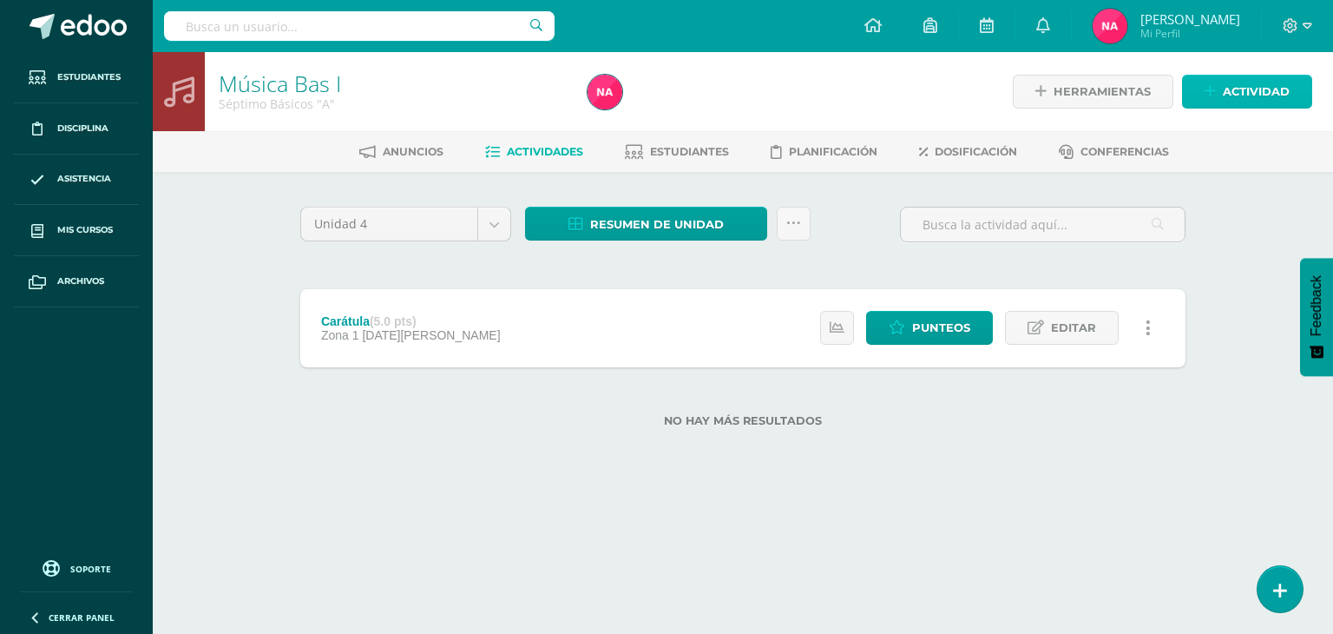
click at [1225, 82] on span "Actividad" at bounding box center [1256, 92] width 67 height 32
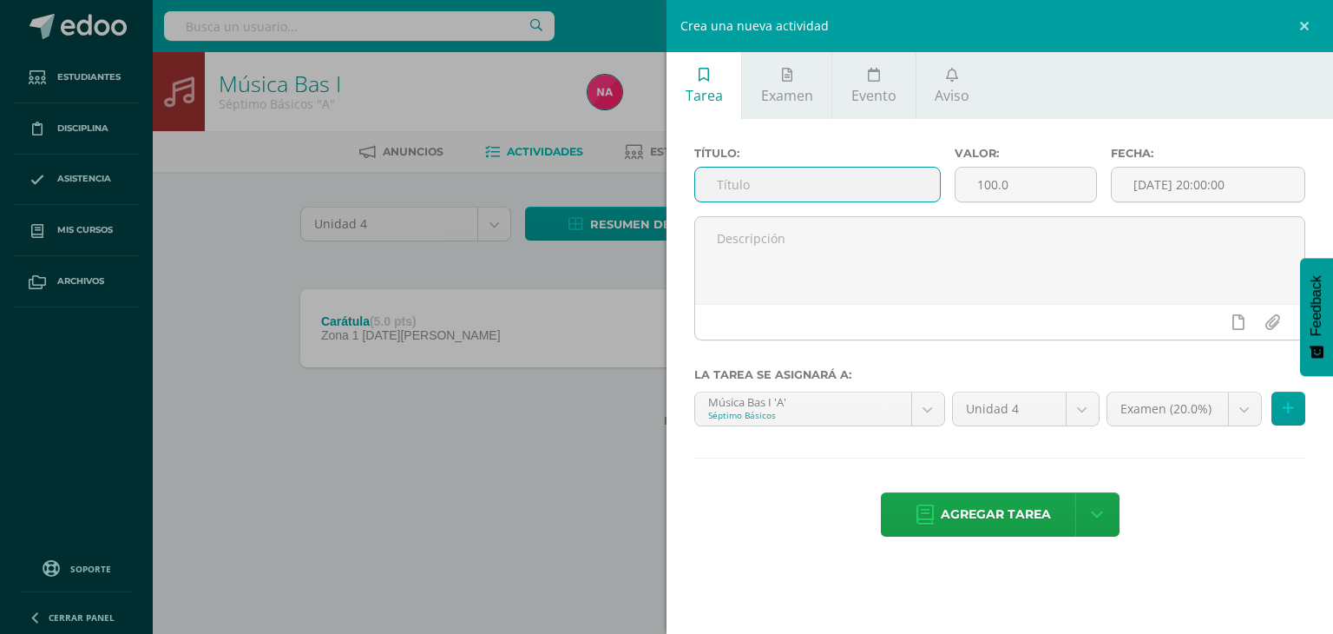
click at [881, 169] on input "text" at bounding box center [817, 185] width 245 height 34
type input "Letra [PERSON_NAME]"
click at [996, 183] on input "100.0" at bounding box center [1026, 185] width 141 height 34
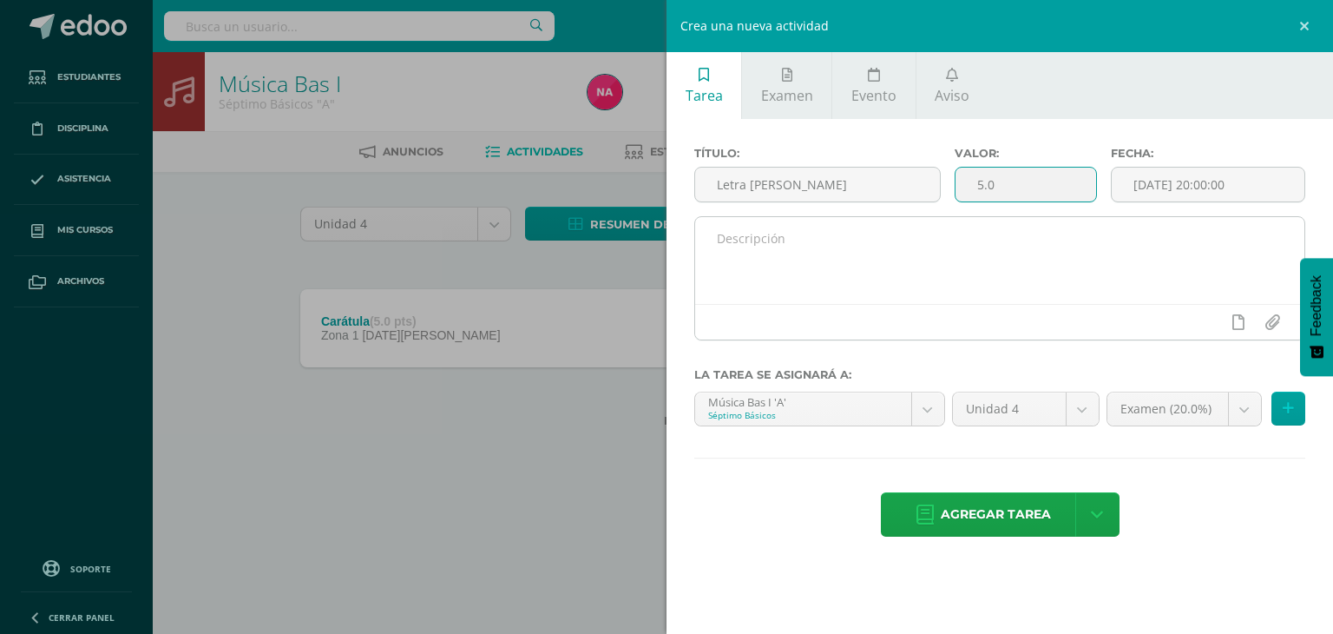
type input "5.0"
click at [966, 243] on textarea at bounding box center [999, 260] width 609 height 87
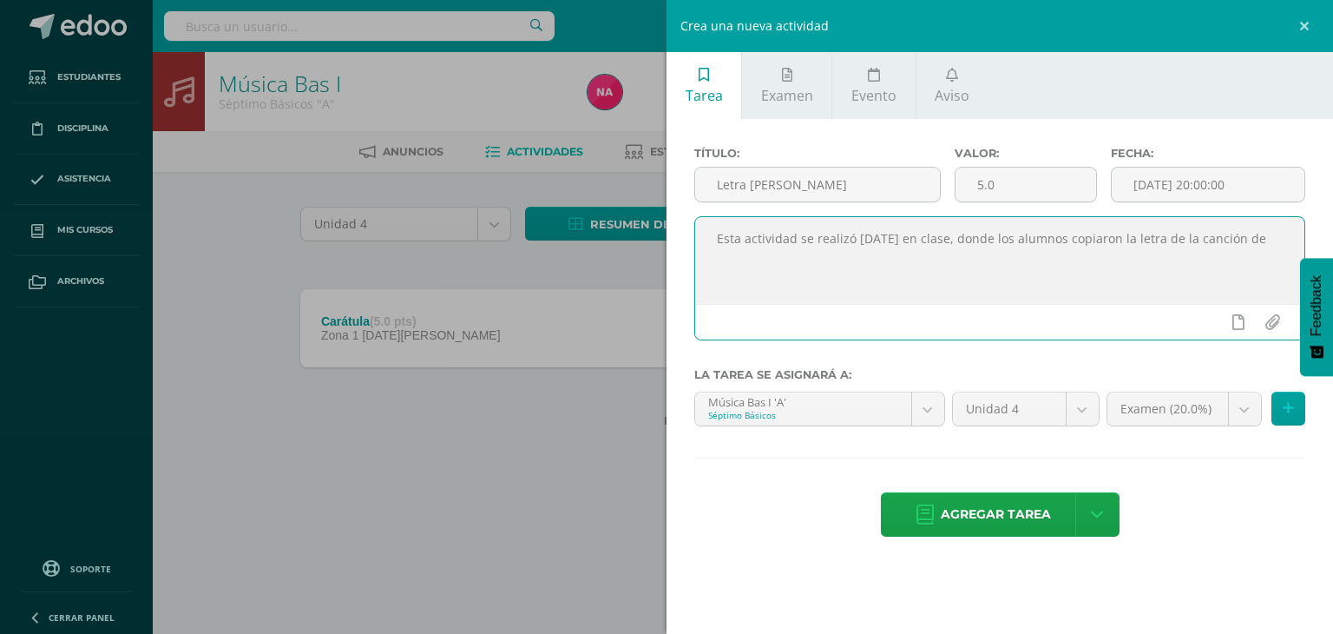
click at [861, 235] on textarea "Esta actividad se realizó 28 de julio en clase, donde los alumnos copiaron la l…" at bounding box center [999, 260] width 609 height 87
click at [854, 235] on textarea "Esta actividad se realizó 28 de julio en clase, donde los alumnos copiaron la l…" at bounding box center [999, 260] width 609 height 87
click at [1295, 232] on textarea "Esta actividad se realizó el 28 de julio en clase, donde los alumnos copiaron l…" at bounding box center [999, 260] width 609 height 87
type textarea "Esta actividad se realizó el 28 de julio en clase, donde los alumnos copiaron l…"
click at [842, 260] on textarea "Esta actividad se realizó el 28 de julio en clase, donde los alumnos copiaron l…" at bounding box center [999, 260] width 609 height 87
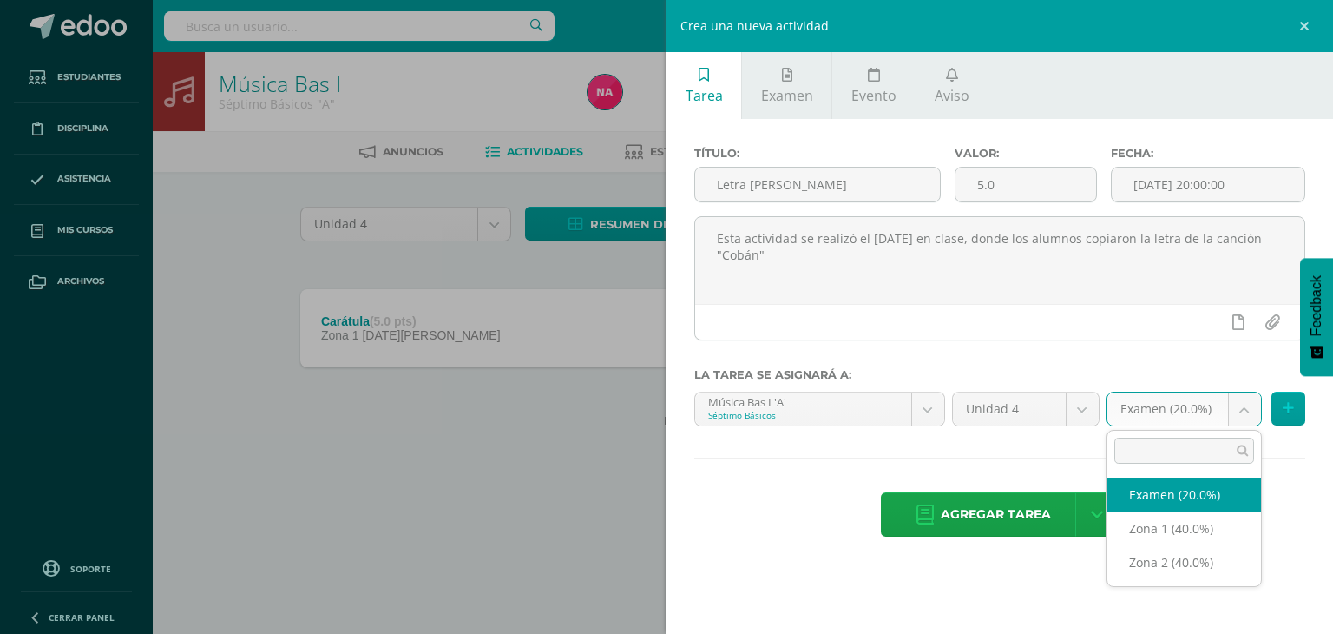
click at [1171, 407] on body "Estudiantes Disciplina Asistencia Mis cursos Archivos Soporte Ayuda Reportar un…" at bounding box center [666, 241] width 1333 height 483
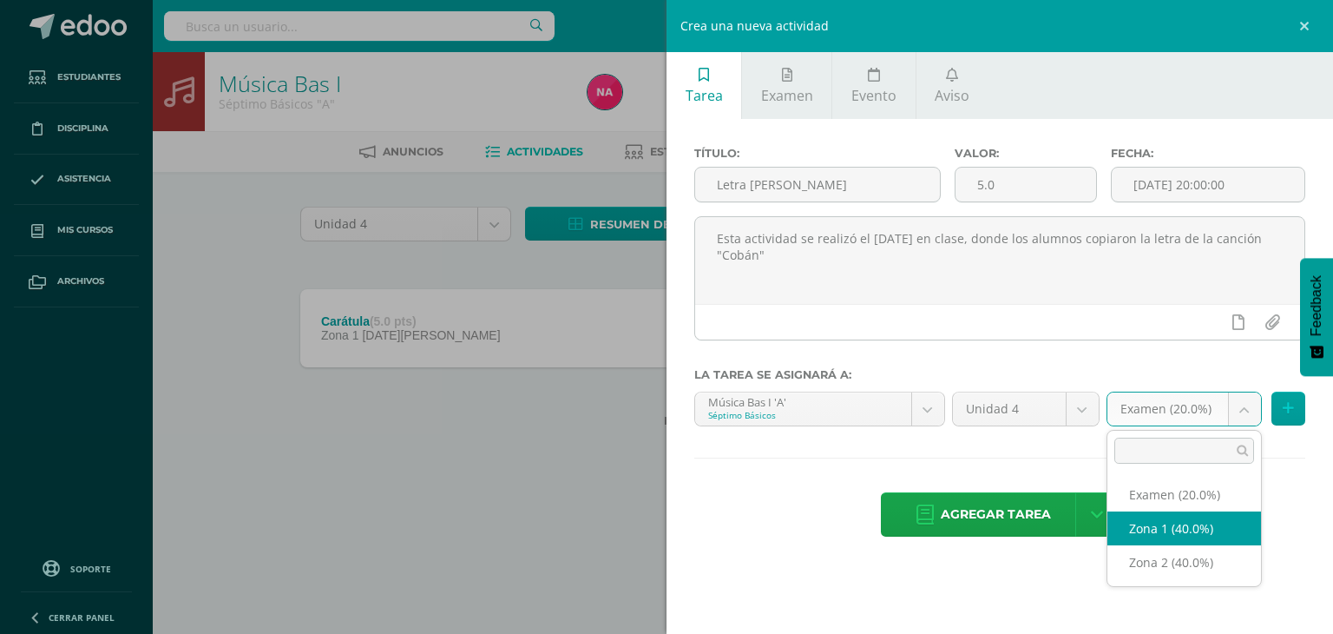
select select "29687"
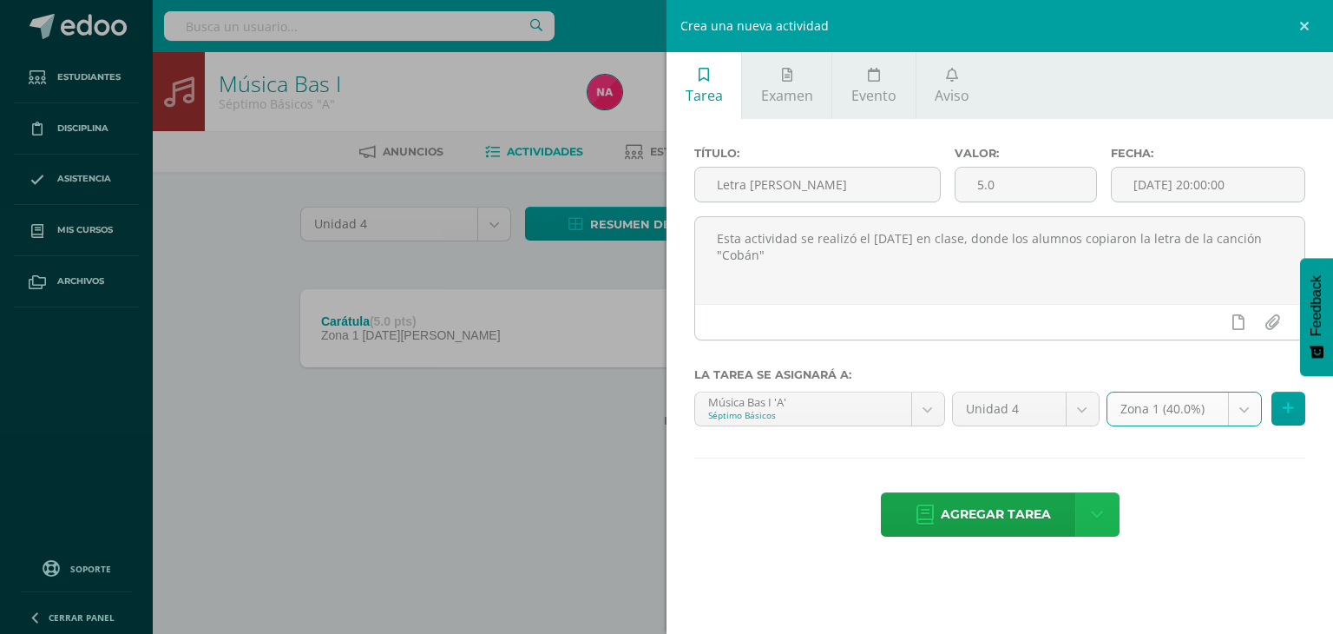
click at [1112, 515] on link at bounding box center [1097, 514] width 44 height 44
click at [1086, 459] on link "Agregar tarea y ocultar" at bounding box center [1098, 450] width 188 height 27
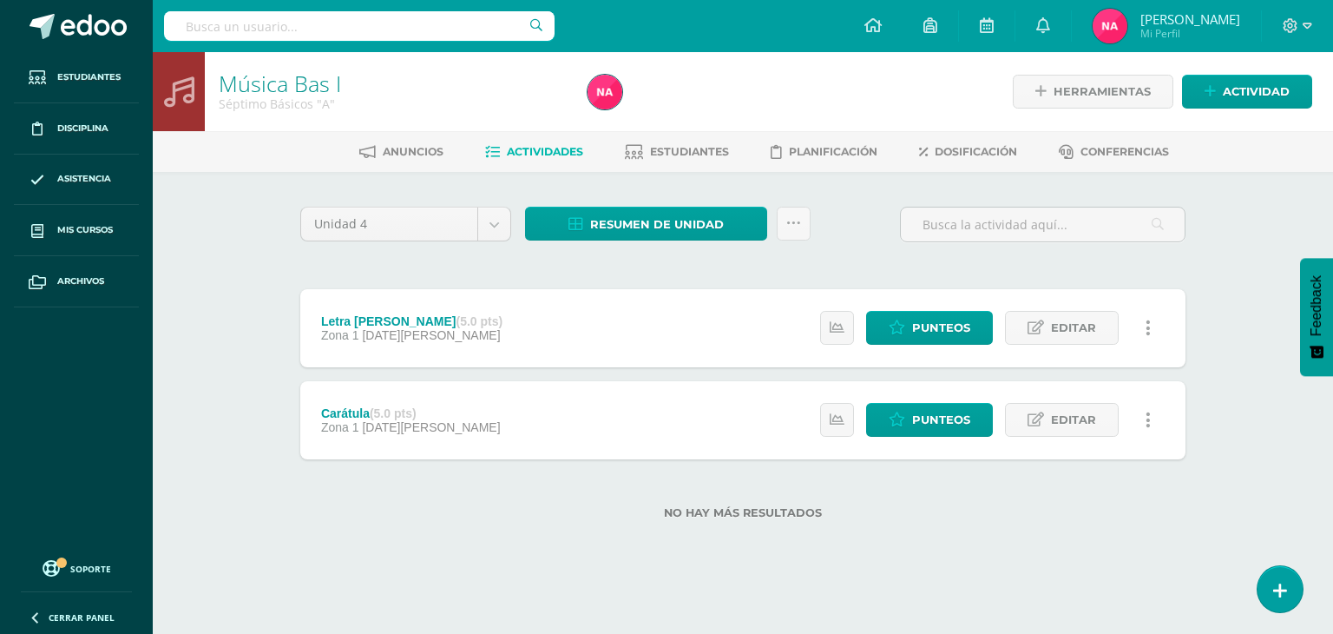
click at [480, 559] on div "Unidad 4 Unidad 1 Unidad 2 Unidad 3 Unidad 4 Resumen de unidad Descargar como H…" at bounding box center [743, 373] width 955 height 403
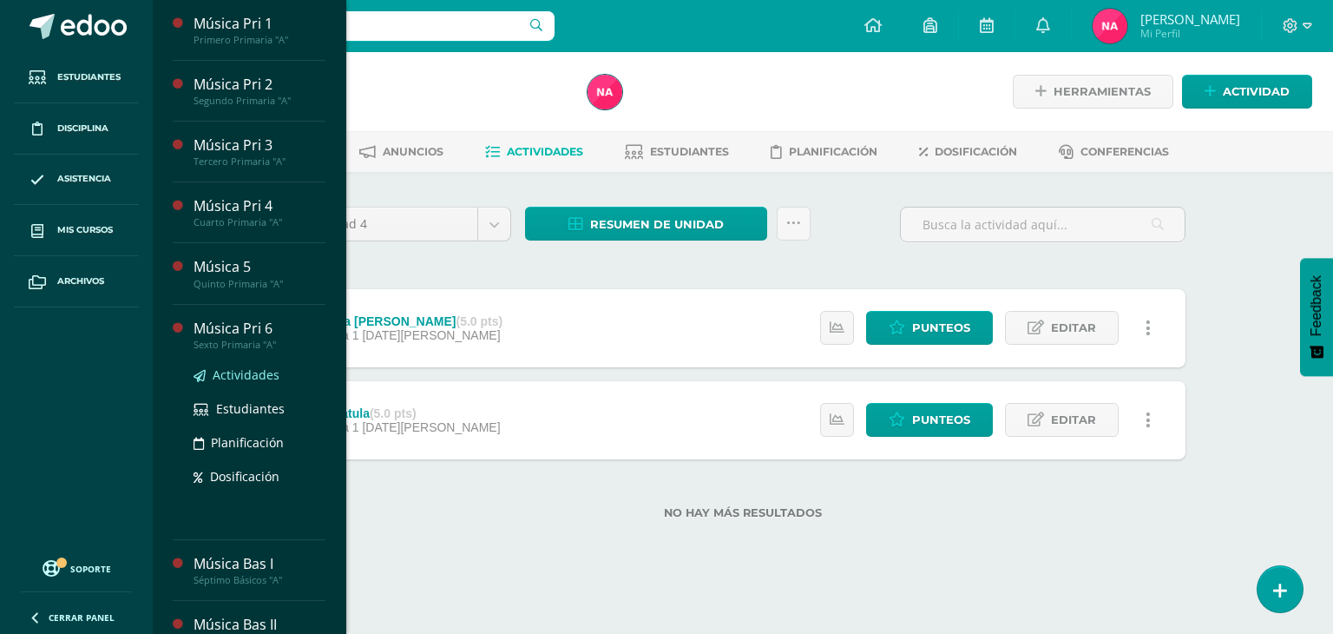
click at [243, 376] on span "Actividades" at bounding box center [246, 374] width 67 height 16
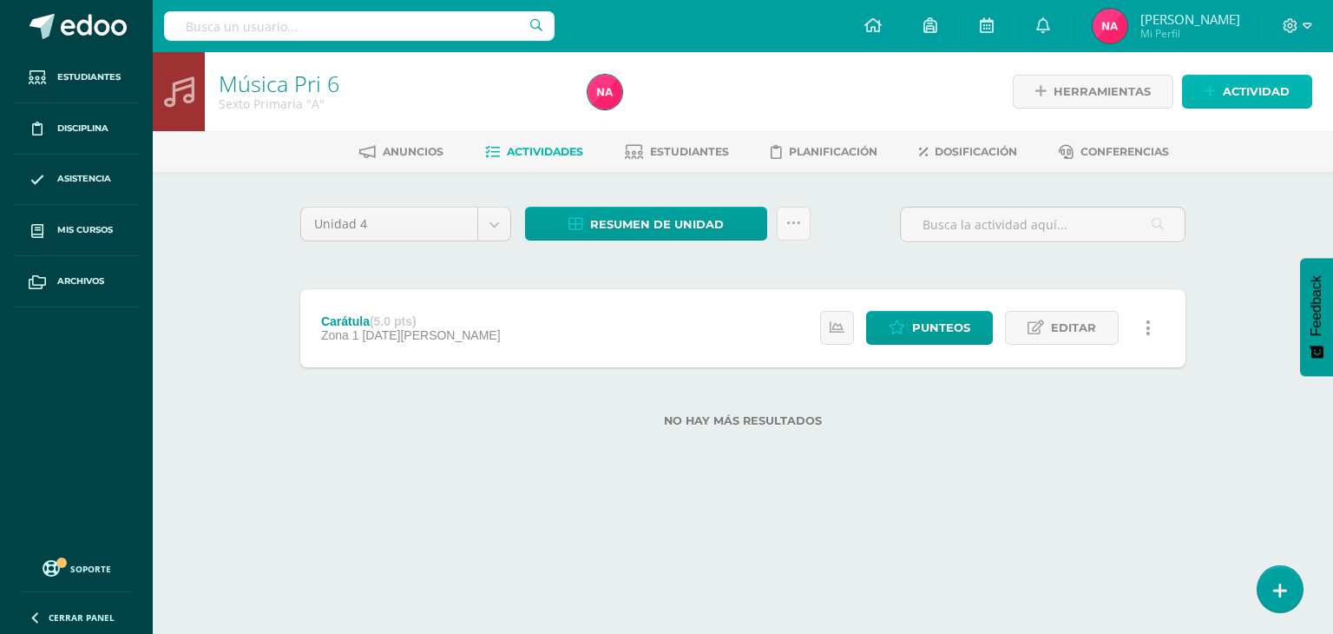
click at [1250, 96] on span "Actividad" at bounding box center [1256, 92] width 67 height 32
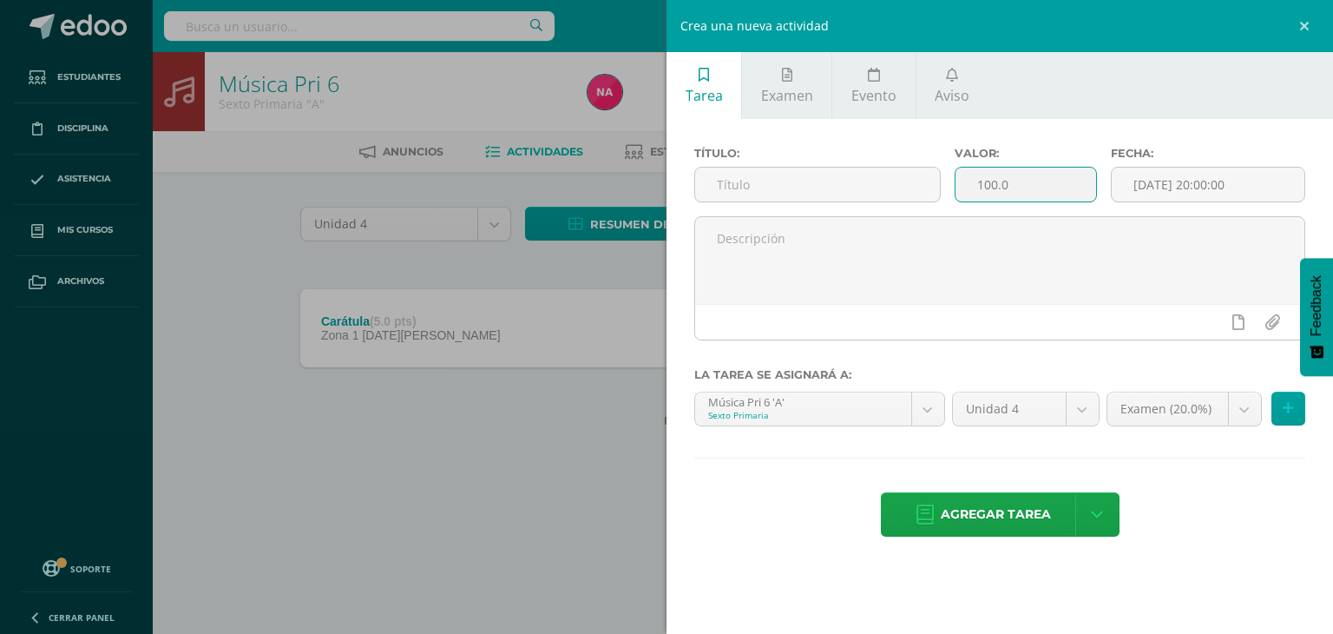
click at [1000, 181] on input "100.0" at bounding box center [1026, 185] width 141 height 34
click at [993, 184] on input "100.0" at bounding box center [1026, 185] width 141 height 34
type input "5.0"
click at [884, 185] on input "text" at bounding box center [817, 185] width 245 height 34
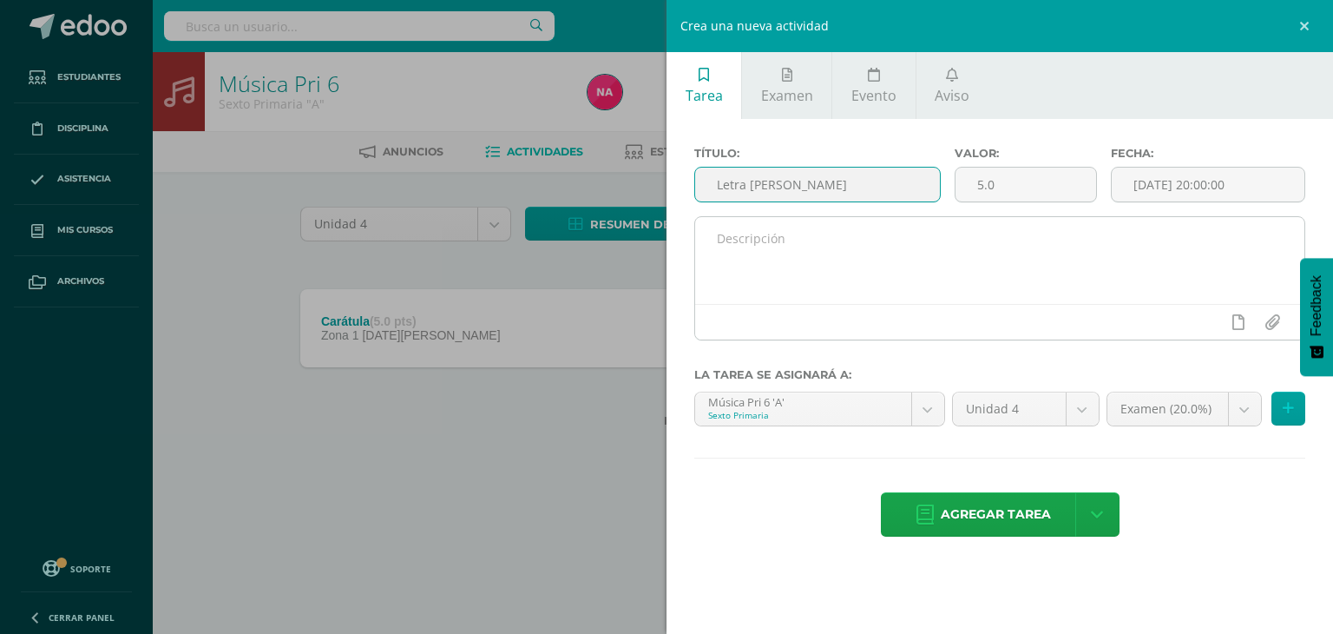
type input "Letra [PERSON_NAME]"
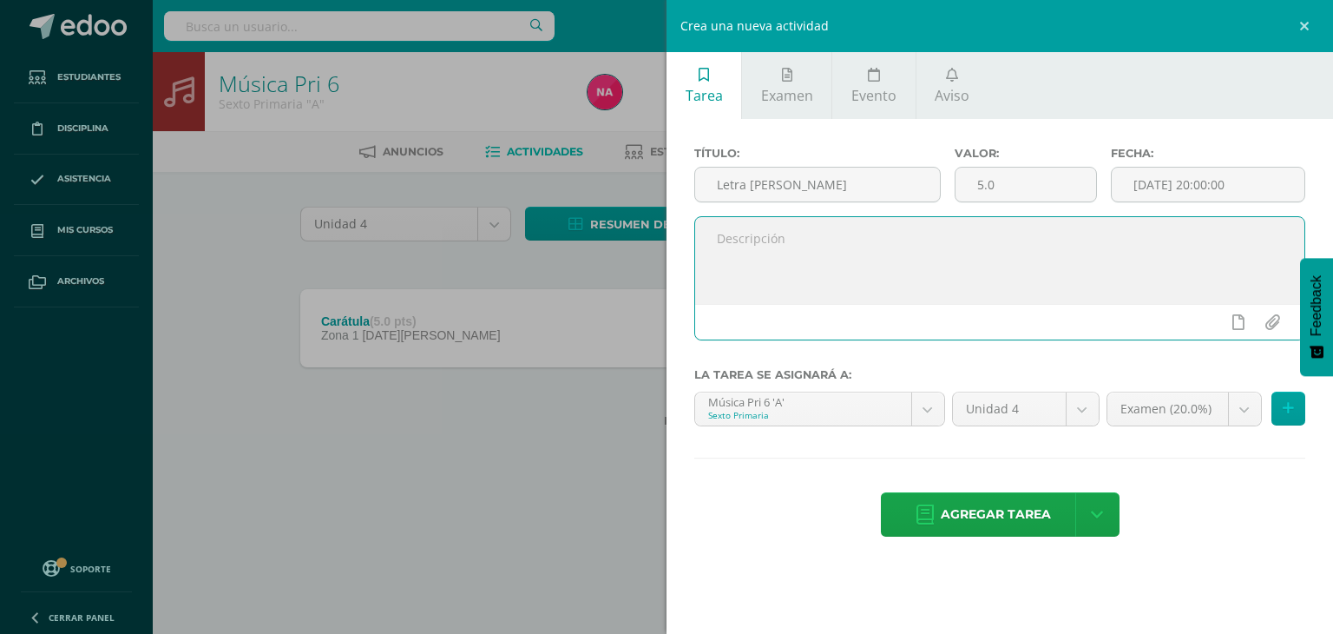
click at [875, 239] on textarea at bounding box center [999, 260] width 609 height 87
type textarea "Esta actividad se realizó en clase el [DATE], donde los alumnos copiaron la let…"
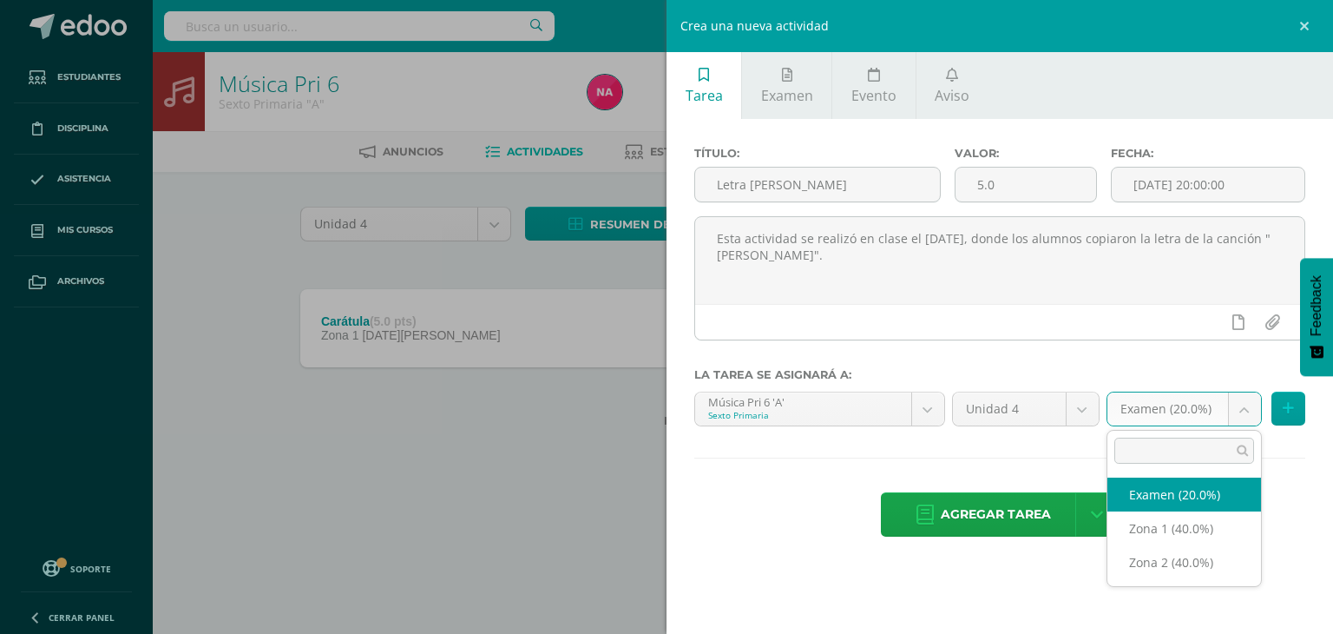
click at [1172, 421] on body "Estudiantes Disciplina Asistencia Mis cursos Archivos Soporte Ayuda Reportar un…" at bounding box center [666, 241] width 1333 height 483
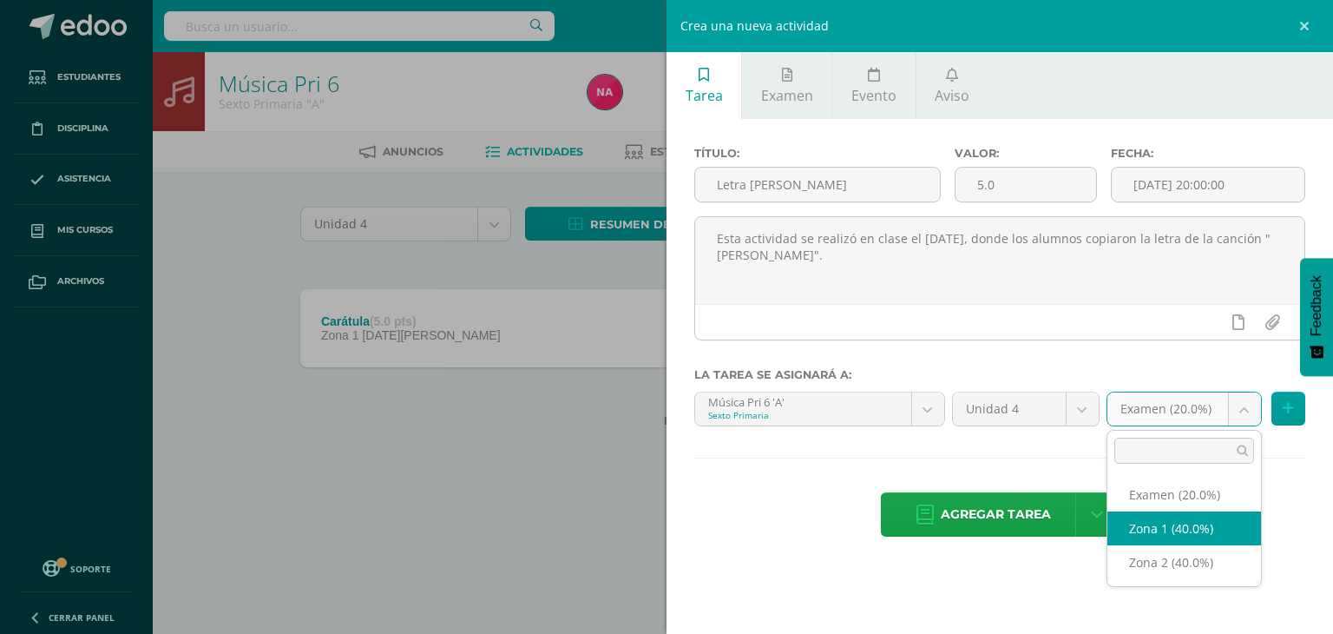
select select "29684"
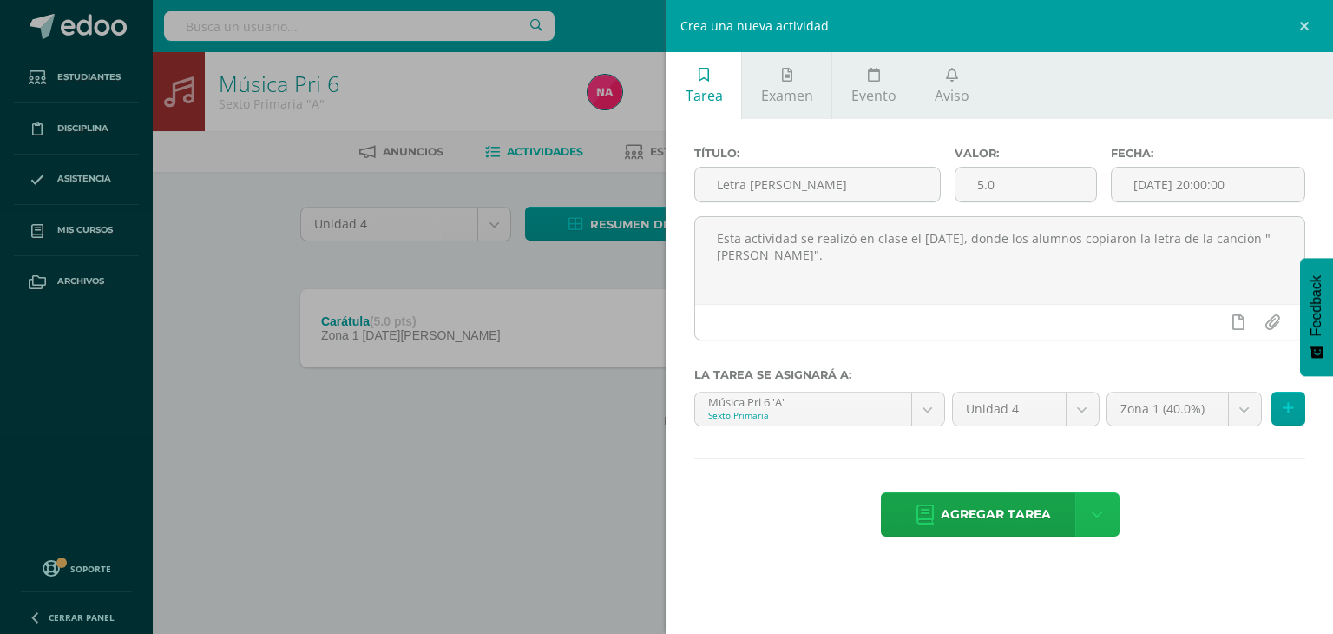
click at [1107, 523] on link at bounding box center [1097, 514] width 44 height 44
click at [1090, 447] on link "Agregar tarea y ocultar" at bounding box center [1098, 450] width 188 height 27
